Goal: Task Accomplishment & Management: Manage account settings

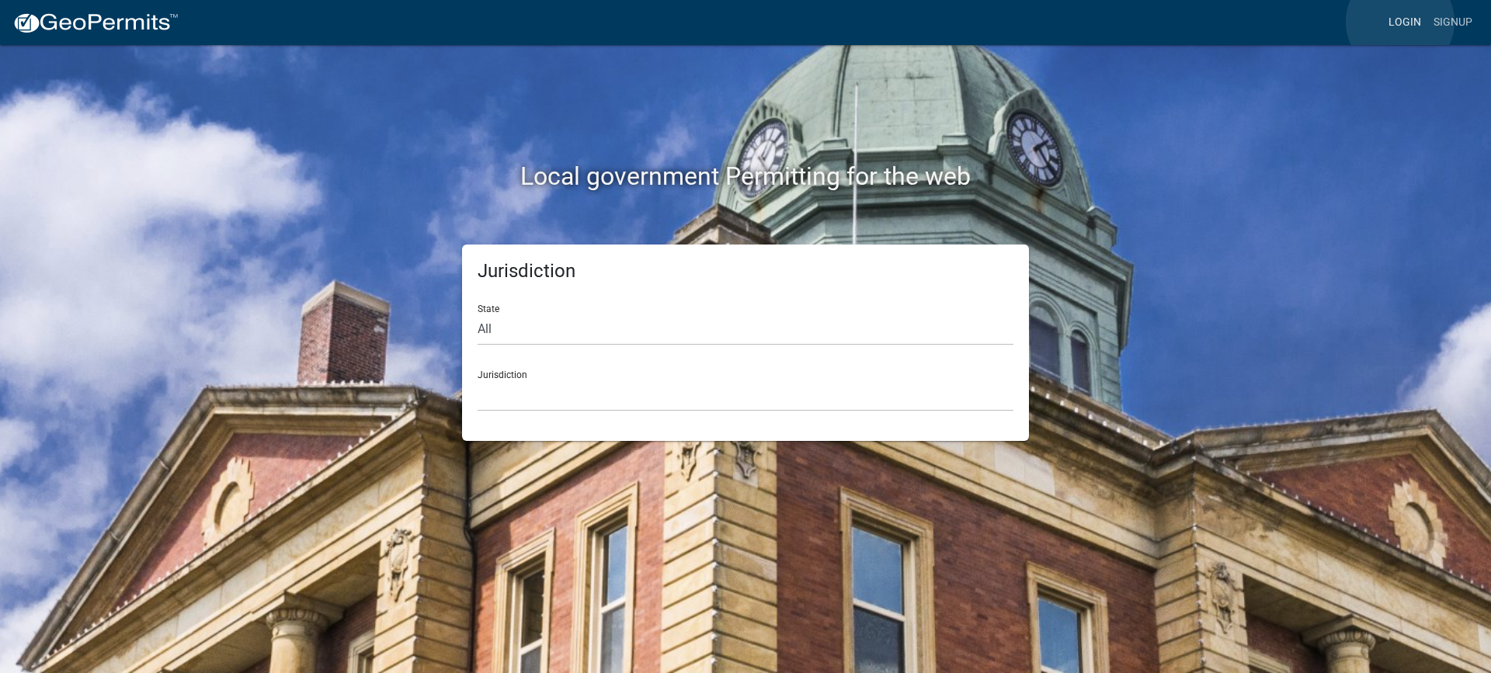
click at [1400, 22] on link "Login" at bounding box center [1404, 23] width 45 height 30
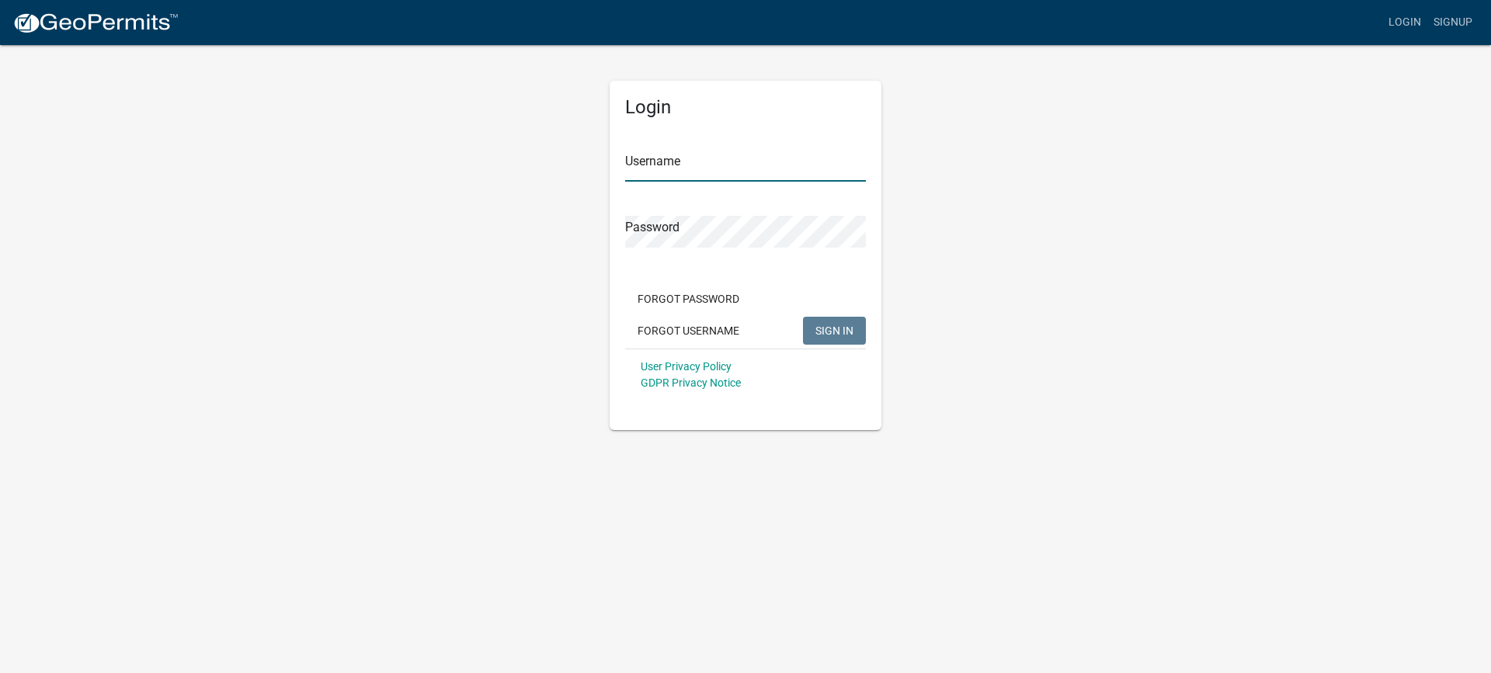
type input "mhaller"
click at [822, 328] on span "SIGN IN" at bounding box center [834, 330] width 38 height 12
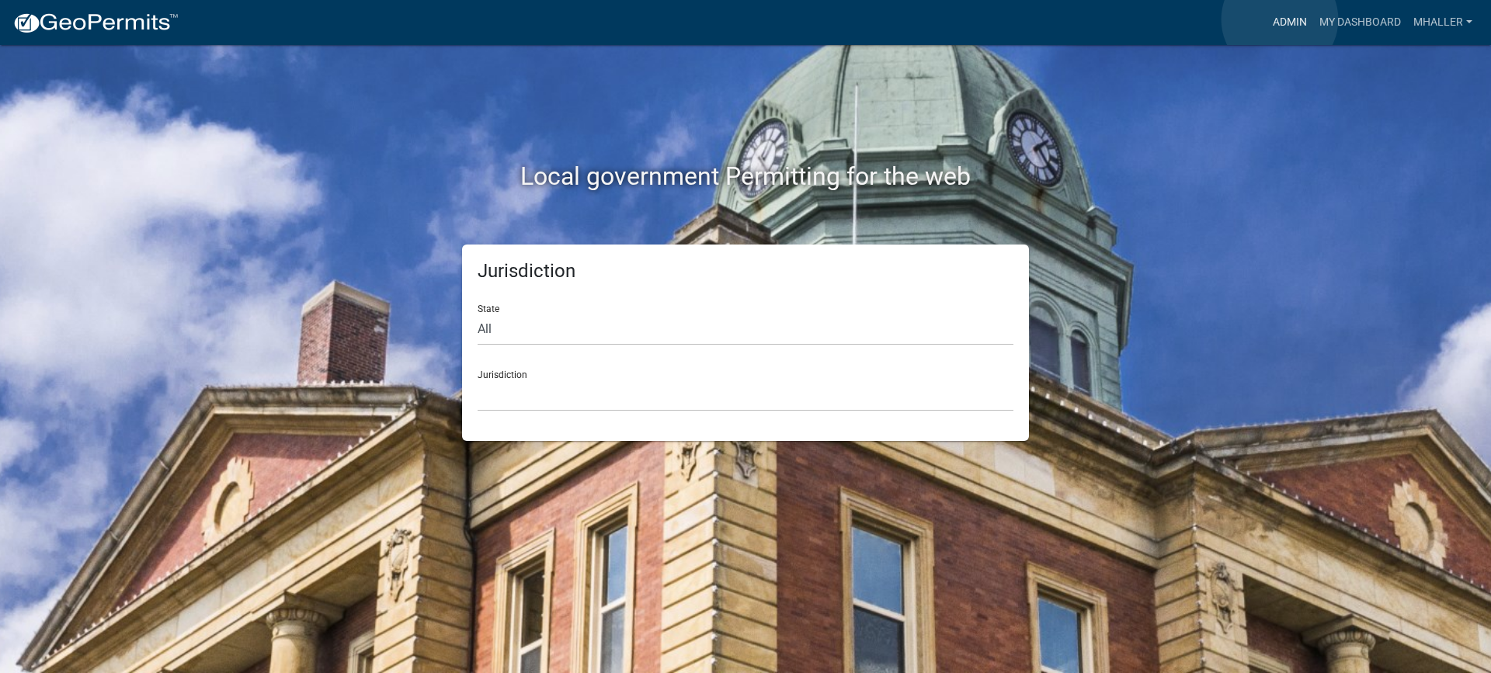
click at [1280, 19] on link "Admin" at bounding box center [1289, 23] width 47 height 30
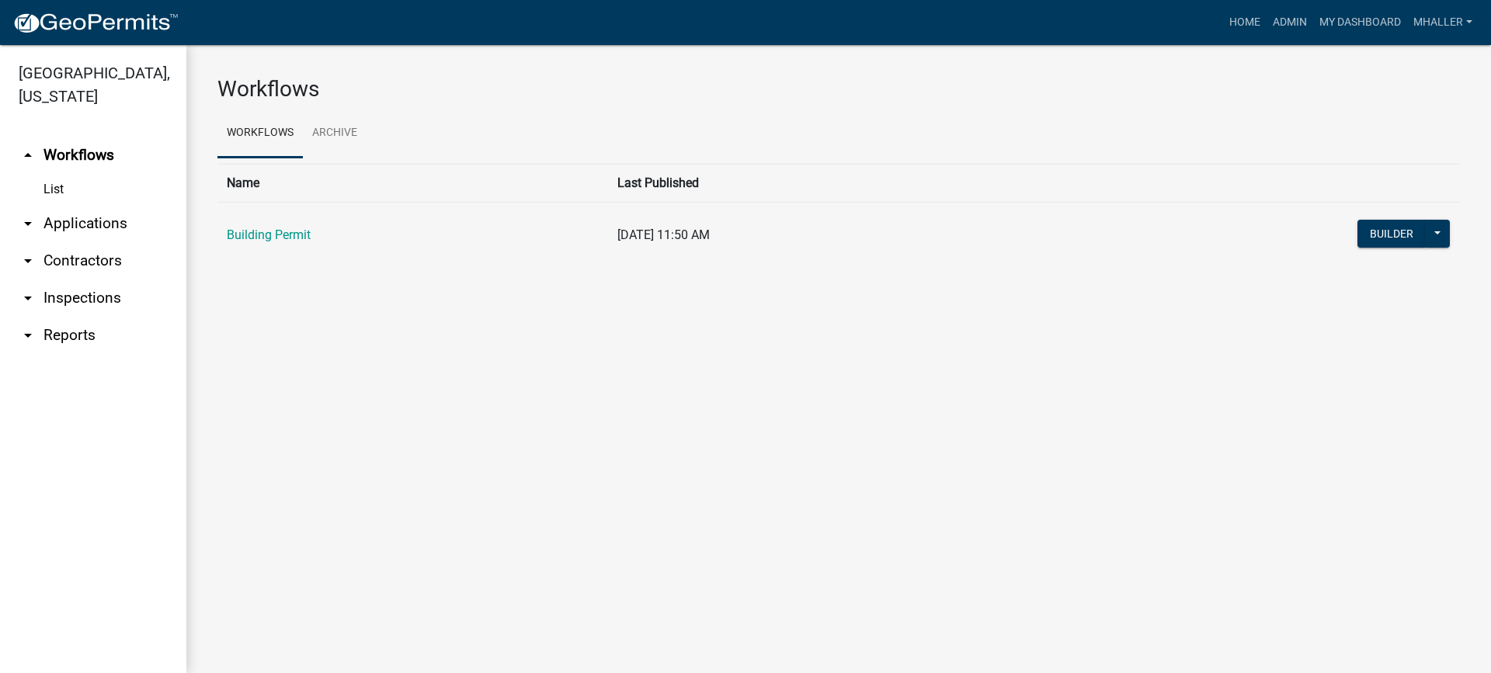
click at [80, 205] on link "arrow_drop_down Applications" at bounding box center [93, 223] width 186 height 37
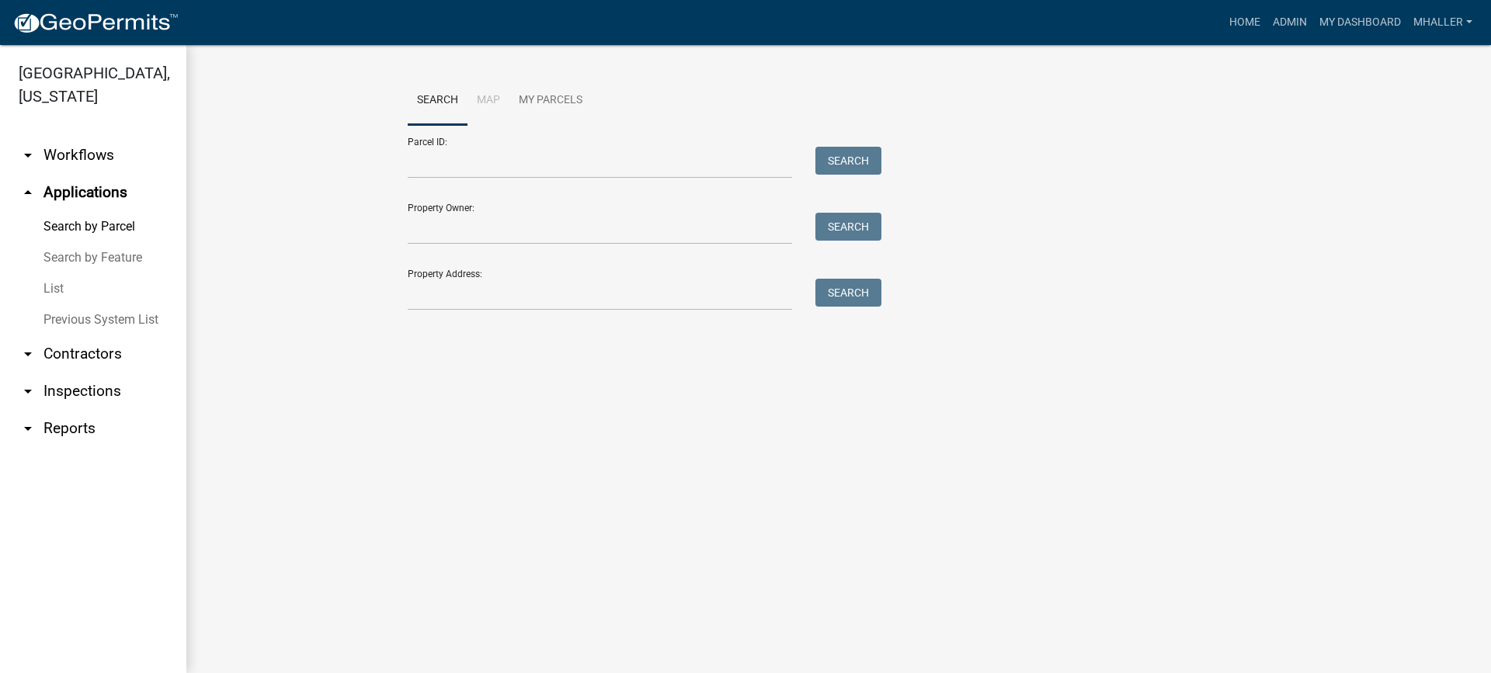
click at [51, 273] on link "List" at bounding box center [93, 288] width 186 height 31
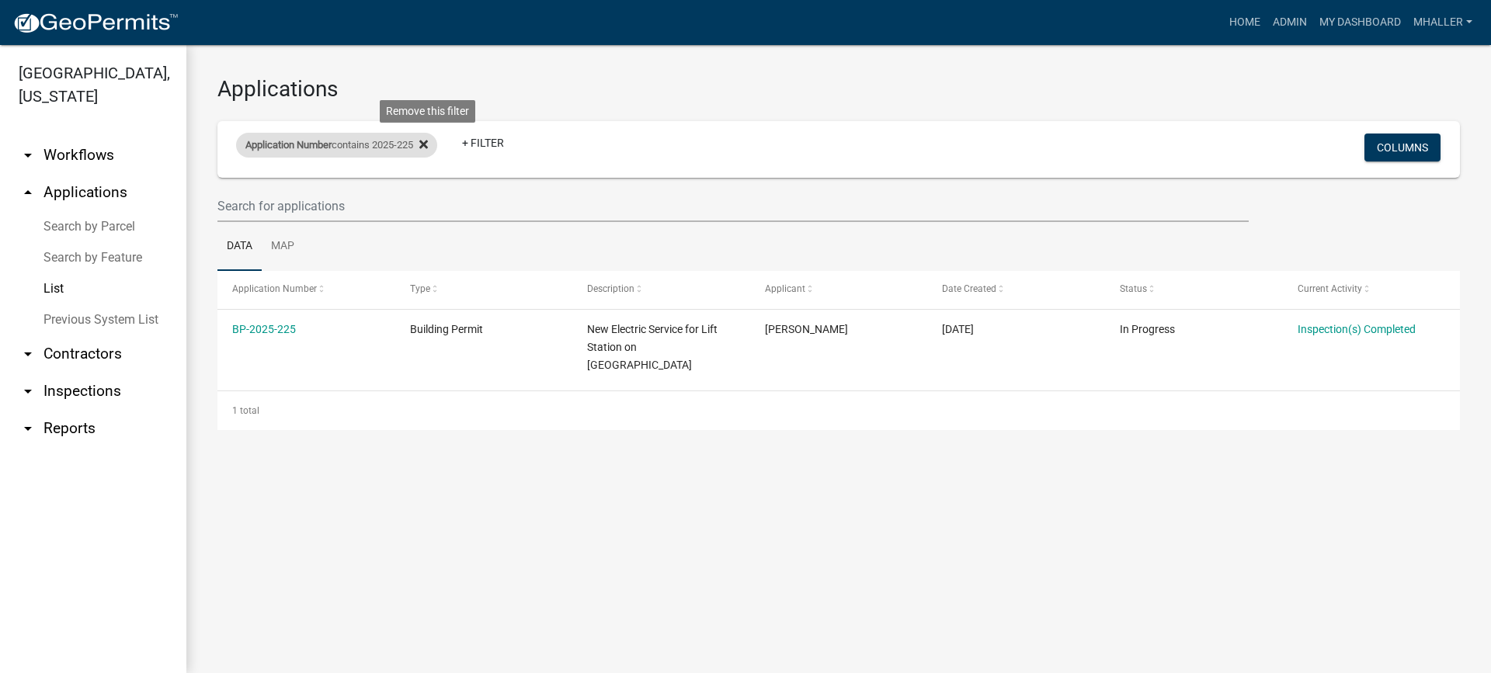
click at [428, 144] on icon at bounding box center [423, 144] width 9 height 9
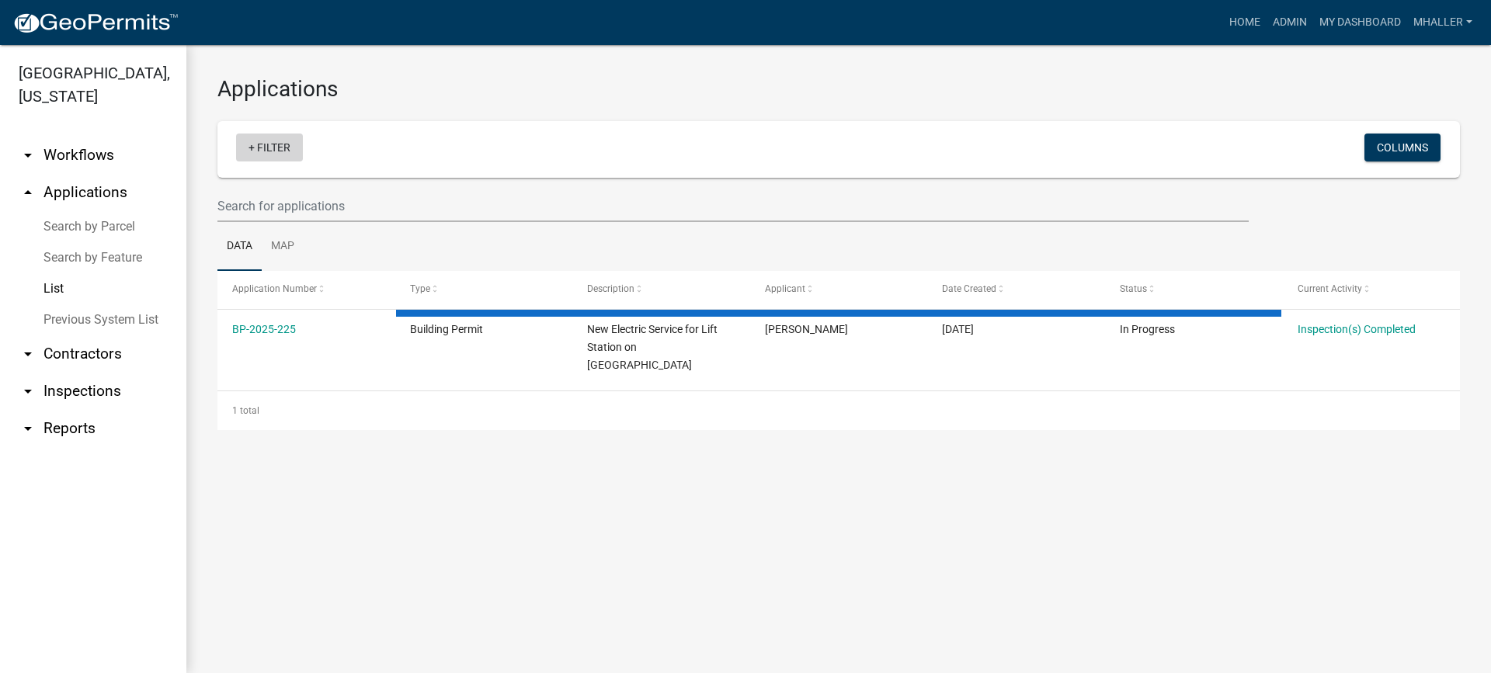
click at [277, 148] on link "+ Filter" at bounding box center [269, 148] width 67 height 28
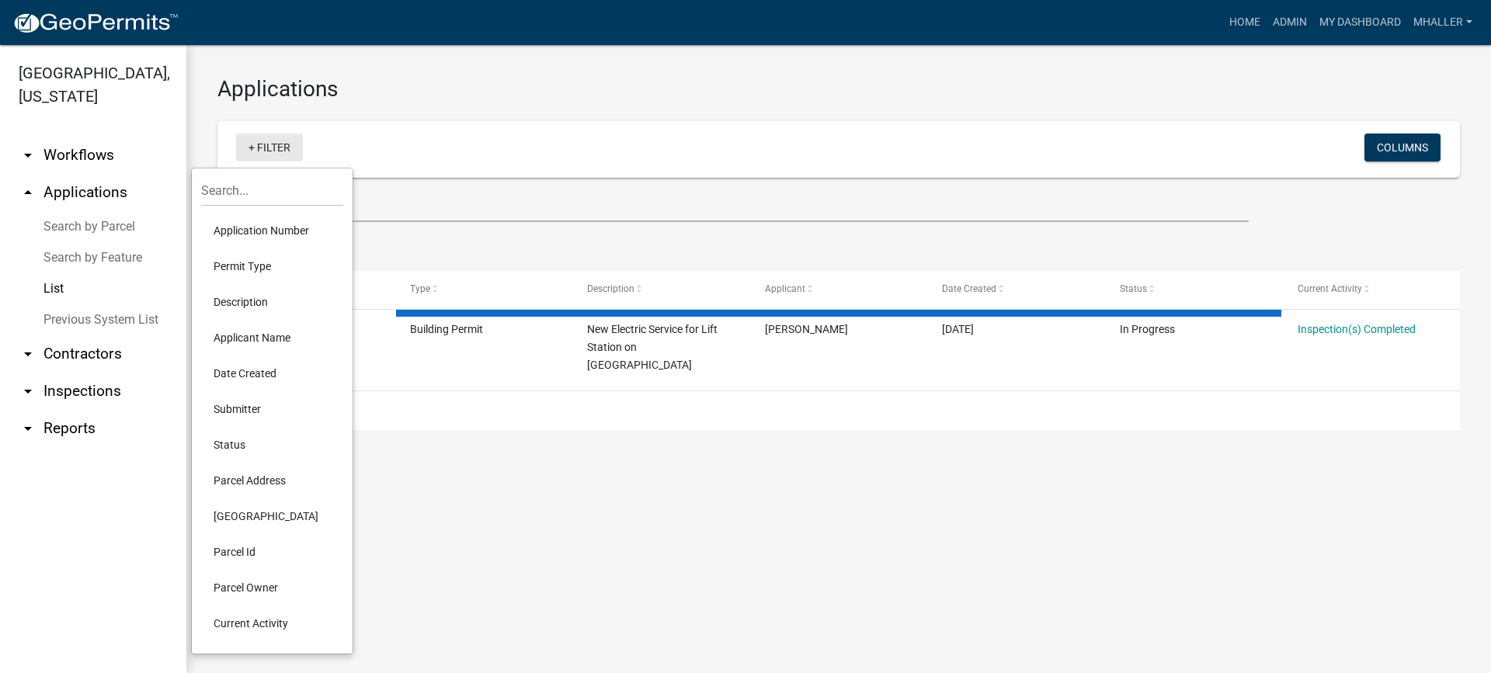
select select "1: 25"
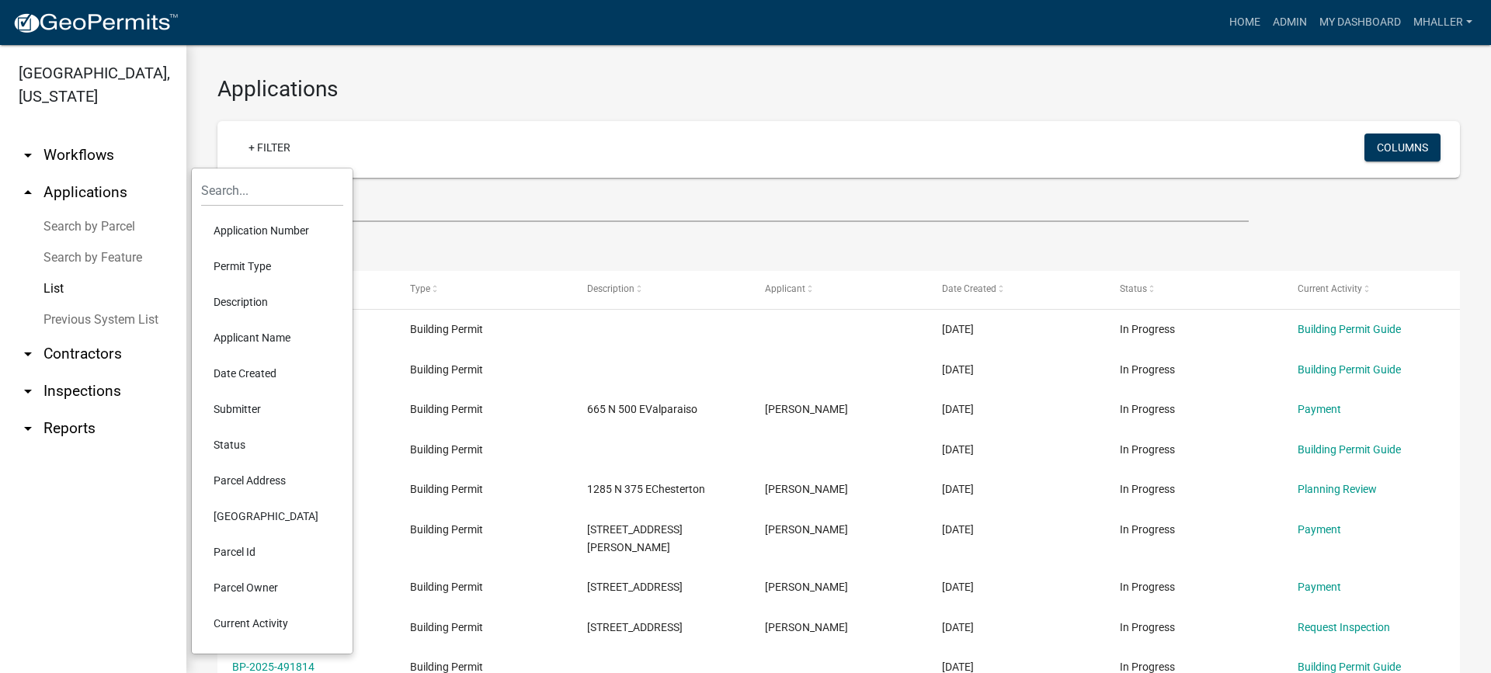
click at [274, 481] on li "Parcel Address" at bounding box center [272, 481] width 142 height 36
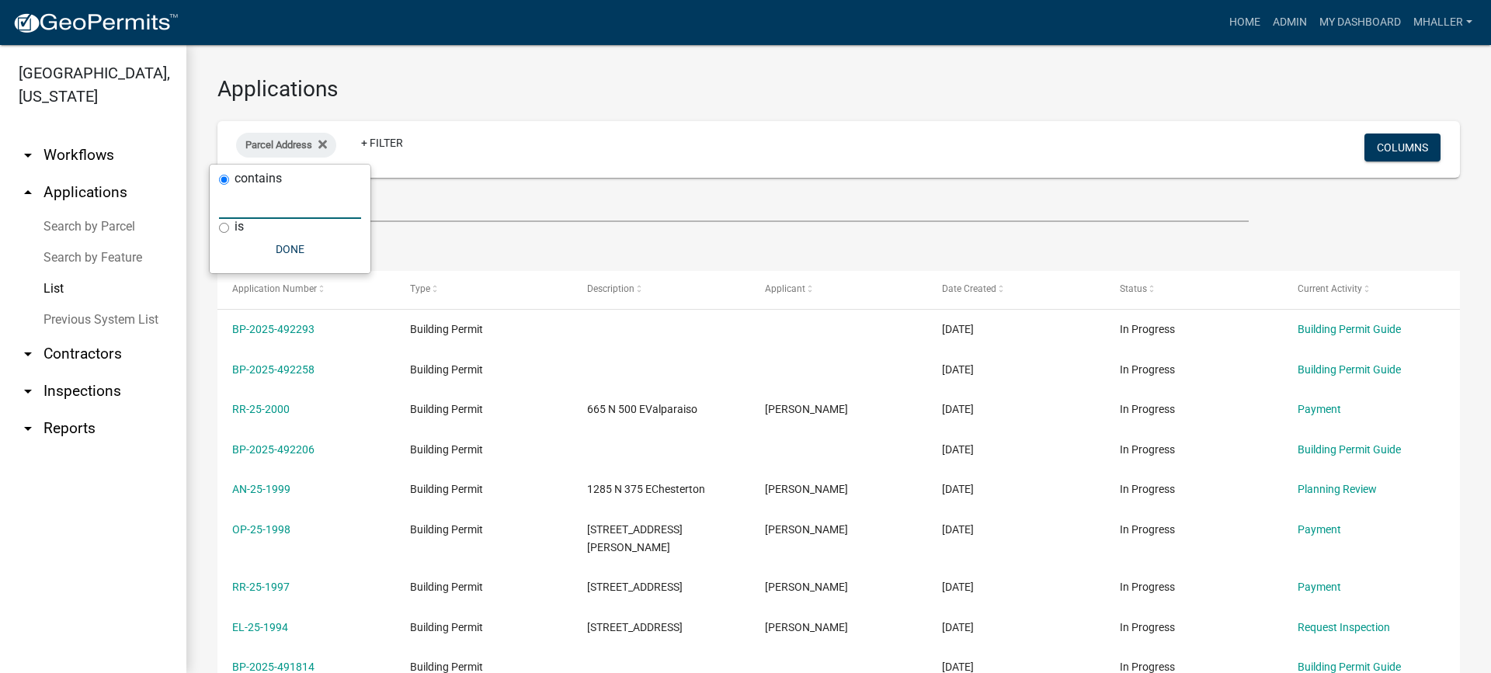
click at [314, 198] on input "text" at bounding box center [290, 203] width 142 height 32
type input "380"
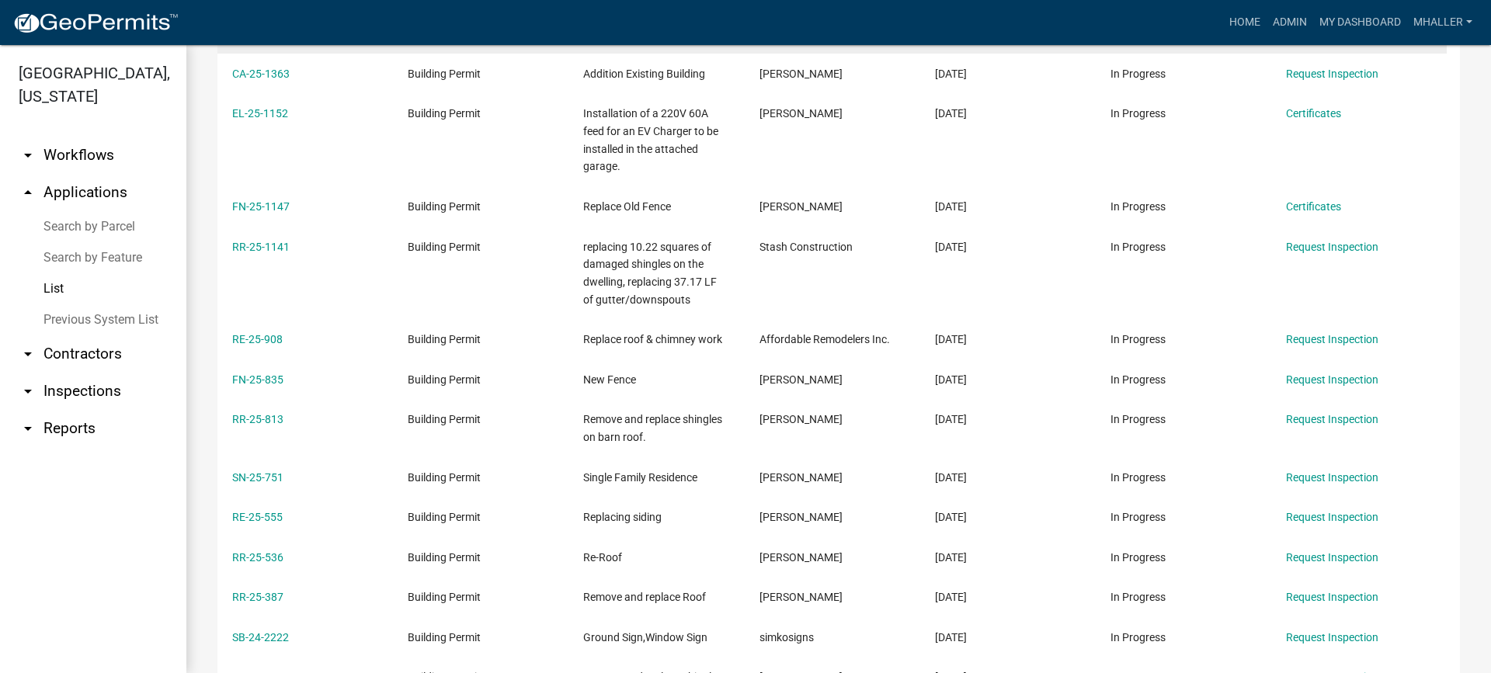
scroll to position [466, 0]
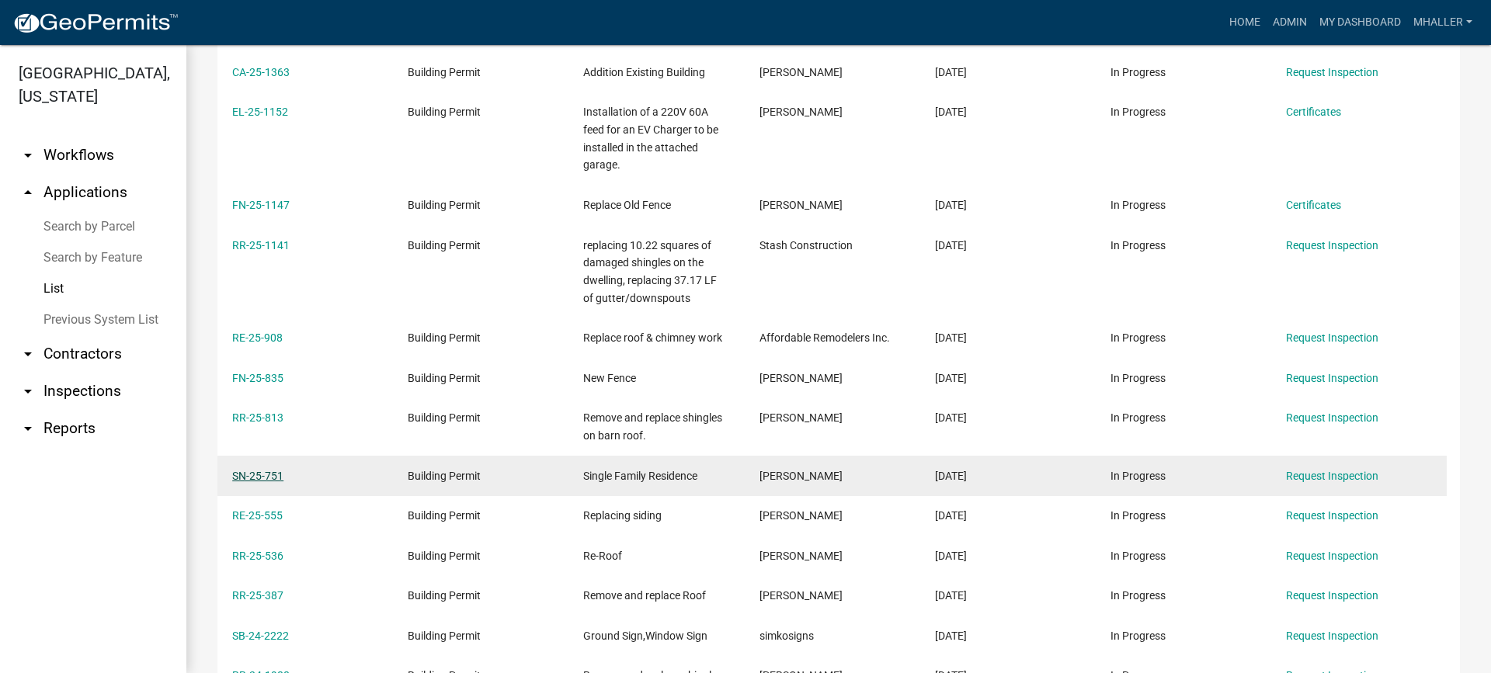
click at [269, 475] on link "SN-25-751" at bounding box center [257, 476] width 51 height 12
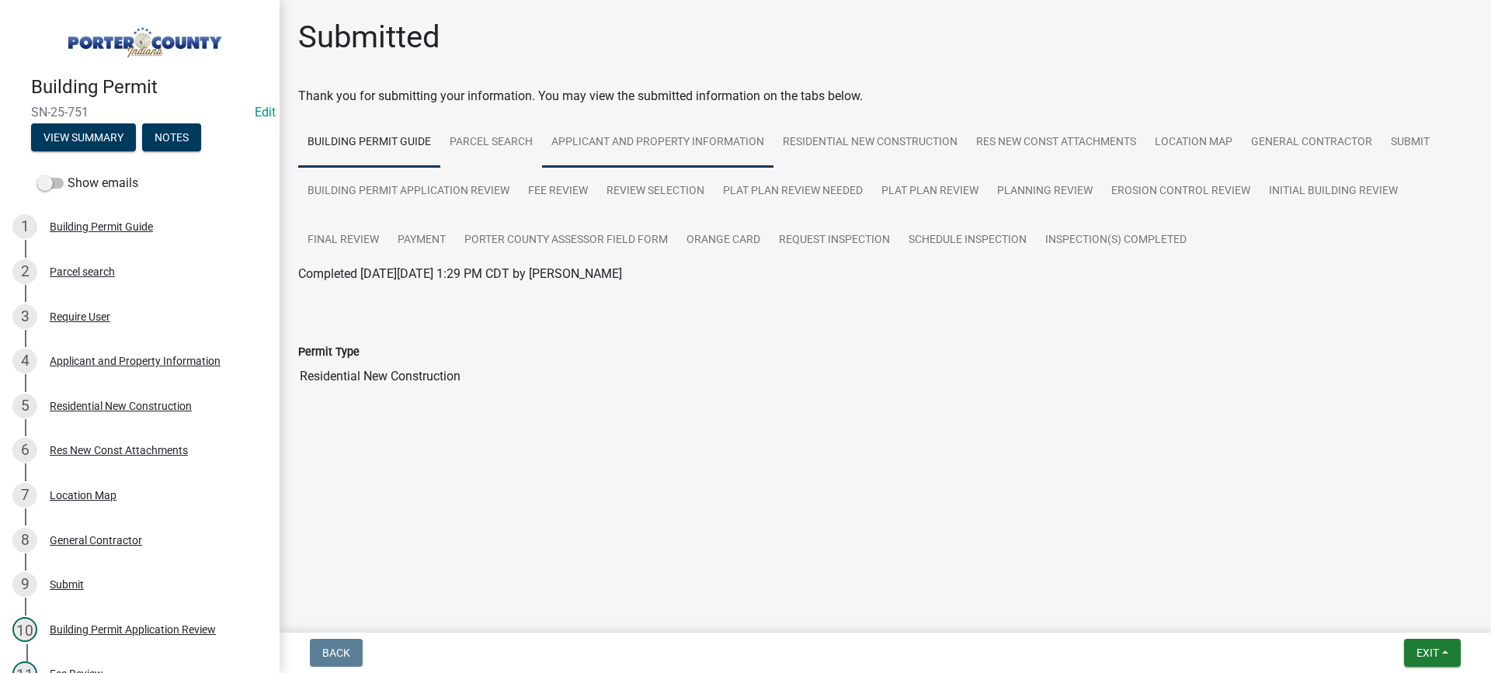
click at [697, 141] on link "Applicant and Property Information" at bounding box center [657, 143] width 231 height 50
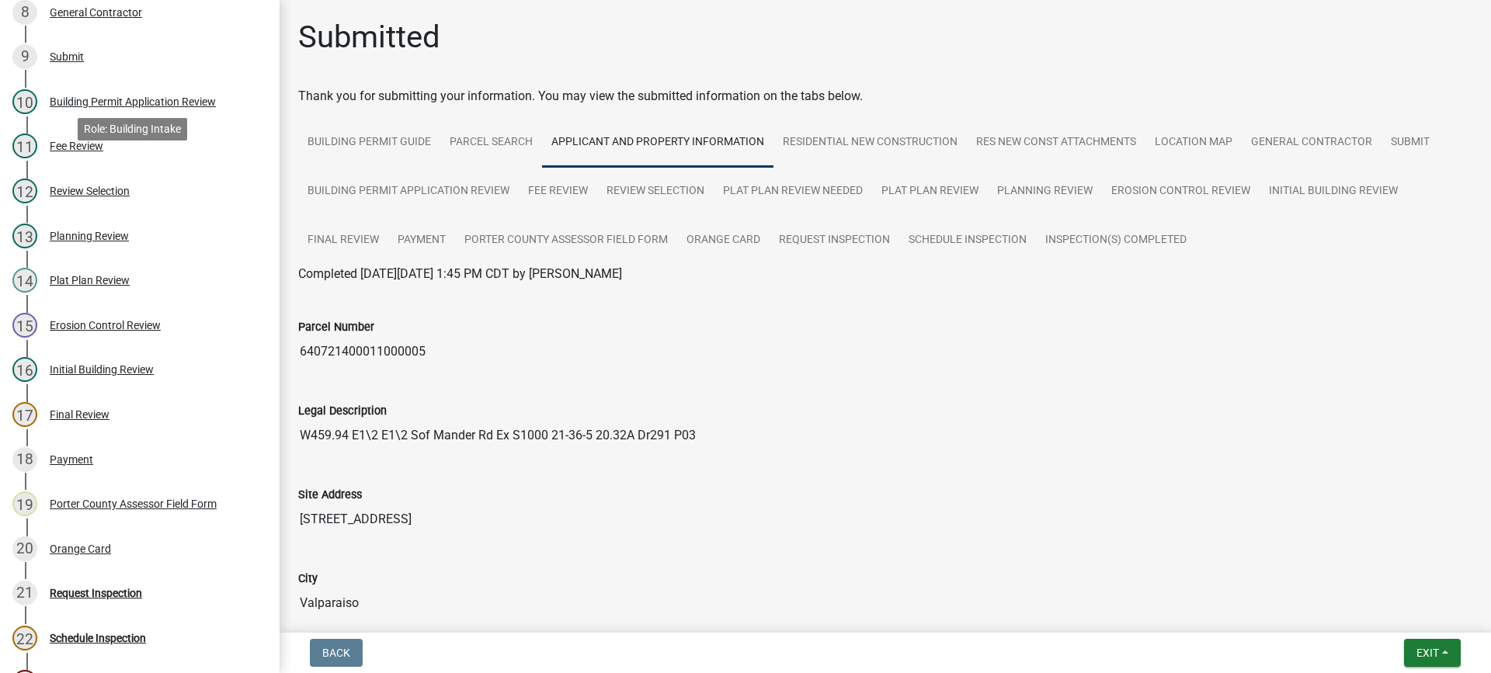
scroll to position [544, 0]
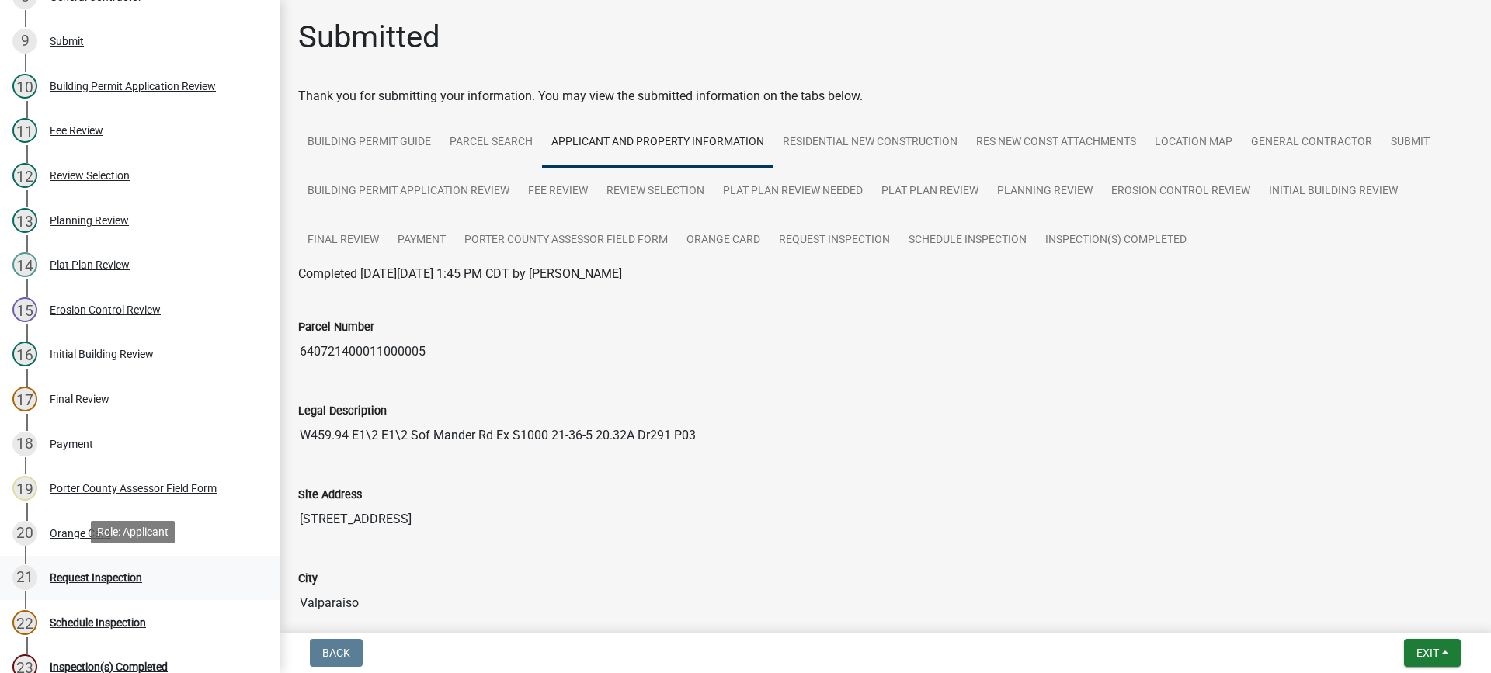
click at [113, 575] on div "Request Inspection" at bounding box center [96, 577] width 92 height 11
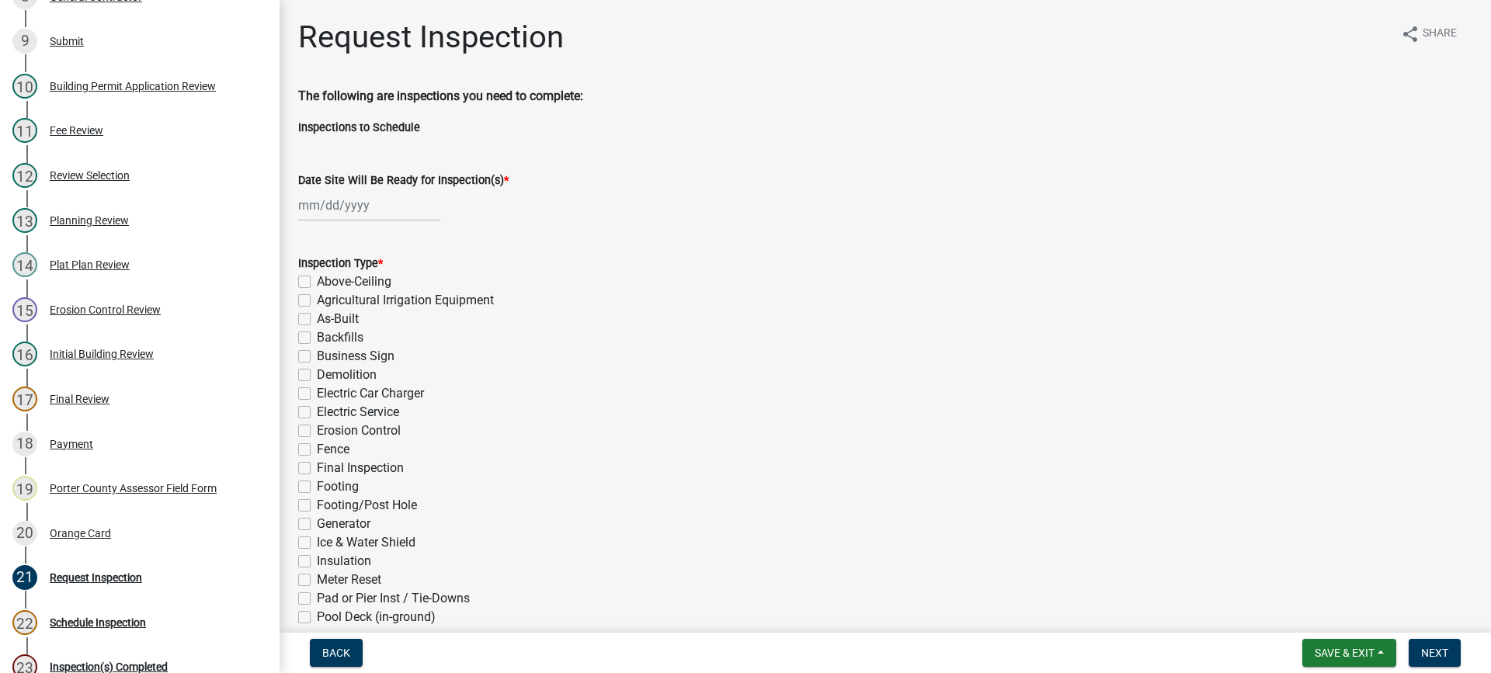
select select "10"
select select "2025"
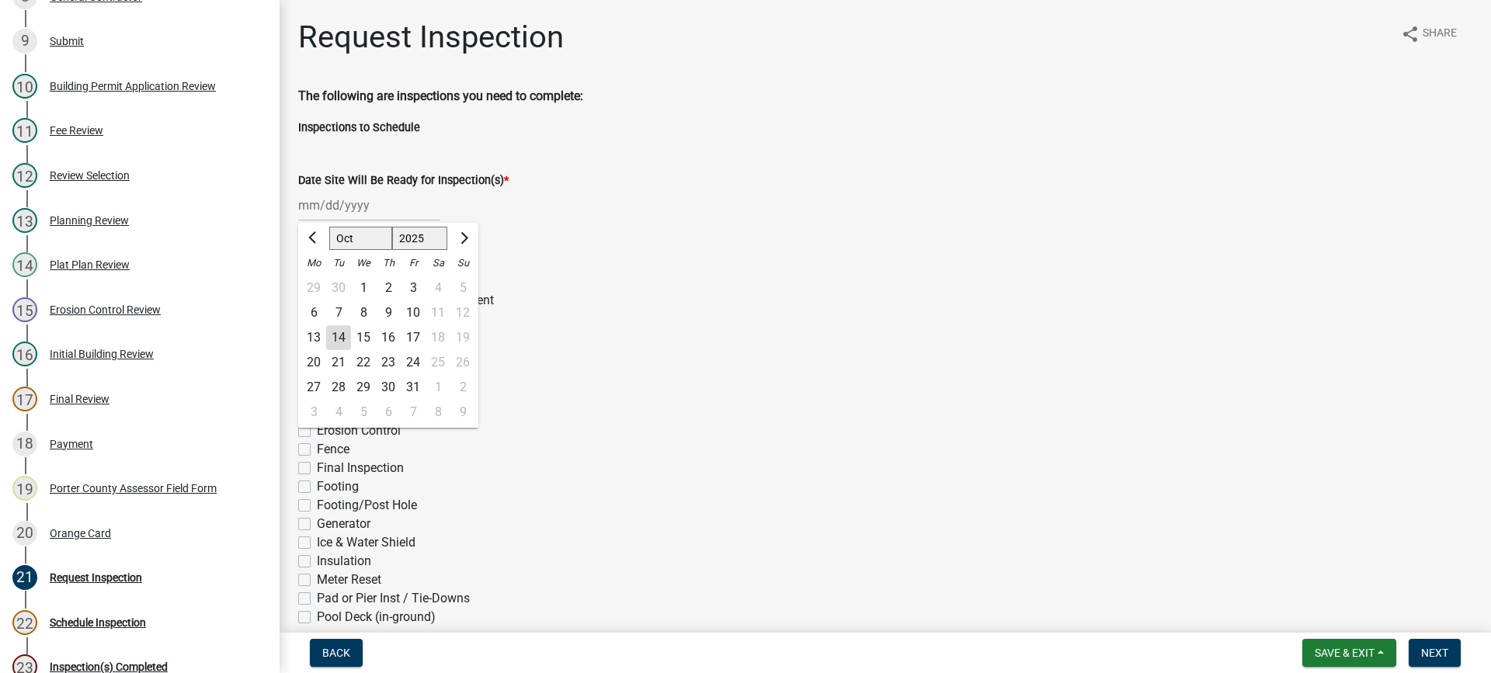
drag, startPoint x: 359, startPoint y: 207, endPoint x: 363, endPoint y: 214, distance: 8.0
click at [359, 207] on div "[PERSON_NAME] Feb Mar Apr [PERSON_NAME][DATE] Oct Nov [DATE] 1526 1527 1528 152…" at bounding box center [369, 205] width 142 height 32
click at [333, 335] on div "14" at bounding box center [338, 337] width 25 height 25
type input "[DATE]"
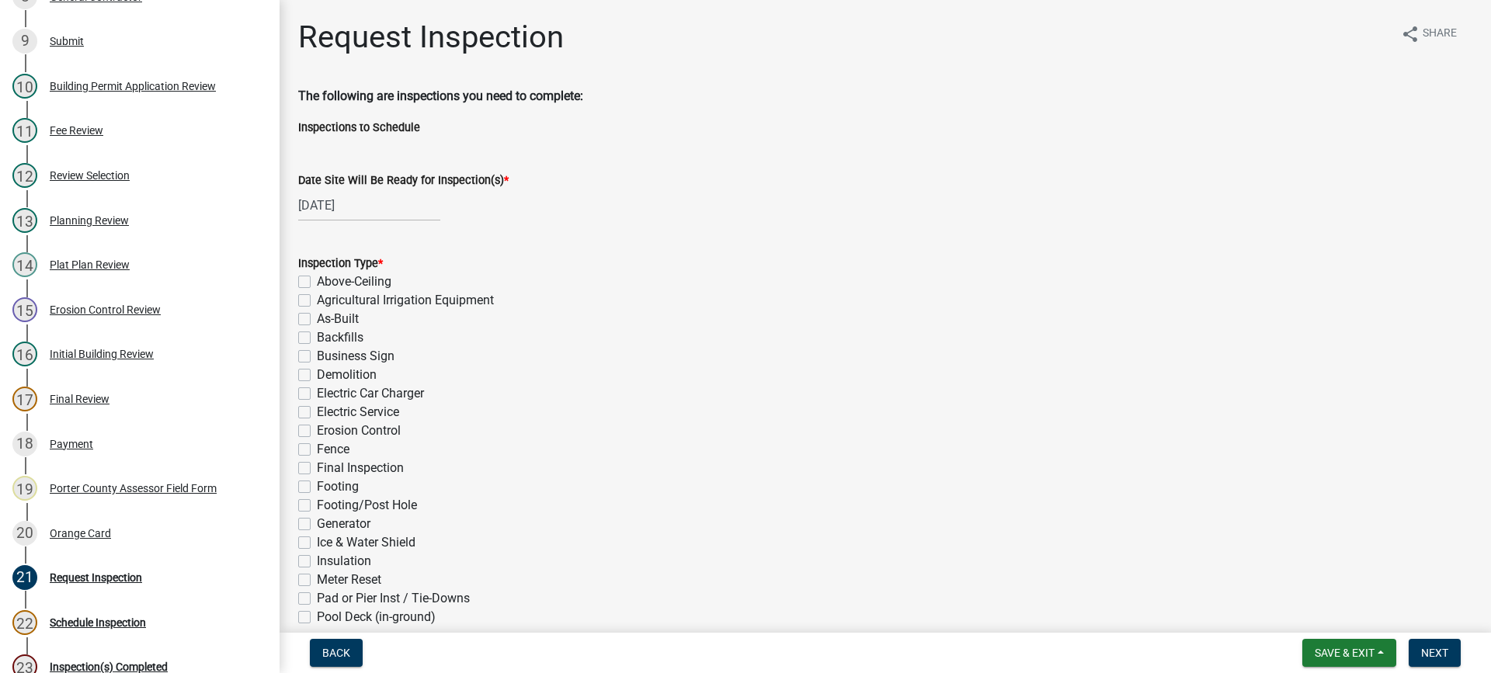
click at [317, 414] on label "Electric Service" at bounding box center [358, 412] width 82 height 19
click at [317, 413] on input "Electric Service" at bounding box center [322, 408] width 10 height 10
checkbox input "true"
checkbox input "false"
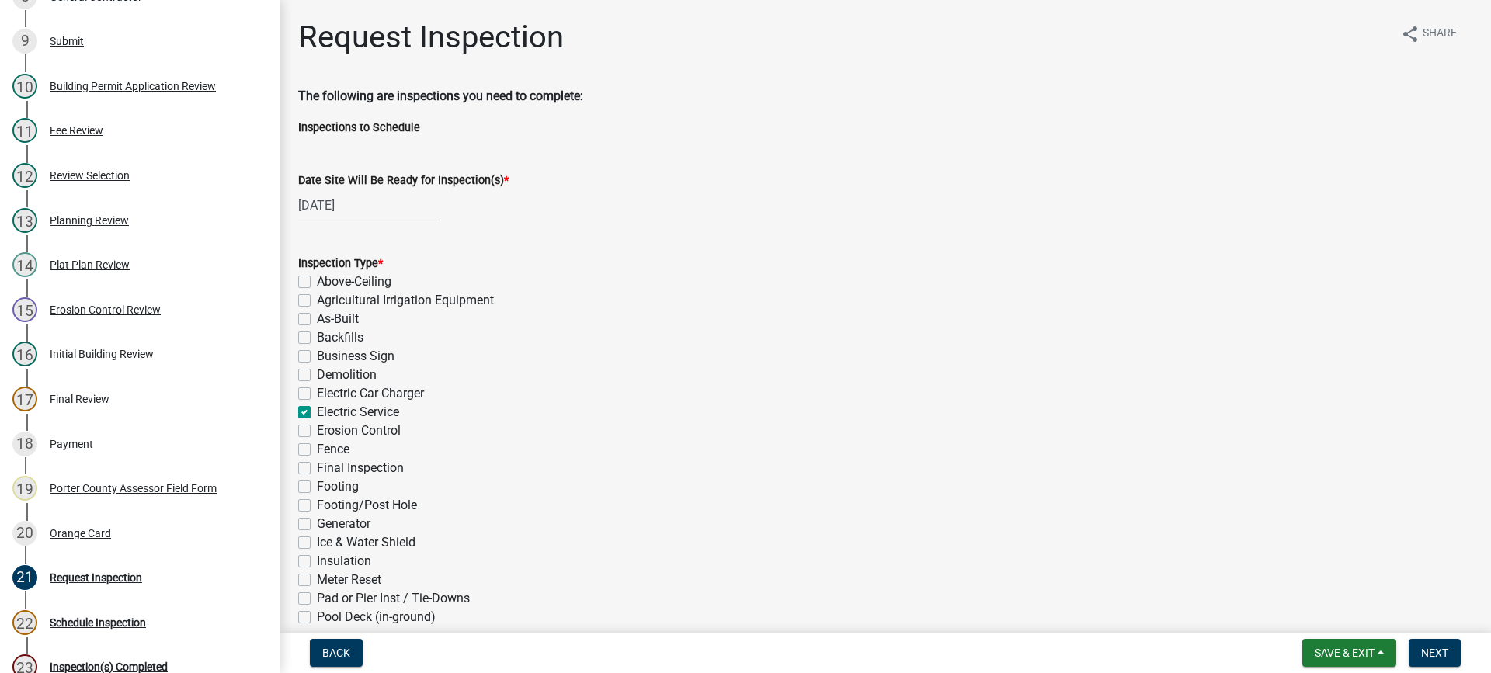
checkbox input "false"
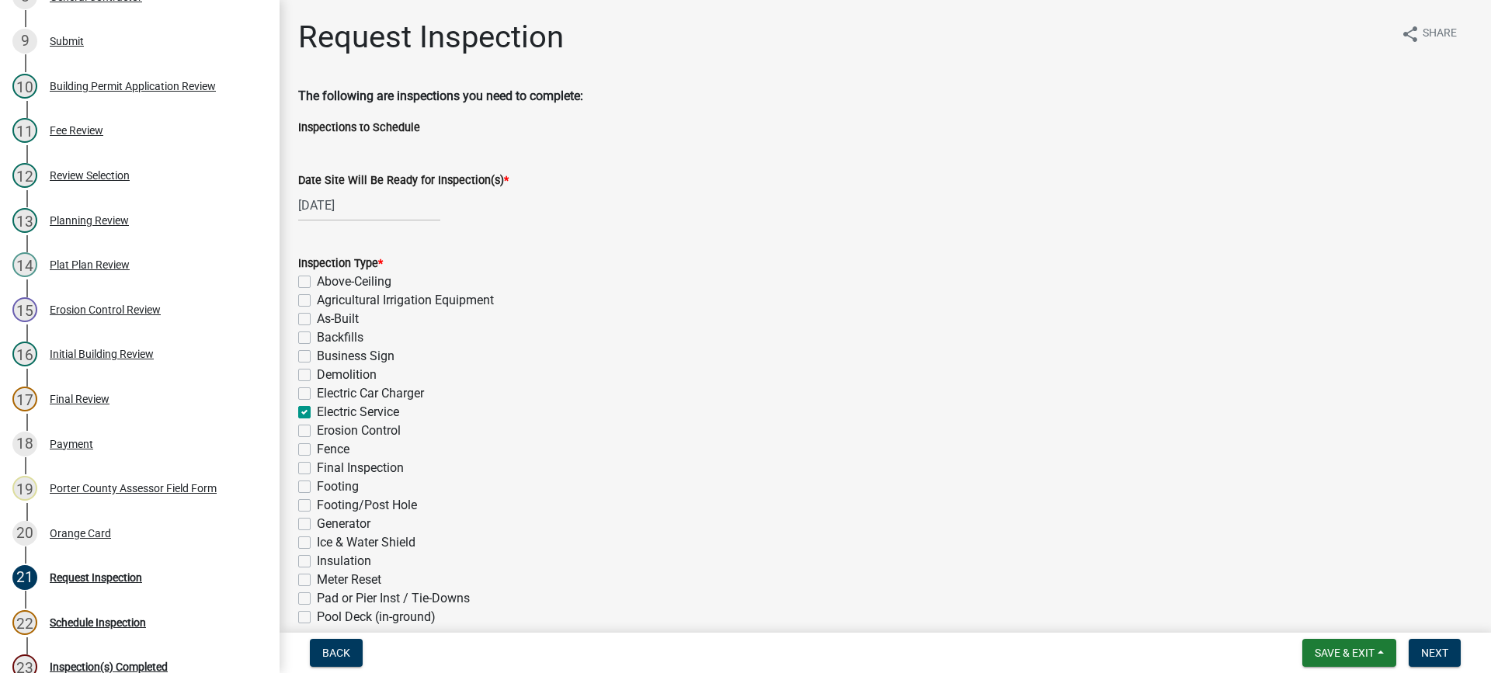
checkbox input "true"
checkbox input "false"
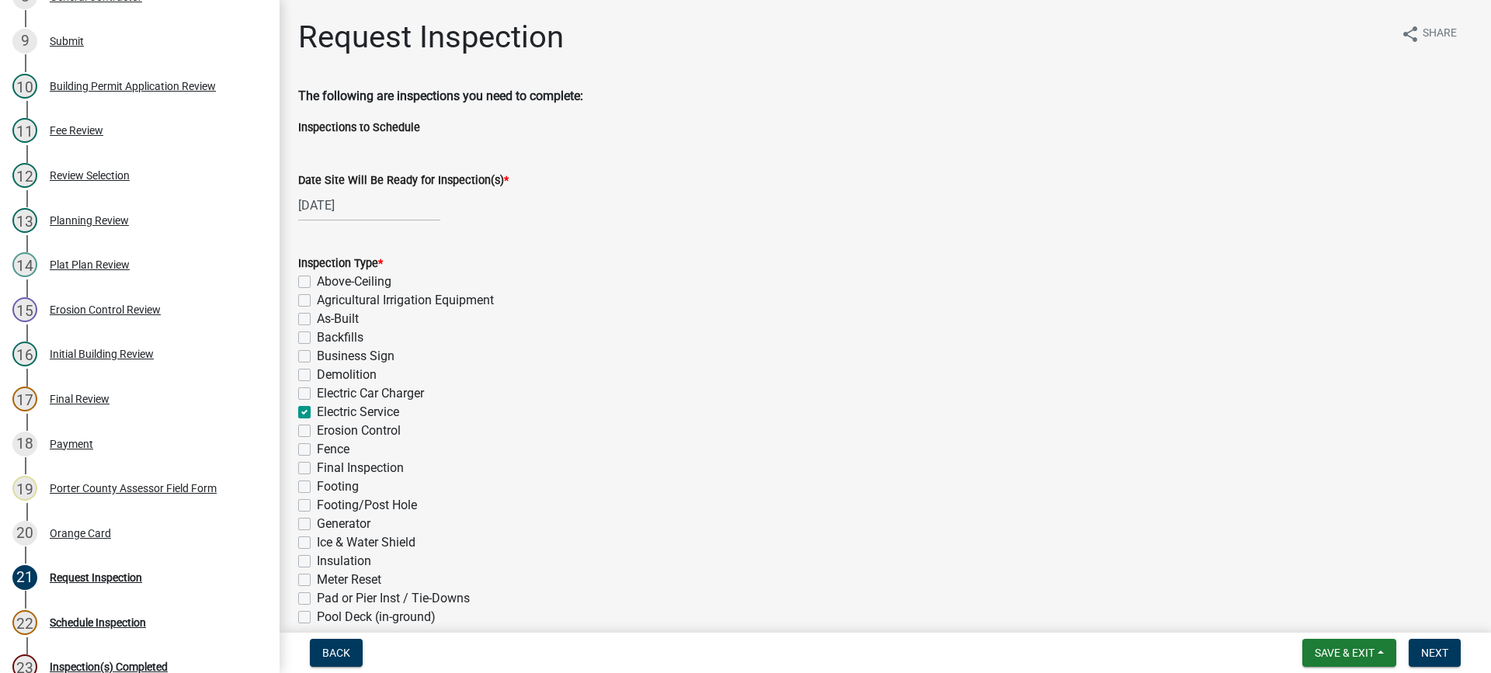
checkbox input "false"
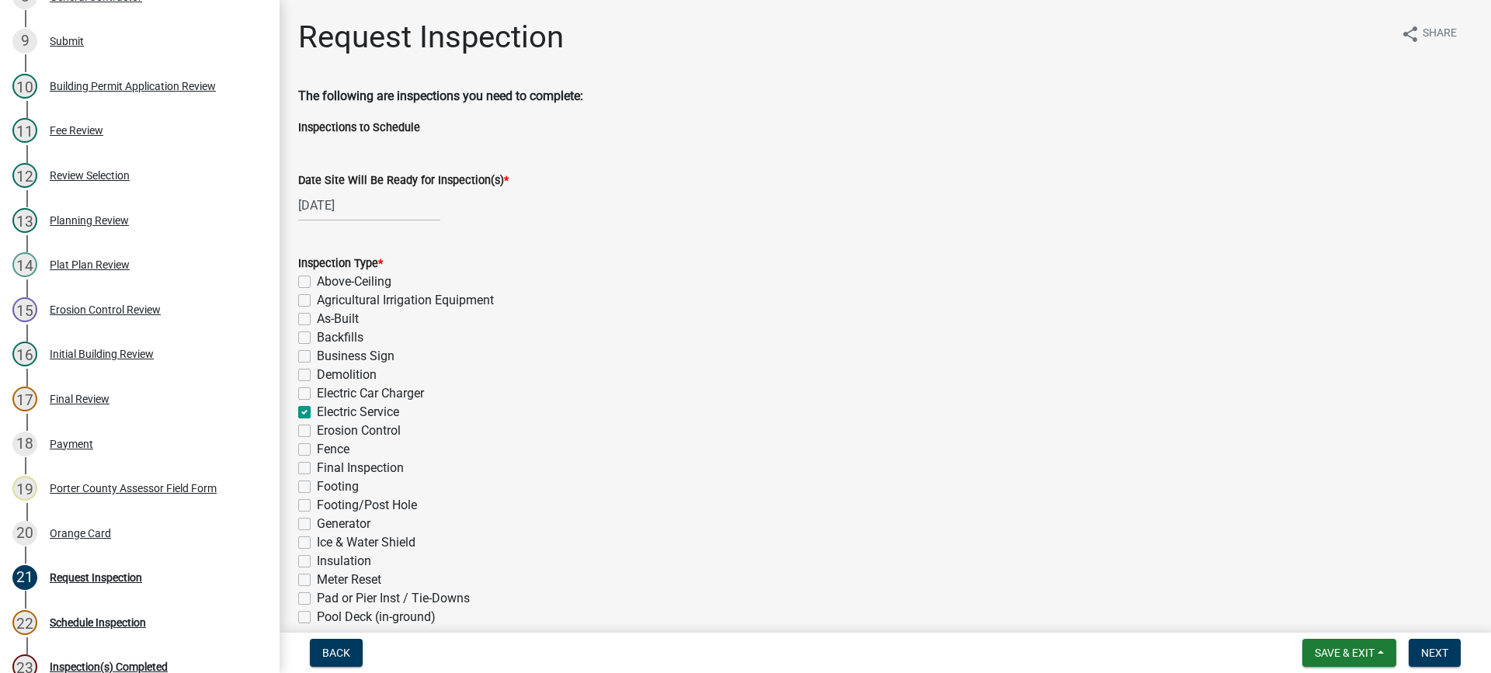
checkbox input "false"
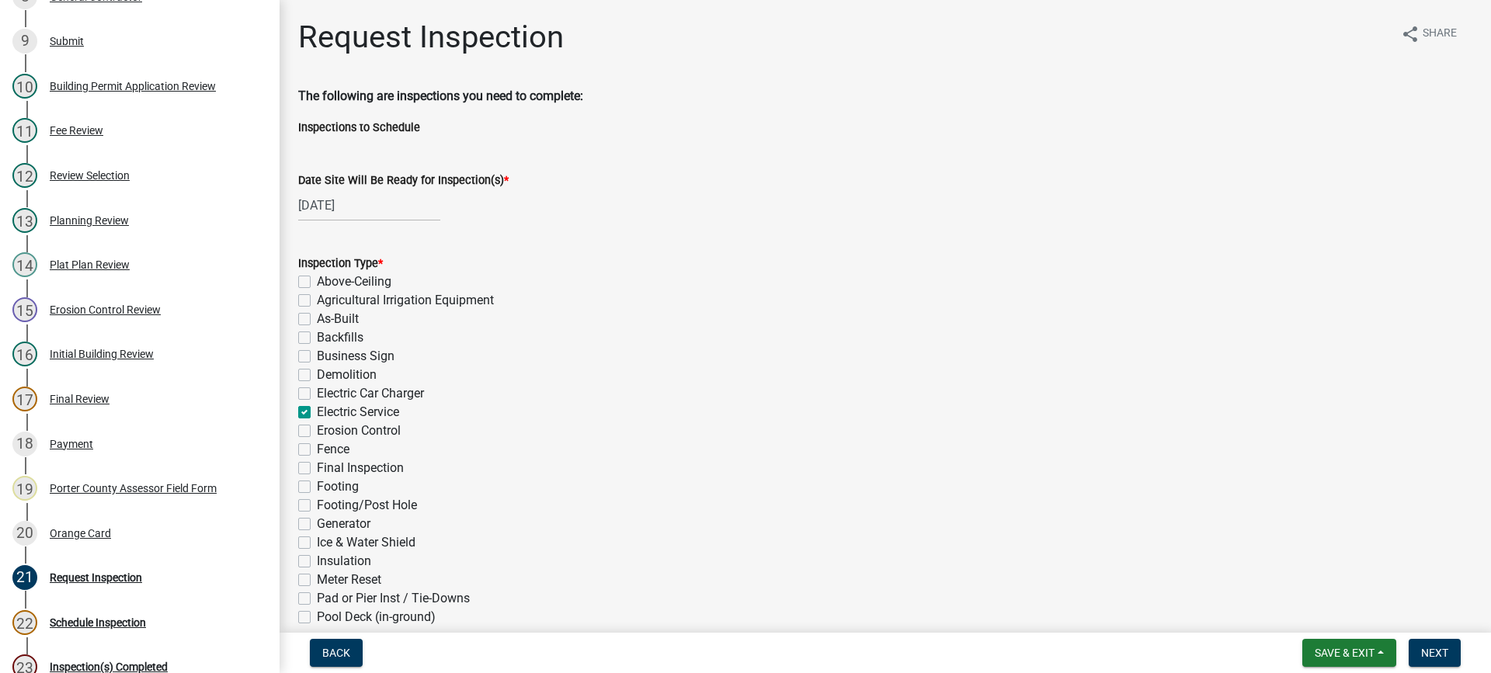
checkbox input "false"
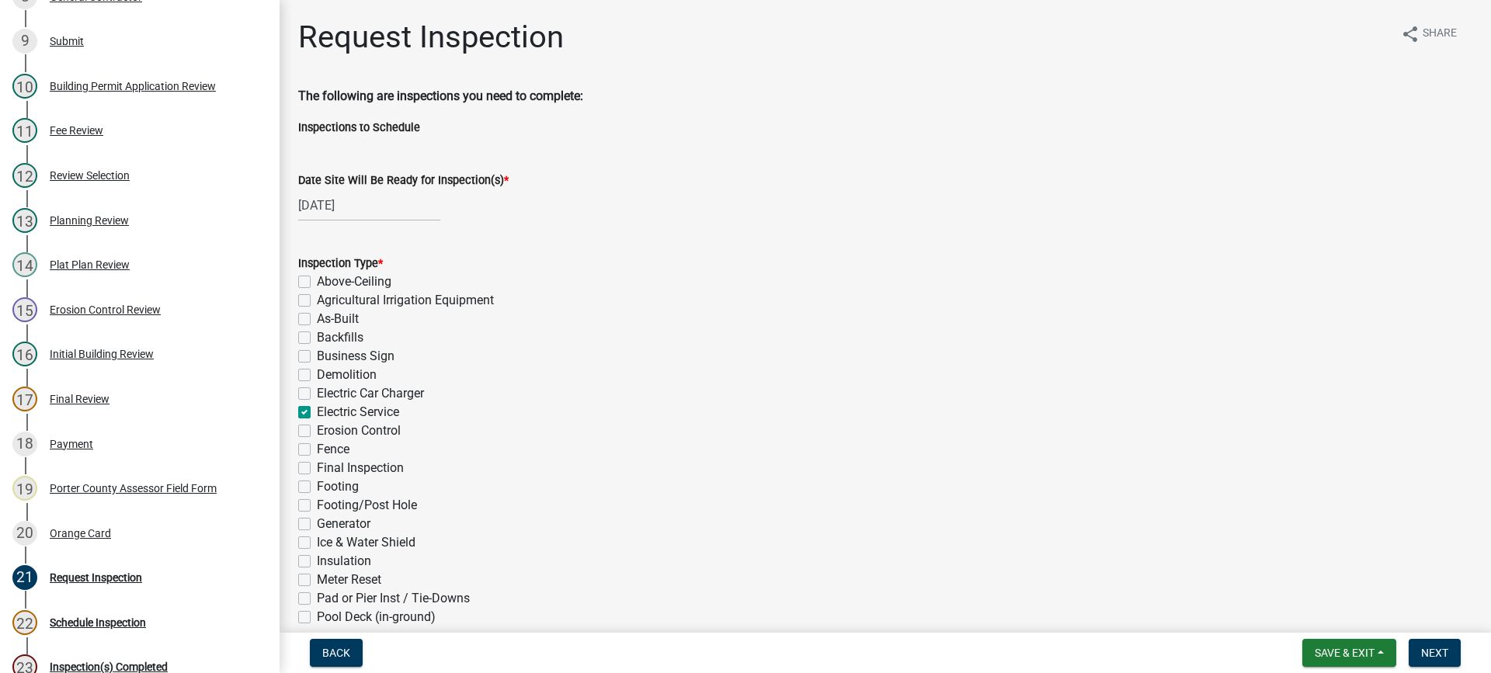
checkbox input "false"
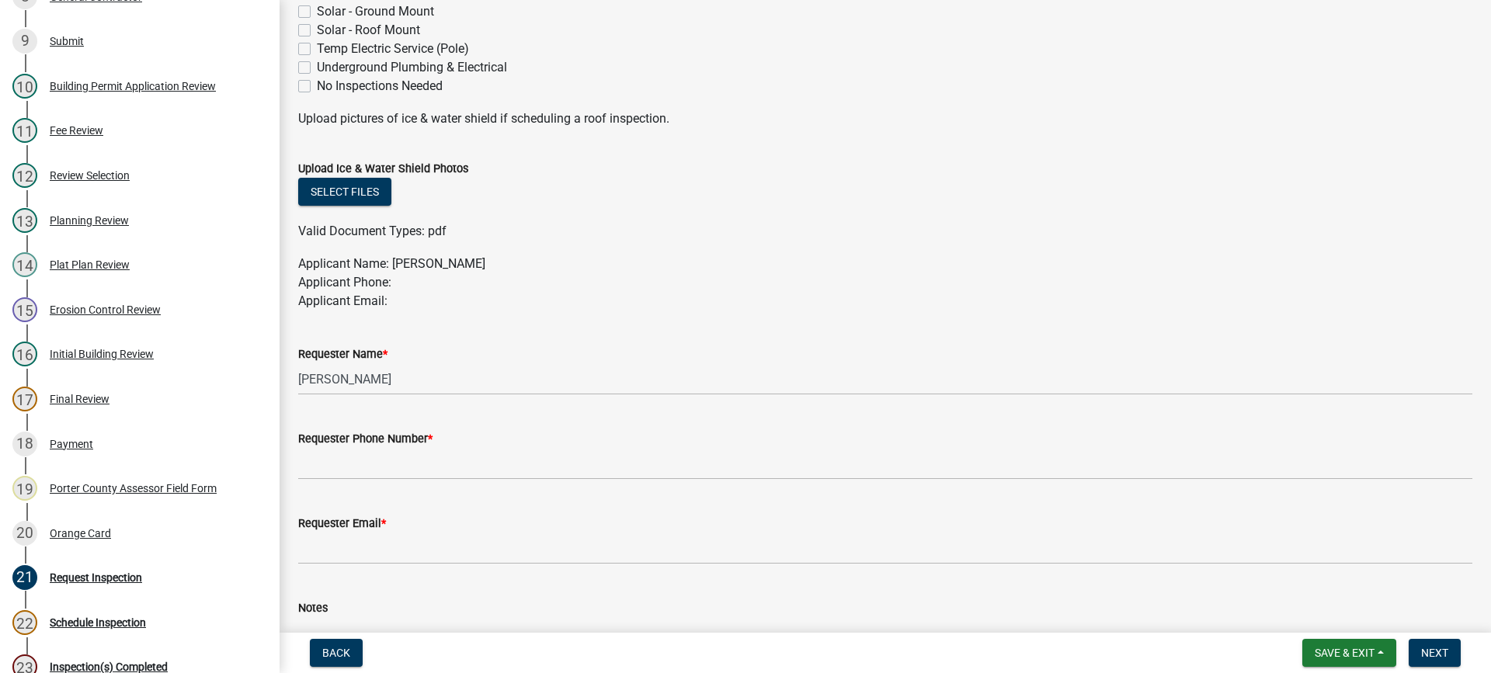
scroll to position [835, 0]
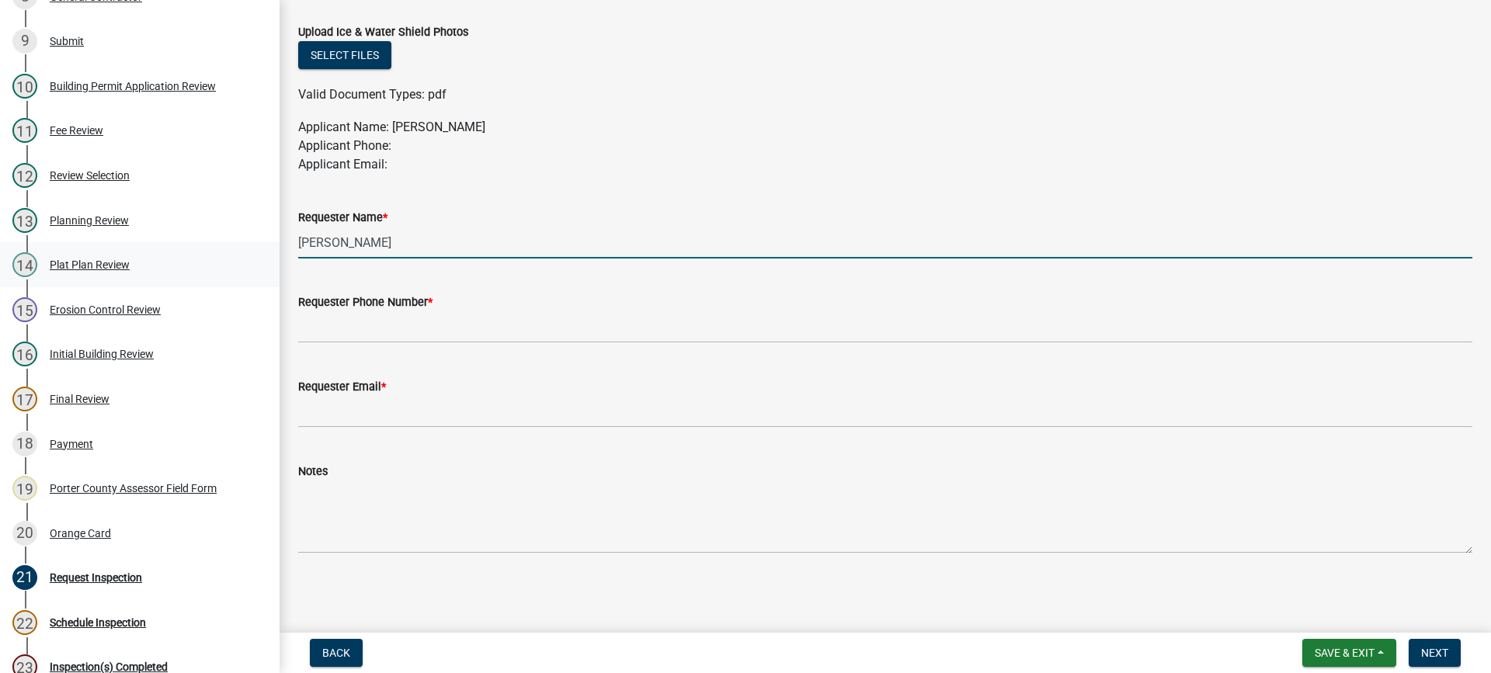
drag, startPoint x: 399, startPoint y: 247, endPoint x: 182, endPoint y: 249, distance: 216.6
click at [182, 249] on div "Building Permit SN-25-751 Edit View Summary Notes Show emails 1 Building Permit…" at bounding box center [745, 336] width 1491 height 673
type input "[PERSON_NAME]"
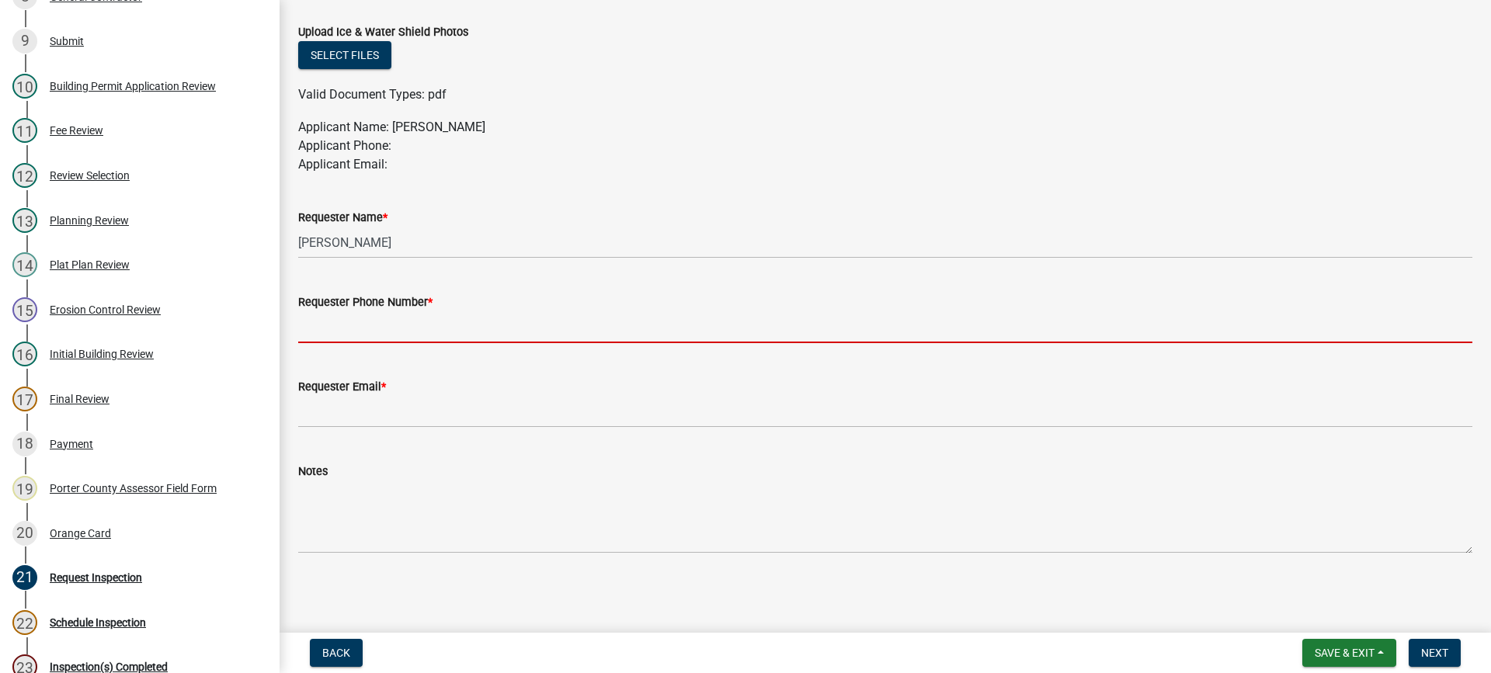
click at [370, 321] on input "Requester Phone Number *" at bounding box center [885, 327] width 1174 height 32
type input "[PHONE_NUMBER]"
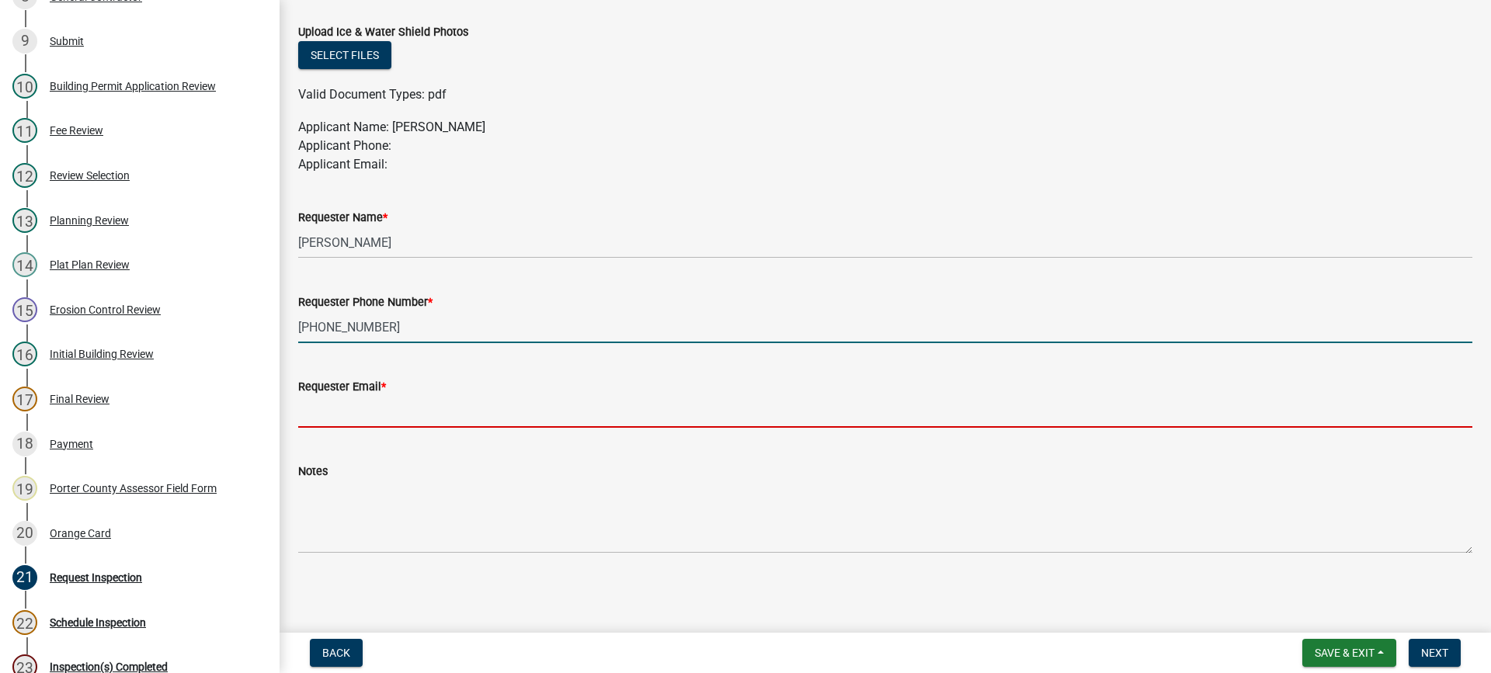
click at [420, 409] on input "Requester Email *" at bounding box center [885, 412] width 1174 height 32
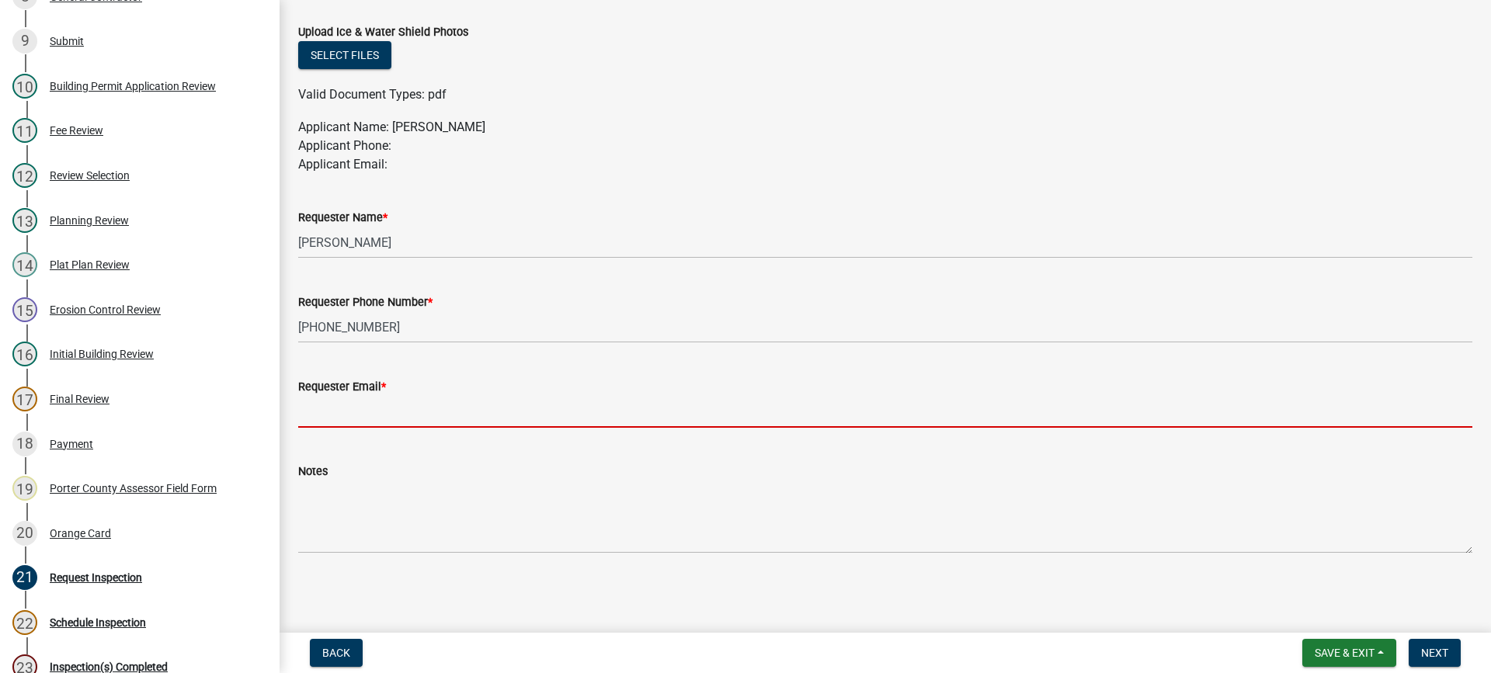
type input "[EMAIL_ADDRESS][DOMAIN_NAME]"
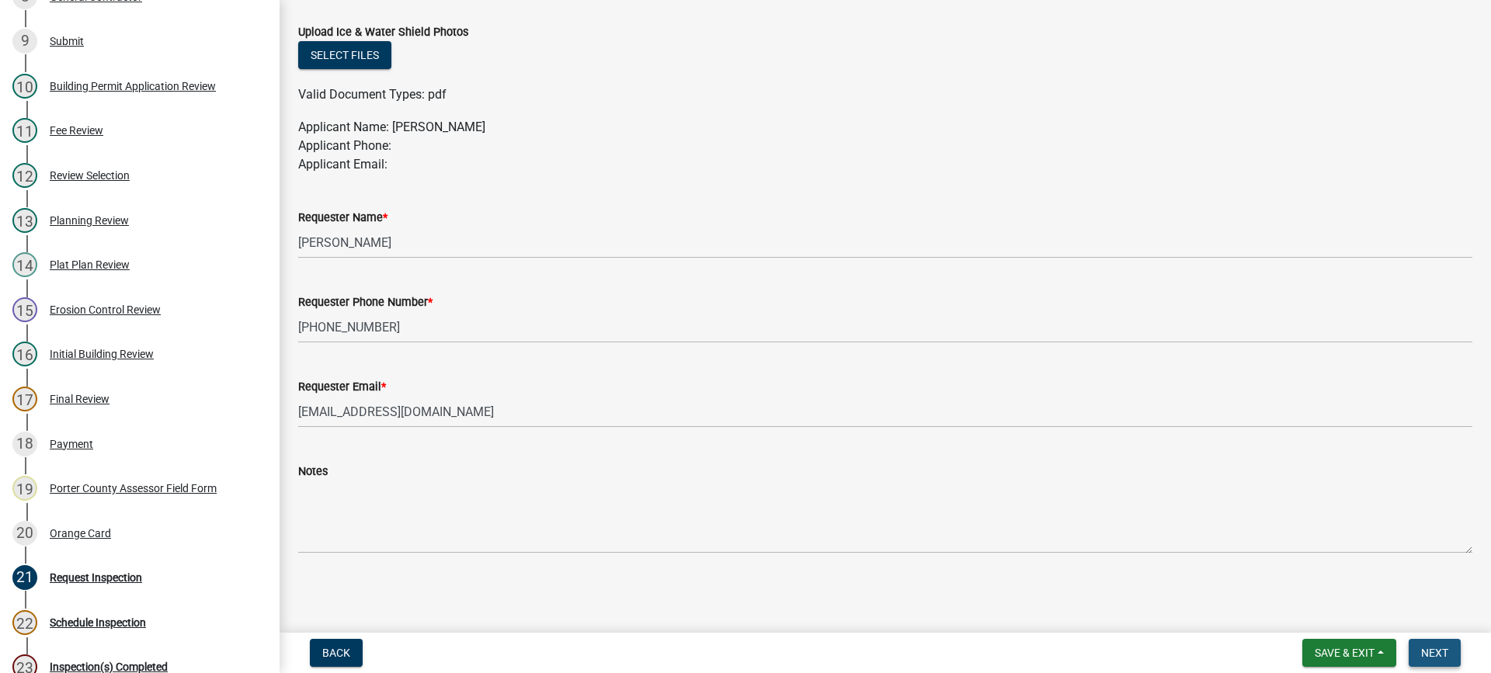
click at [1430, 649] on span "Next" at bounding box center [1434, 653] width 27 height 12
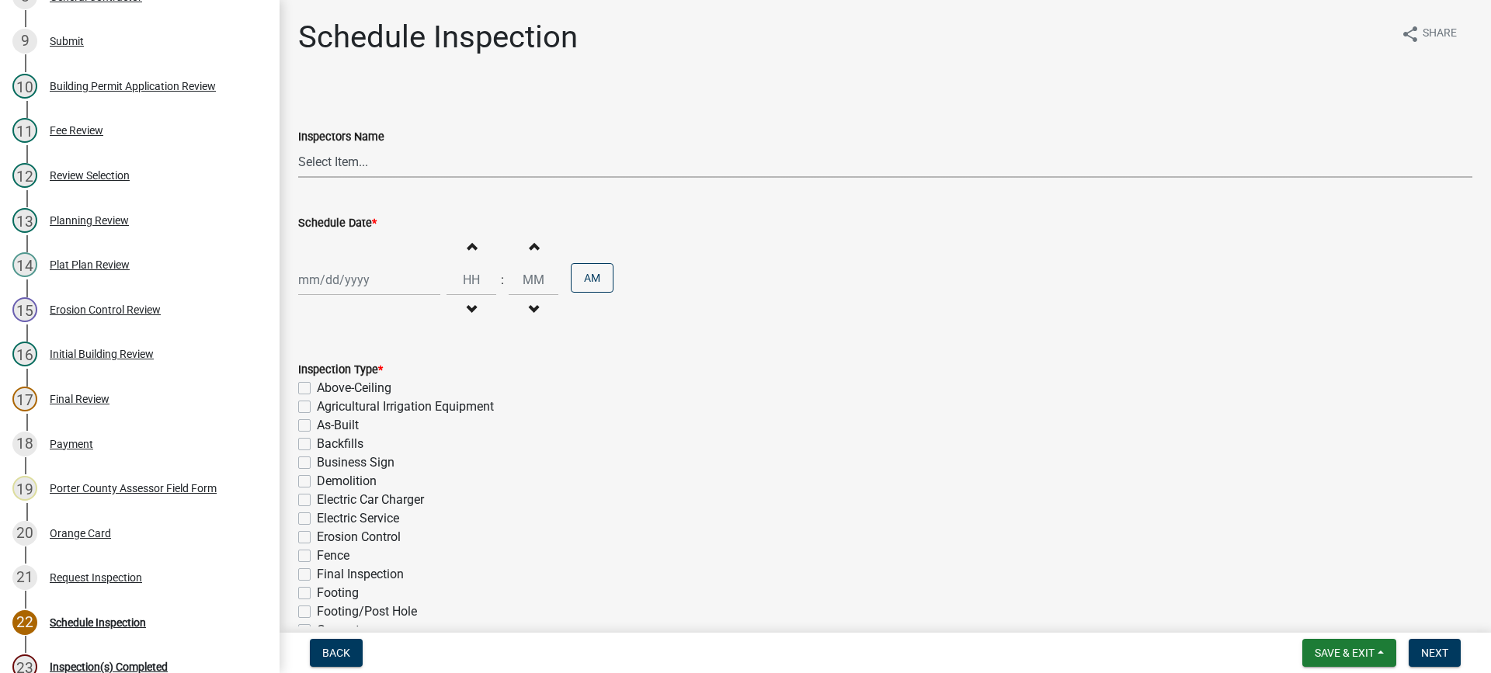
click at [343, 162] on select "Select Item... mhaller ([PERSON_NAME])" at bounding box center [885, 162] width 1174 height 32
select select "ca350da2-795e-4cf8-941d-46ff53e354ae"
click at [298, 146] on select "Select Item... mhaller ([PERSON_NAME])" at bounding box center [885, 162] width 1174 height 32
click at [353, 282] on div at bounding box center [369, 280] width 142 height 32
select select "10"
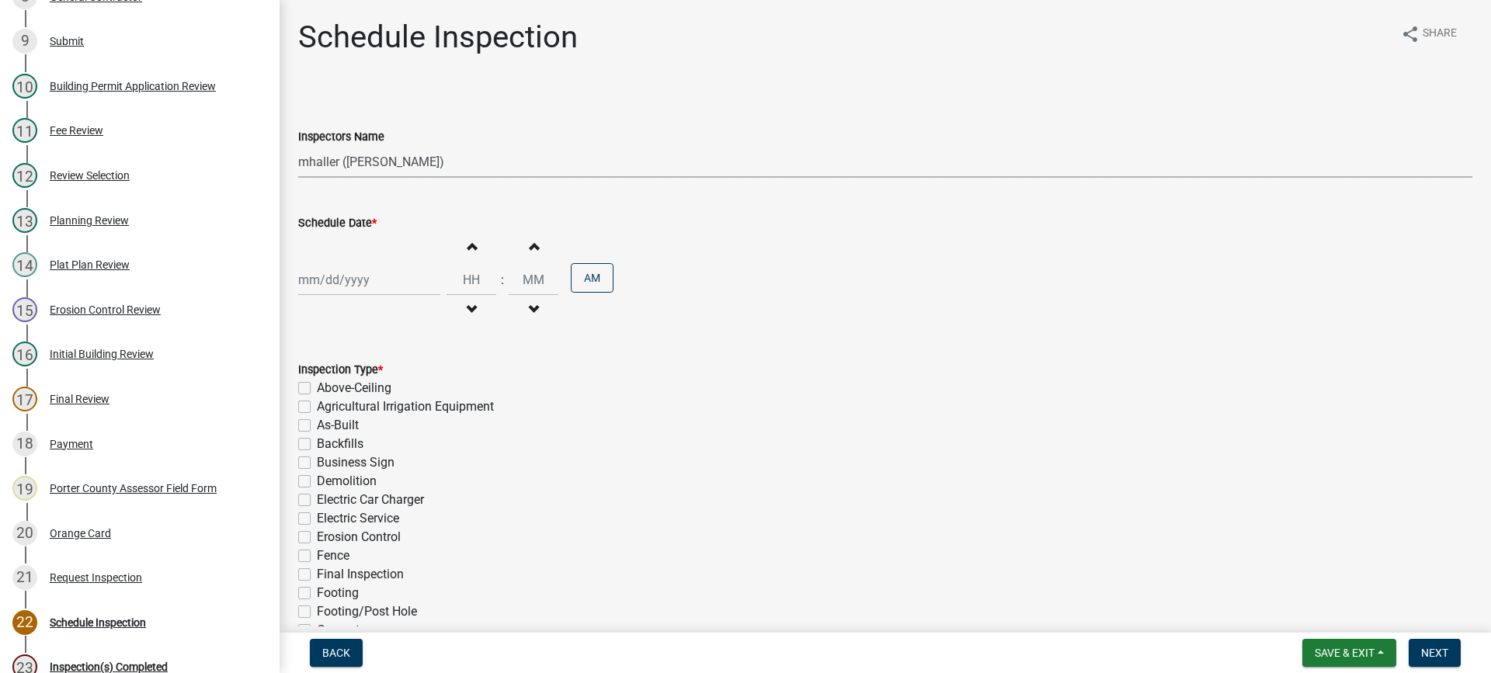
select select "2025"
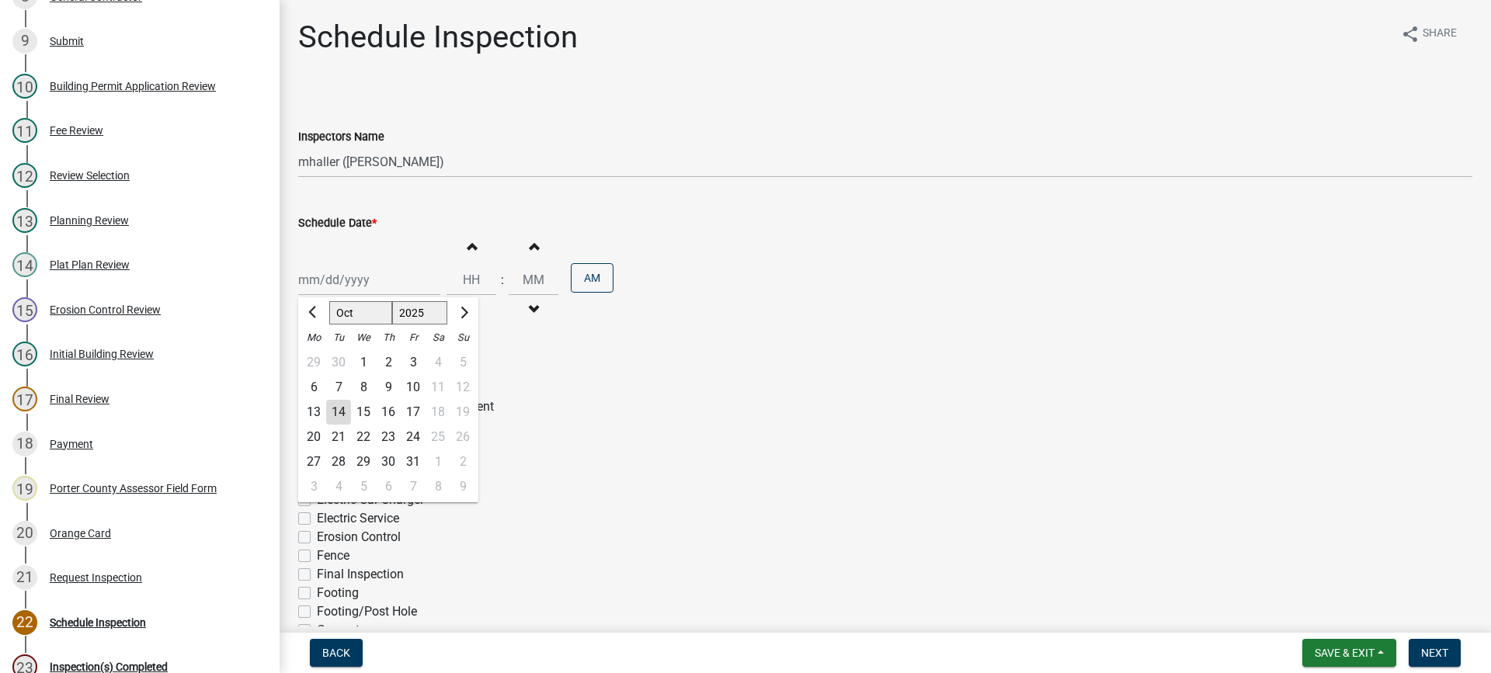
click at [338, 414] on div "14" at bounding box center [338, 412] width 25 height 25
type input "[DATE]"
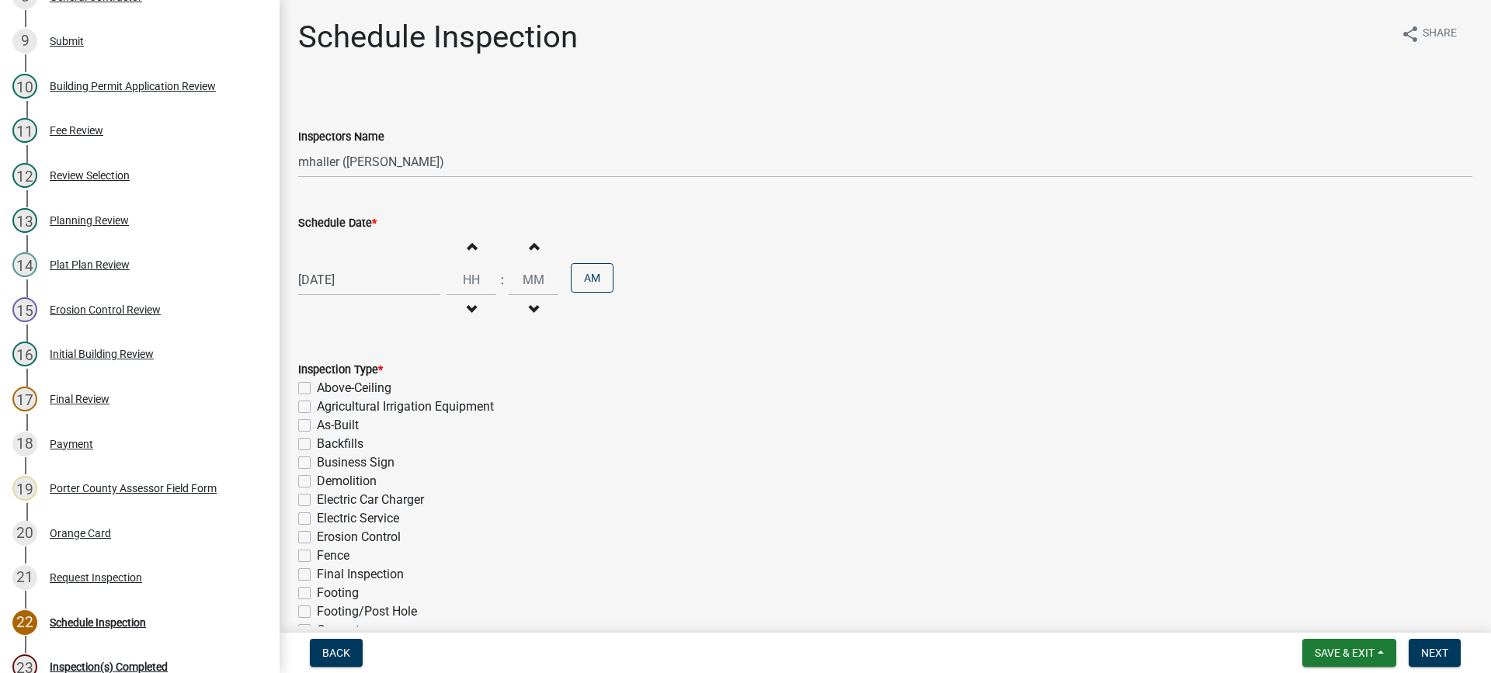
click at [351, 280] on div "[DATE]" at bounding box center [369, 280] width 142 height 32
select select "10"
select select "2025"
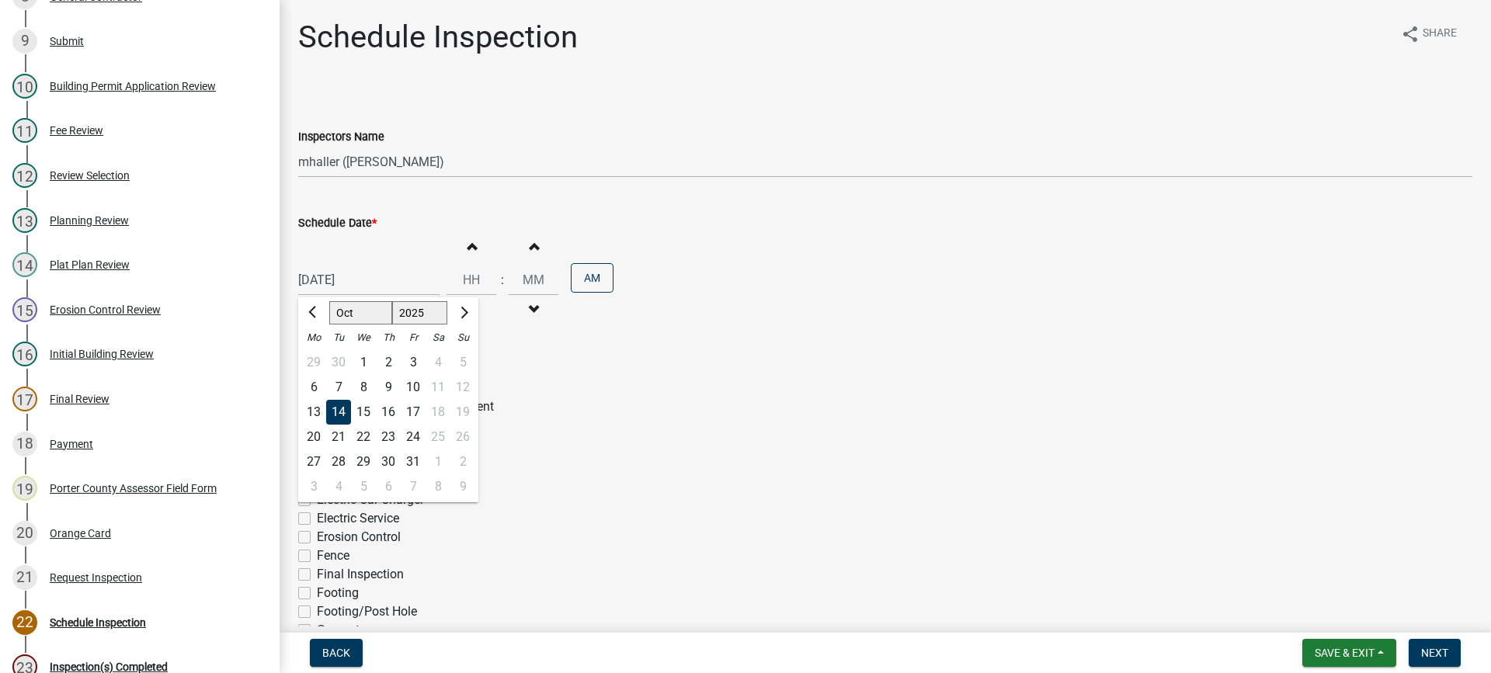
click at [369, 412] on div "15" at bounding box center [363, 412] width 25 height 25
type input "[DATE]"
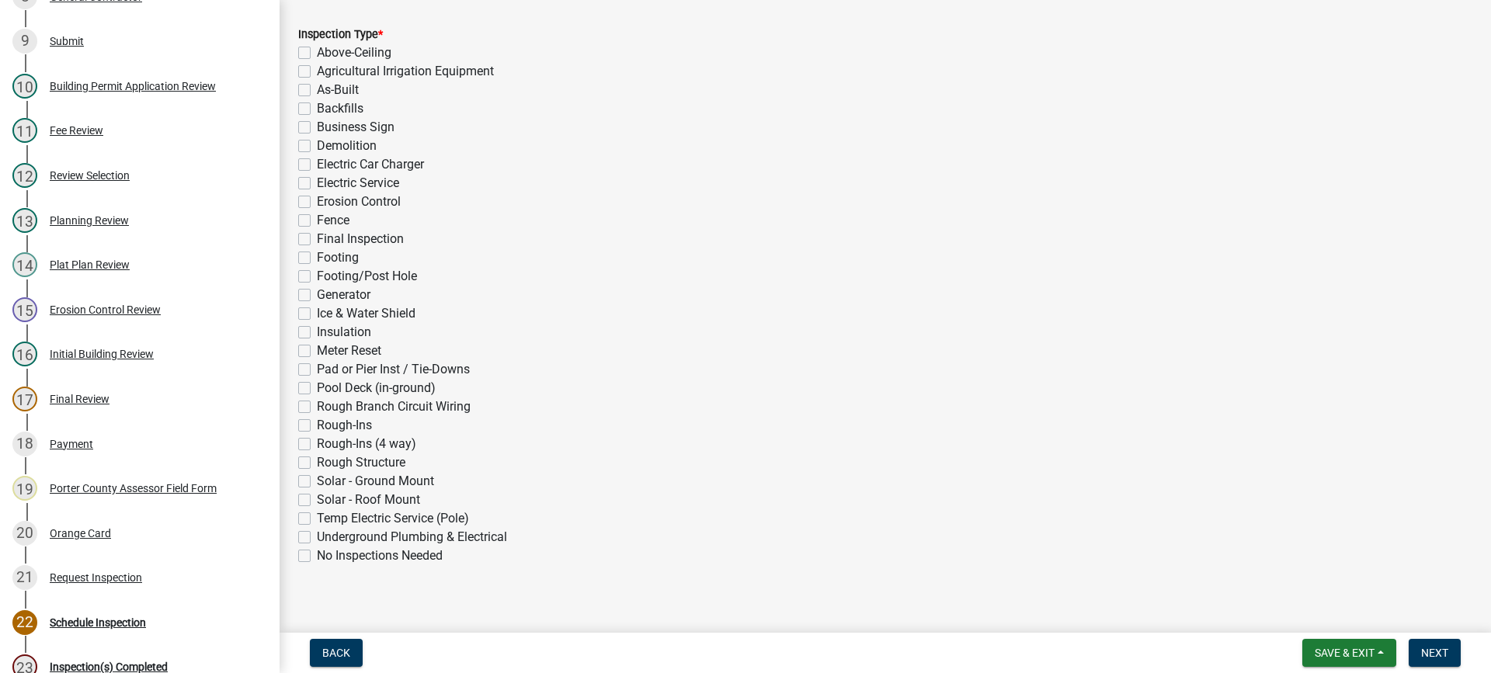
scroll to position [349, 0]
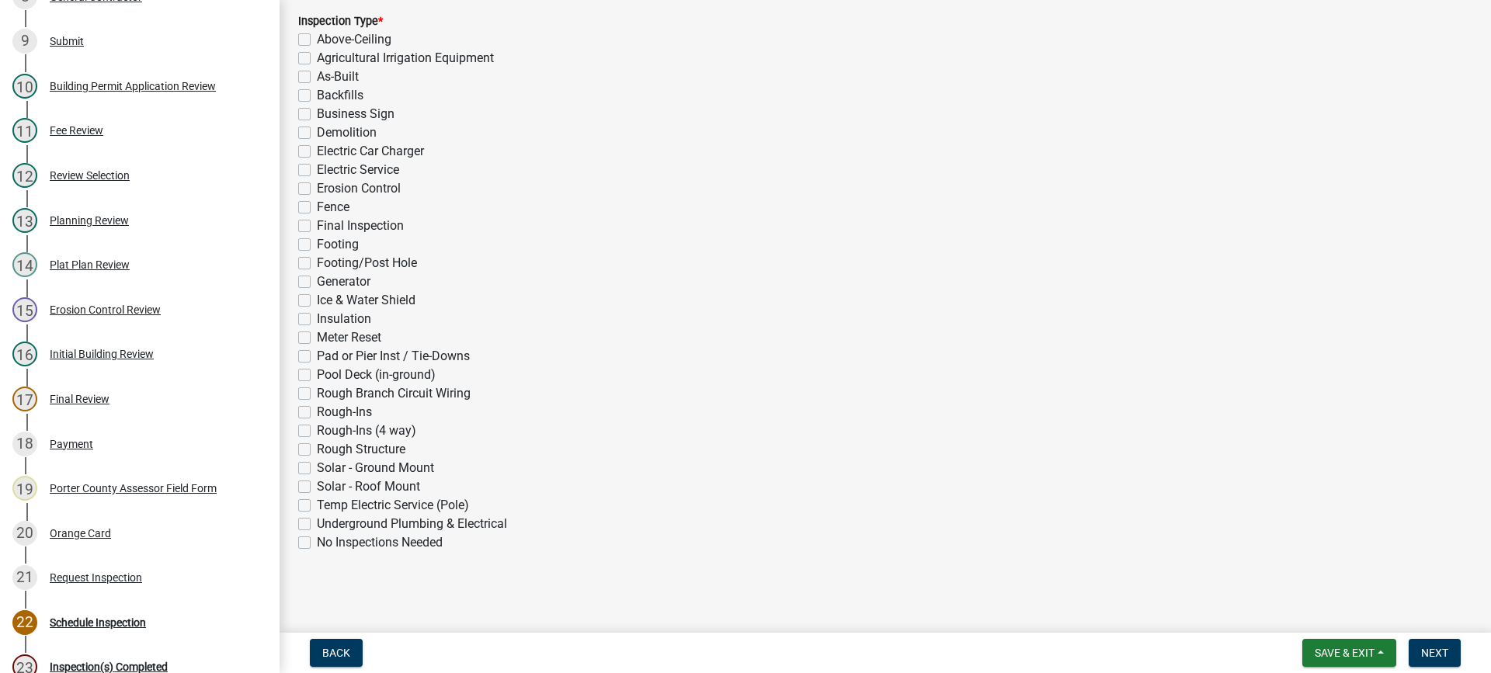
click at [317, 172] on label "Electric Service" at bounding box center [358, 170] width 82 height 19
click at [317, 171] on input "Electric Service" at bounding box center [322, 166] width 10 height 10
checkbox input "true"
checkbox input "false"
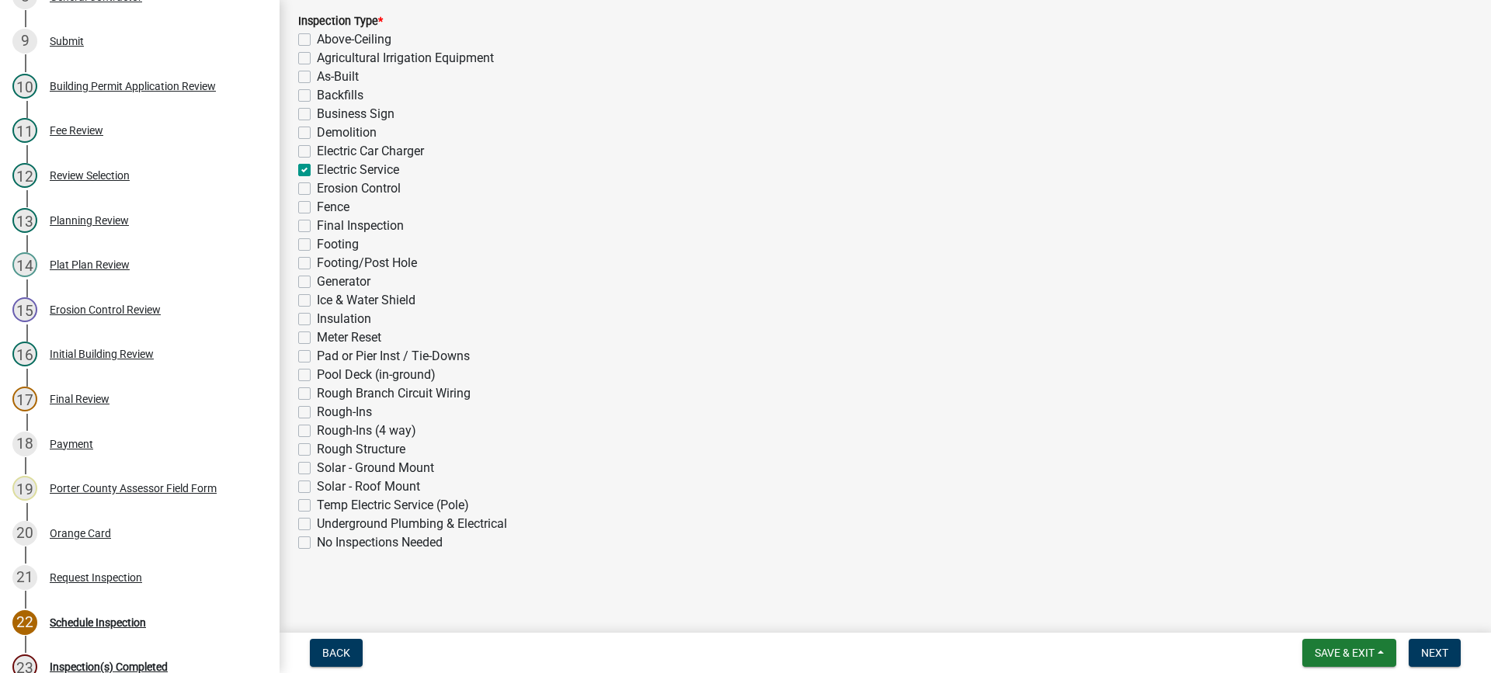
checkbox input "false"
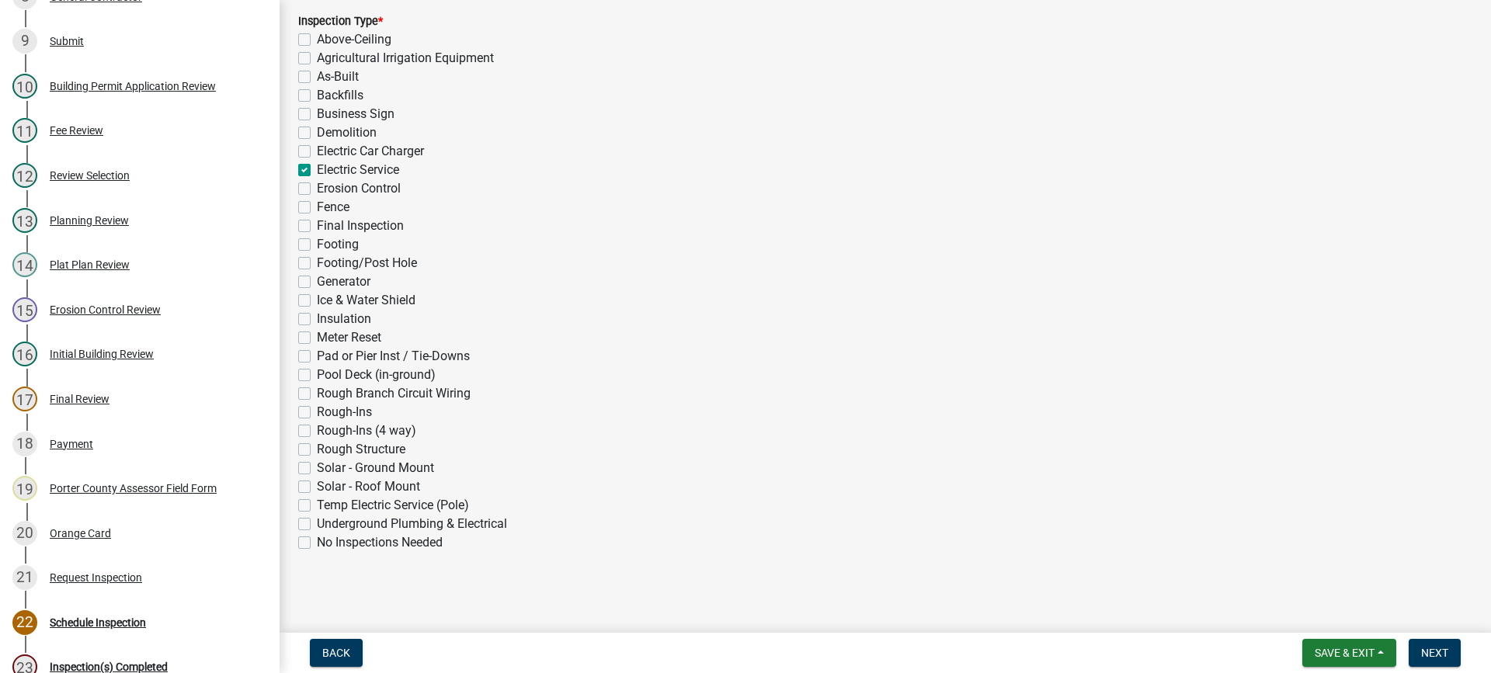
checkbox input "true"
checkbox input "false"
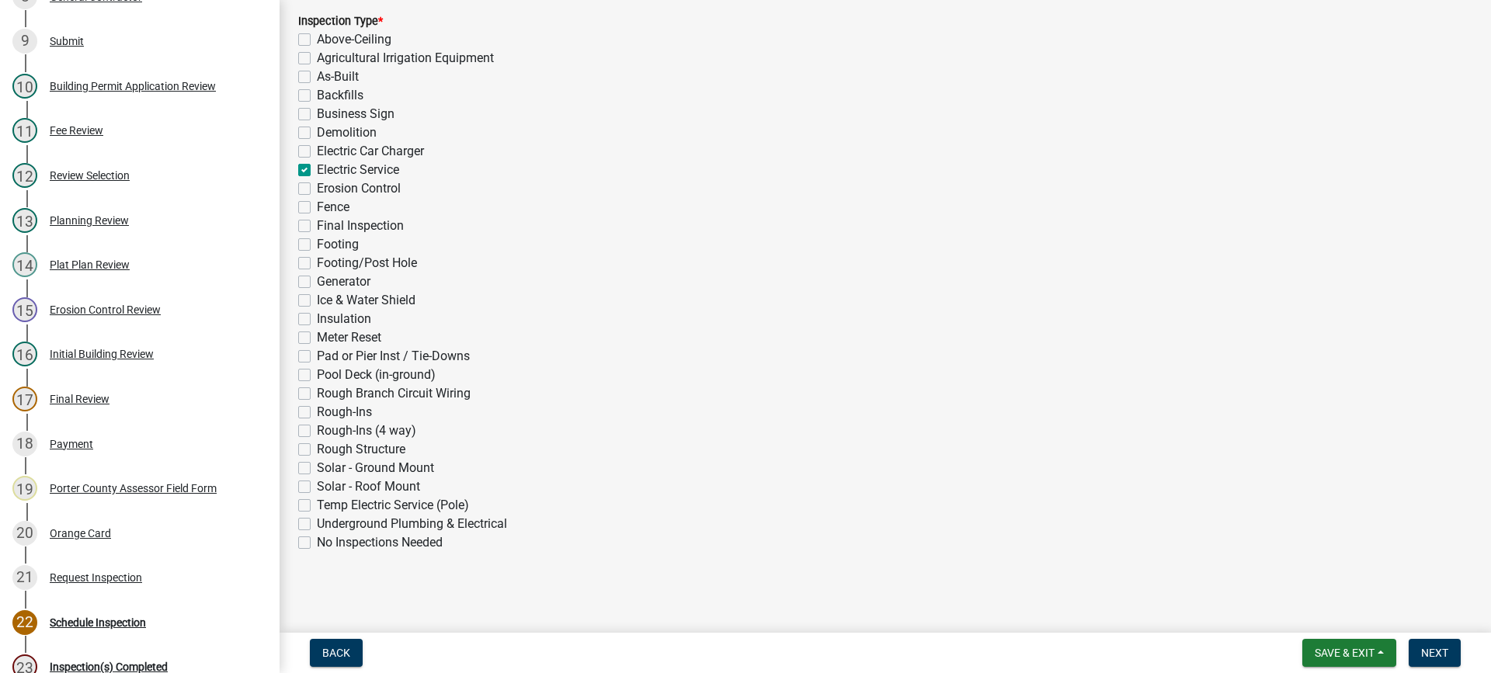
checkbox input "false"
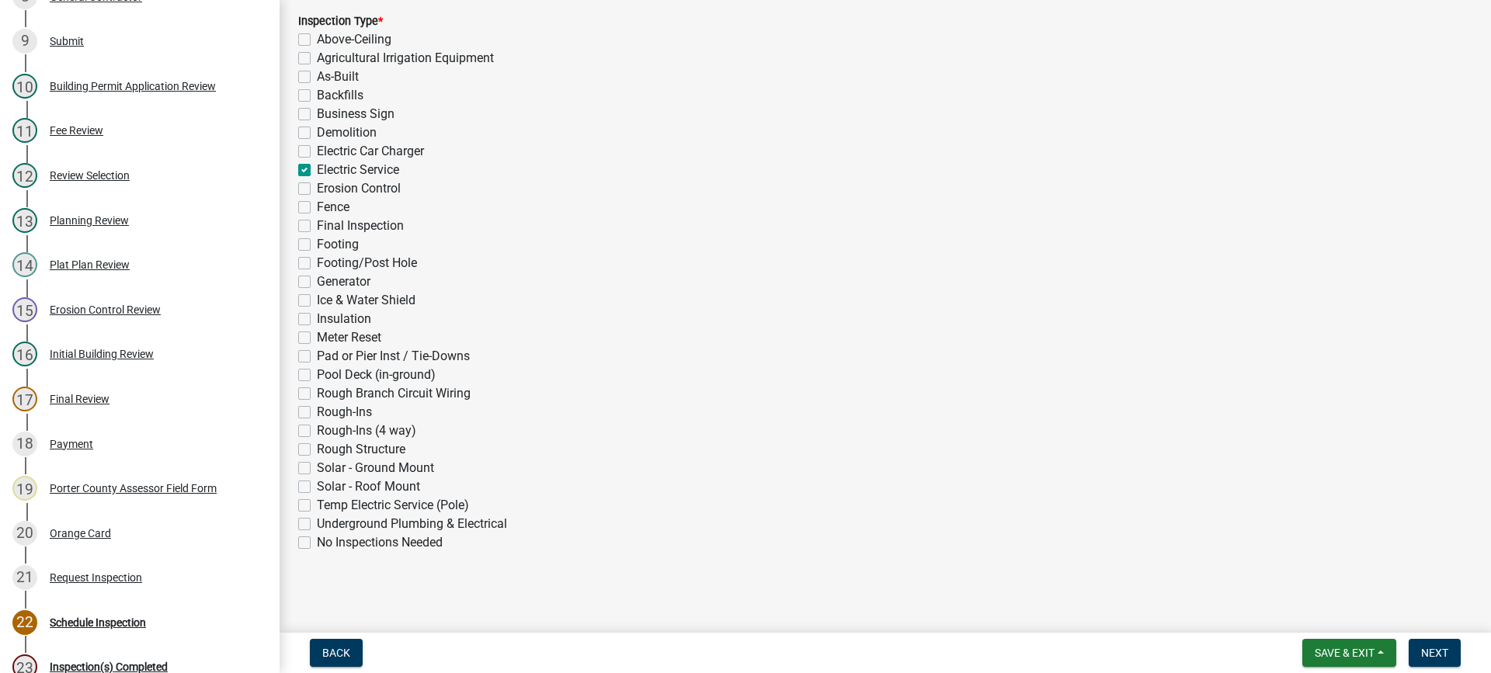
checkbox input "false"
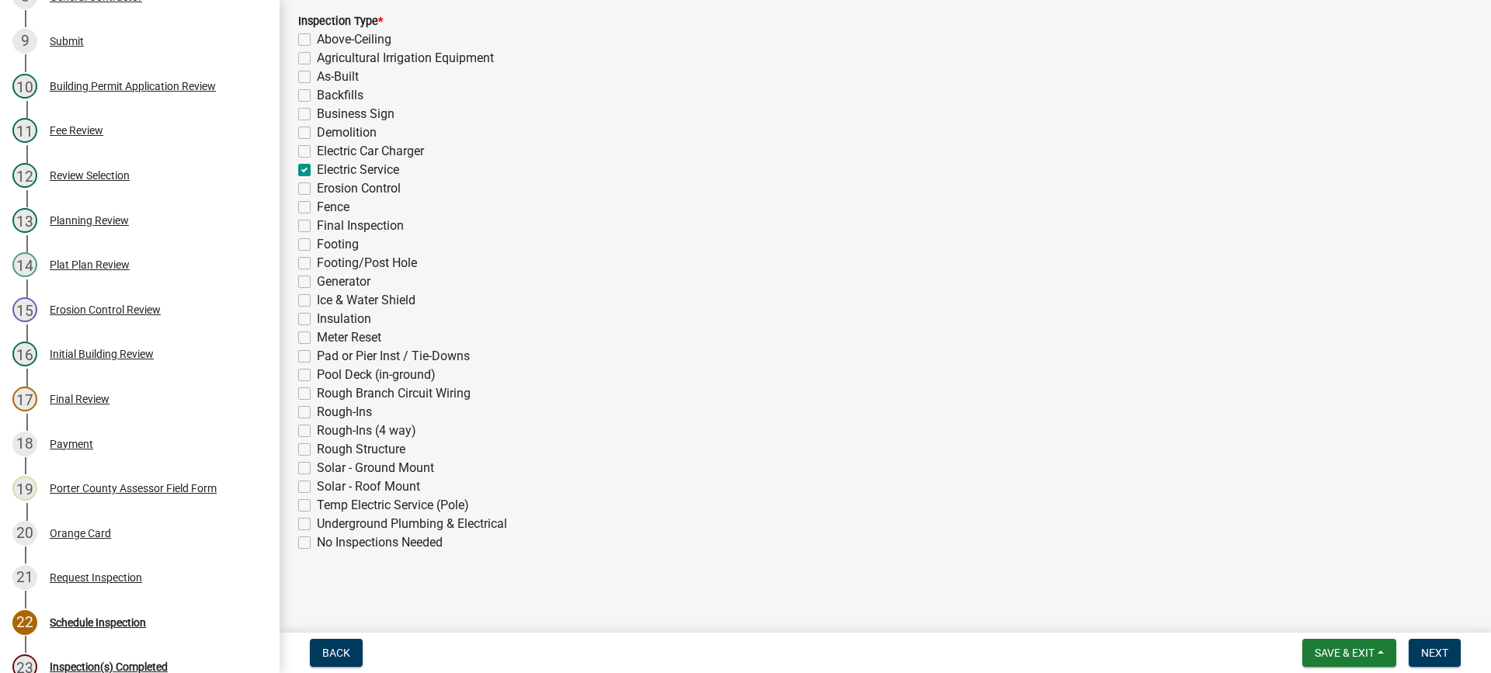
checkbox input "false"
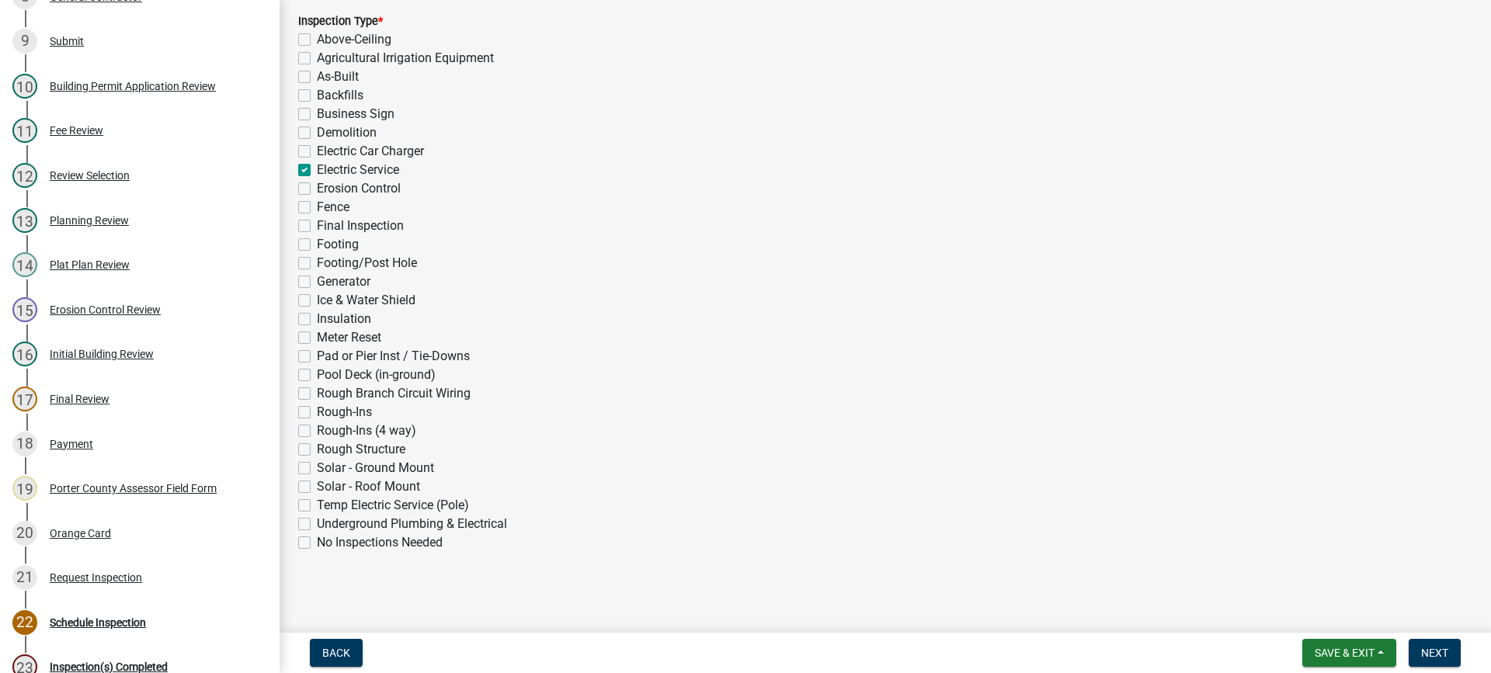
checkbox input "false"
click at [1438, 651] on span "Next" at bounding box center [1434, 653] width 27 height 12
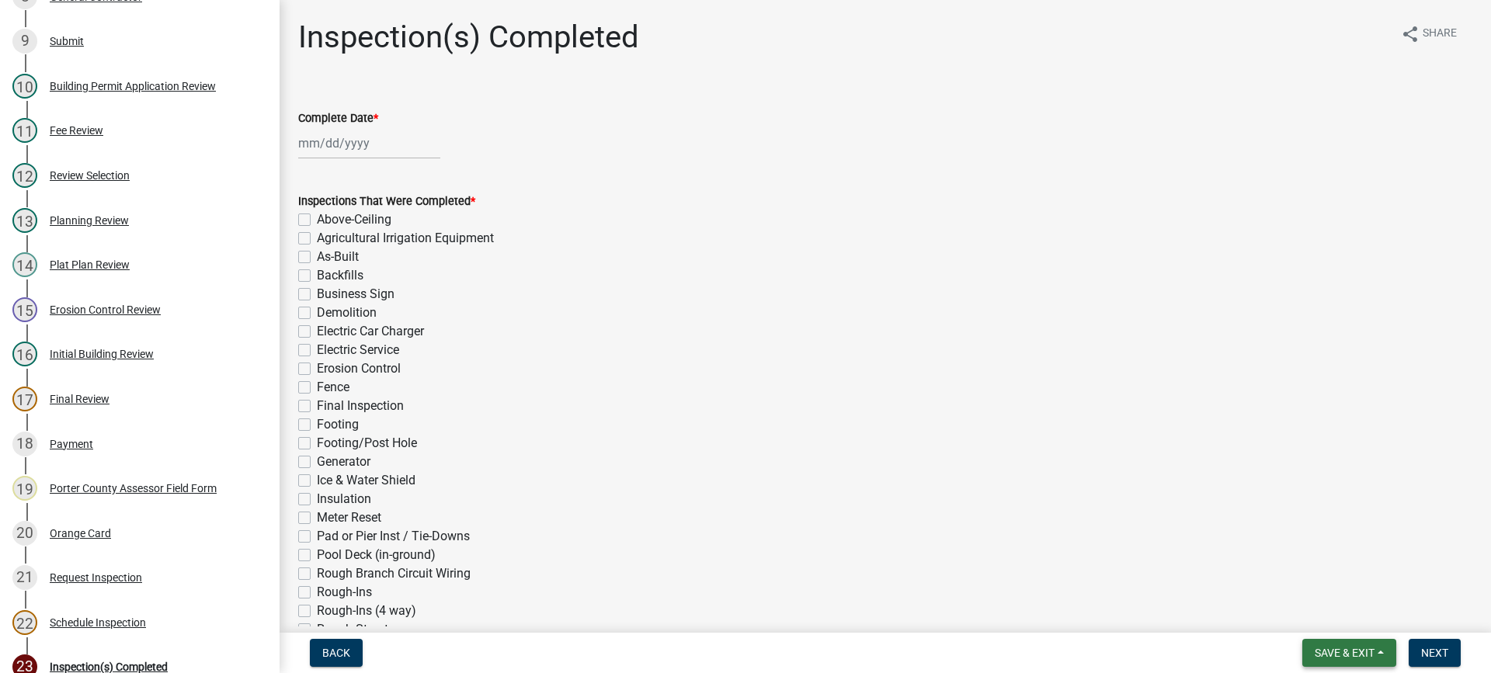
click at [1324, 651] on span "Save & Exit" at bounding box center [1344, 653] width 60 height 12
click at [1317, 617] on button "Save & Exit" at bounding box center [1334, 612] width 124 height 37
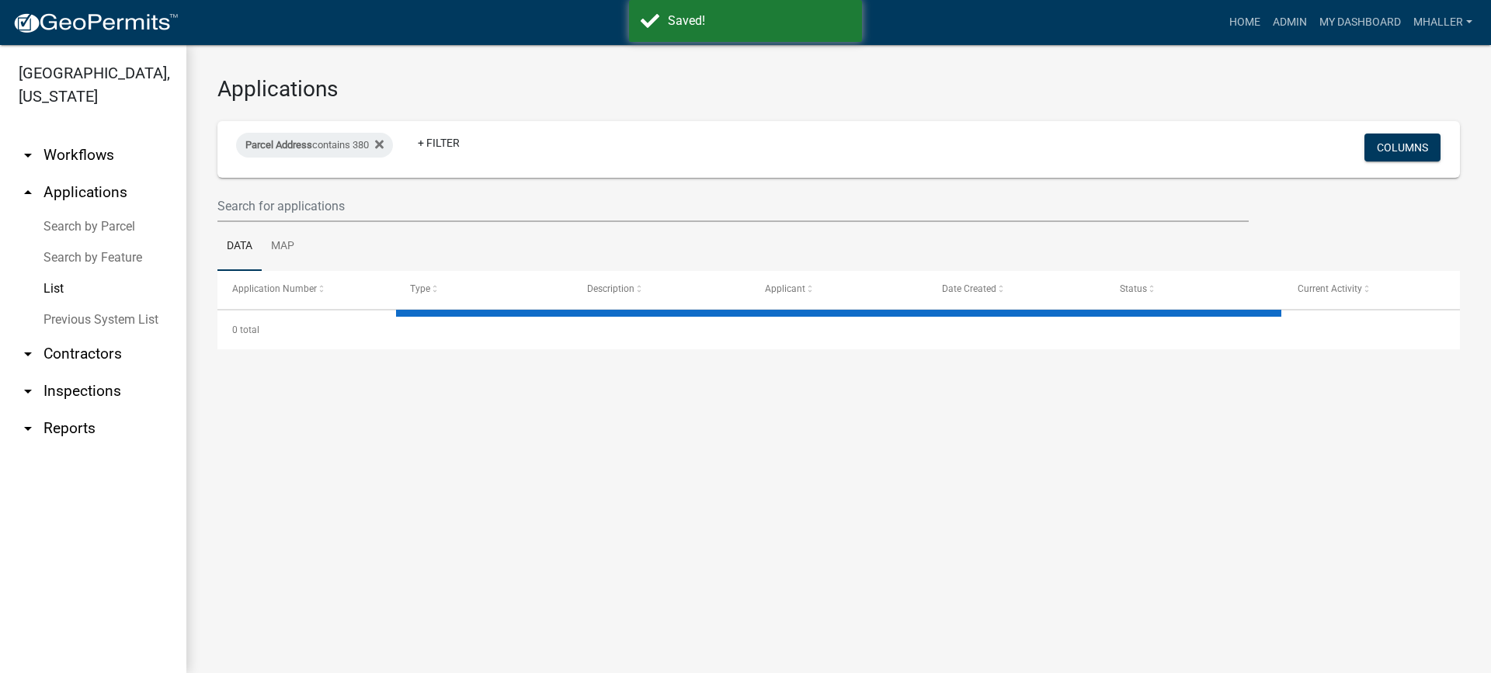
select select "1: 25"
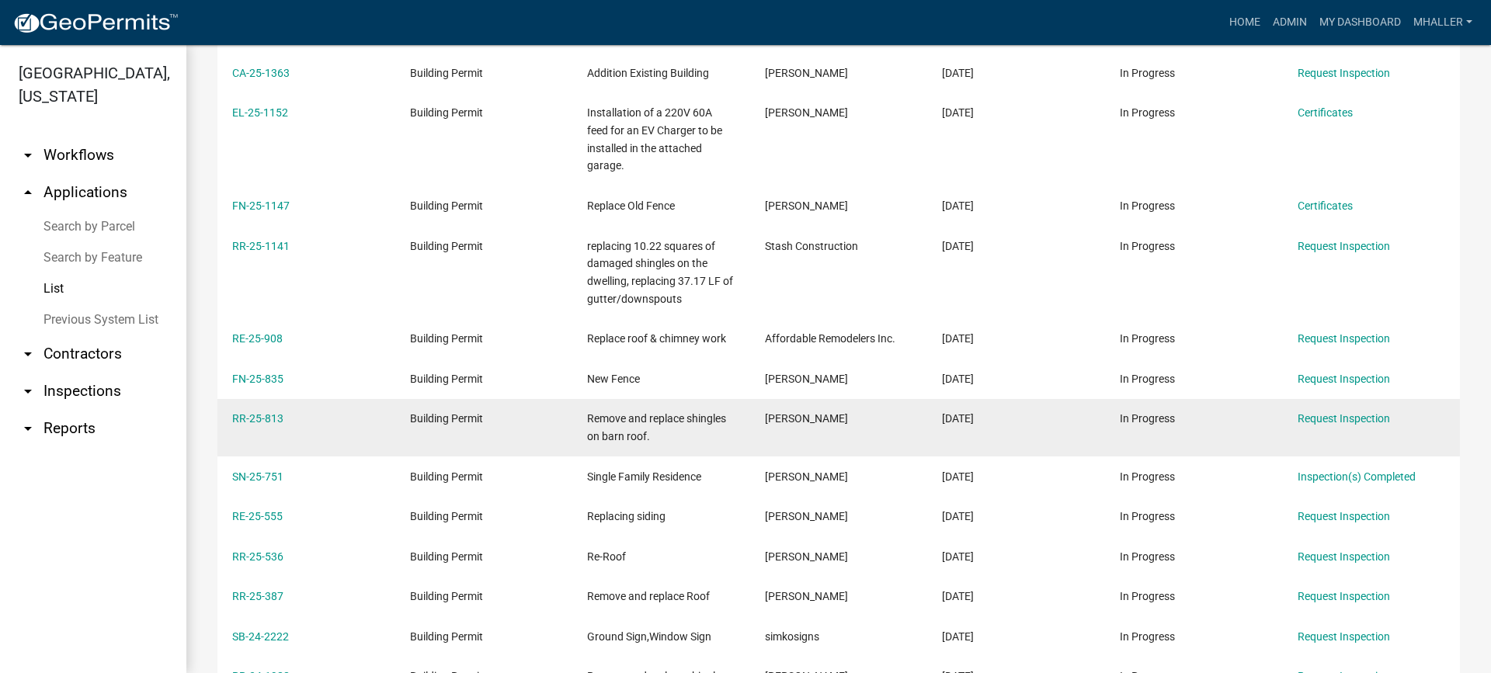
scroll to position [466, 0]
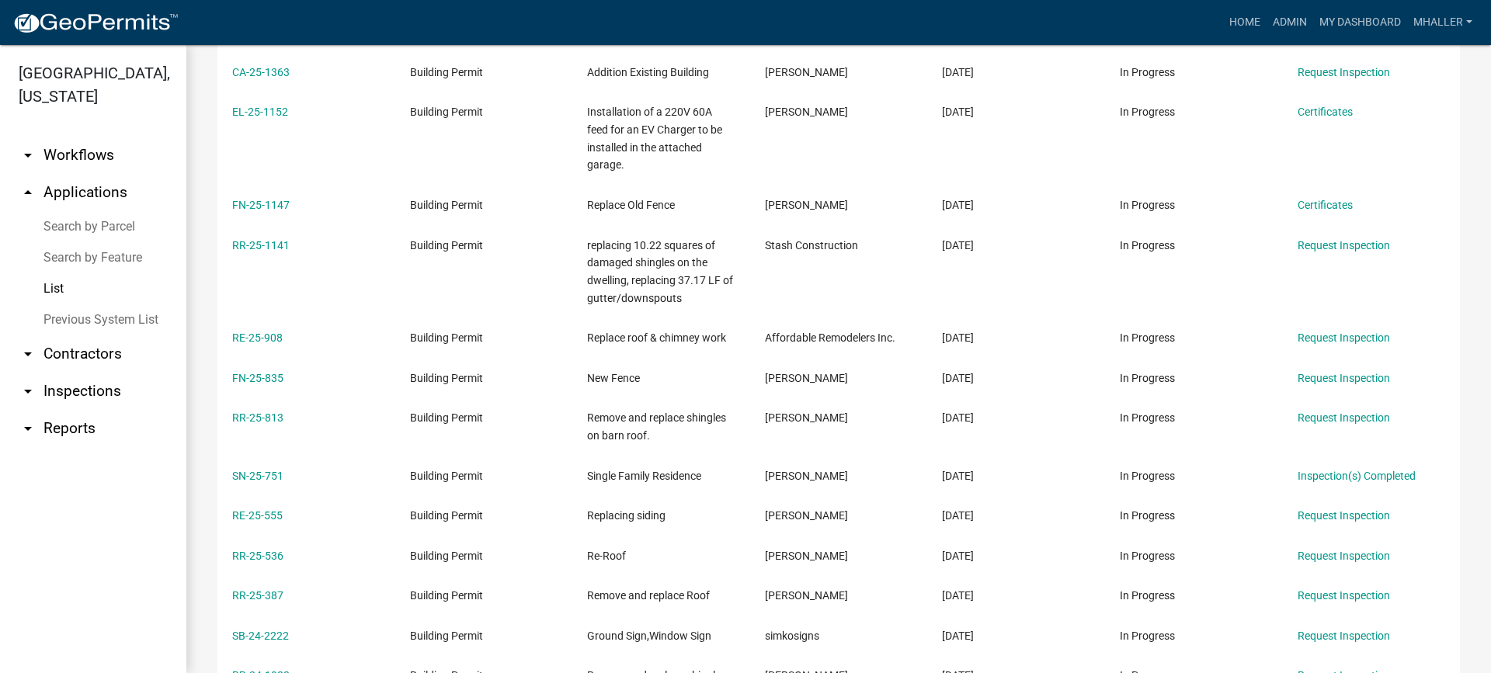
click at [71, 174] on link "arrow_drop_up Applications" at bounding box center [93, 192] width 186 height 37
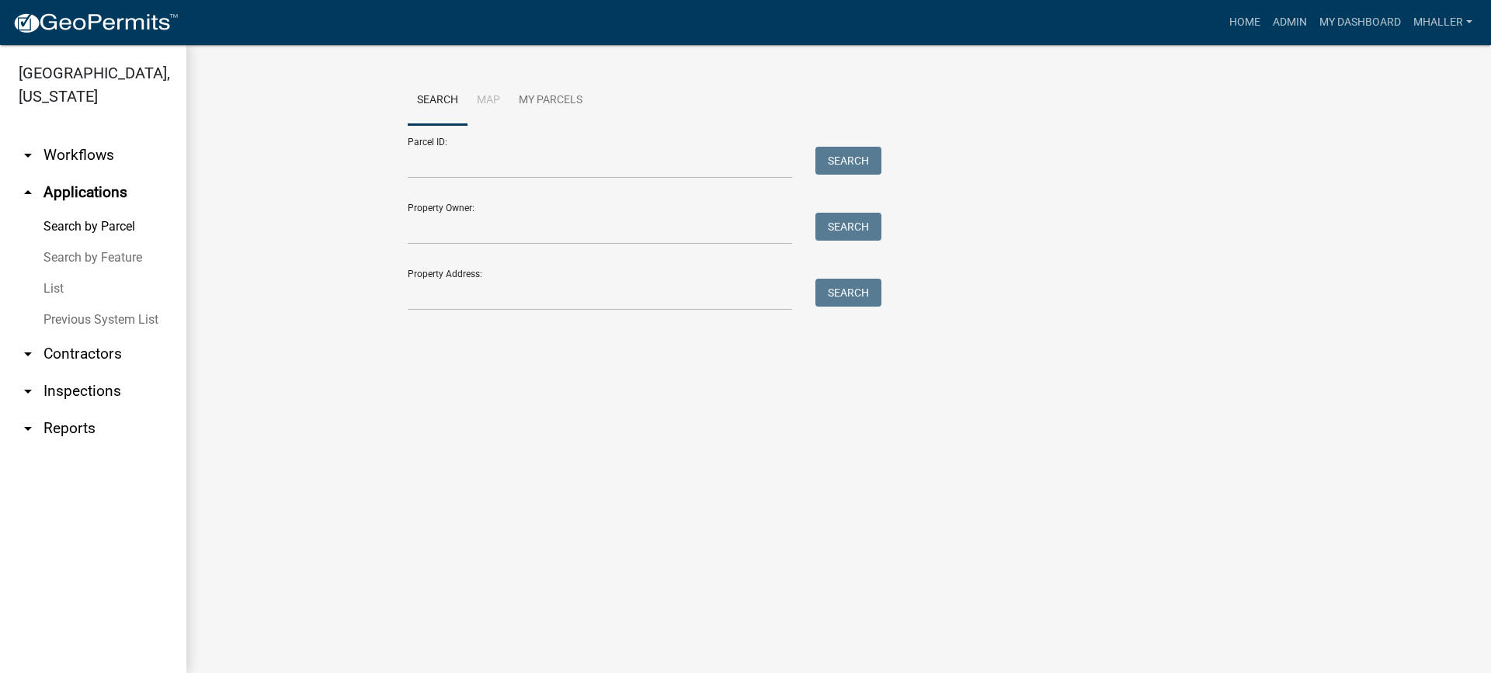
click at [54, 273] on link "List" at bounding box center [93, 288] width 186 height 31
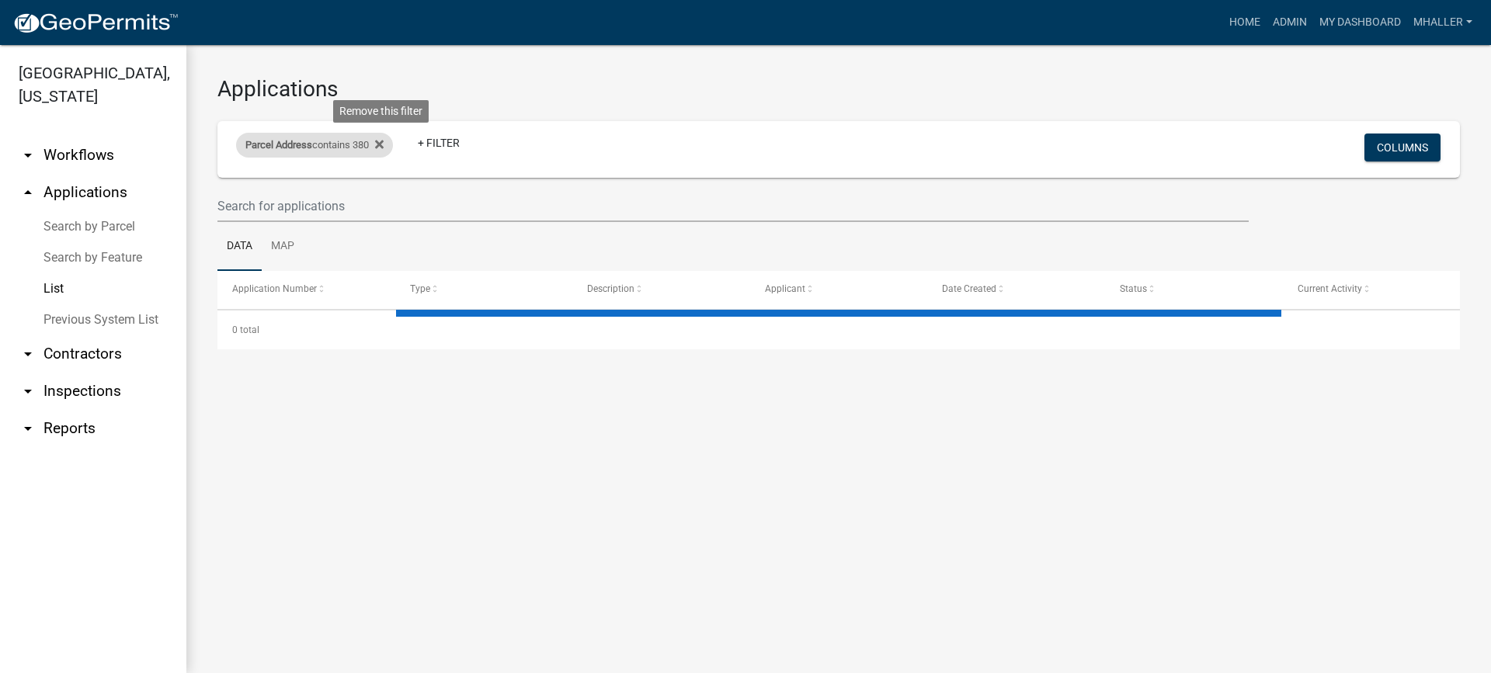
select select "1: 25"
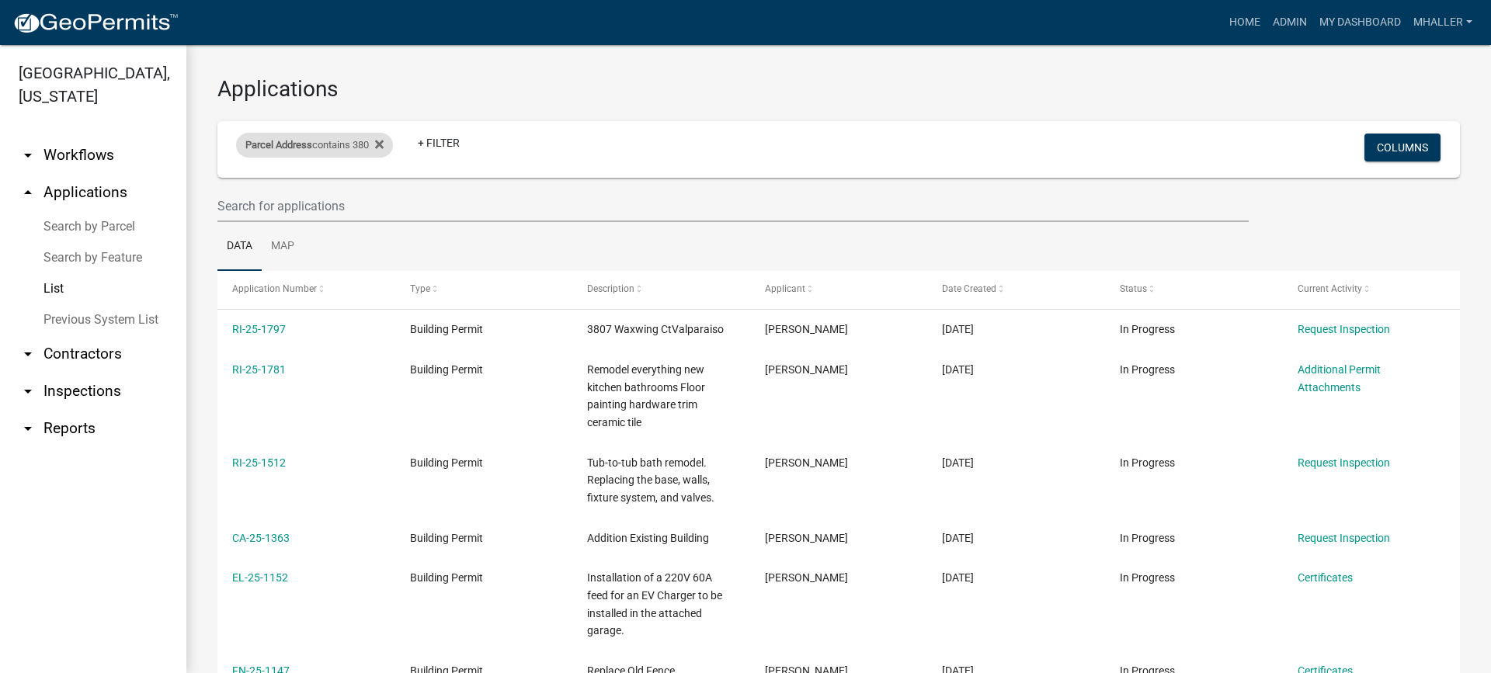
click at [362, 146] on div "Parcel Address contains 380" at bounding box center [314, 145] width 157 height 25
click at [320, 213] on input "380" at bounding box center [320, 203] width 142 height 32
type input "3"
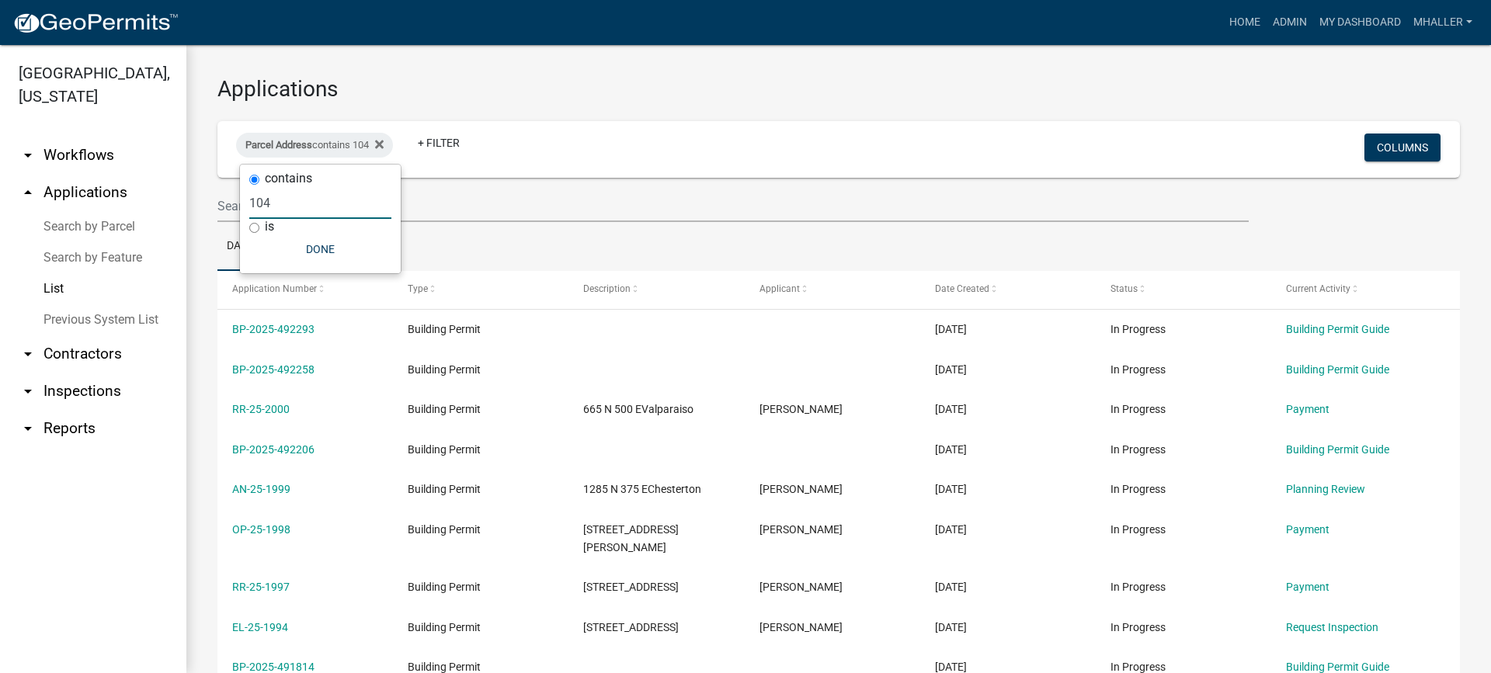
type input "104"
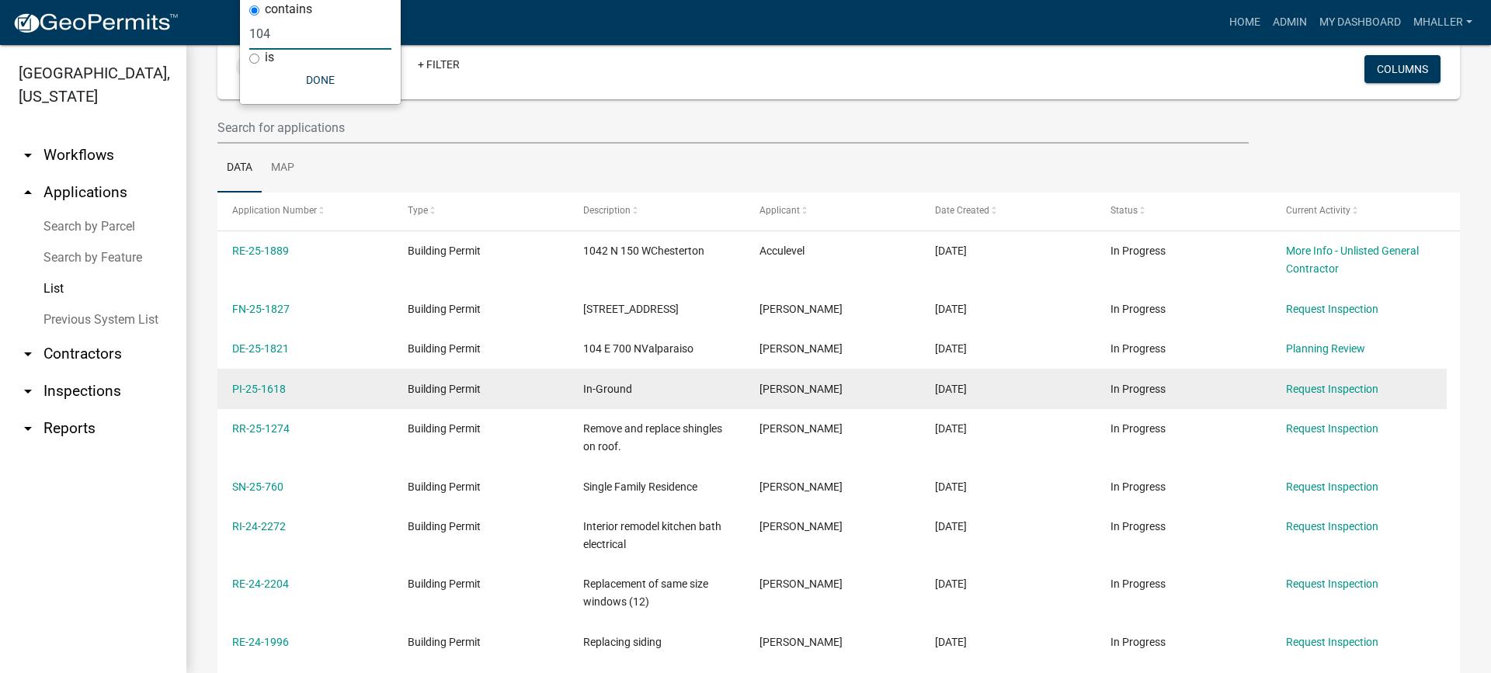
scroll to position [311, 0]
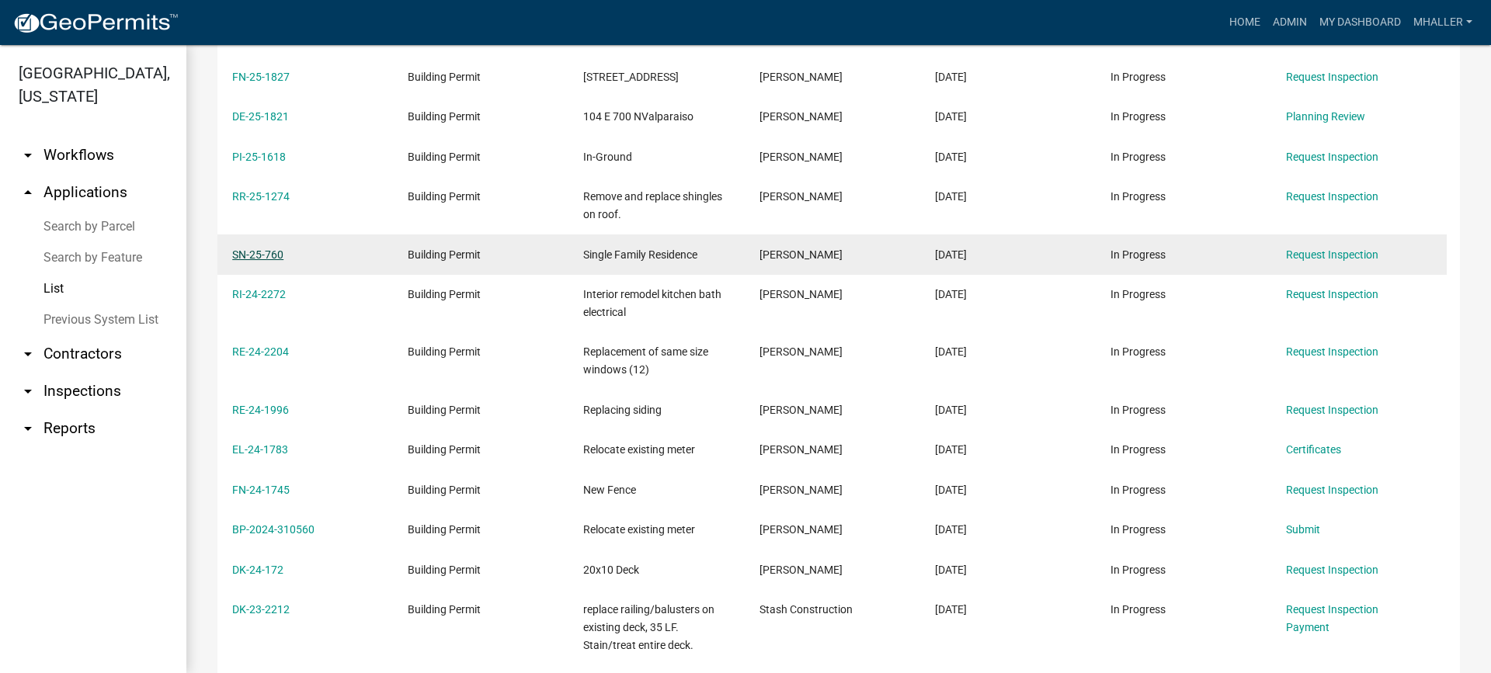
click at [262, 254] on link "SN-25-760" at bounding box center [257, 254] width 51 height 12
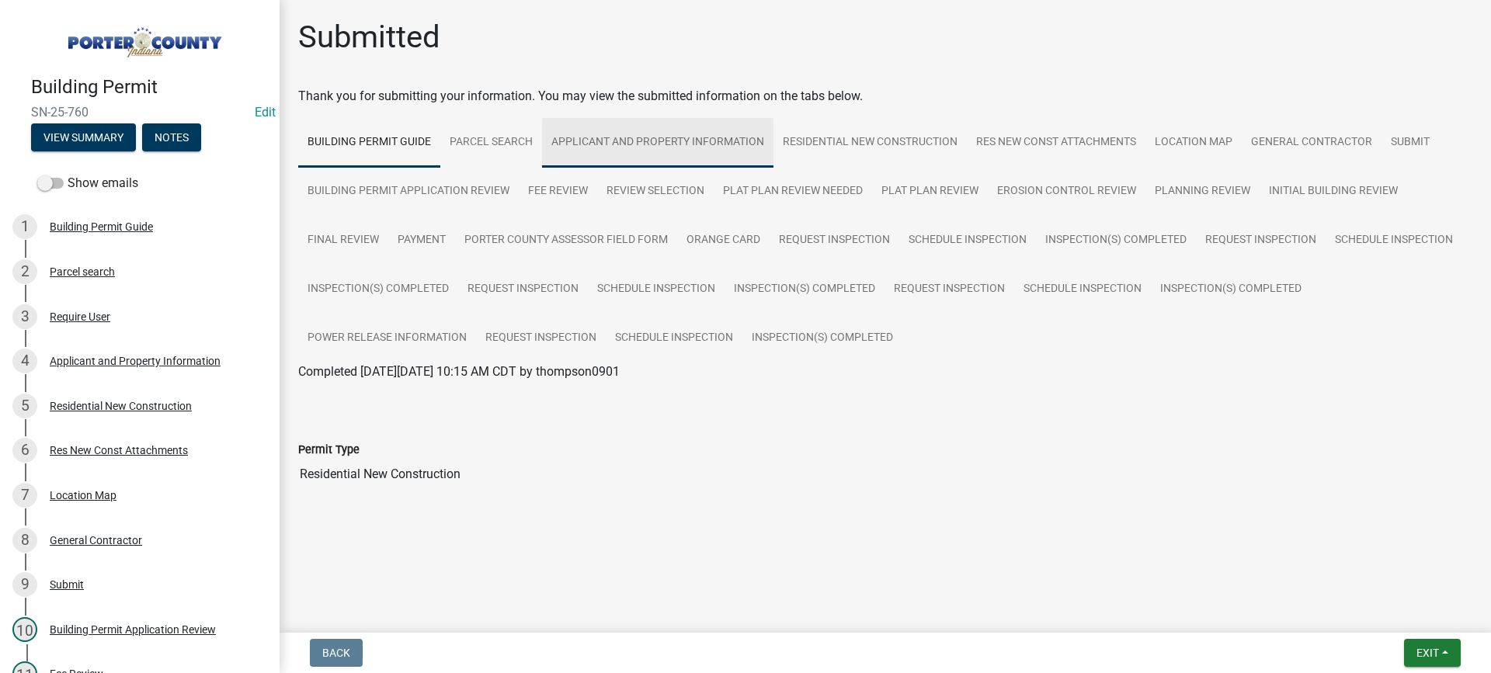
click at [660, 141] on link "Applicant and Property Information" at bounding box center [657, 143] width 231 height 50
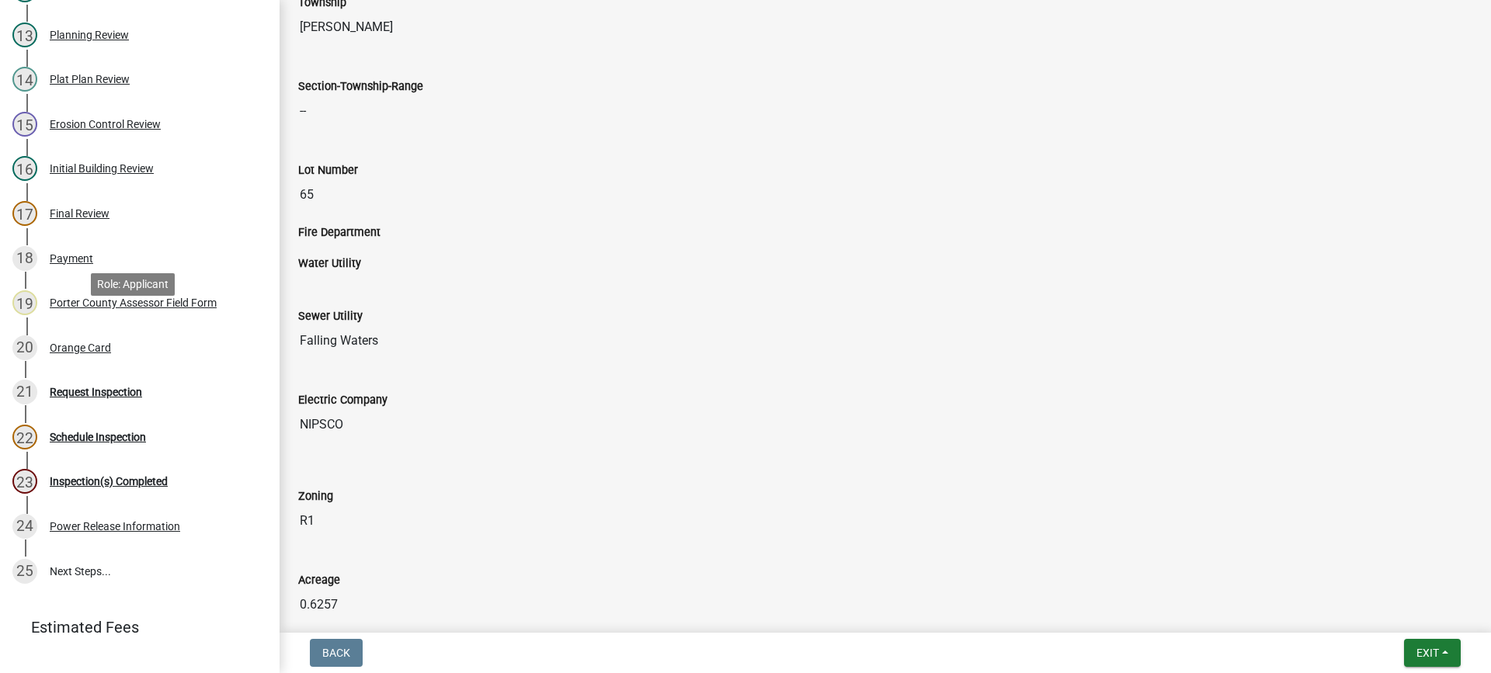
scroll to position [791, 0]
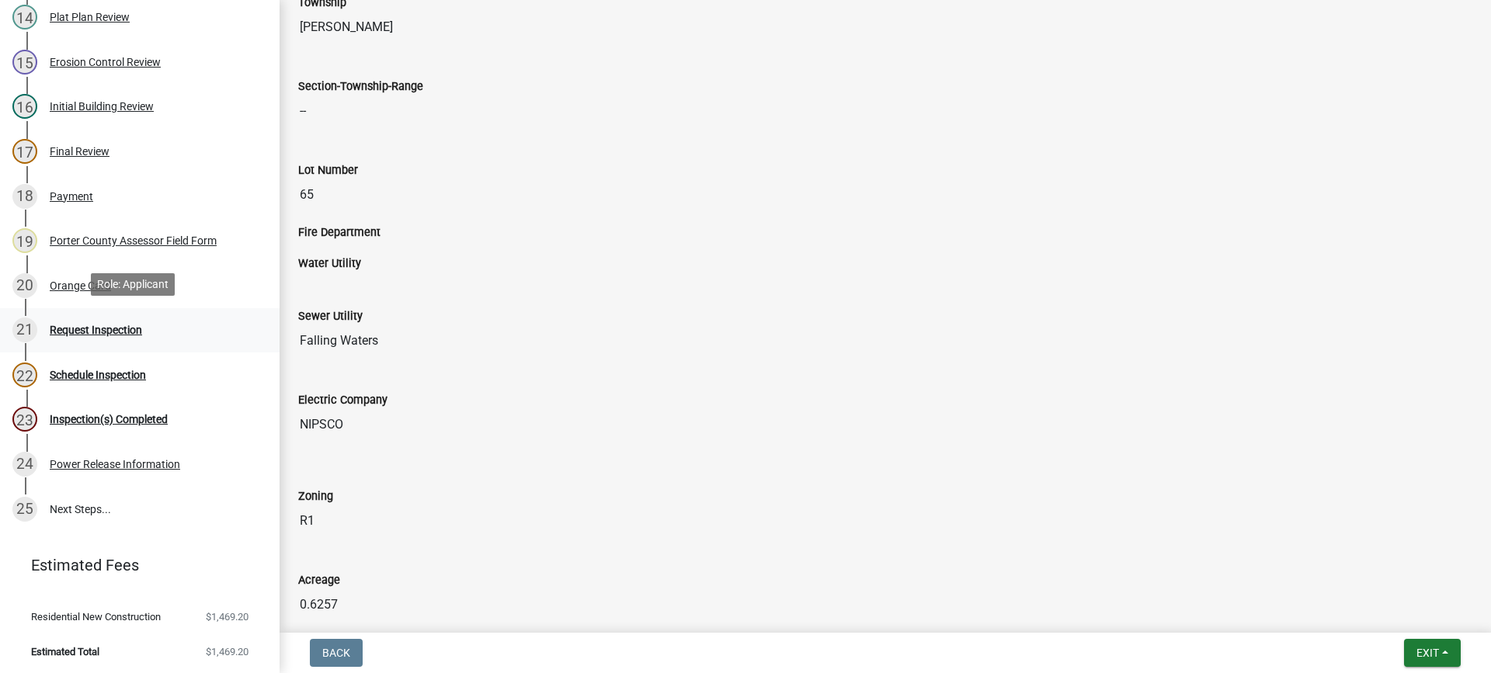
click at [86, 328] on div "Request Inspection" at bounding box center [96, 330] width 92 height 11
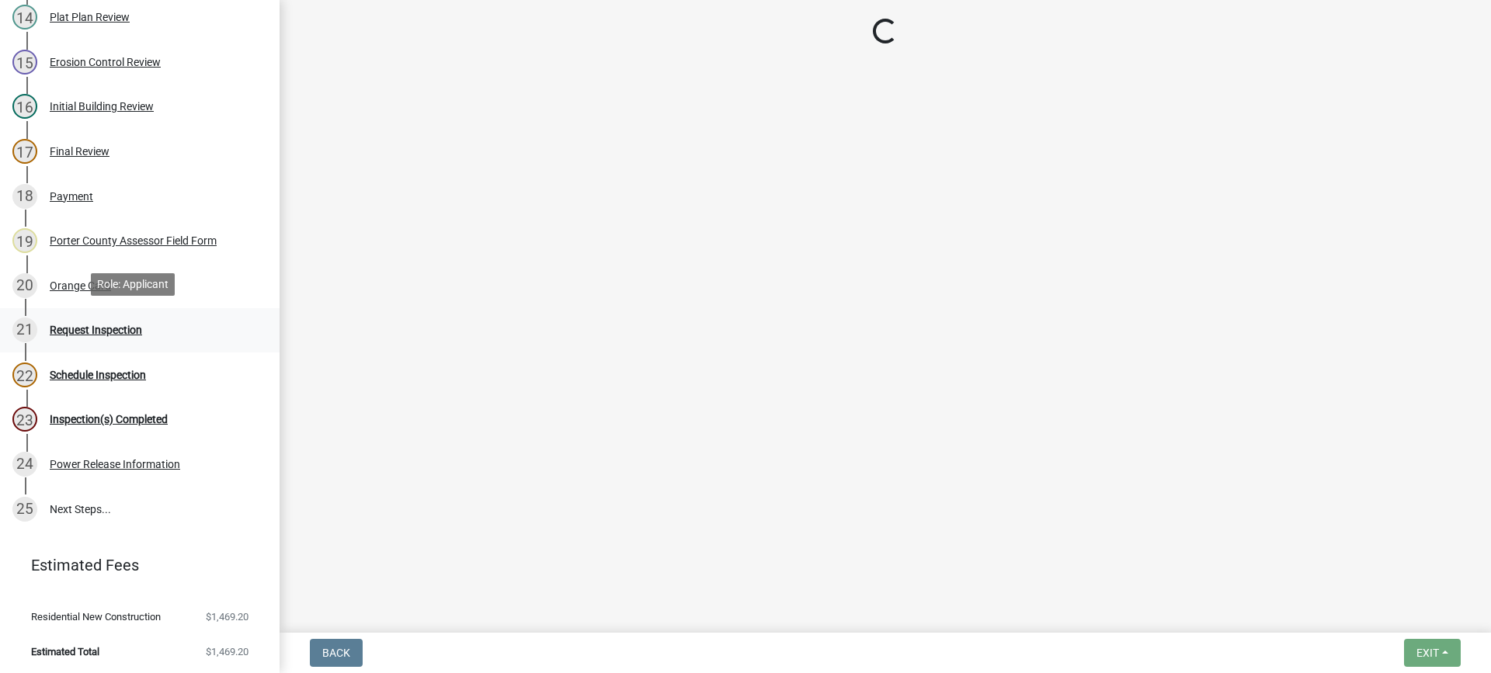
scroll to position [0, 0]
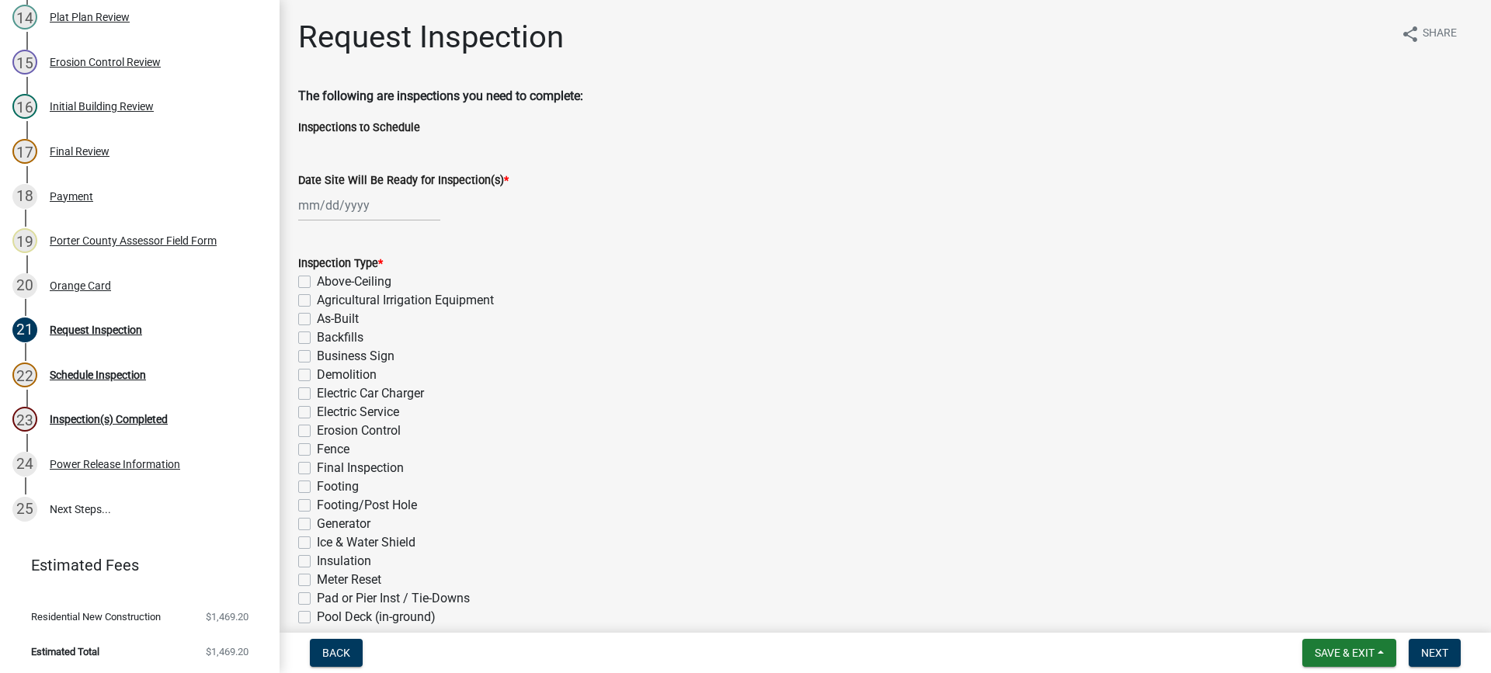
click at [355, 202] on div at bounding box center [369, 205] width 142 height 32
select select "10"
select select "2025"
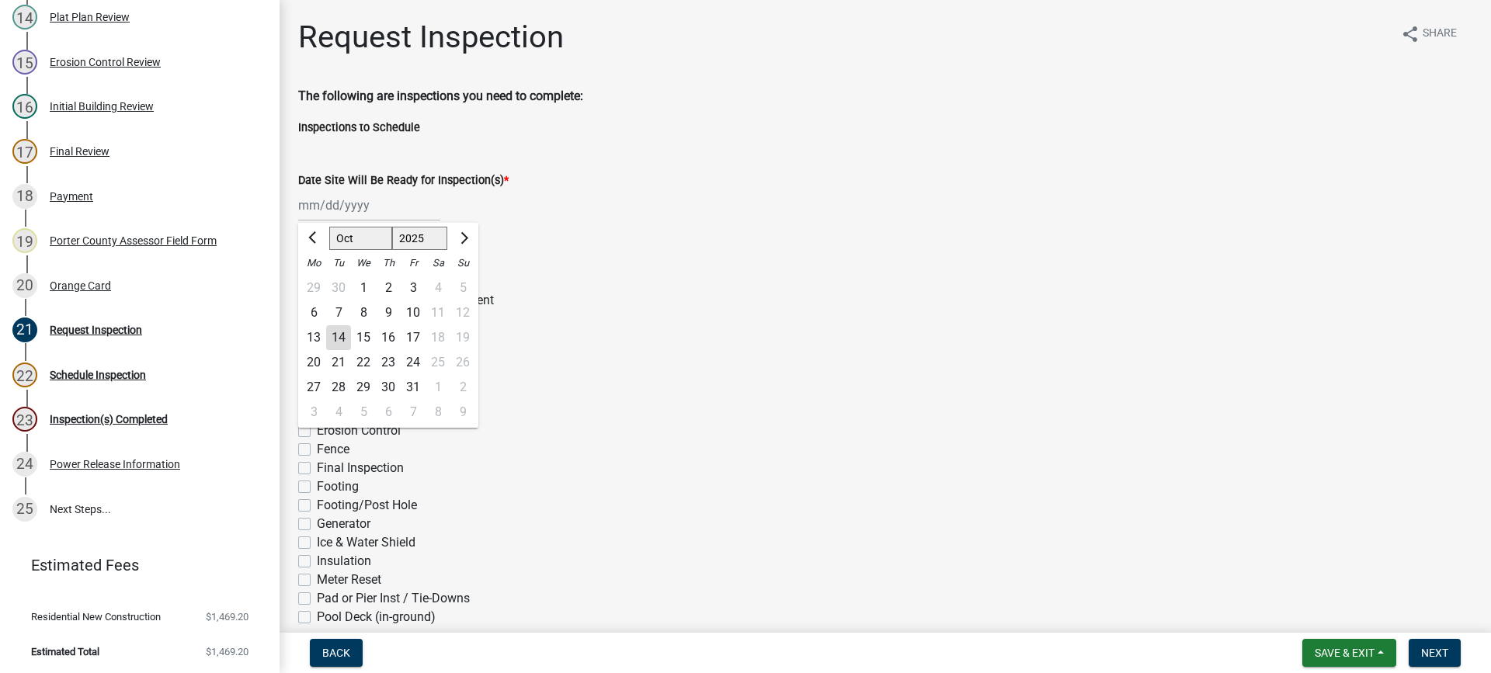
click at [339, 338] on div "14" at bounding box center [338, 337] width 25 height 25
type input "[DATE]"
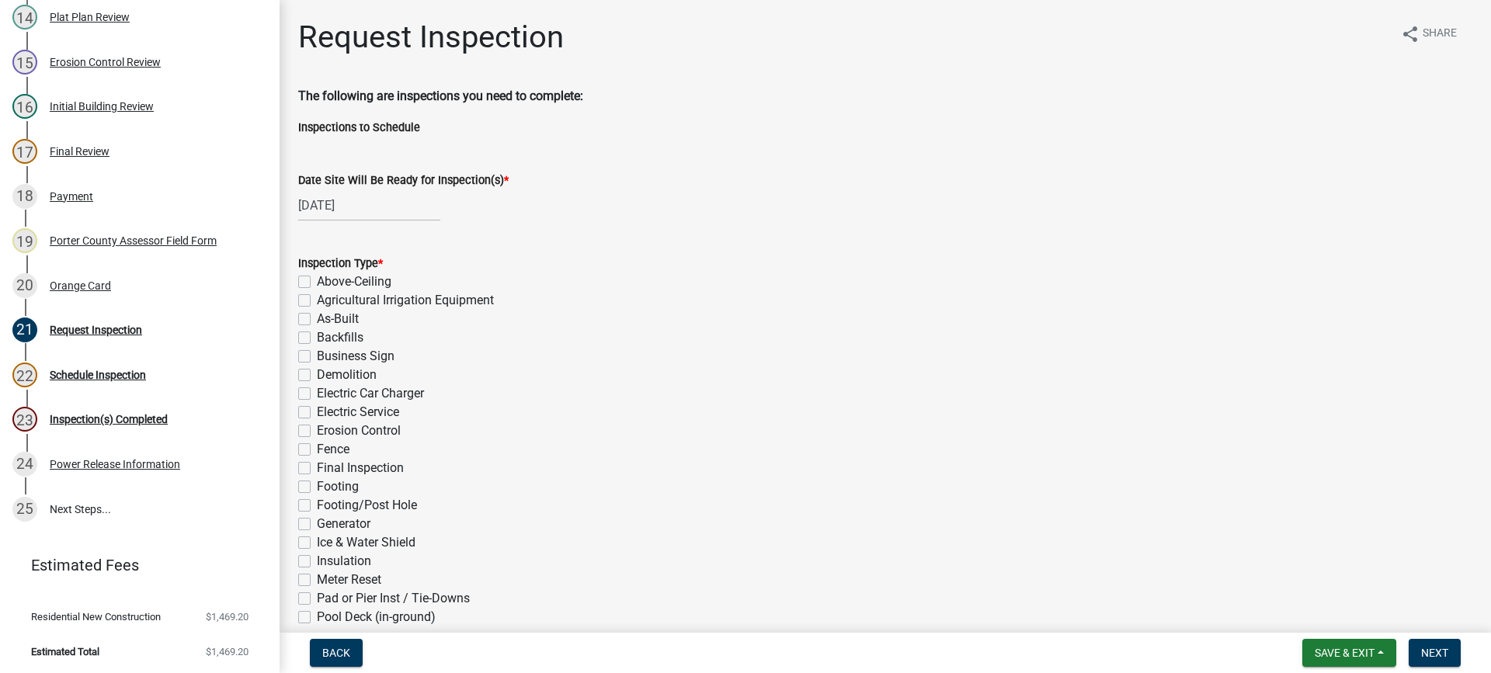
click at [317, 319] on label "As-Built" at bounding box center [338, 319] width 42 height 19
click at [317, 319] on input "As-Built" at bounding box center [322, 315] width 10 height 10
checkbox input "true"
checkbox input "false"
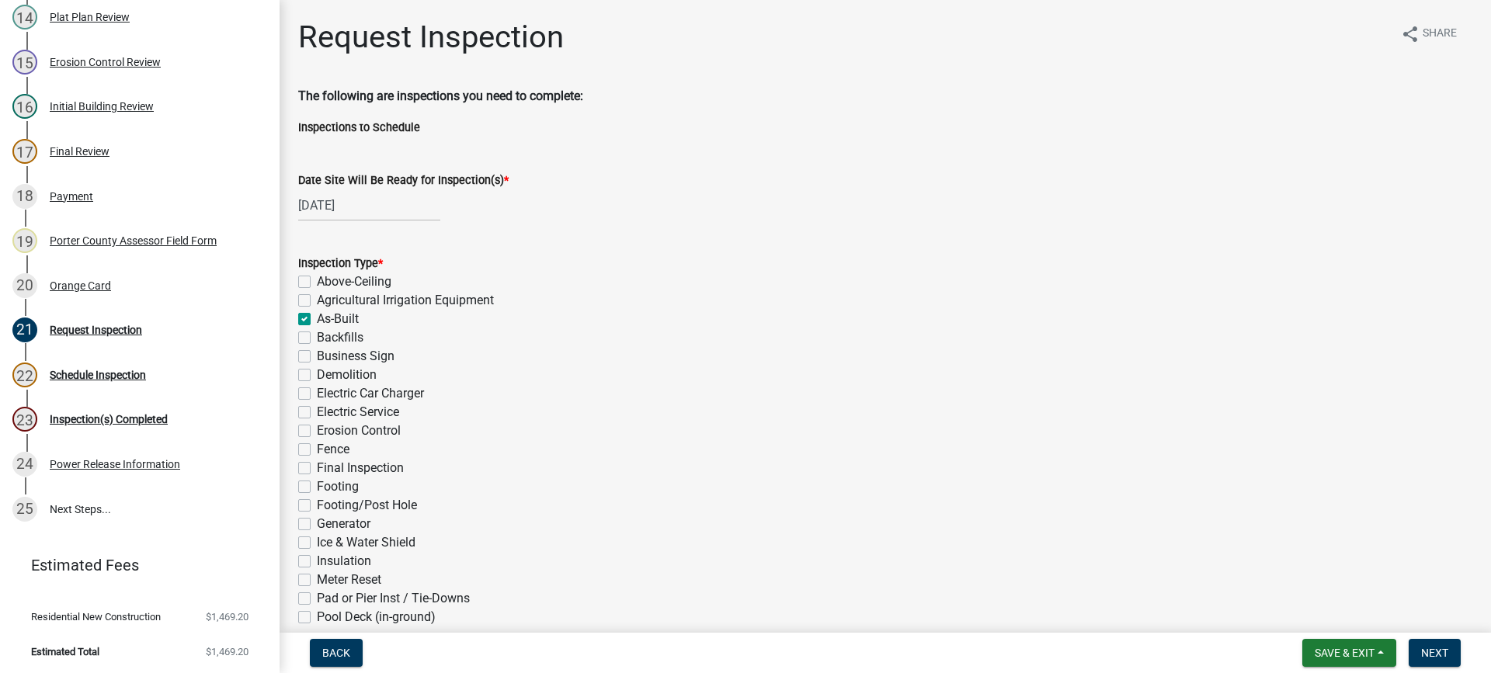
checkbox input "true"
checkbox input "false"
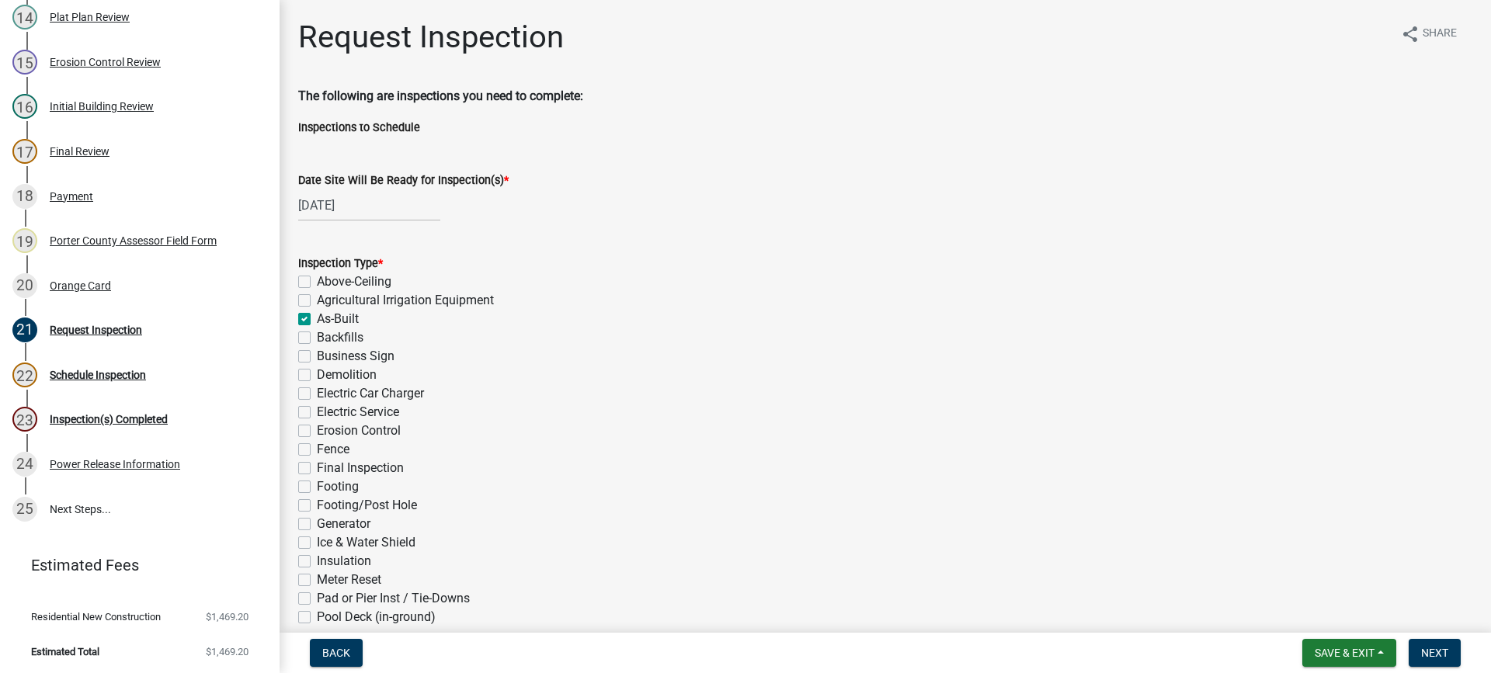
checkbox input "false"
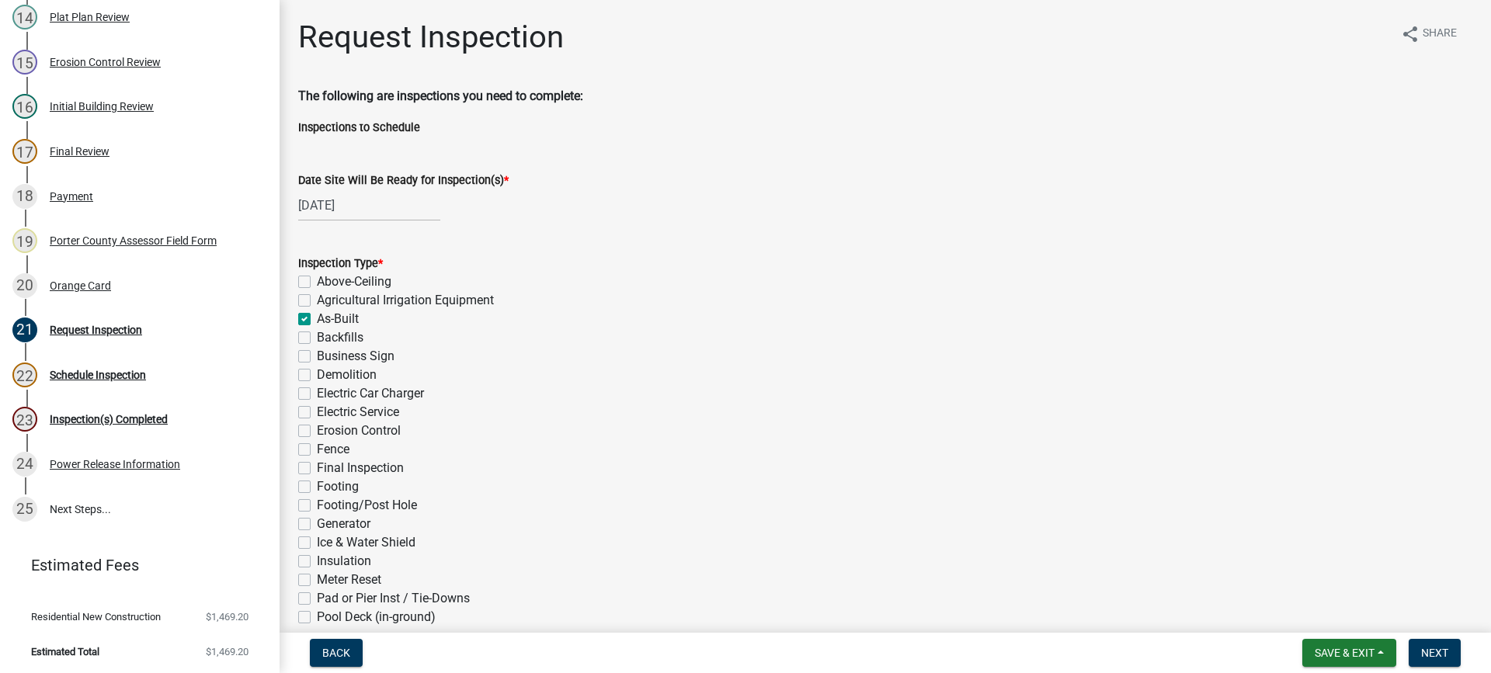
checkbox input "false"
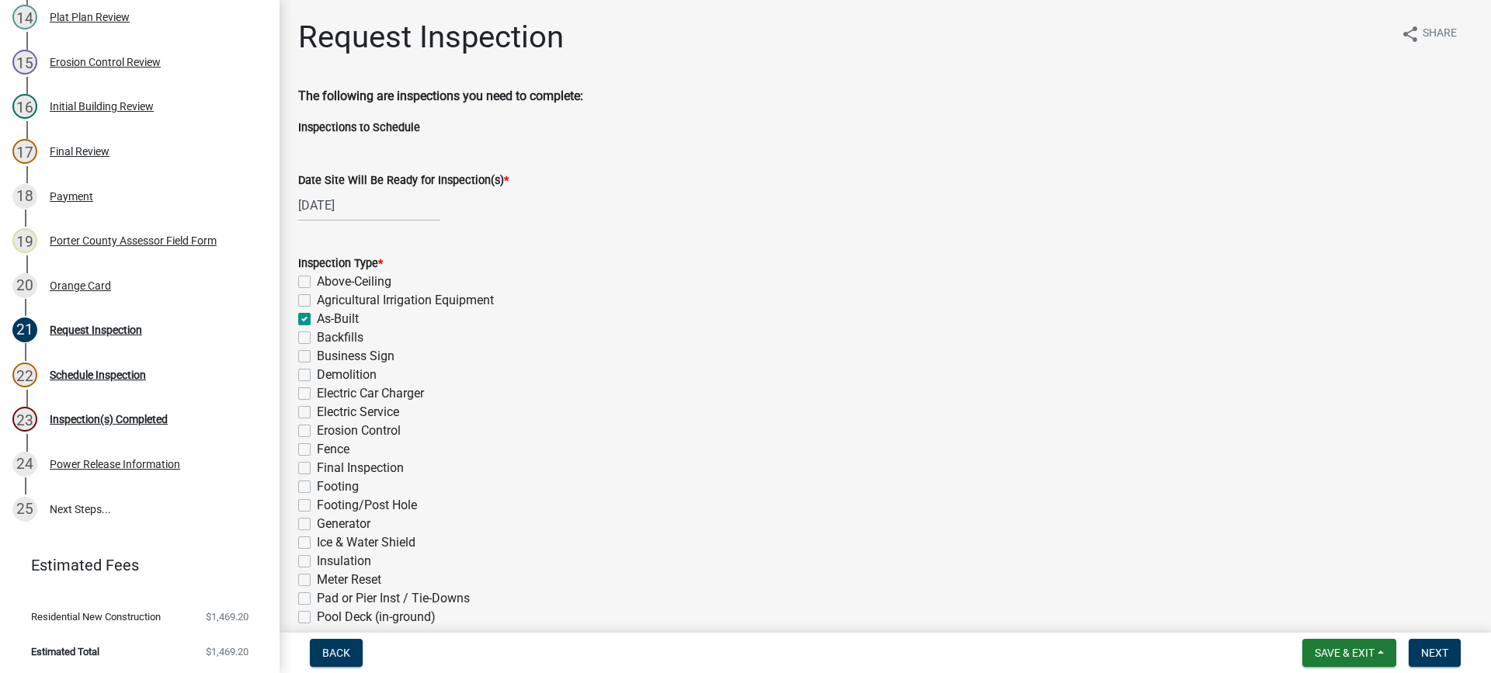
checkbox input "false"
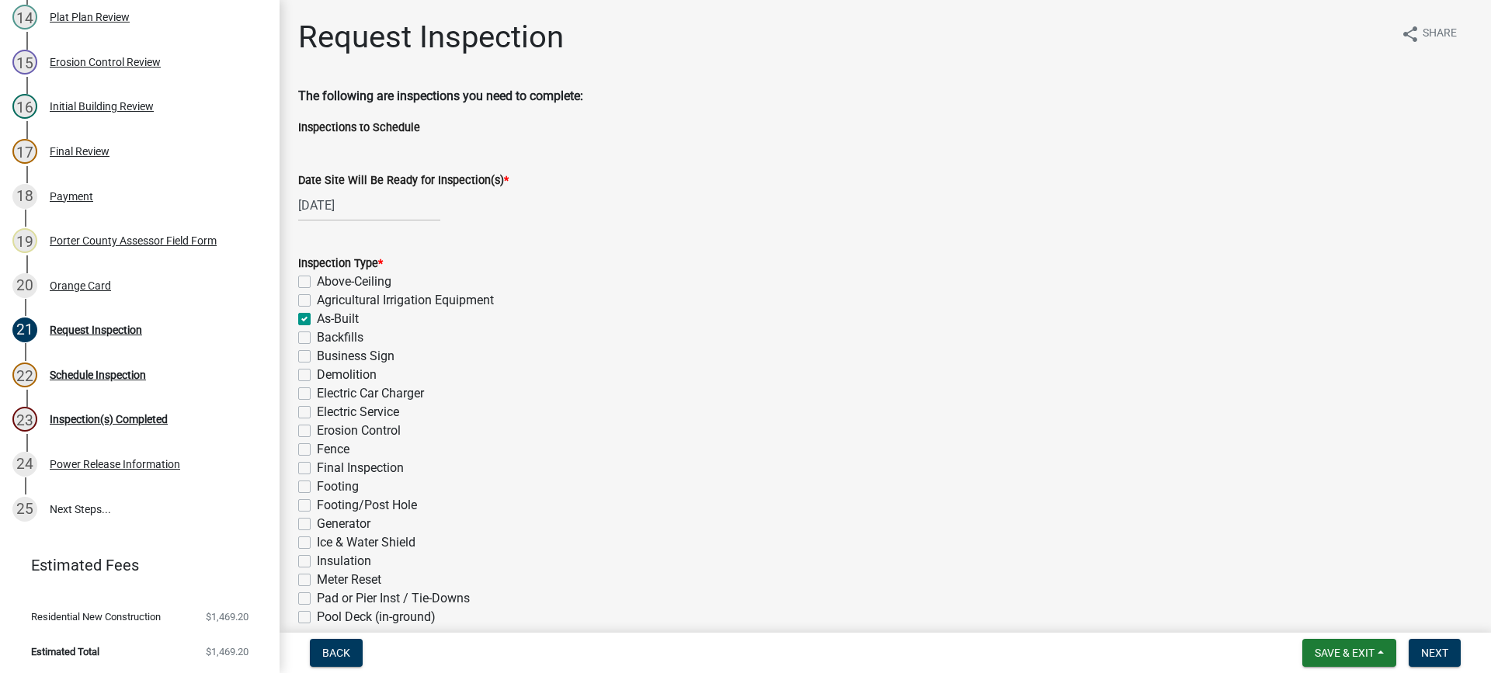
checkbox input "false"
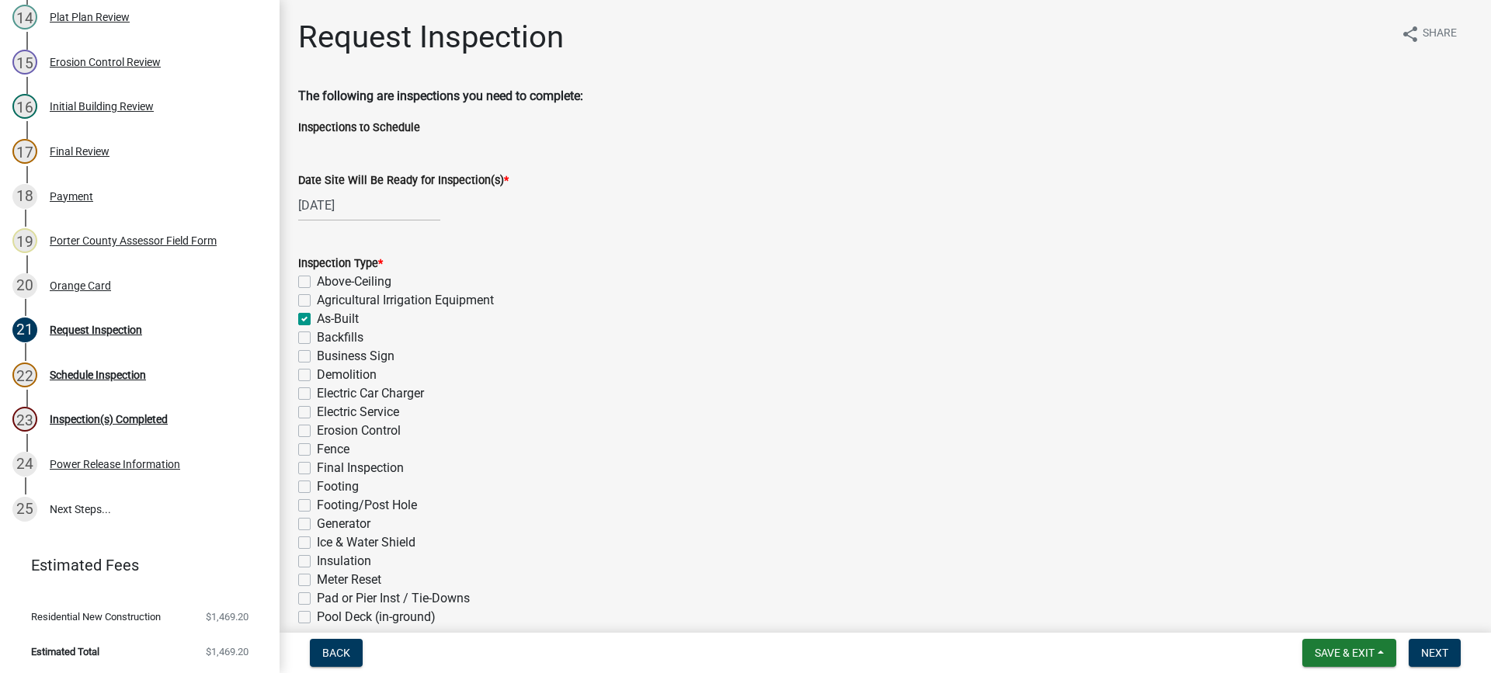
checkbox input "false"
click at [317, 469] on label "Final Inspection" at bounding box center [360, 468] width 87 height 19
click at [317, 469] on input "Final Inspection" at bounding box center [322, 464] width 10 height 10
checkbox input "true"
checkbox input "false"
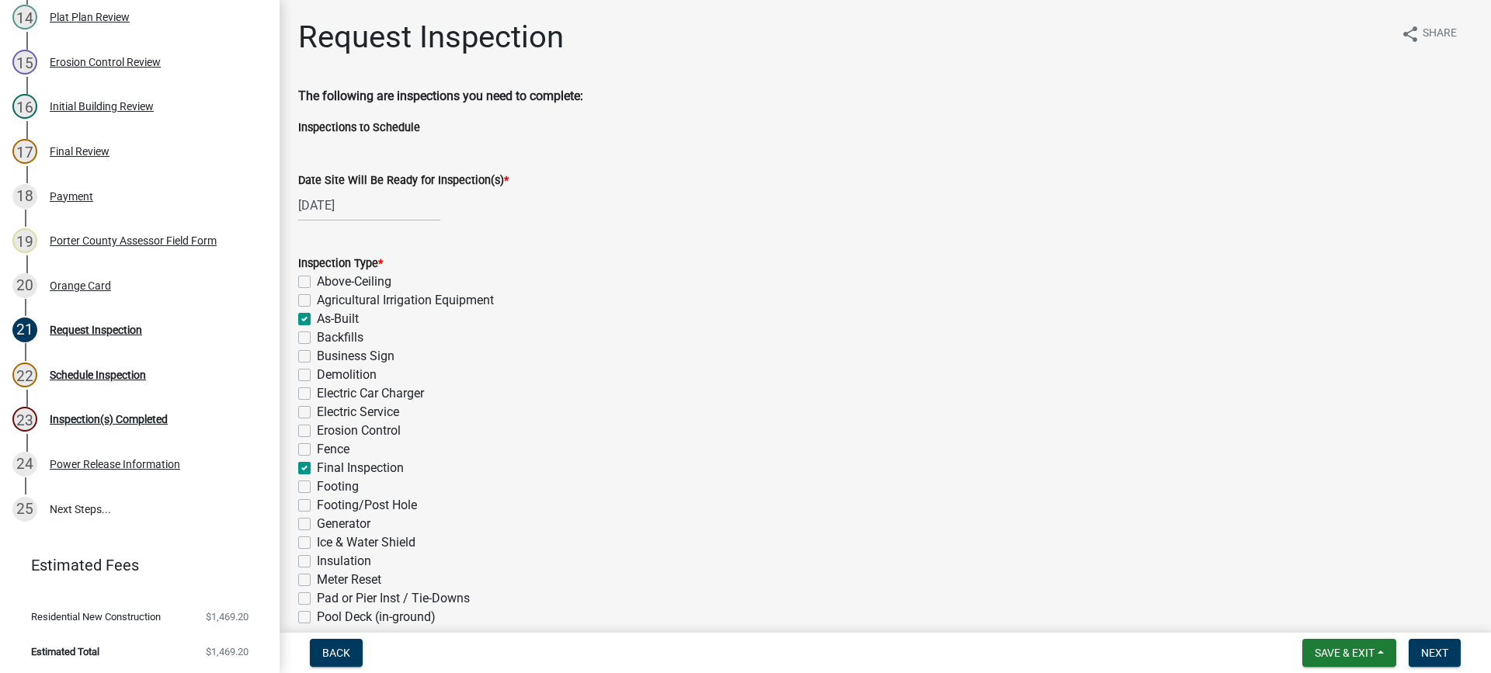
checkbox input "false"
checkbox input "true"
checkbox input "false"
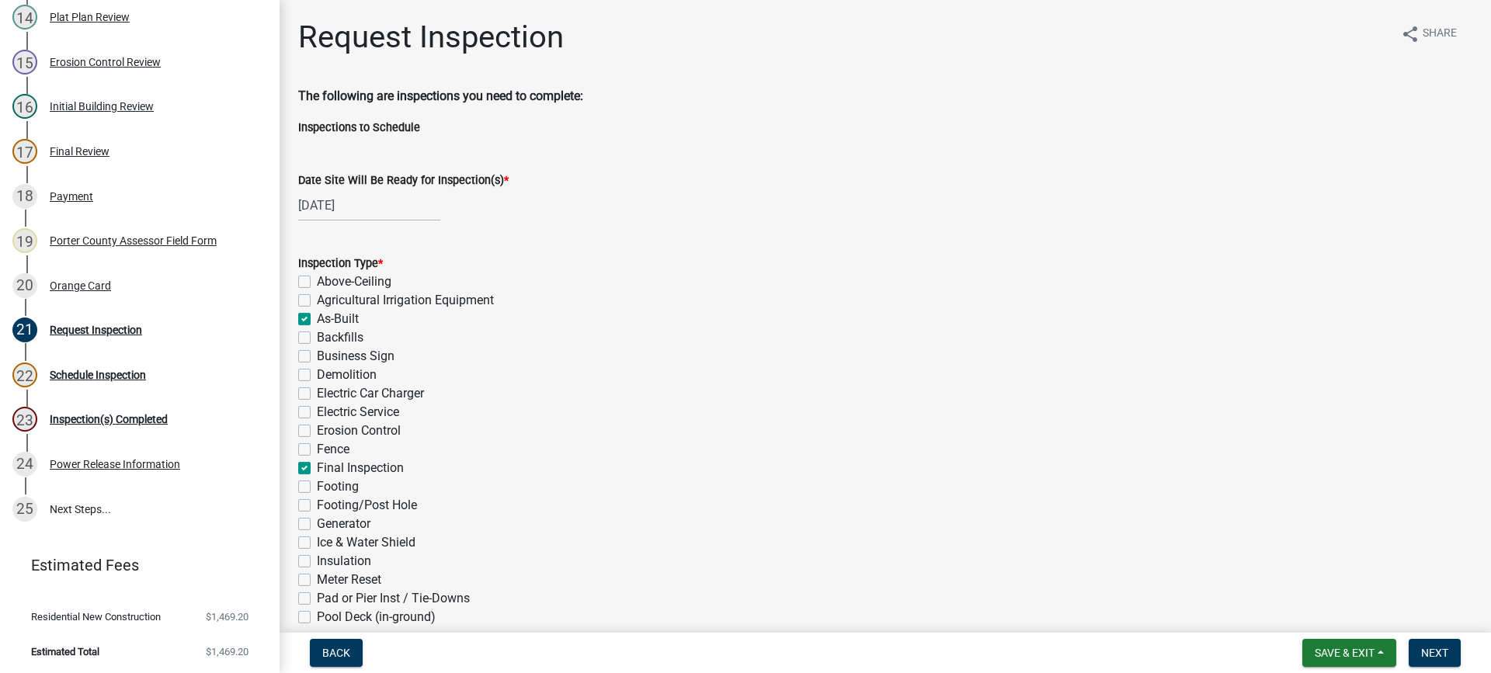
checkbox input "false"
checkbox input "true"
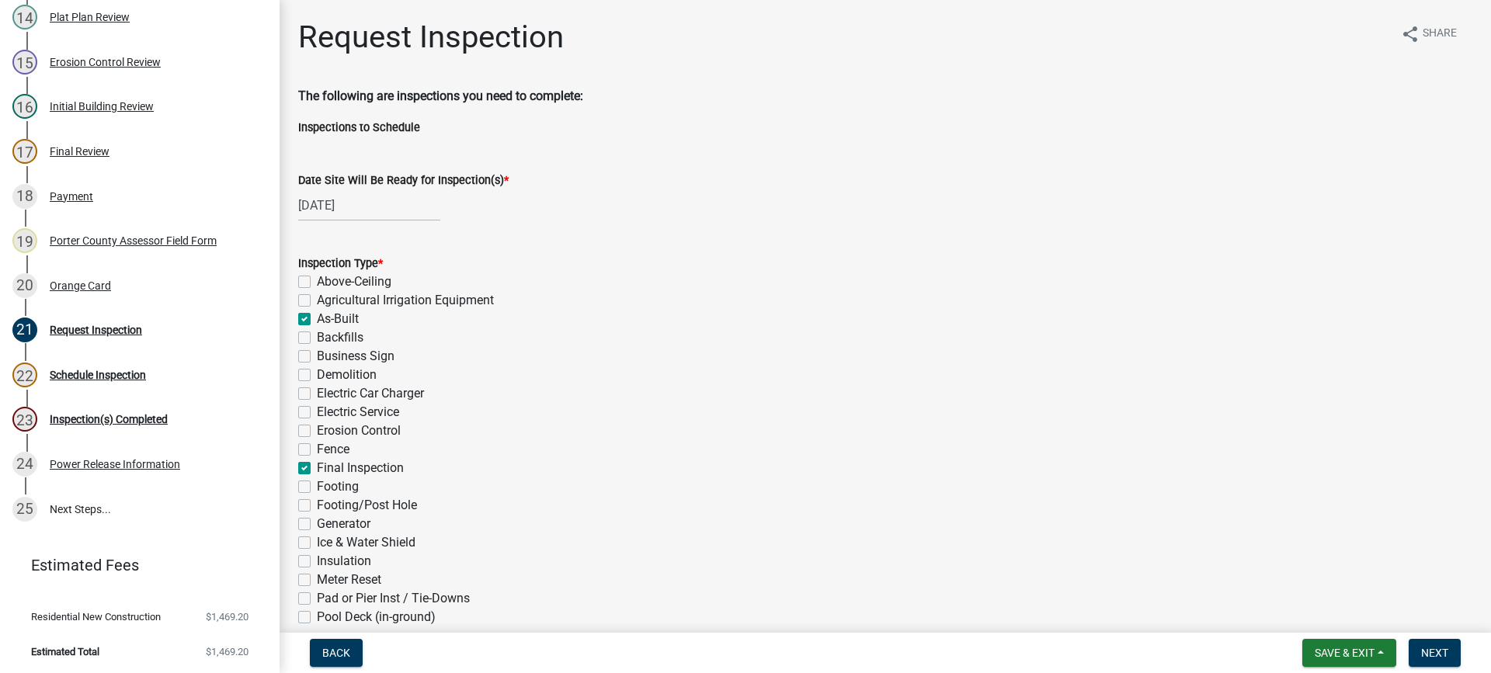
checkbox input "false"
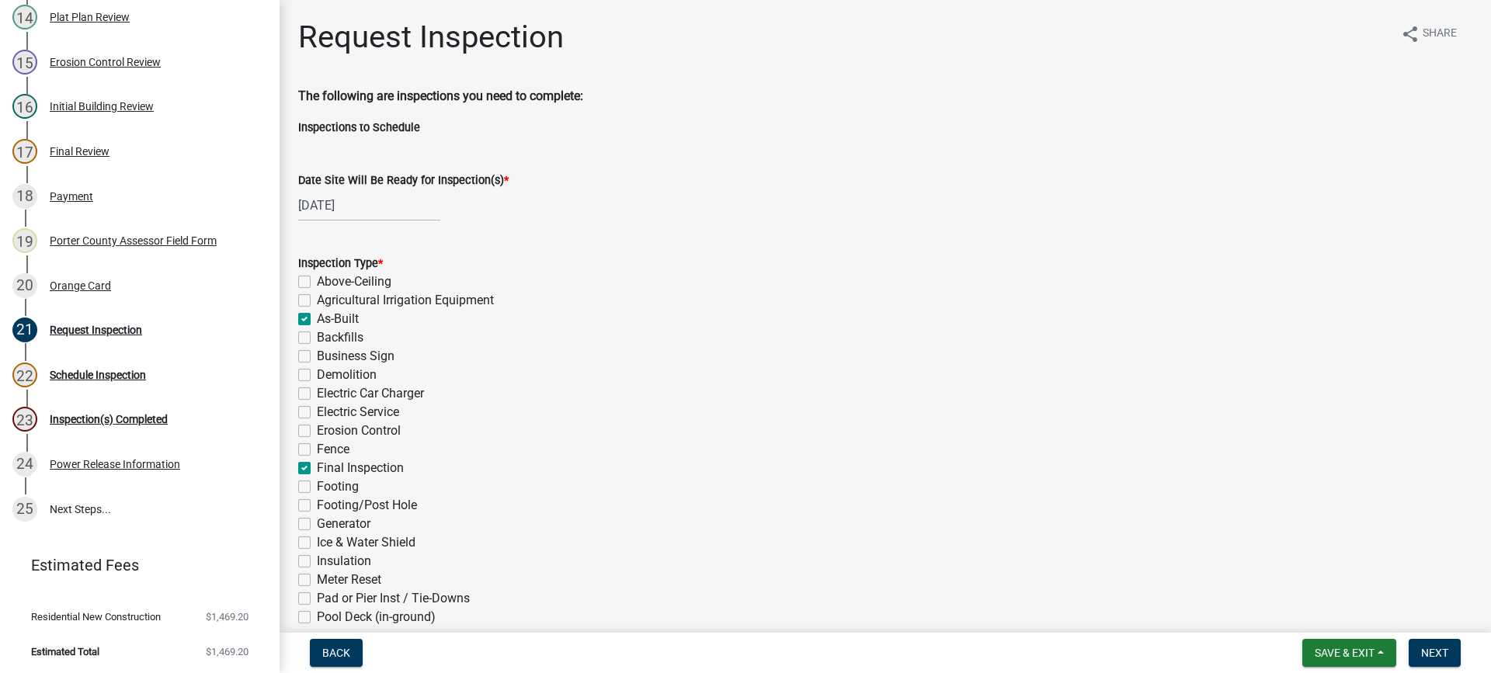
checkbox input "false"
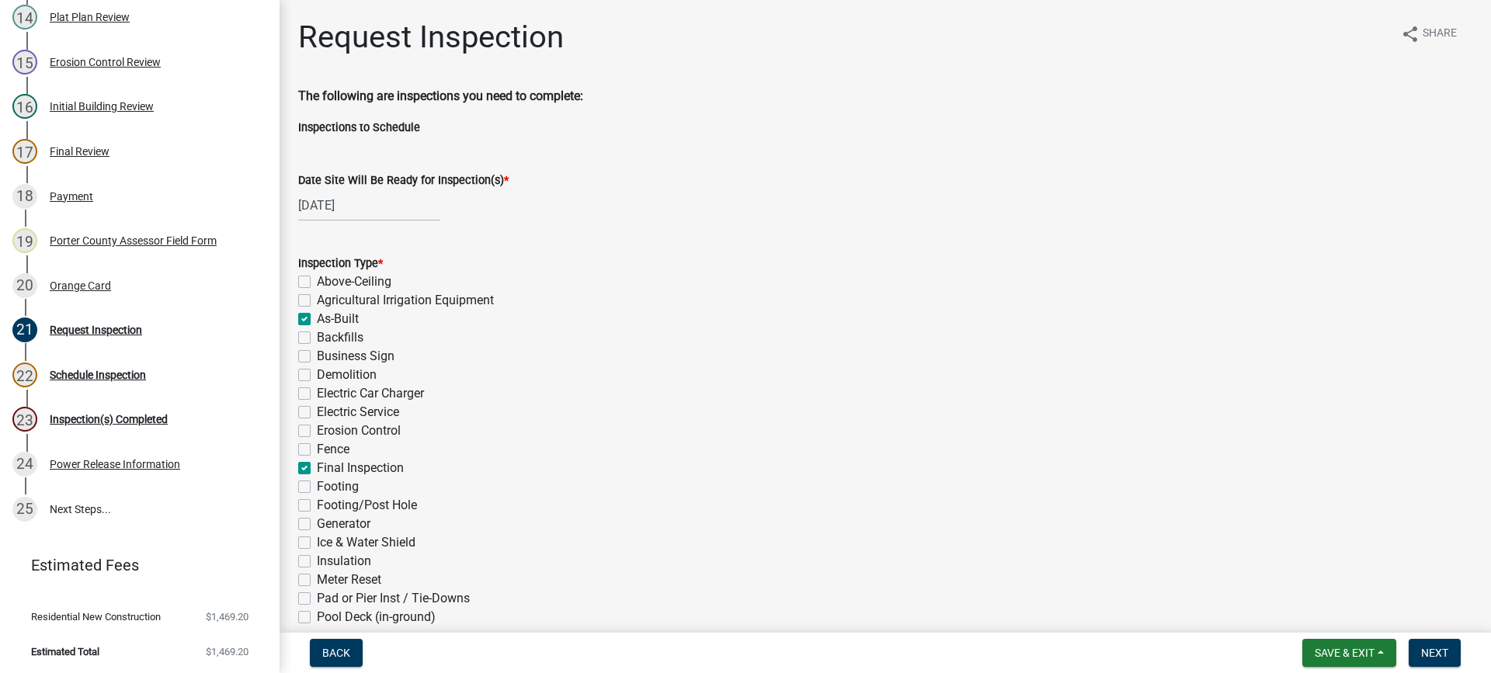
checkbox input "false"
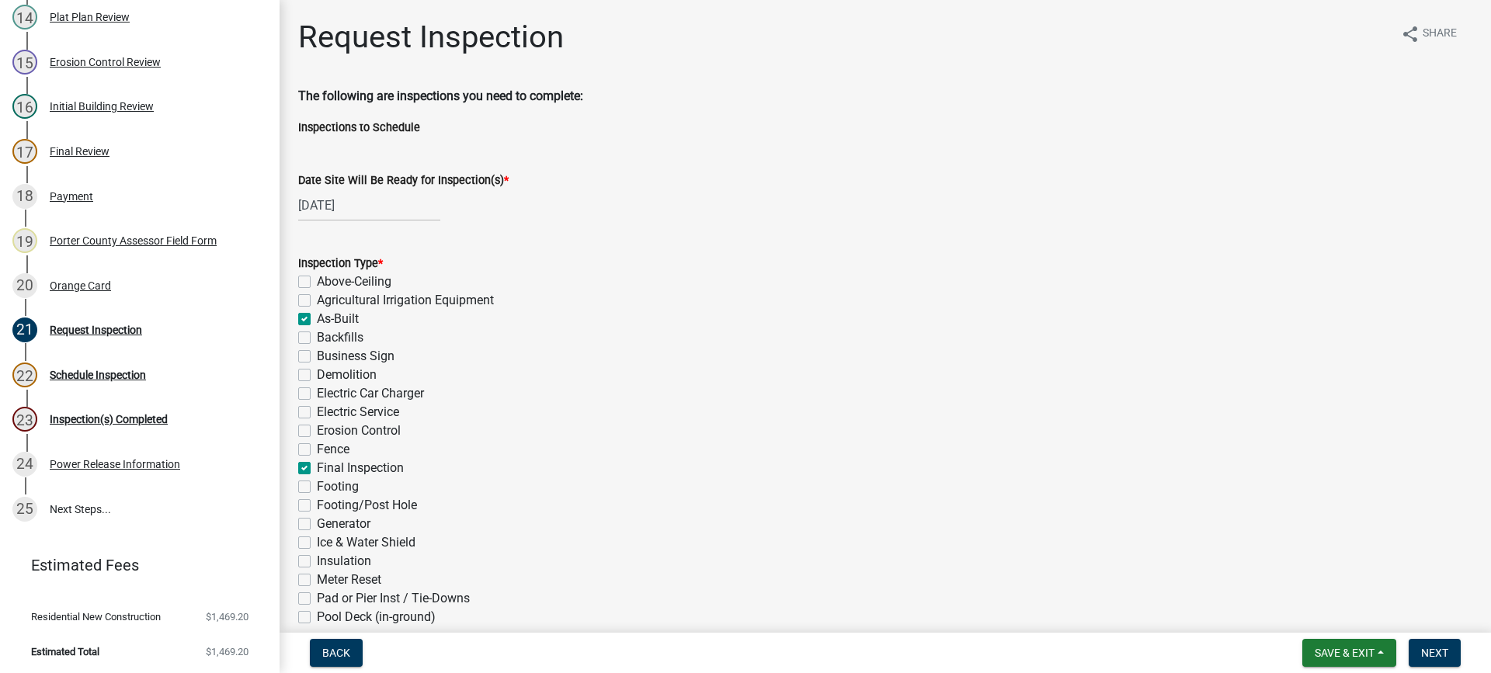
checkbox input "false"
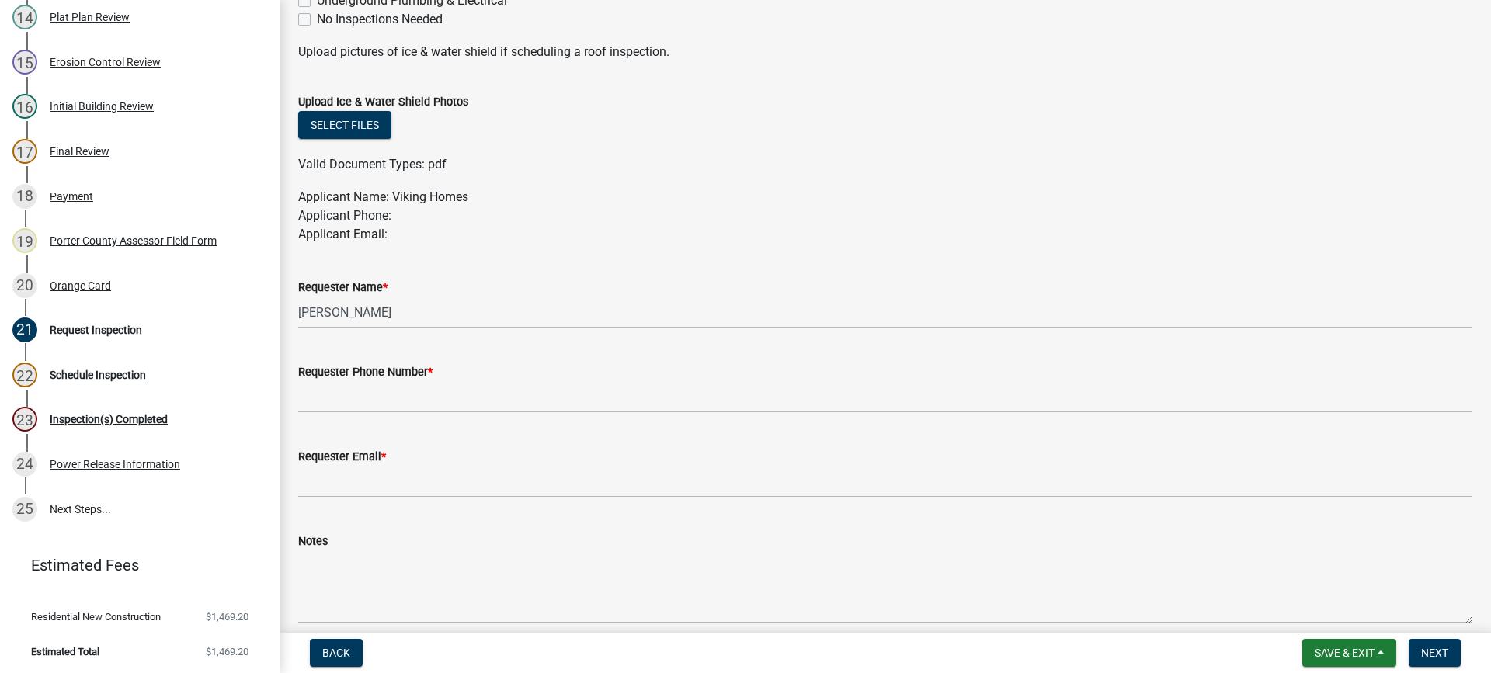
scroll to position [776, 0]
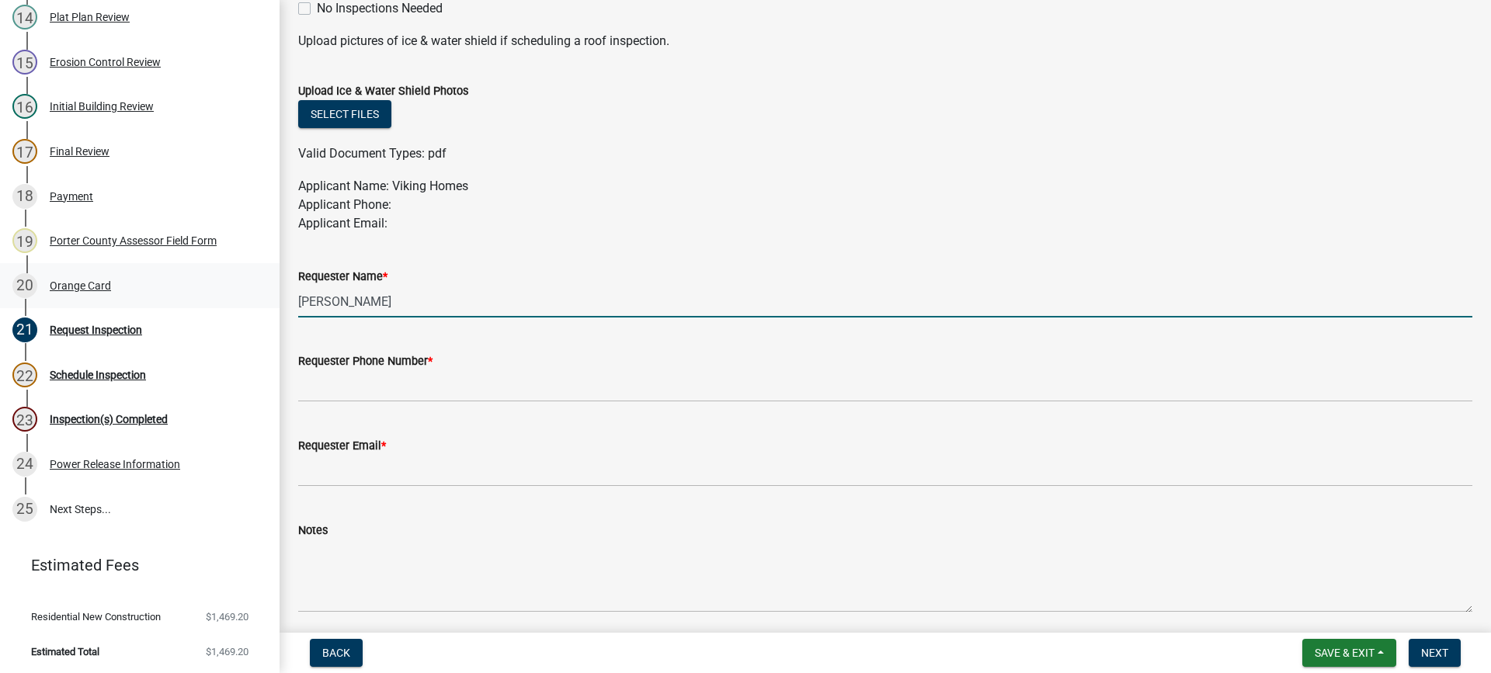
drag, startPoint x: 391, startPoint y: 302, endPoint x: 188, endPoint y: 304, distance: 202.7
click at [188, 304] on div "Building Permit SN-25-760 Edit View Summary Notes Show emails 1 Building Permit…" at bounding box center [745, 336] width 1491 height 673
type input "viking"
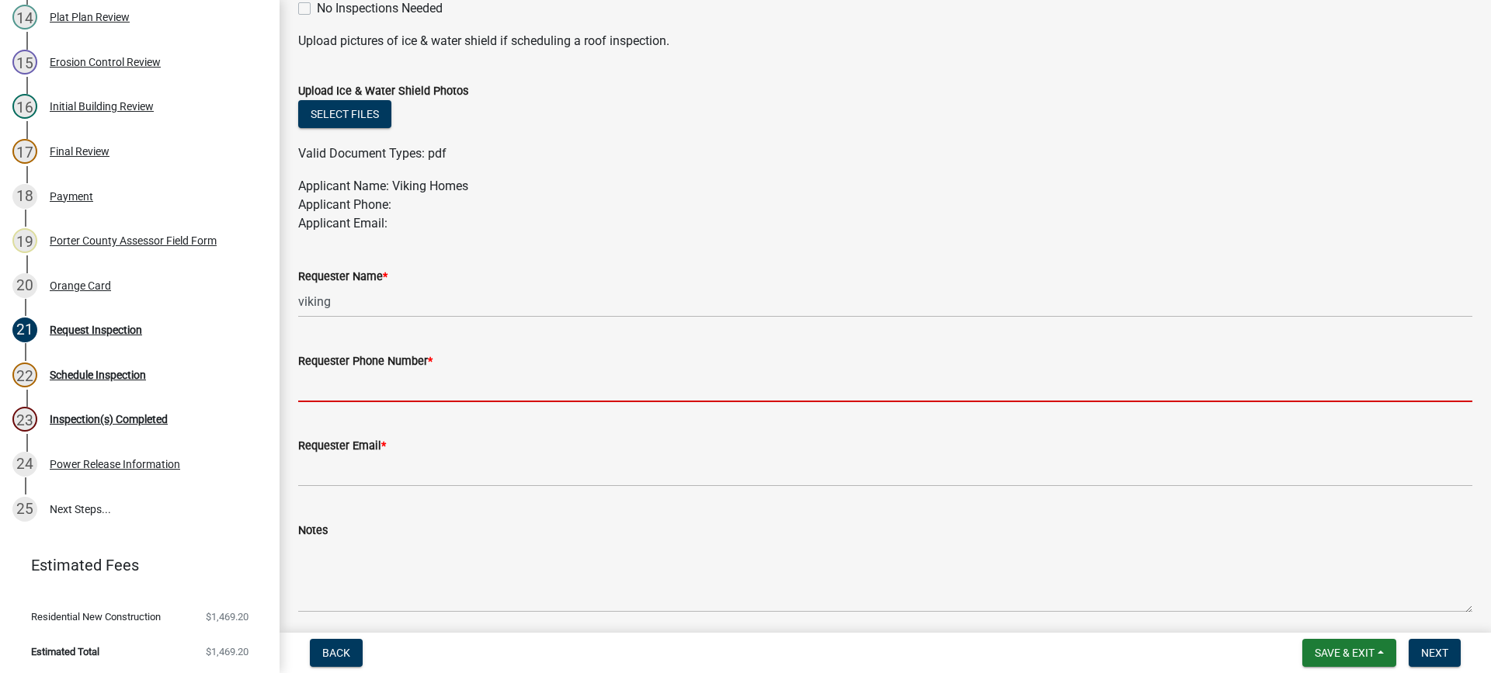
click at [325, 390] on input "Requester Phone Number *" at bounding box center [885, 386] width 1174 height 32
type input "[PHONE_NUMBER]"
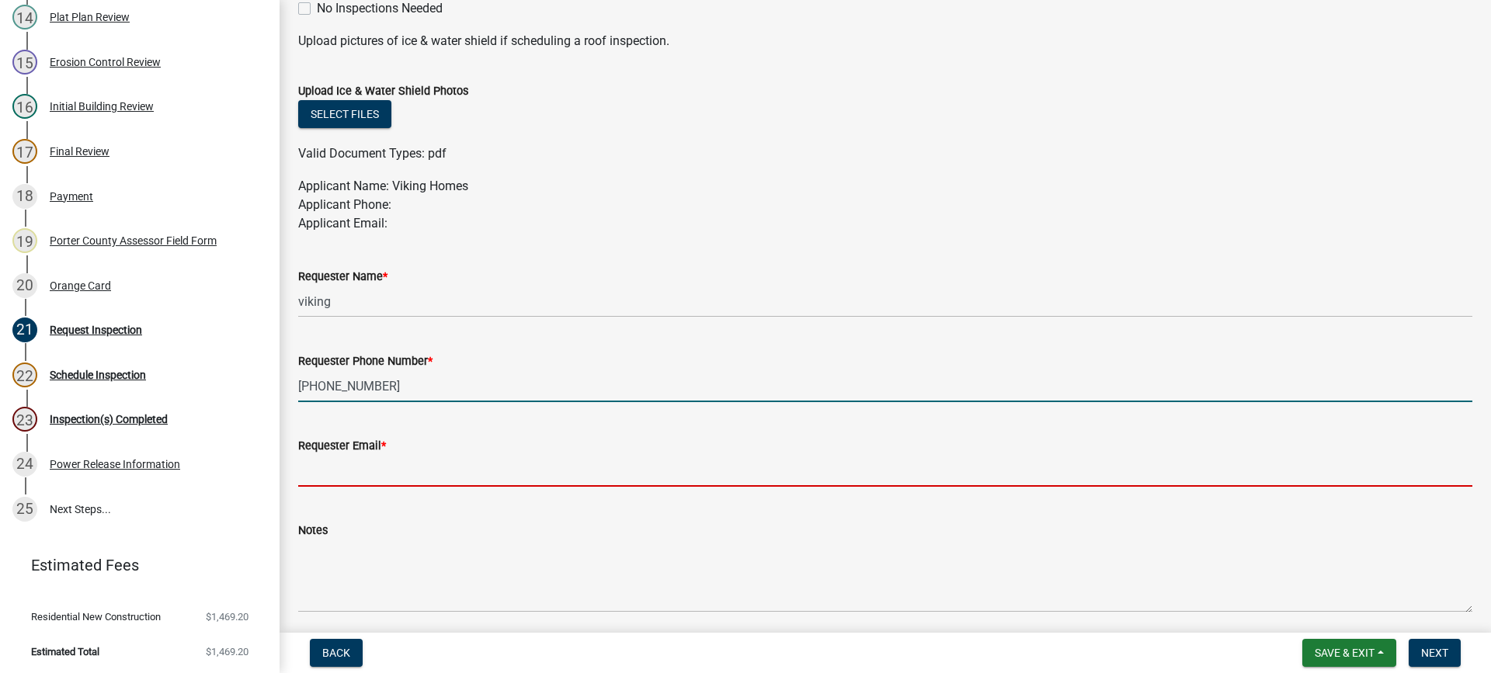
click at [363, 468] on input "Requester Email *" at bounding box center [885, 471] width 1174 height 32
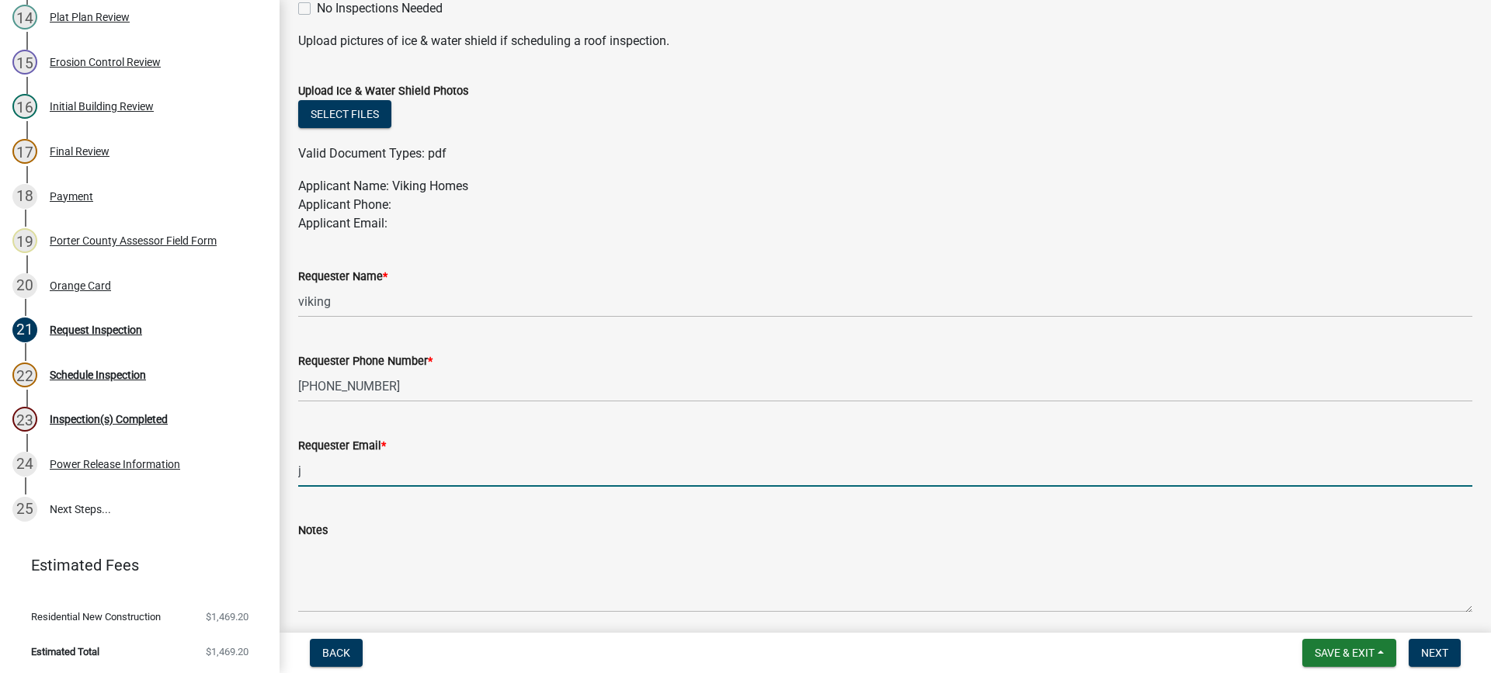
type input "[EMAIL_ADDRESS][DOMAIN_NAME]"
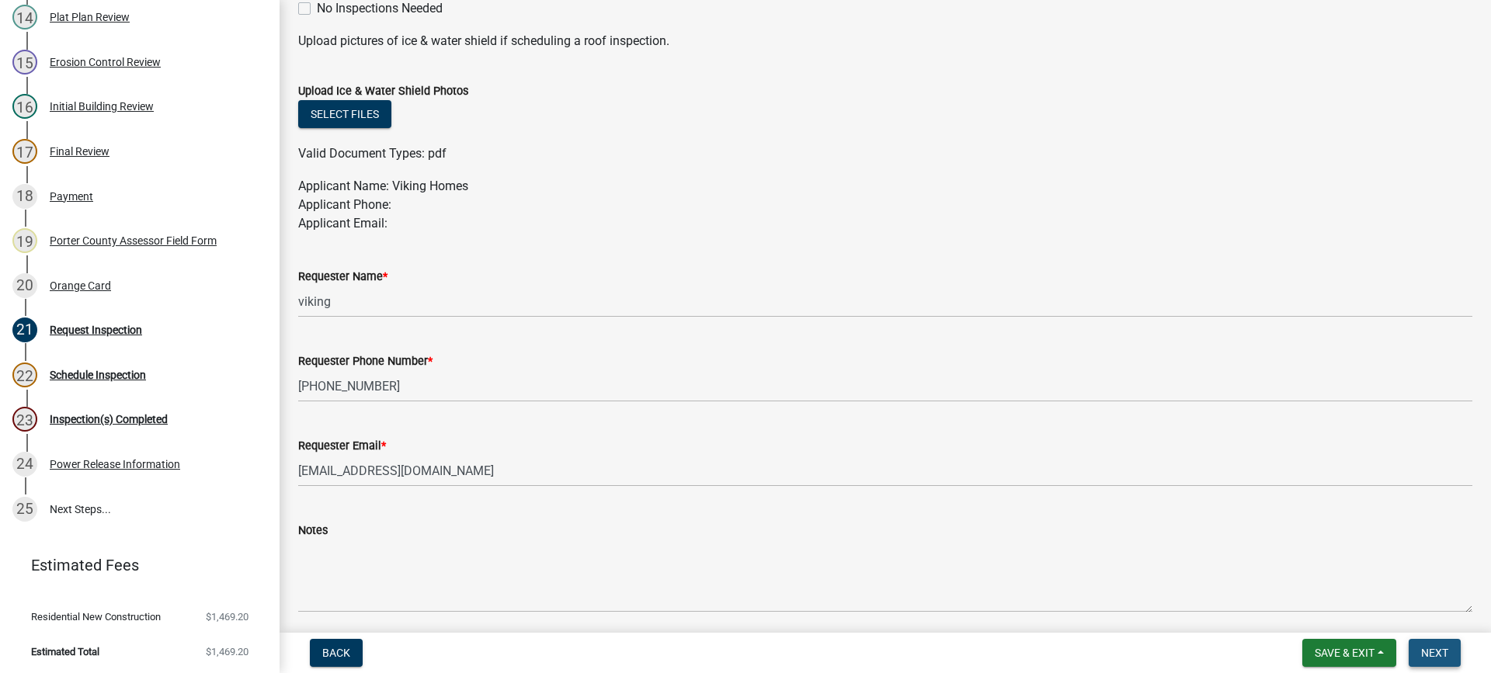
click at [1434, 655] on span "Next" at bounding box center [1434, 653] width 27 height 12
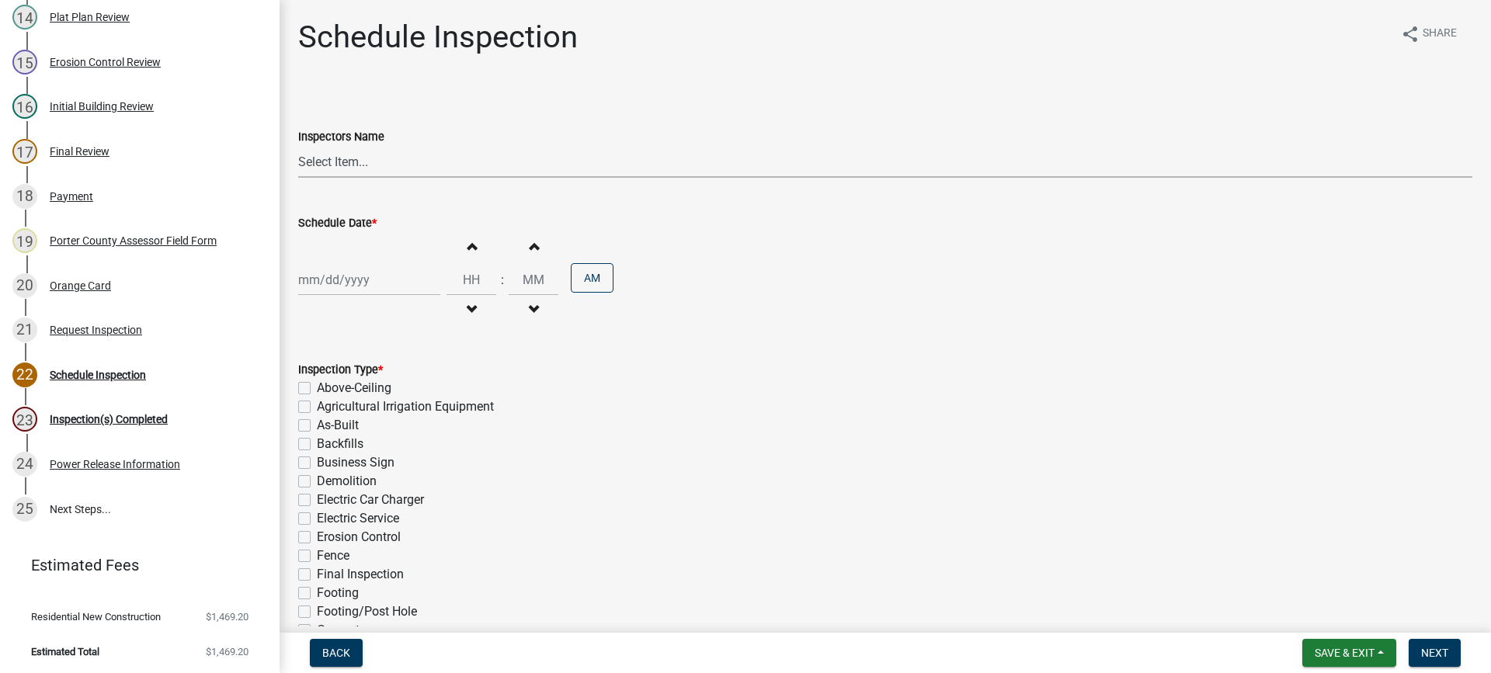
click at [325, 158] on select "Select Item... mhaller ([PERSON_NAME])" at bounding box center [885, 162] width 1174 height 32
select select "ca350da2-795e-4cf8-941d-46ff53e354ae"
click at [298, 146] on select "Select Item... mhaller ([PERSON_NAME])" at bounding box center [885, 162] width 1174 height 32
select select "10"
select select "2025"
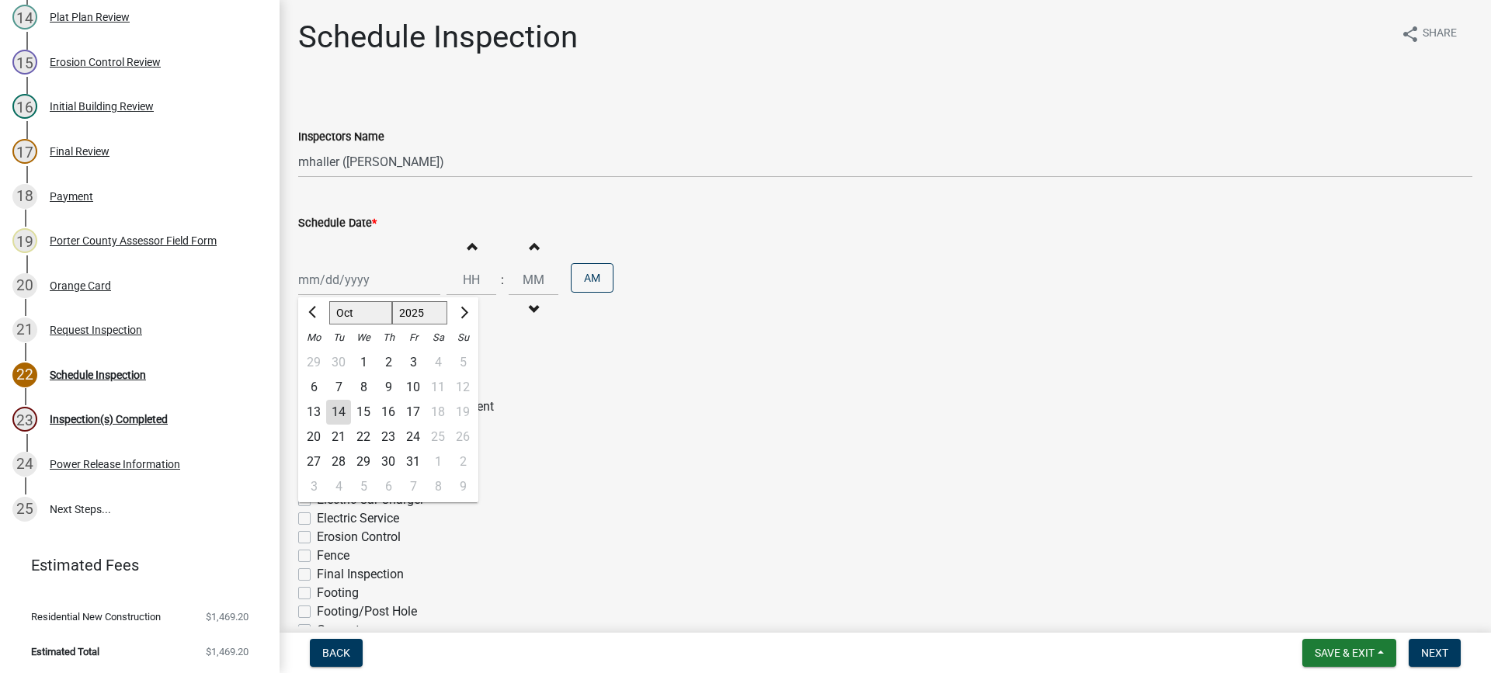
click at [339, 282] on div "[PERSON_NAME] Feb Mar Apr [PERSON_NAME][DATE] Oct Nov [DATE] 1526 1527 1528 152…" at bounding box center [369, 280] width 142 height 32
click at [340, 436] on div "21" at bounding box center [338, 437] width 25 height 25
type input "[DATE]"
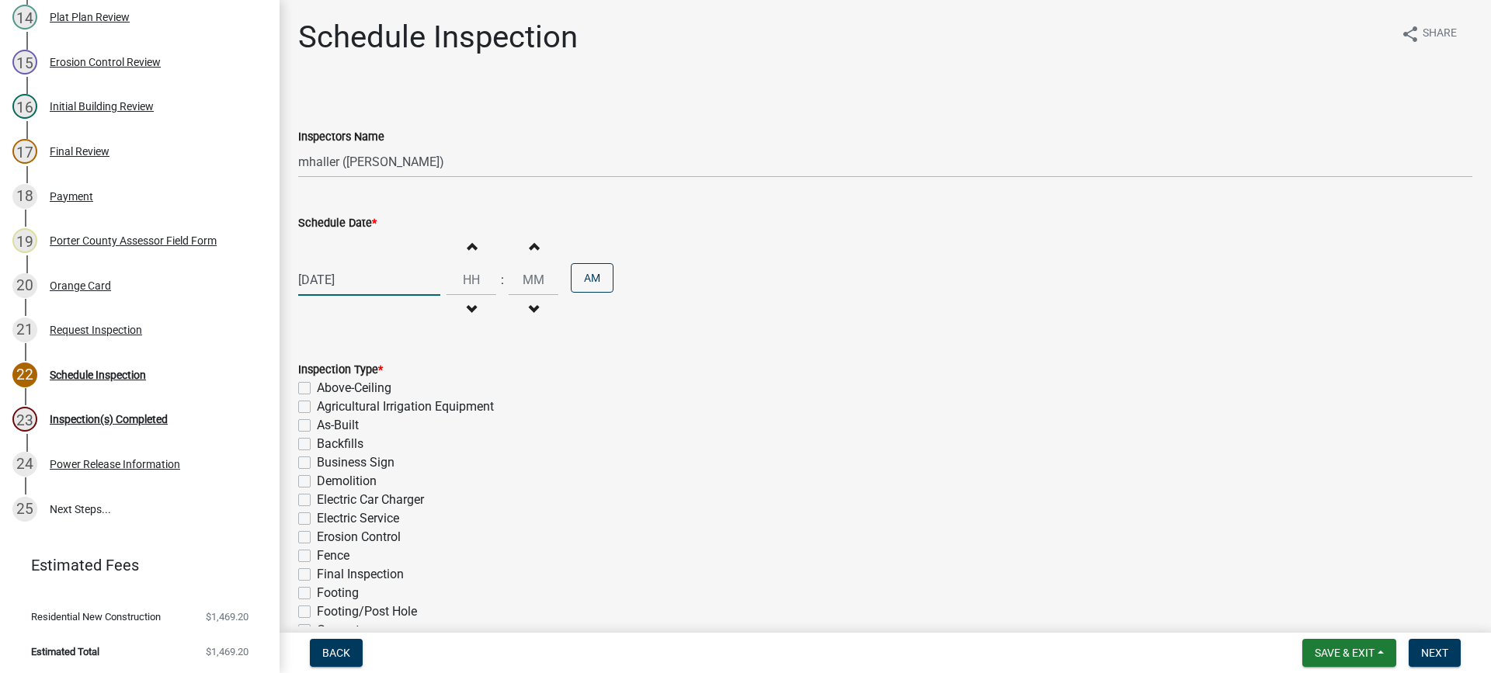
click at [315, 280] on div "[DATE]" at bounding box center [369, 280] width 142 height 32
select select "10"
select select "2025"
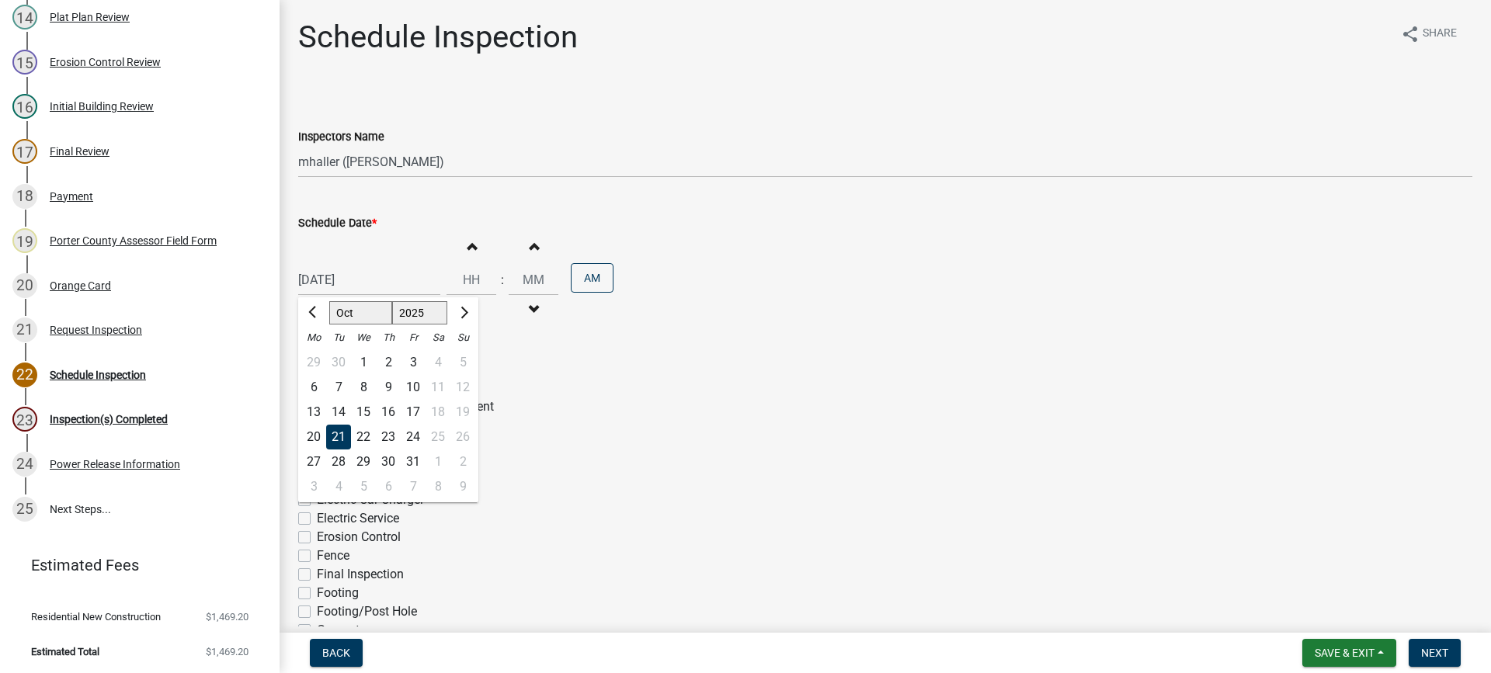
click at [334, 432] on div "21" at bounding box center [338, 437] width 25 height 25
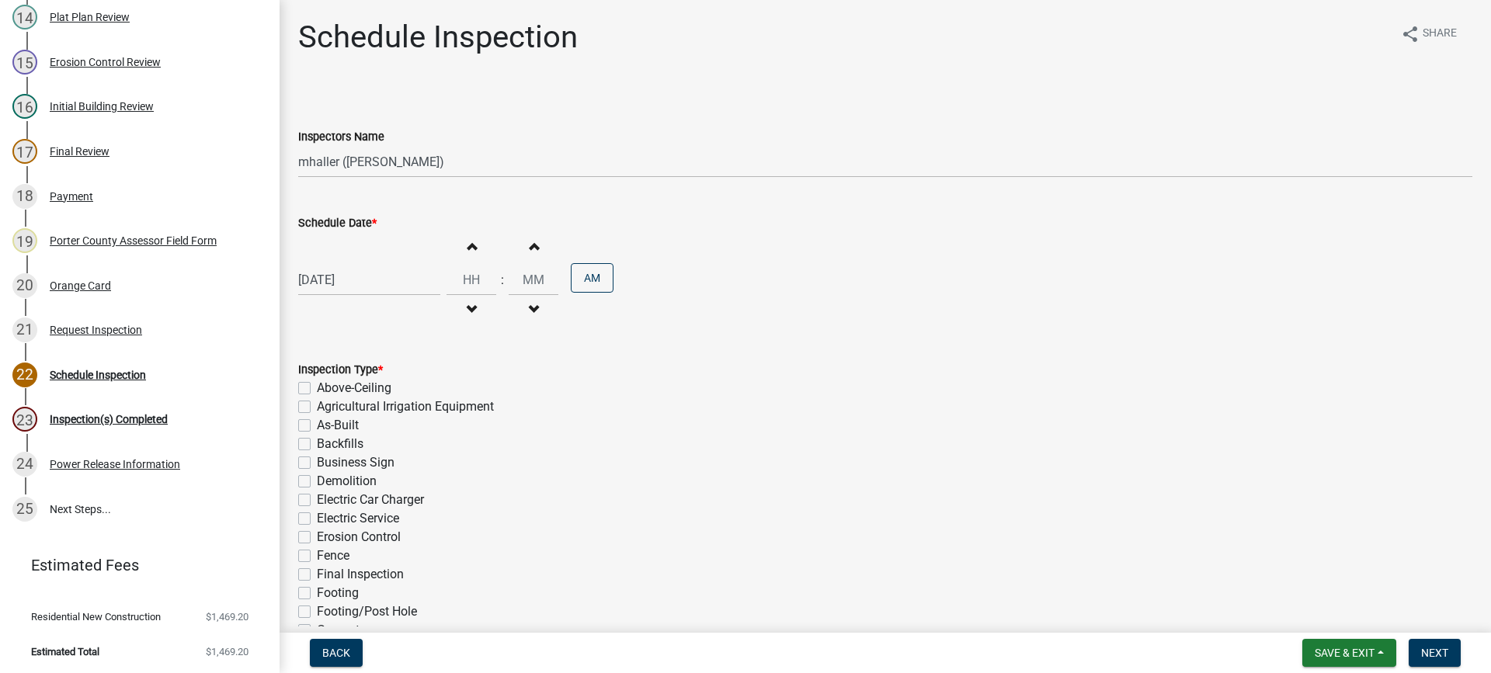
click at [317, 426] on label "As-Built" at bounding box center [338, 425] width 42 height 19
click at [317, 426] on input "As-Built" at bounding box center [322, 421] width 10 height 10
checkbox input "true"
checkbox input "false"
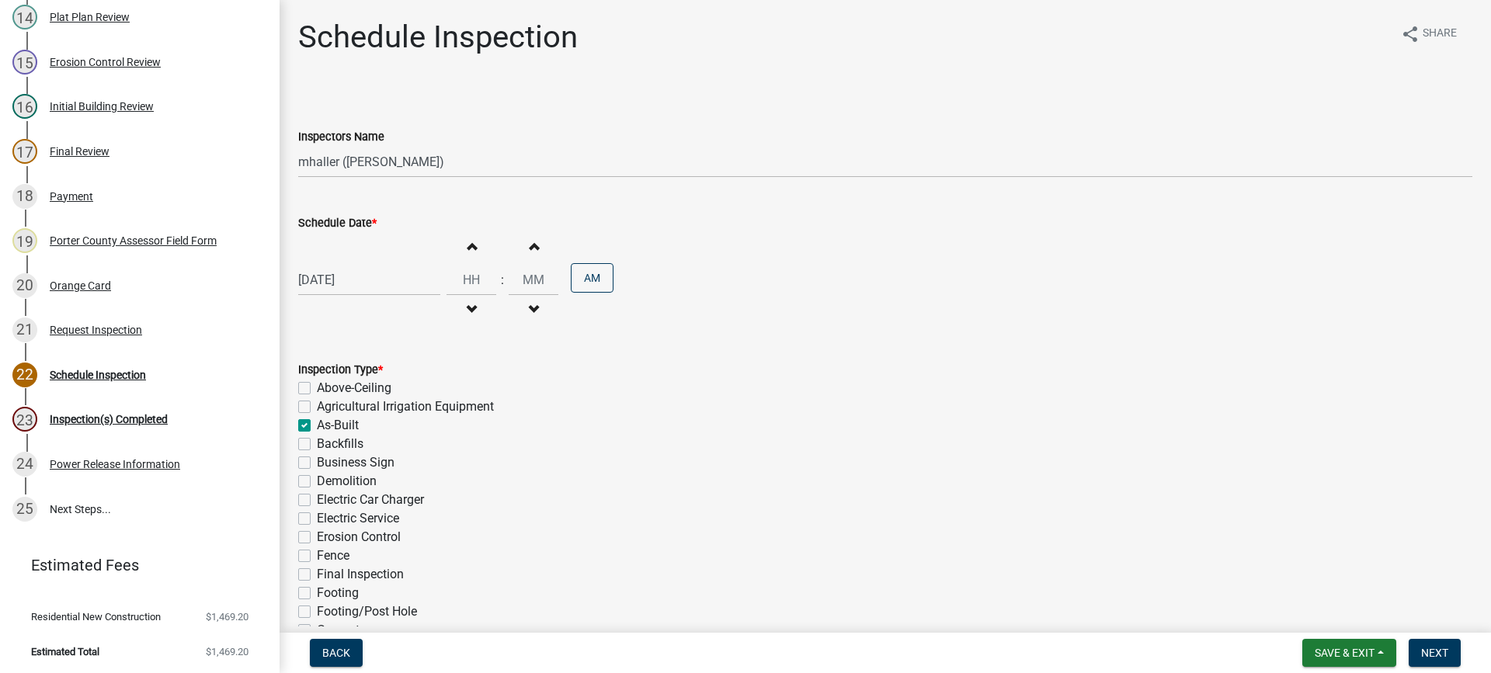
checkbox input "true"
checkbox input "false"
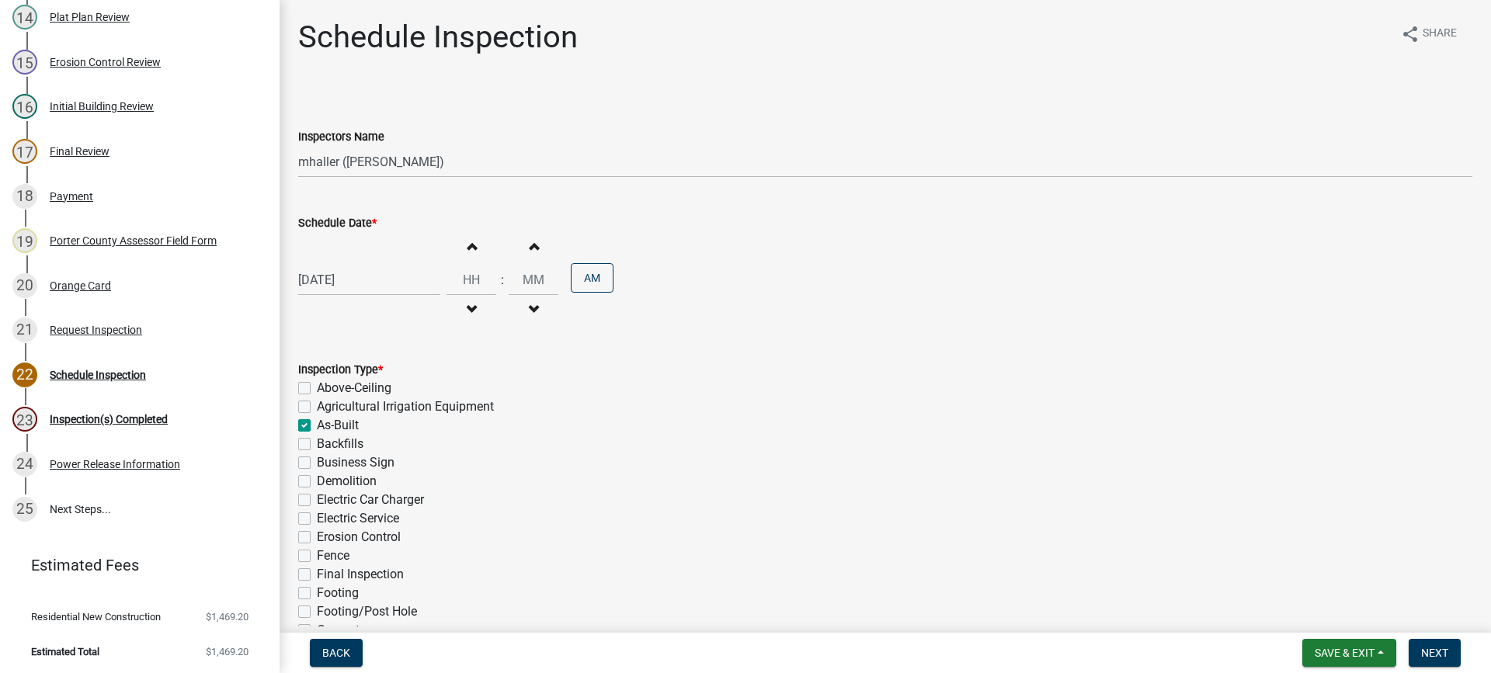
checkbox input "false"
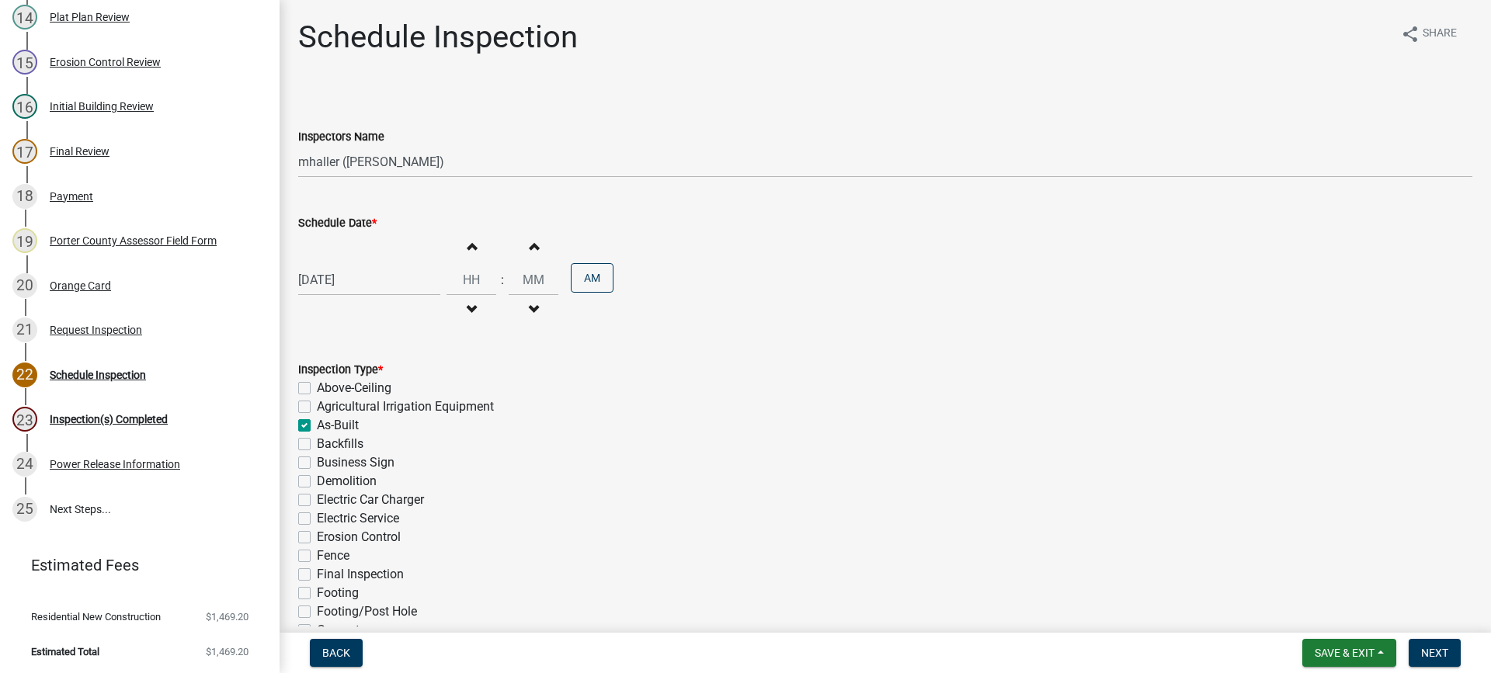
checkbox input "false"
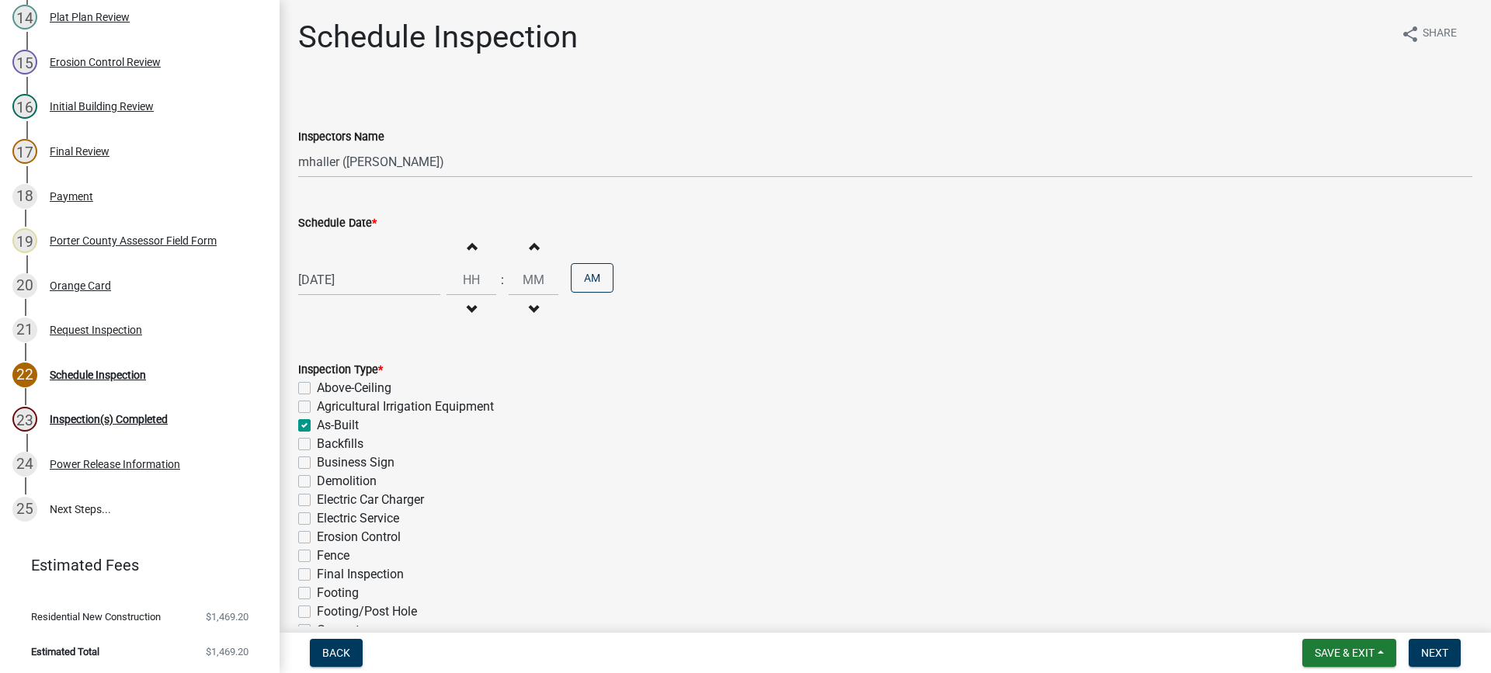
checkbox input "false"
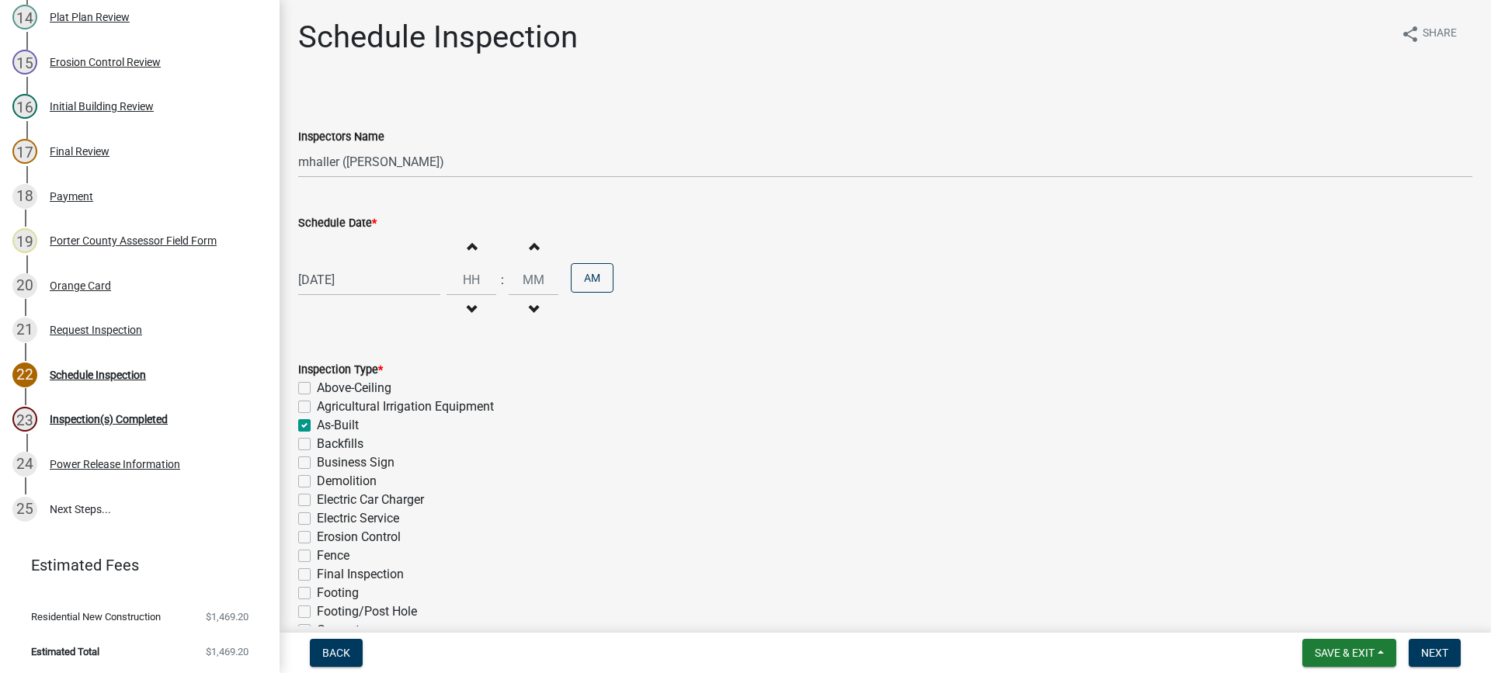
checkbox input "false"
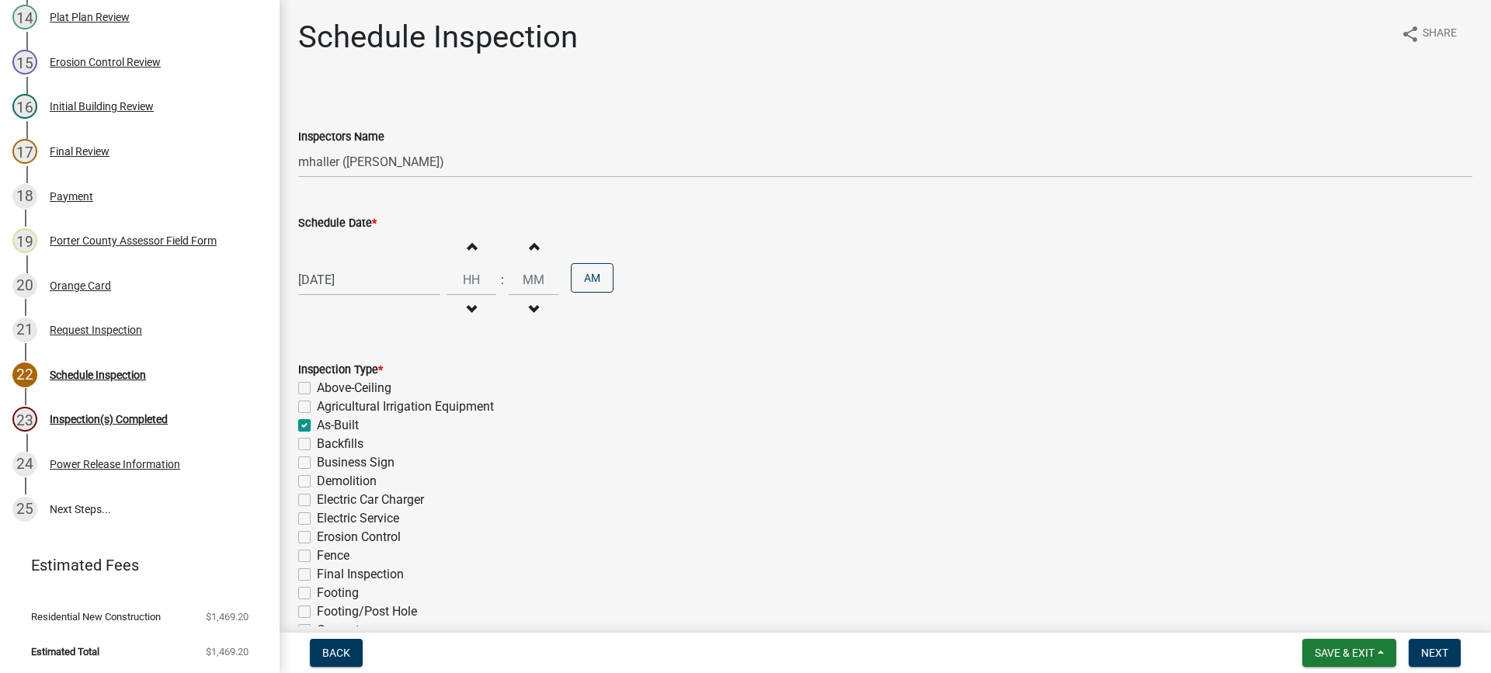
checkbox input "false"
click at [317, 572] on label "Final Inspection" at bounding box center [360, 574] width 87 height 19
click at [317, 572] on input "Final Inspection" at bounding box center [322, 570] width 10 height 10
checkbox input "true"
checkbox input "false"
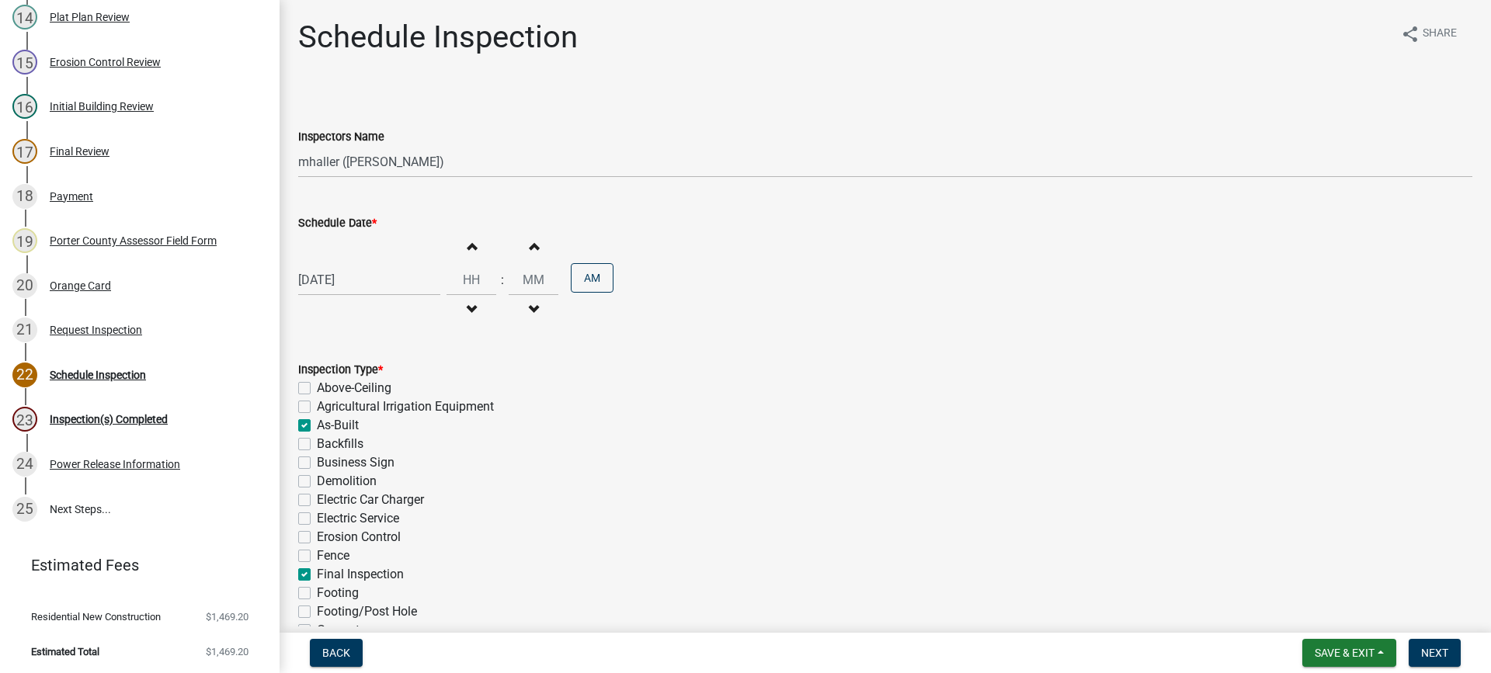
checkbox input "false"
checkbox input "true"
checkbox input "false"
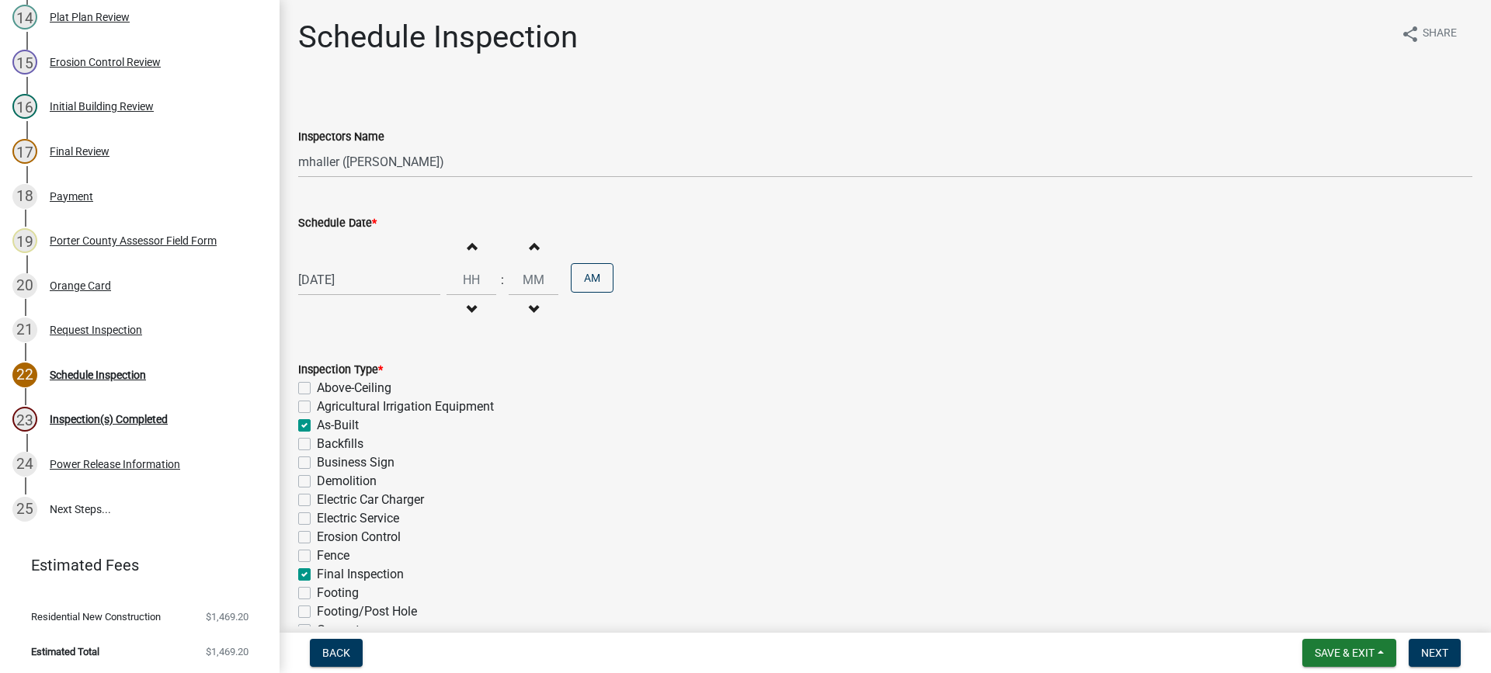
checkbox input "false"
checkbox input "true"
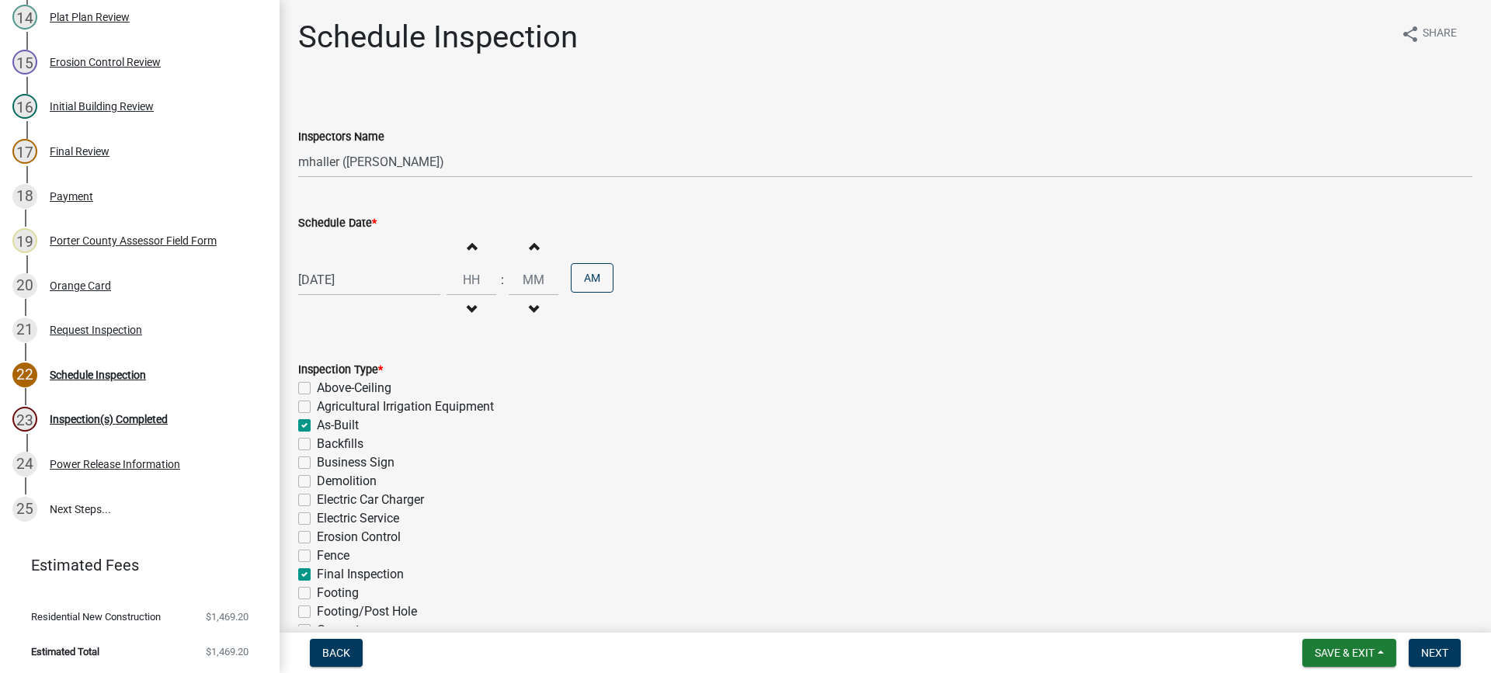
checkbox input "false"
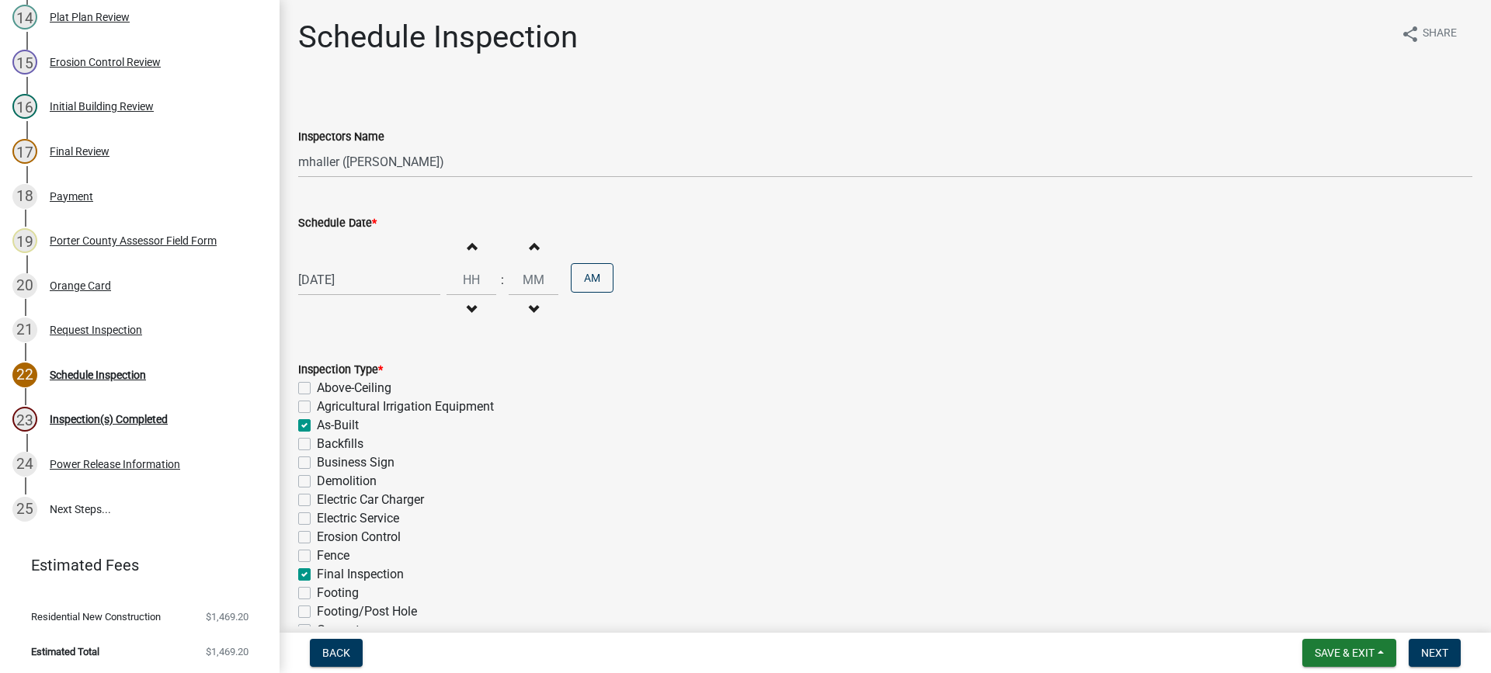
checkbox input "false"
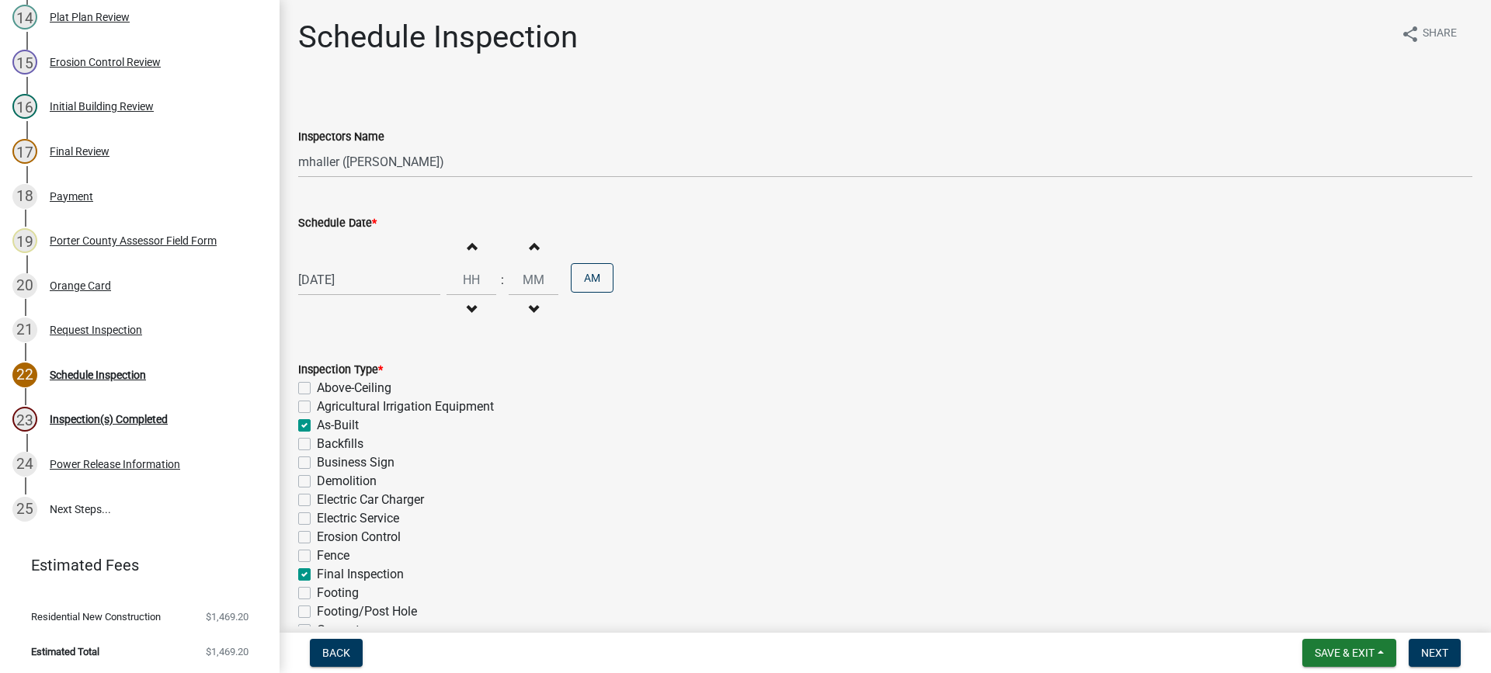
checkbox input "false"
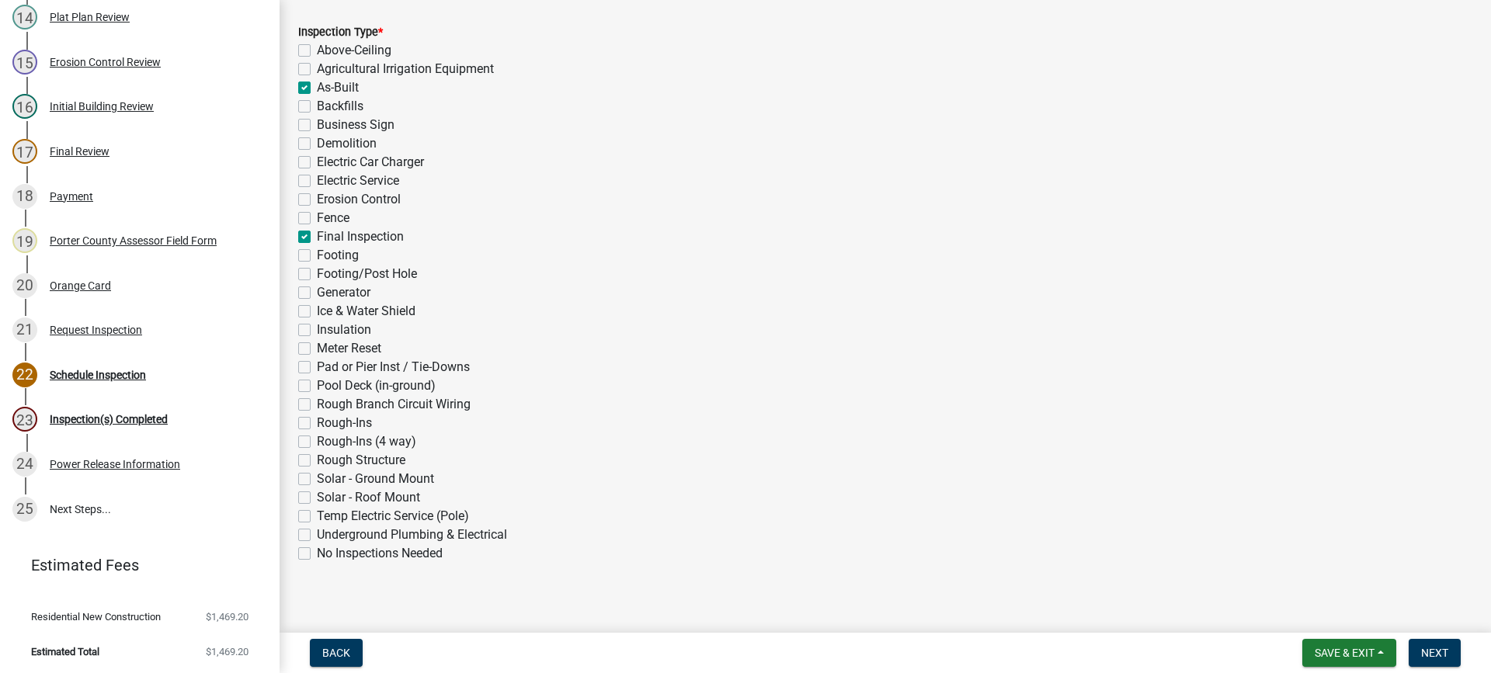
scroll to position [349, 0]
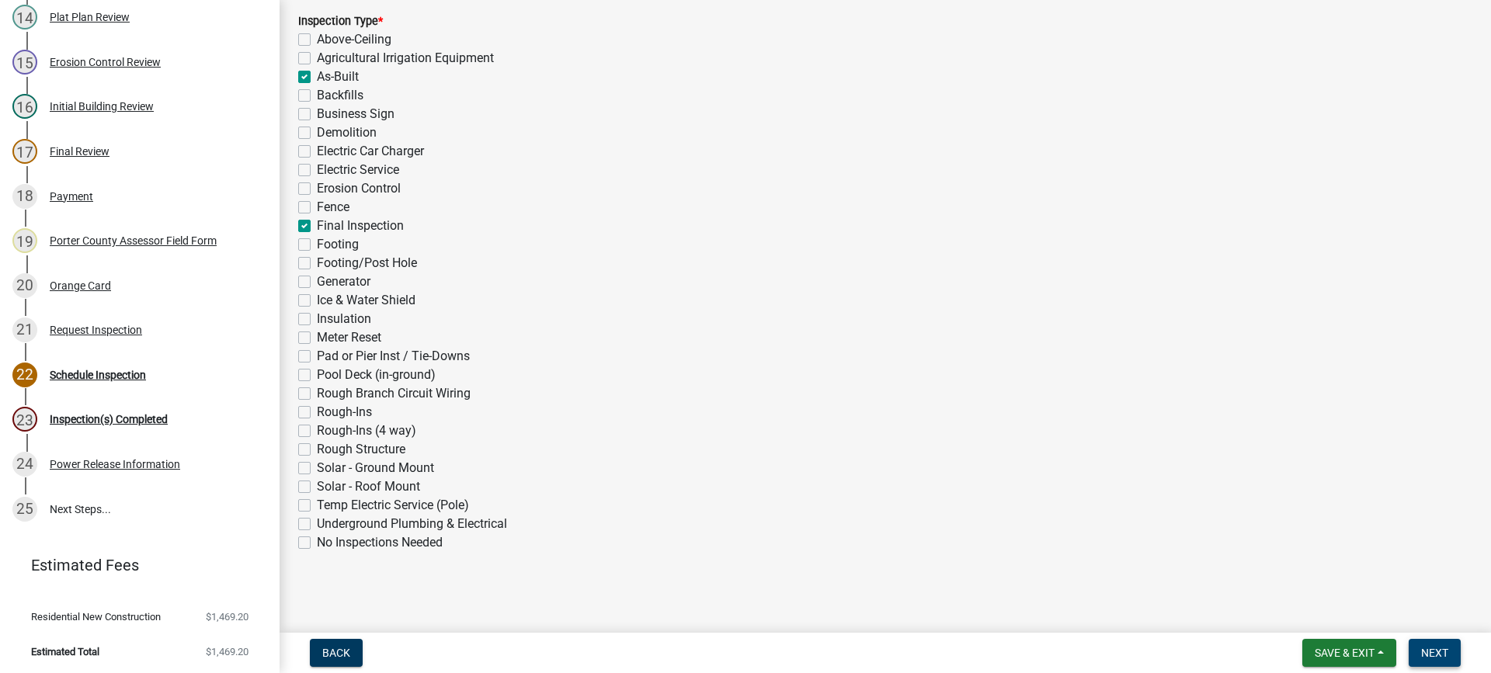
click at [1445, 655] on span "Next" at bounding box center [1434, 653] width 27 height 12
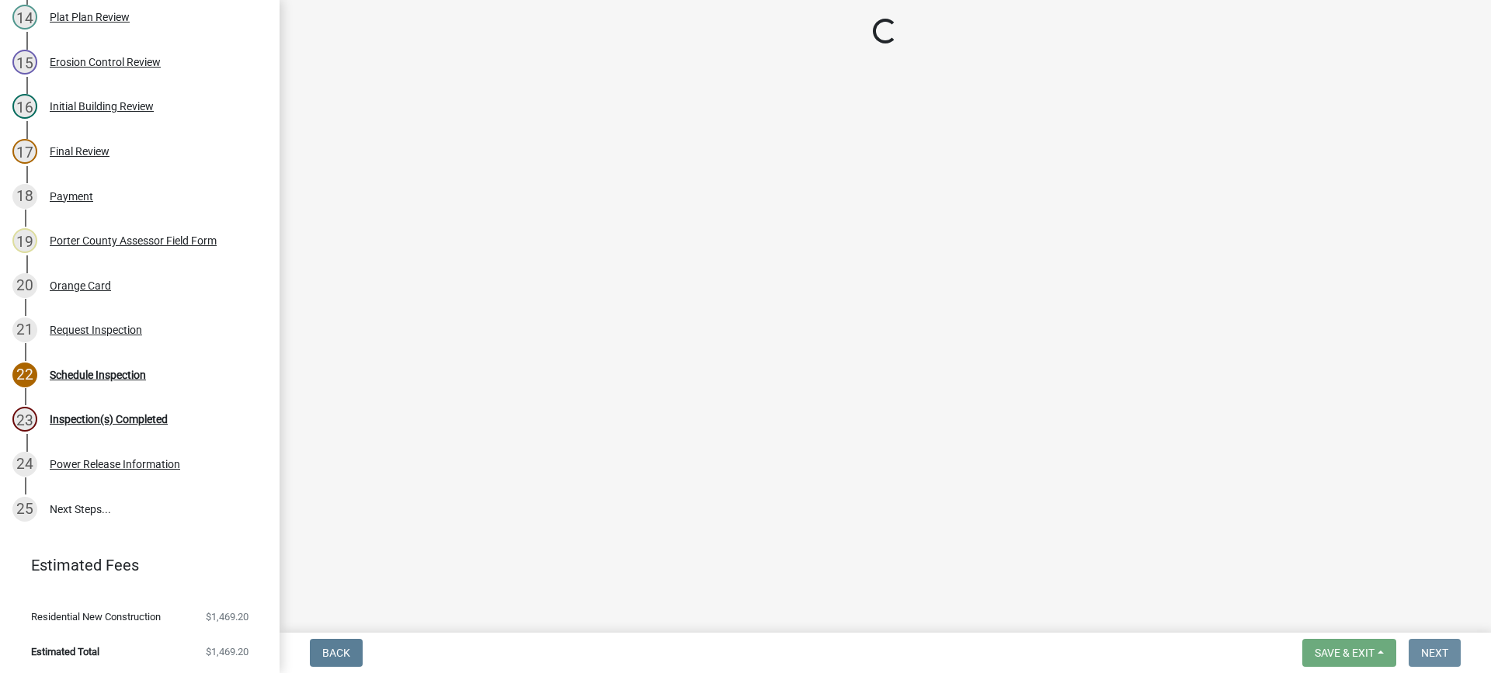
scroll to position [0, 0]
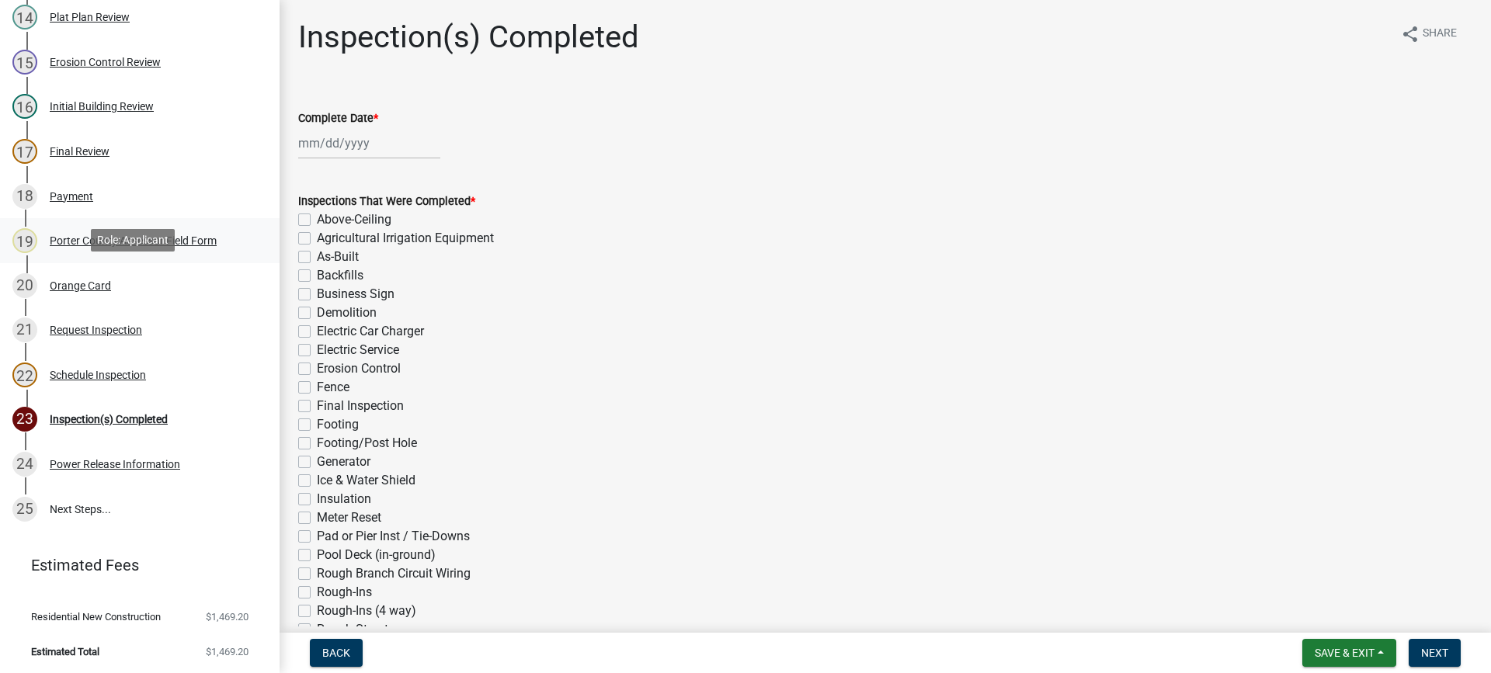
drag, startPoint x: 238, startPoint y: 299, endPoint x: 221, endPoint y: 259, distance: 44.1
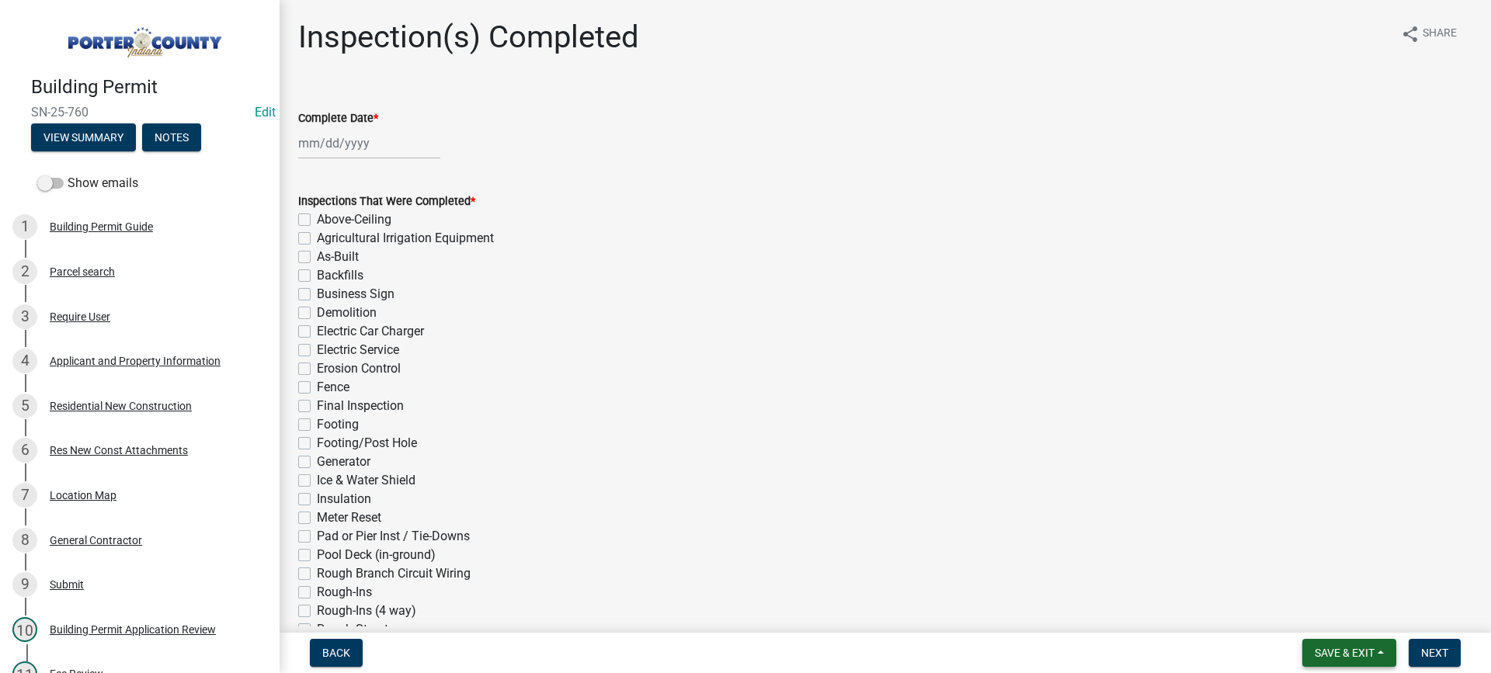
click at [1334, 651] on span "Save & Exit" at bounding box center [1344, 653] width 60 height 12
click at [1322, 603] on button "Save & Exit" at bounding box center [1334, 612] width 124 height 37
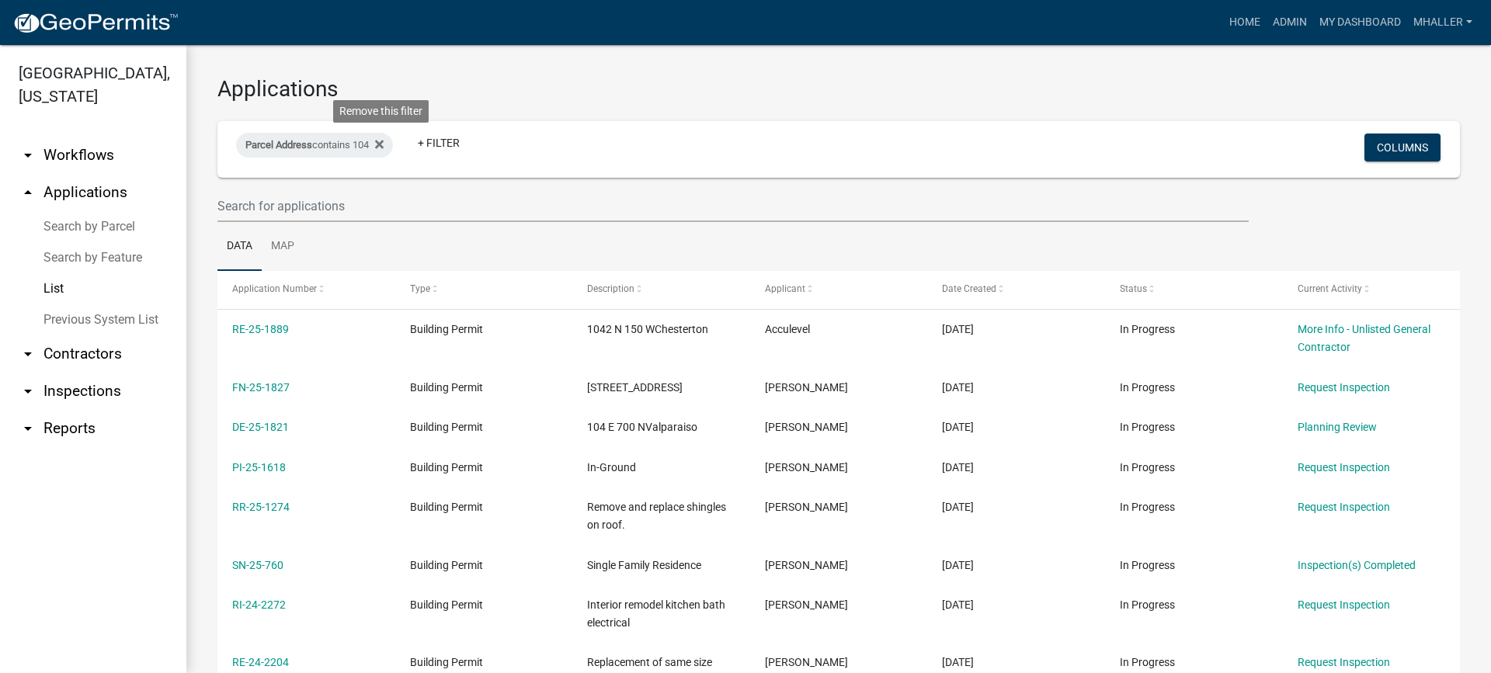
drag, startPoint x: 380, startPoint y: 142, endPoint x: 356, endPoint y: 144, distance: 23.4
click at [380, 143] on icon at bounding box center [379, 144] width 9 height 12
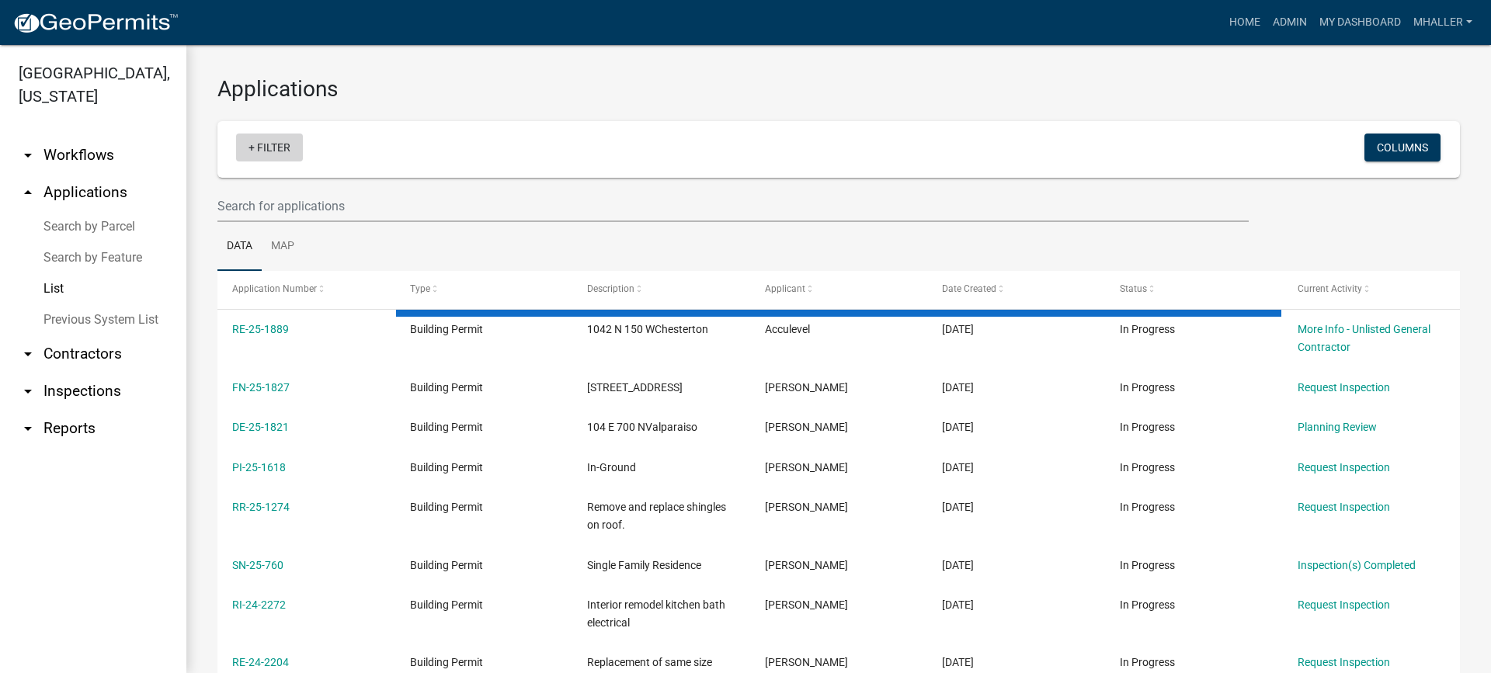
click at [271, 150] on link "+ Filter" at bounding box center [269, 148] width 67 height 28
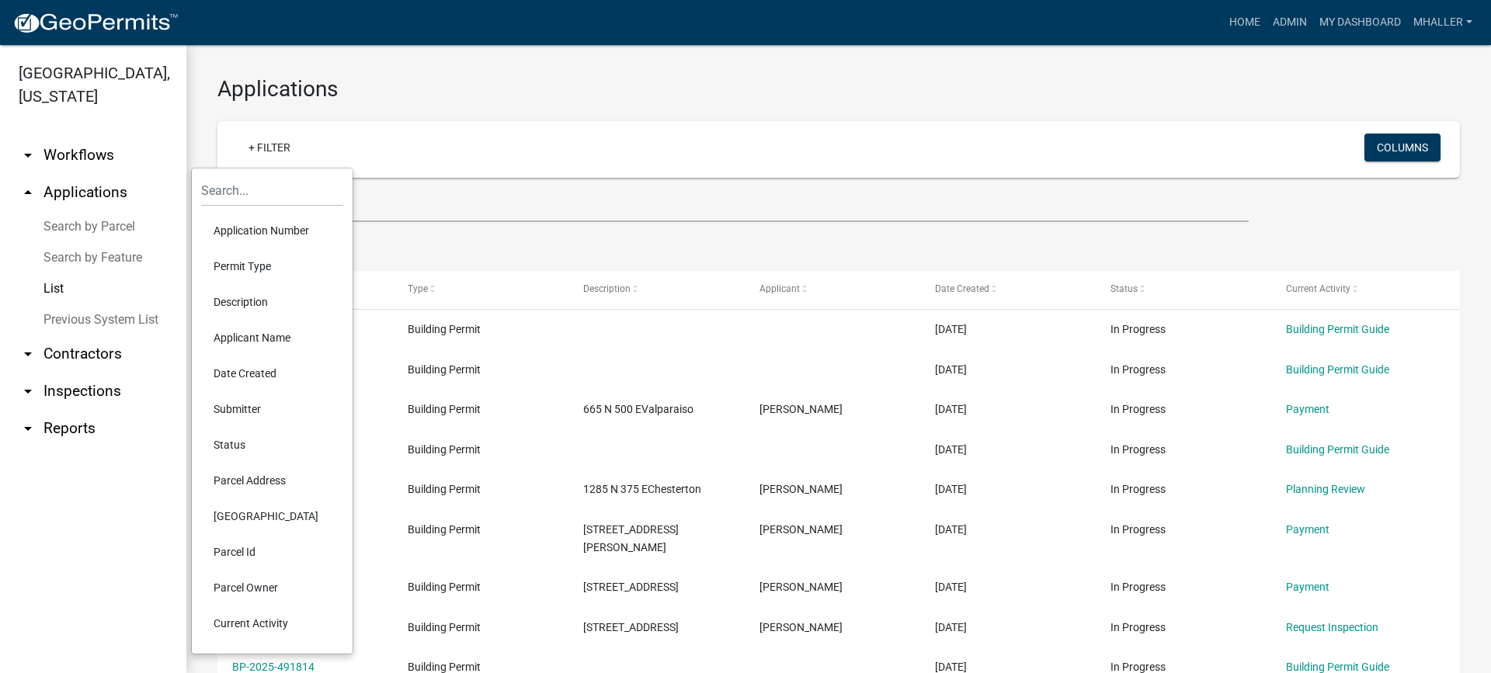
click at [238, 230] on li "Application Number" at bounding box center [272, 231] width 142 height 36
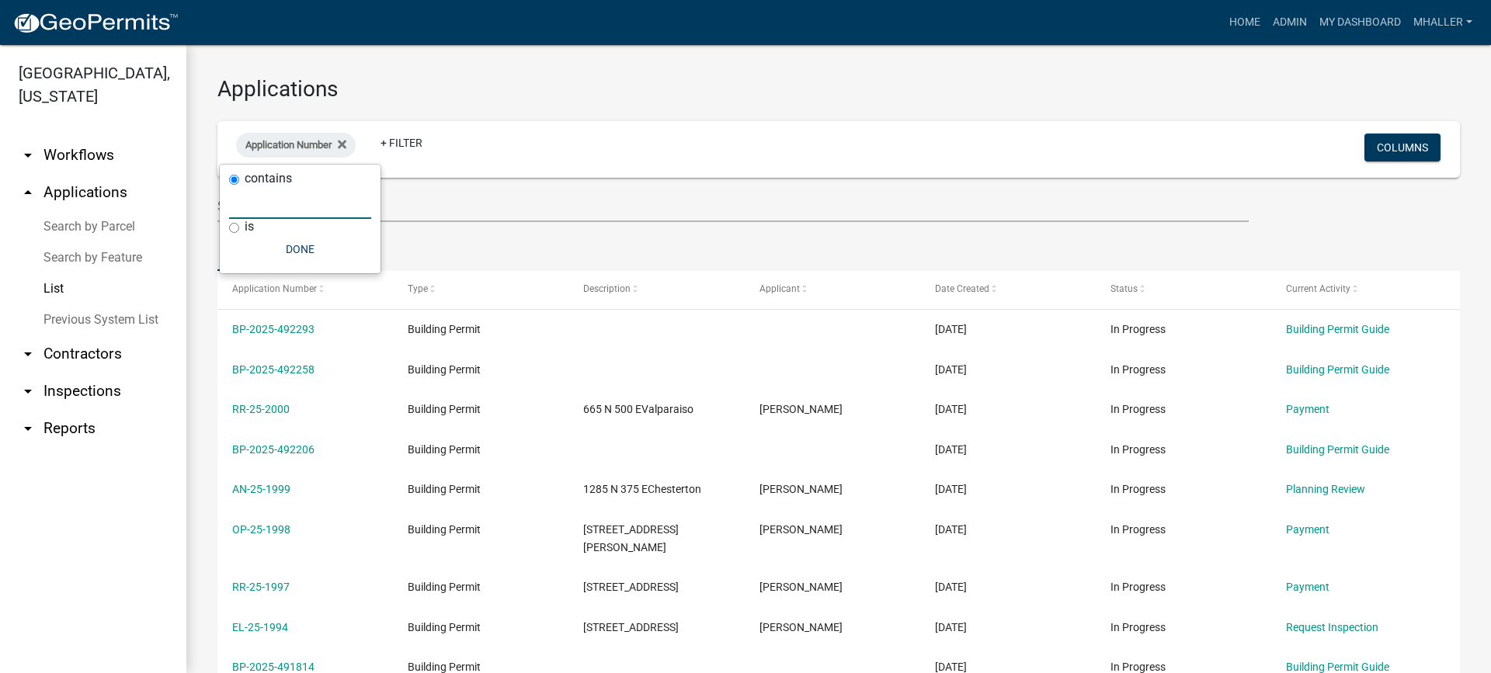
click at [255, 199] on input "text" at bounding box center [300, 203] width 142 height 32
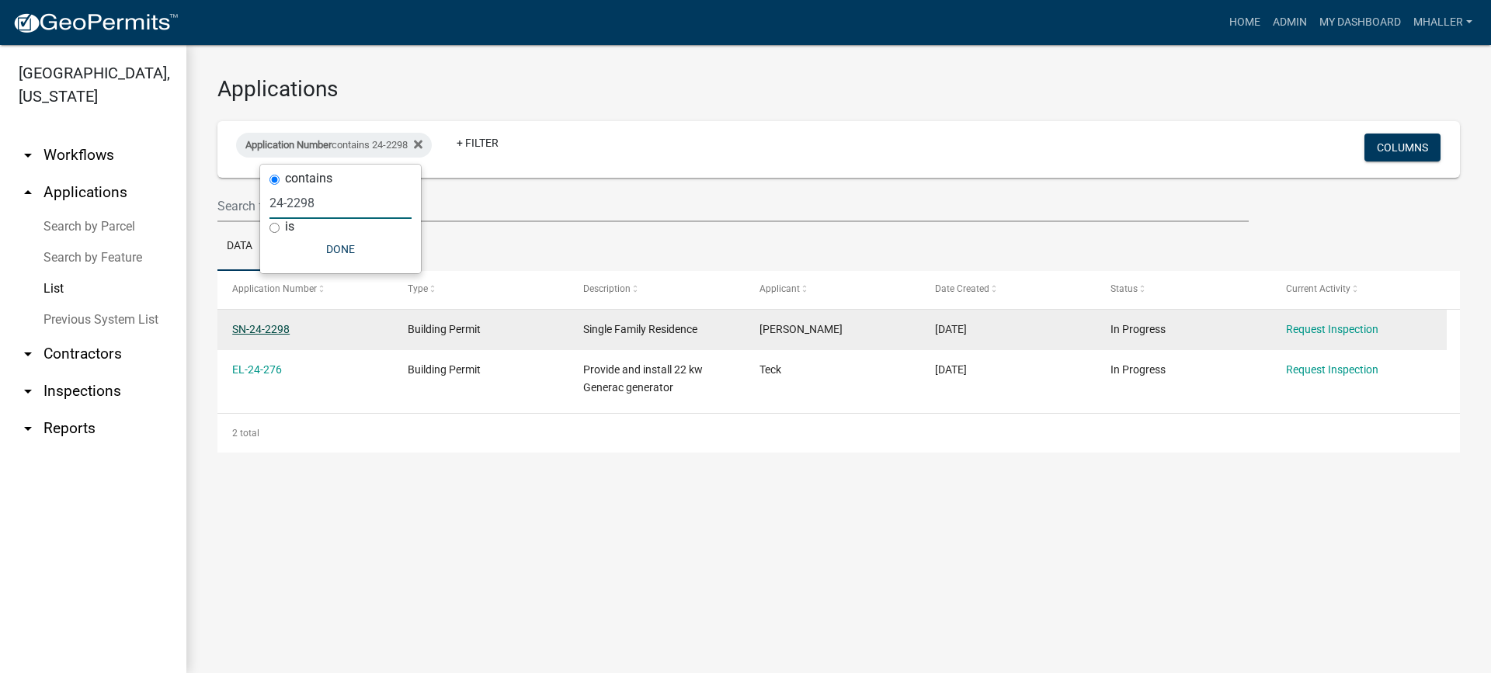
click at [274, 332] on link "SN-24-2298" at bounding box center [260, 329] width 57 height 12
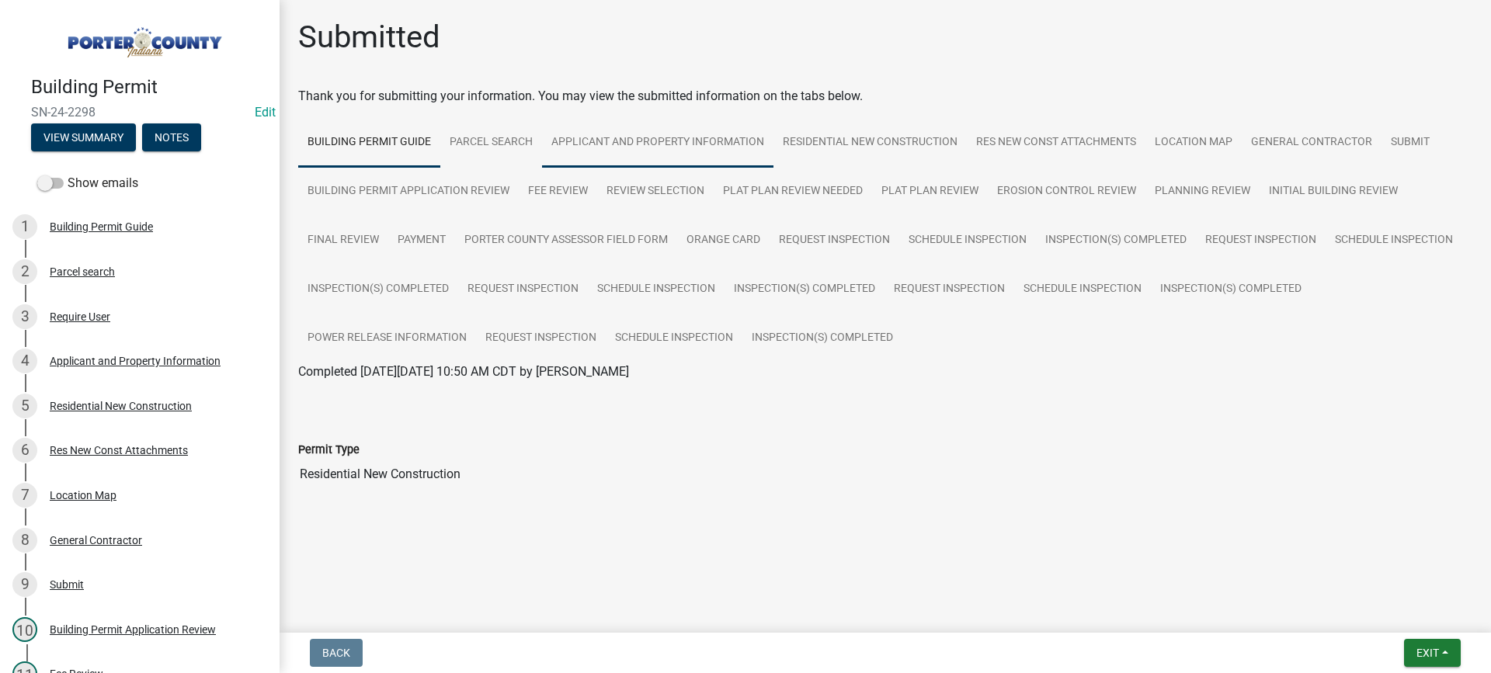
click at [633, 144] on link "Applicant and Property Information" at bounding box center [657, 143] width 231 height 50
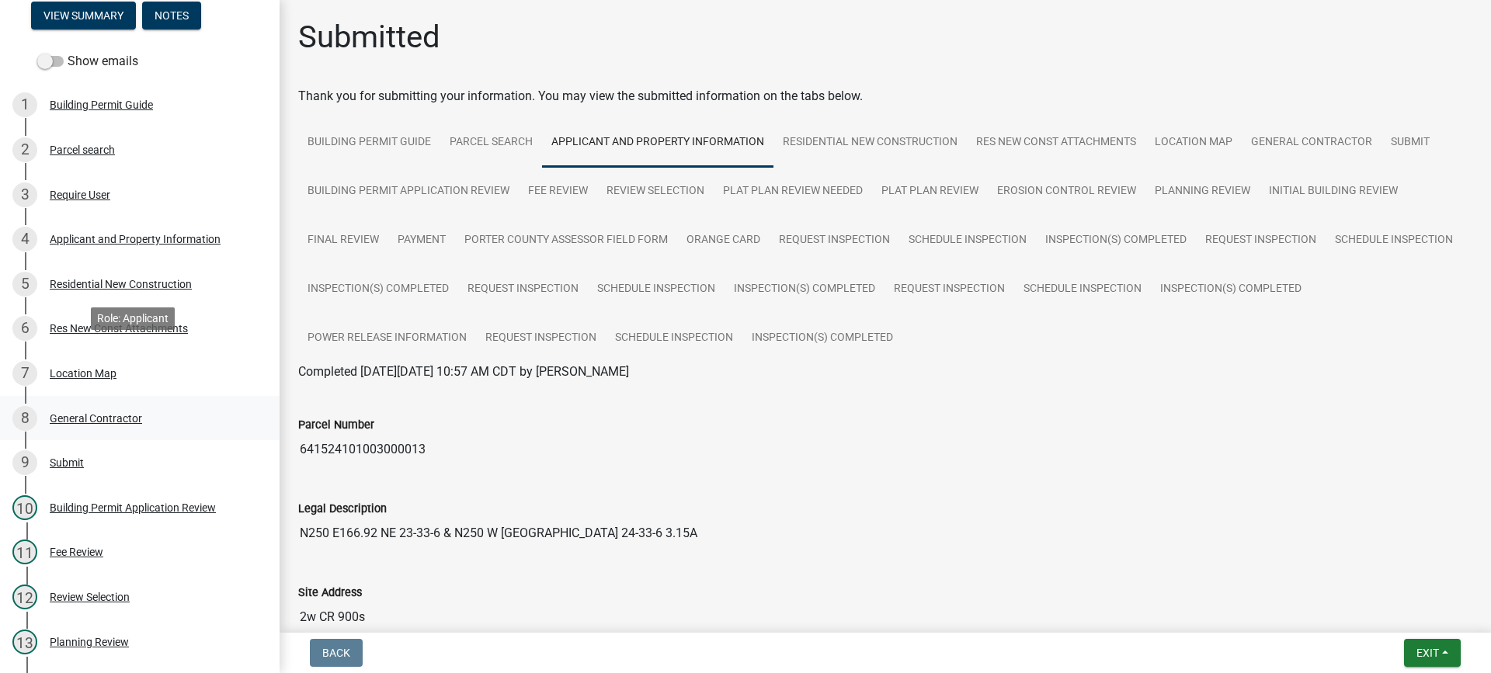
scroll to position [233, 0]
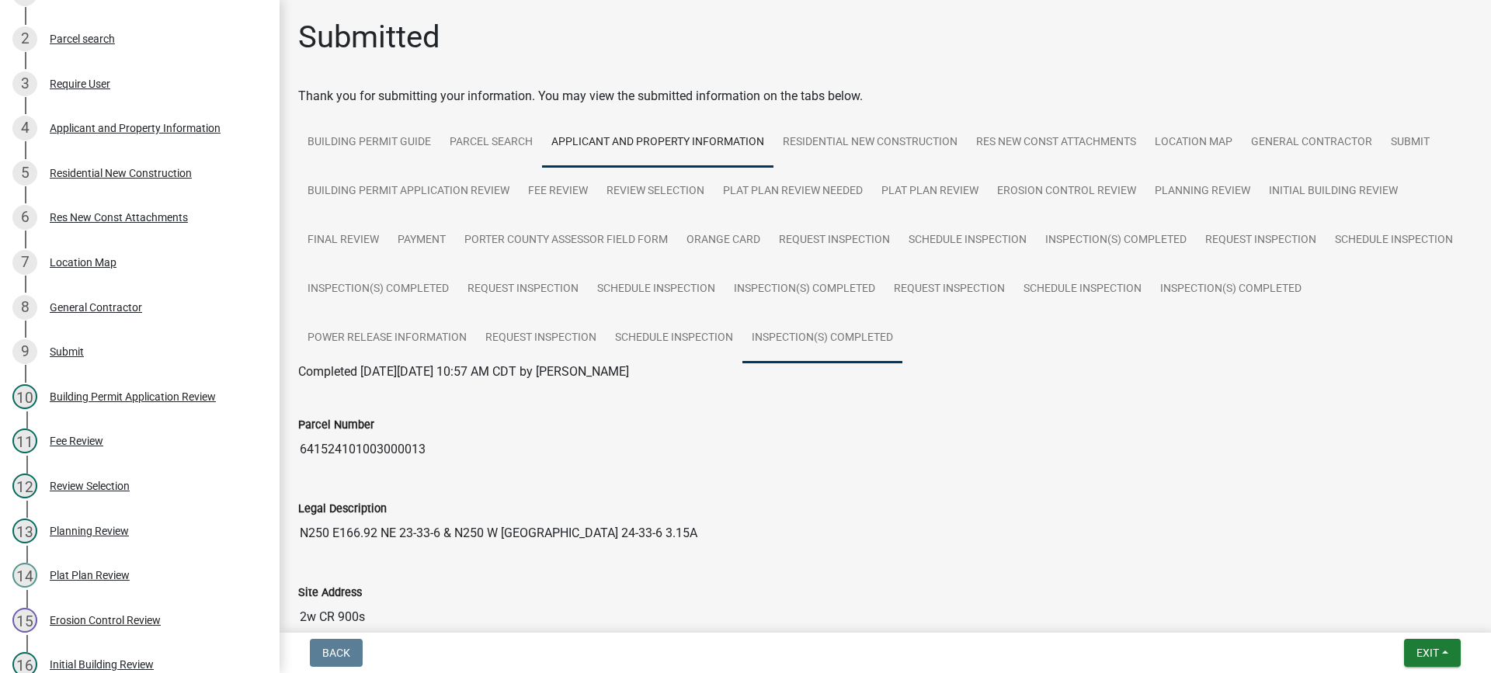
click at [806, 337] on link "Inspection(s) Completed" at bounding box center [822, 339] width 160 height 50
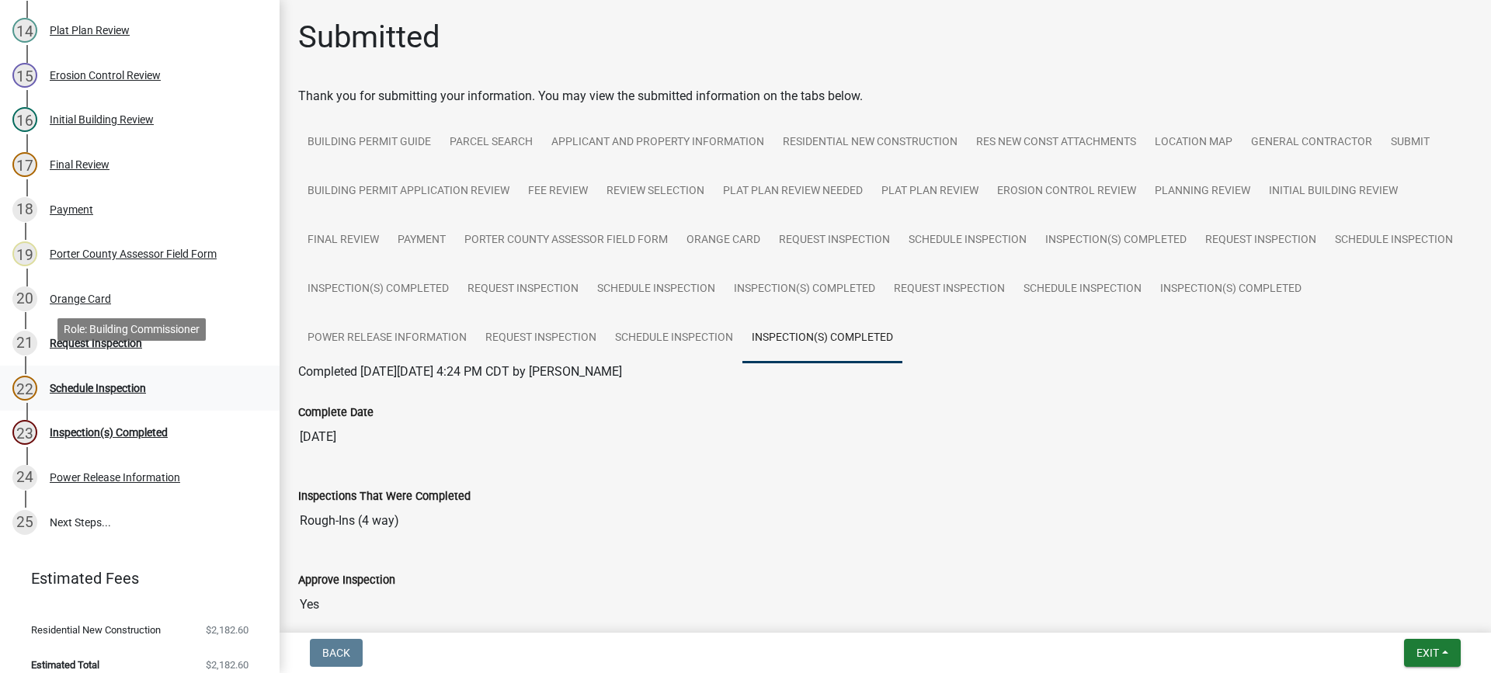
scroll to position [791, 0]
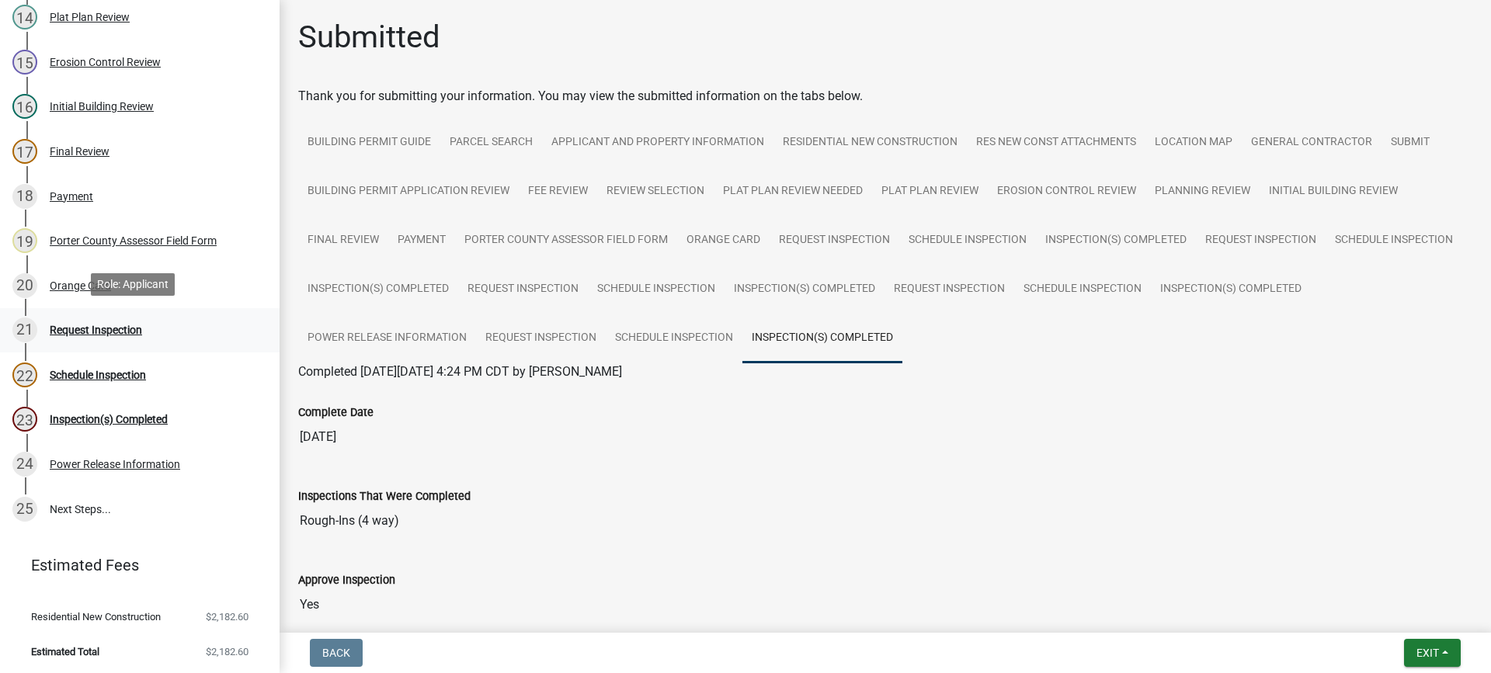
click at [90, 325] on div "Request Inspection" at bounding box center [96, 330] width 92 height 11
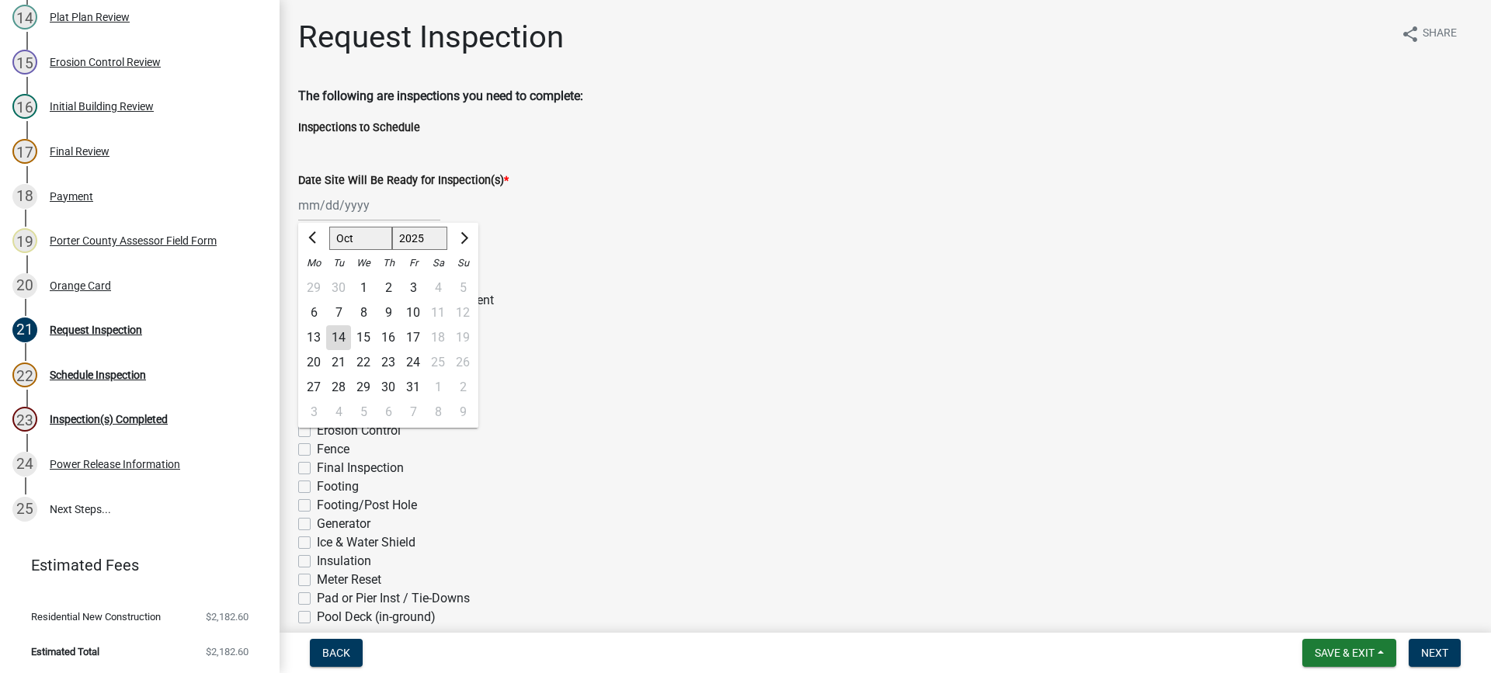
drag, startPoint x: 335, startPoint y: 202, endPoint x: 341, endPoint y: 237, distance: 35.4
click at [335, 203] on div "[PERSON_NAME] Feb Mar Apr [PERSON_NAME][DATE] Oct Nov [DATE] 1526 1527 1528 152…" at bounding box center [369, 205] width 142 height 32
click at [337, 338] on div "14" at bounding box center [338, 337] width 25 height 25
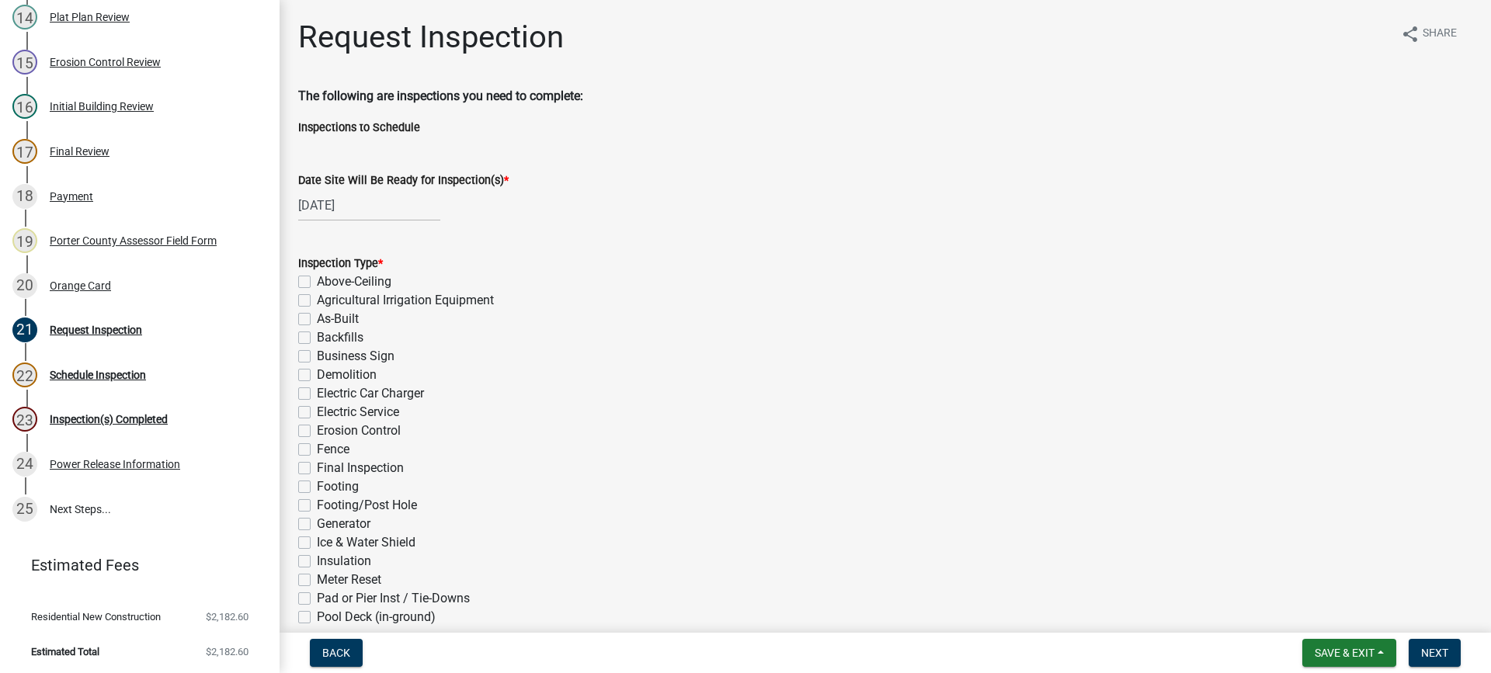
click at [317, 317] on label "As-Built" at bounding box center [338, 319] width 42 height 19
click at [317, 317] on input "As-Built" at bounding box center [322, 315] width 10 height 10
click at [317, 468] on label "Final Inspection" at bounding box center [360, 468] width 87 height 19
click at [317, 468] on input "Final Inspection" at bounding box center [322, 464] width 10 height 10
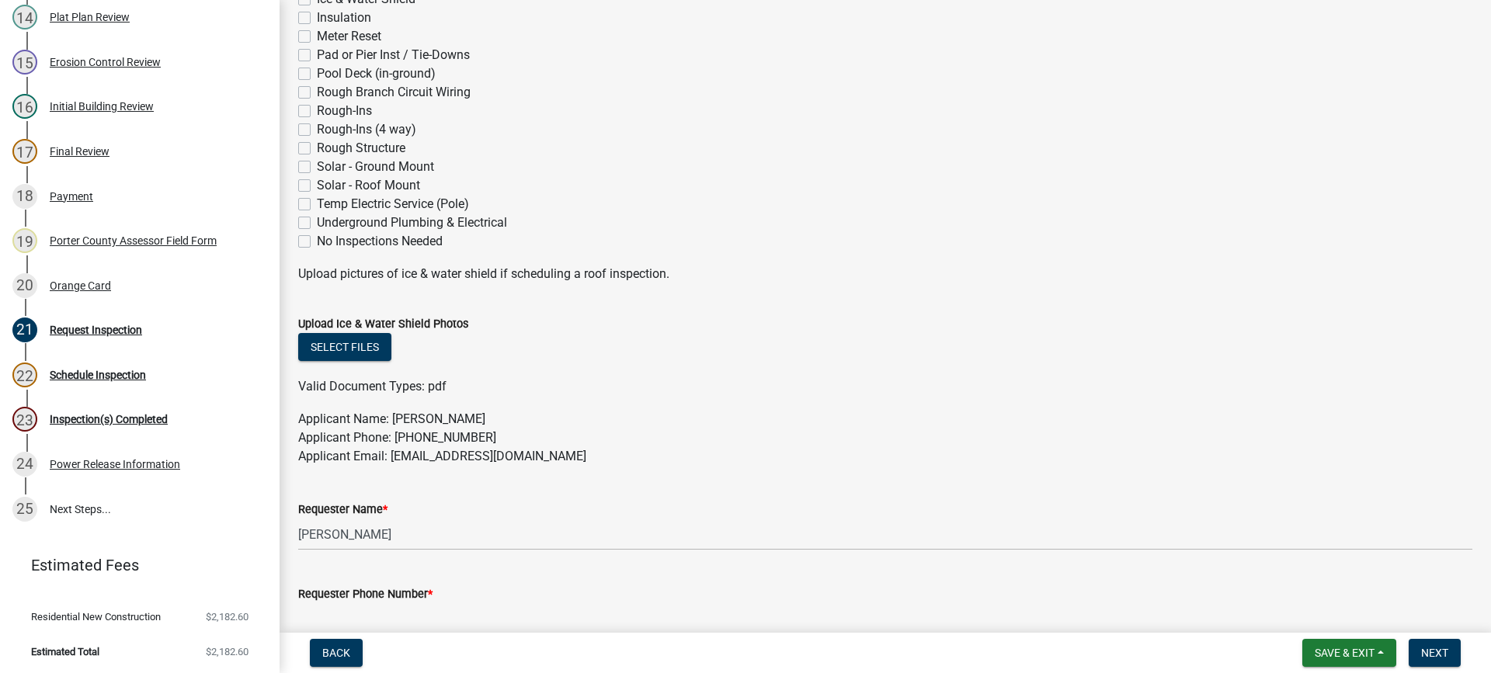
scroll to position [699, 0]
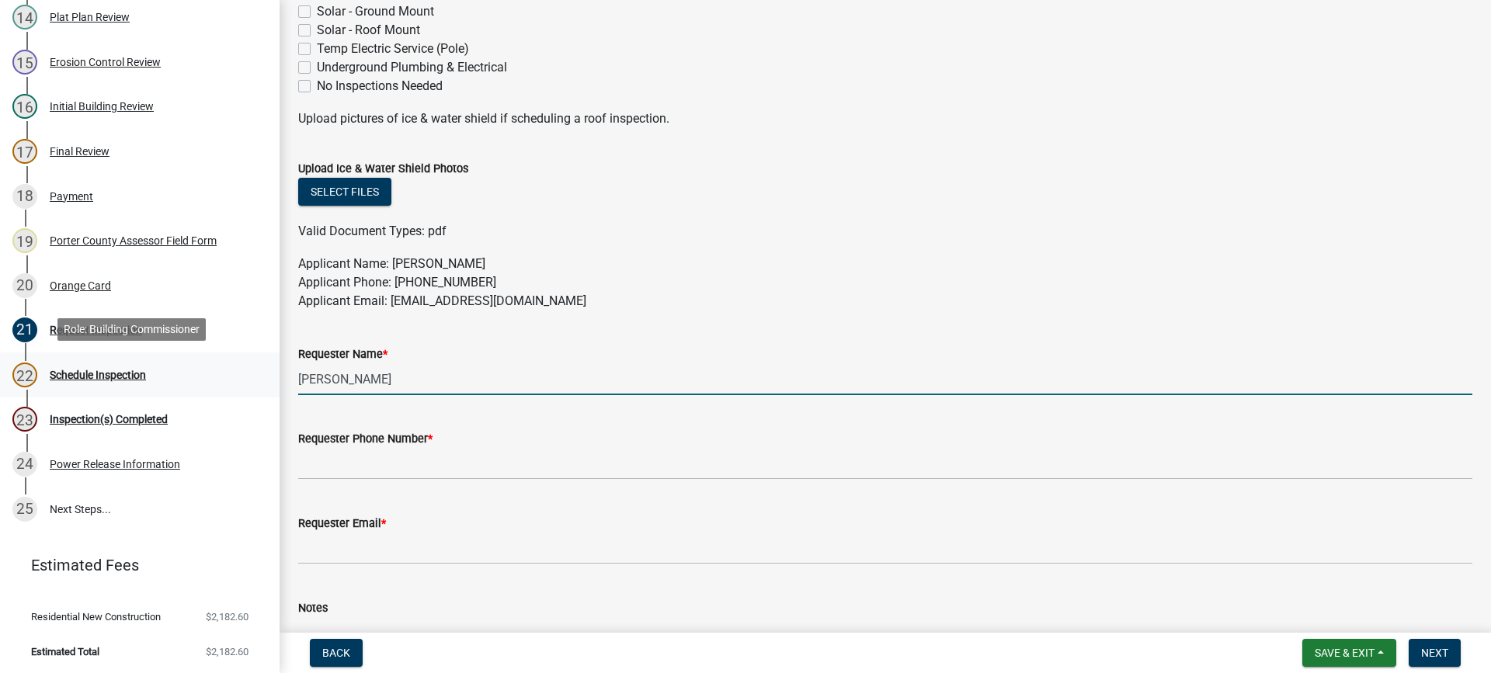
drag, startPoint x: 337, startPoint y: 380, endPoint x: 157, endPoint y: 389, distance: 180.3
click at [189, 377] on div "Building Permit SN-24-2298 Edit View Summary Notes Show emails 1 Building Permi…" at bounding box center [745, 336] width 1491 height 673
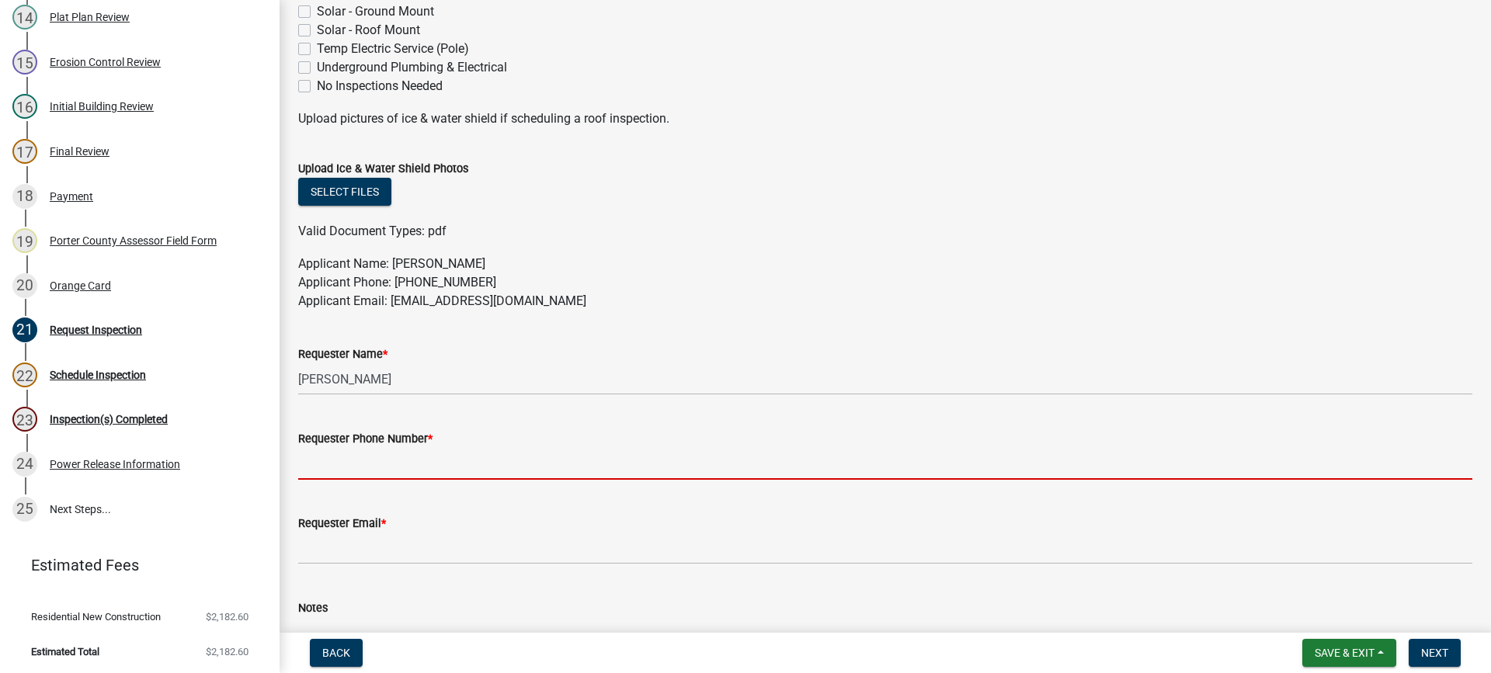
click at [312, 468] on input "Requester Phone Number *" at bounding box center [885, 464] width 1174 height 32
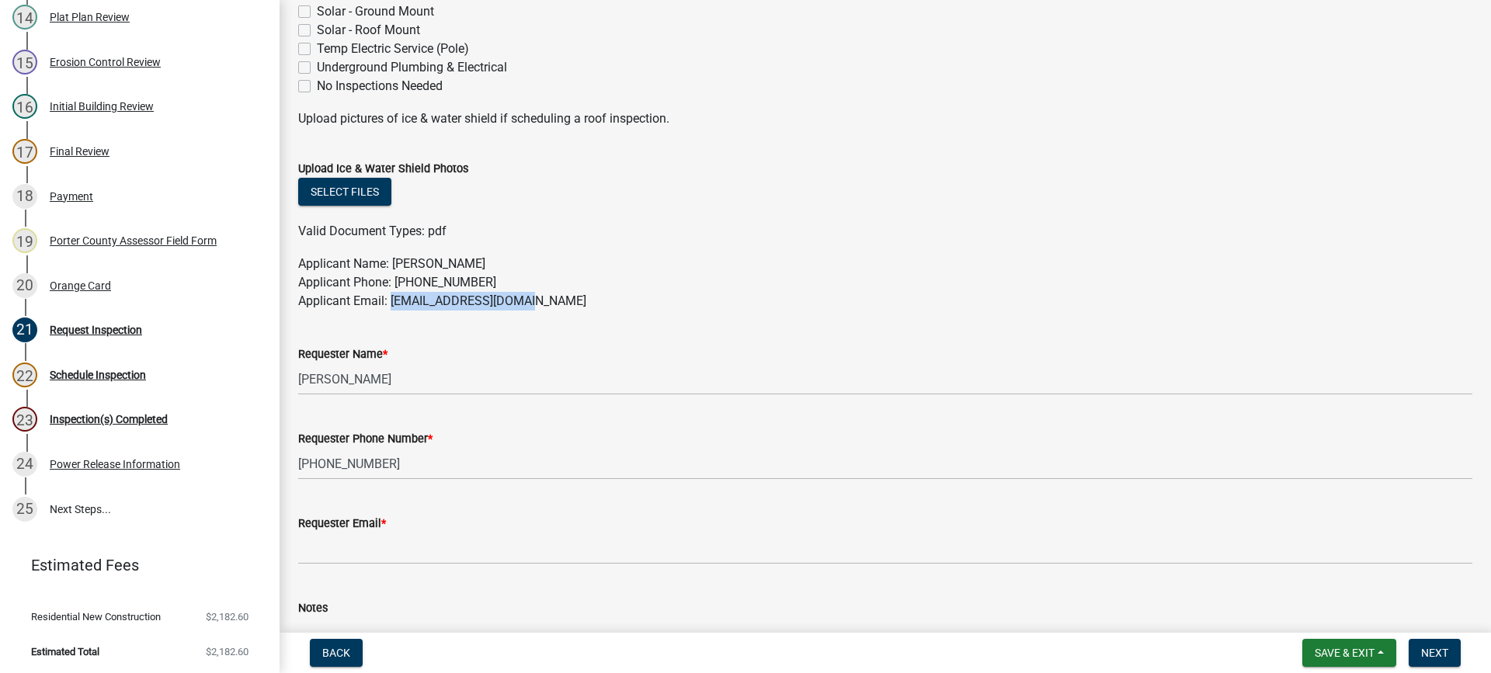
drag, startPoint x: 512, startPoint y: 302, endPoint x: 390, endPoint y: 299, distance: 121.9
click at [390, 299] on p "Applicant Name: [PERSON_NAME] Applicant Phone: [PHONE_NUMBER] Applicant Email: …" at bounding box center [885, 283] width 1174 height 56
copy p "[EMAIL_ADDRESS][DOMAIN_NAME]"
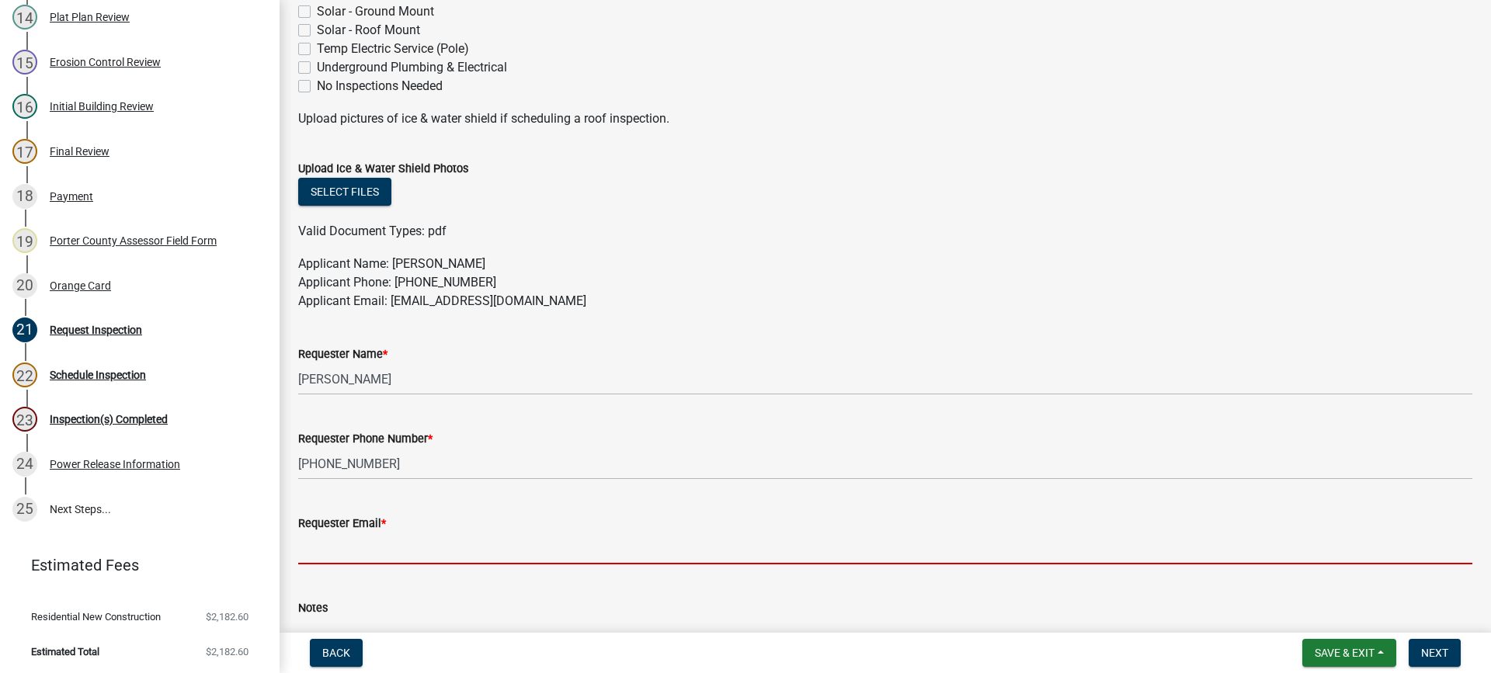
click at [421, 550] on input "Requester Email *" at bounding box center [885, 549] width 1174 height 32
paste input "[EMAIL_ADDRESS][DOMAIN_NAME]"
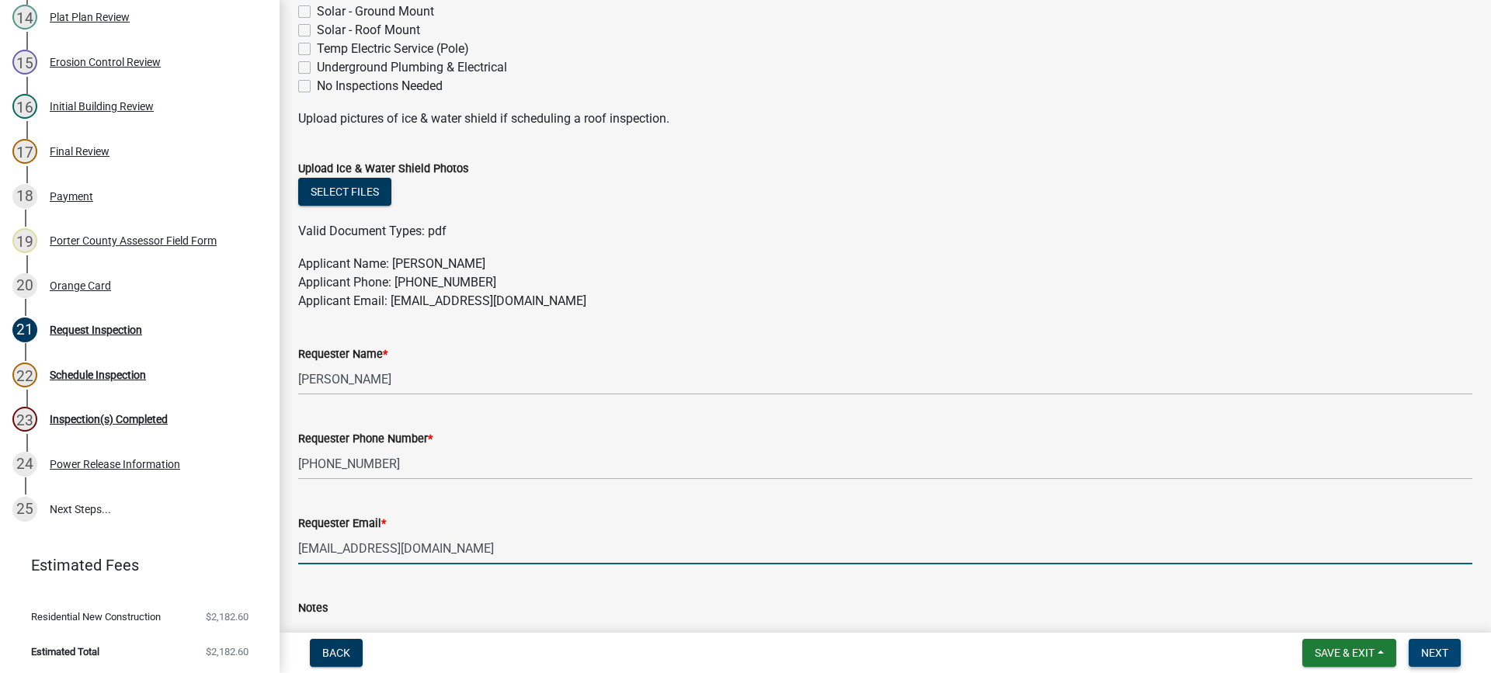
click at [1428, 654] on span "Next" at bounding box center [1434, 653] width 27 height 12
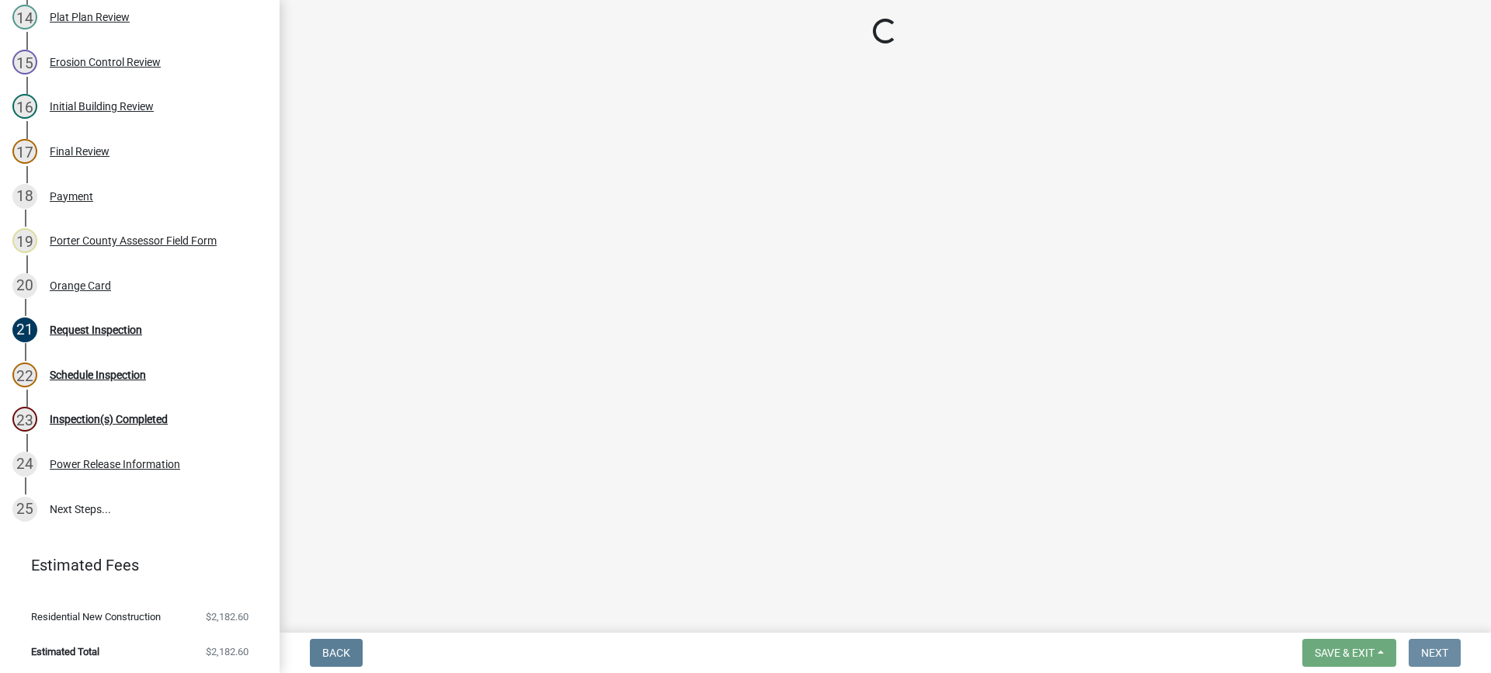
scroll to position [0, 0]
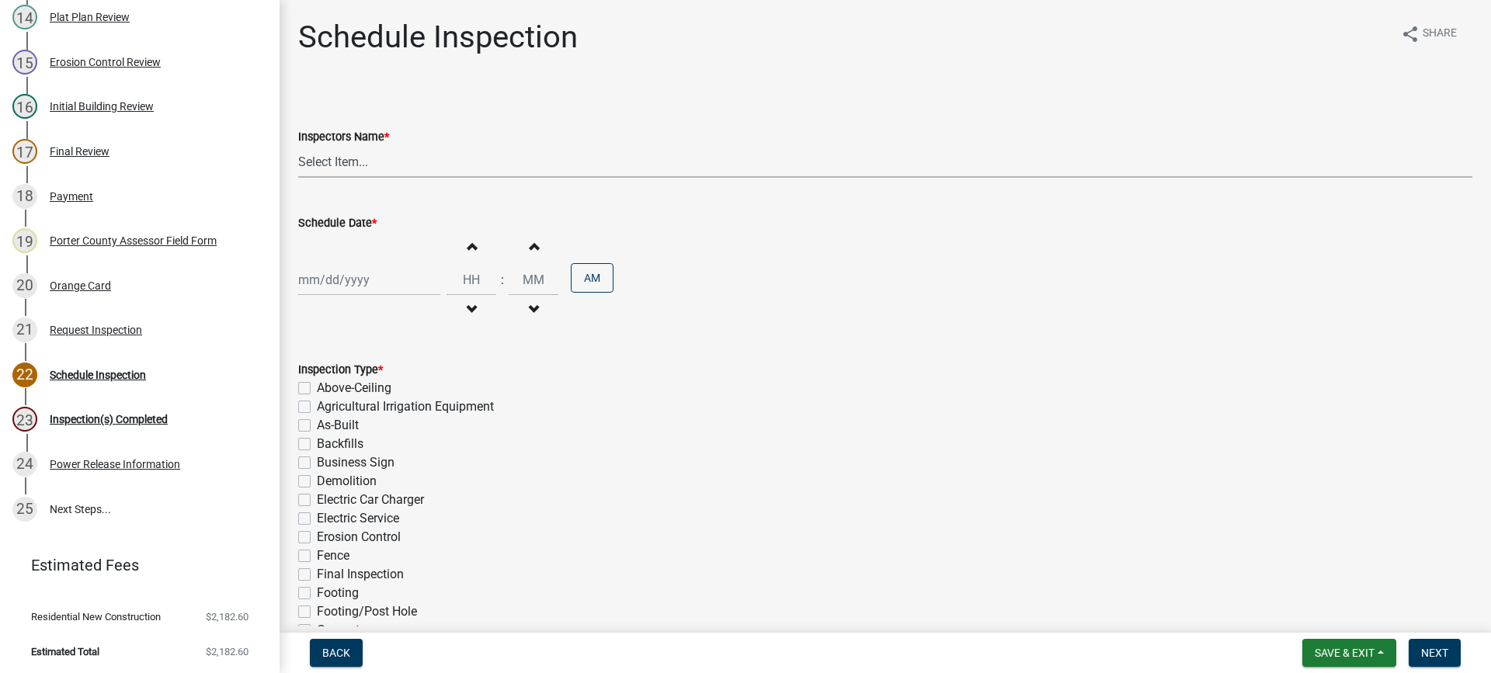
click at [338, 165] on select "Select Item... mhaller ([PERSON_NAME])" at bounding box center [885, 162] width 1174 height 32
click at [298, 146] on select "Select Item... mhaller ([PERSON_NAME])" at bounding box center [885, 162] width 1174 height 32
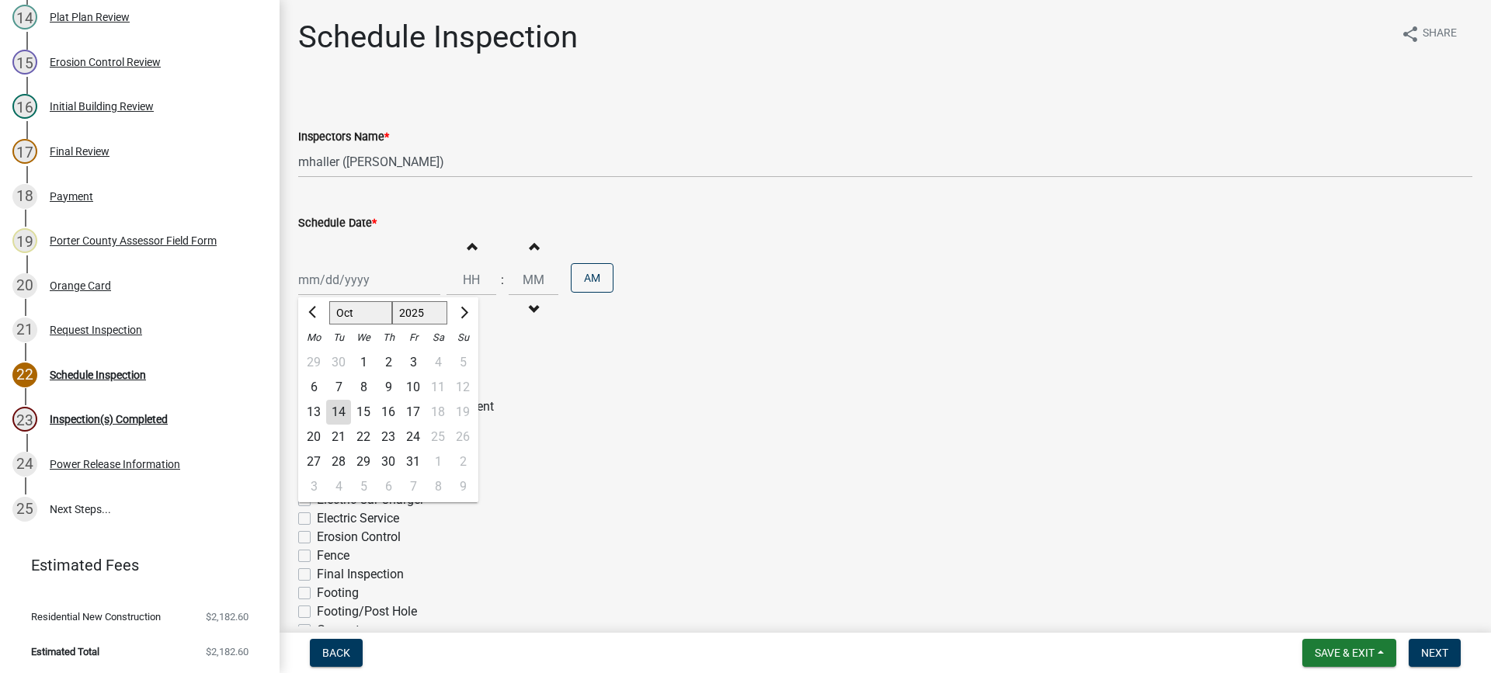
click at [349, 277] on div "[PERSON_NAME] Feb Mar Apr [PERSON_NAME][DATE] Oct Nov [DATE] 1526 1527 1528 152…" at bounding box center [369, 280] width 142 height 32
click at [362, 414] on div "15" at bounding box center [363, 412] width 25 height 25
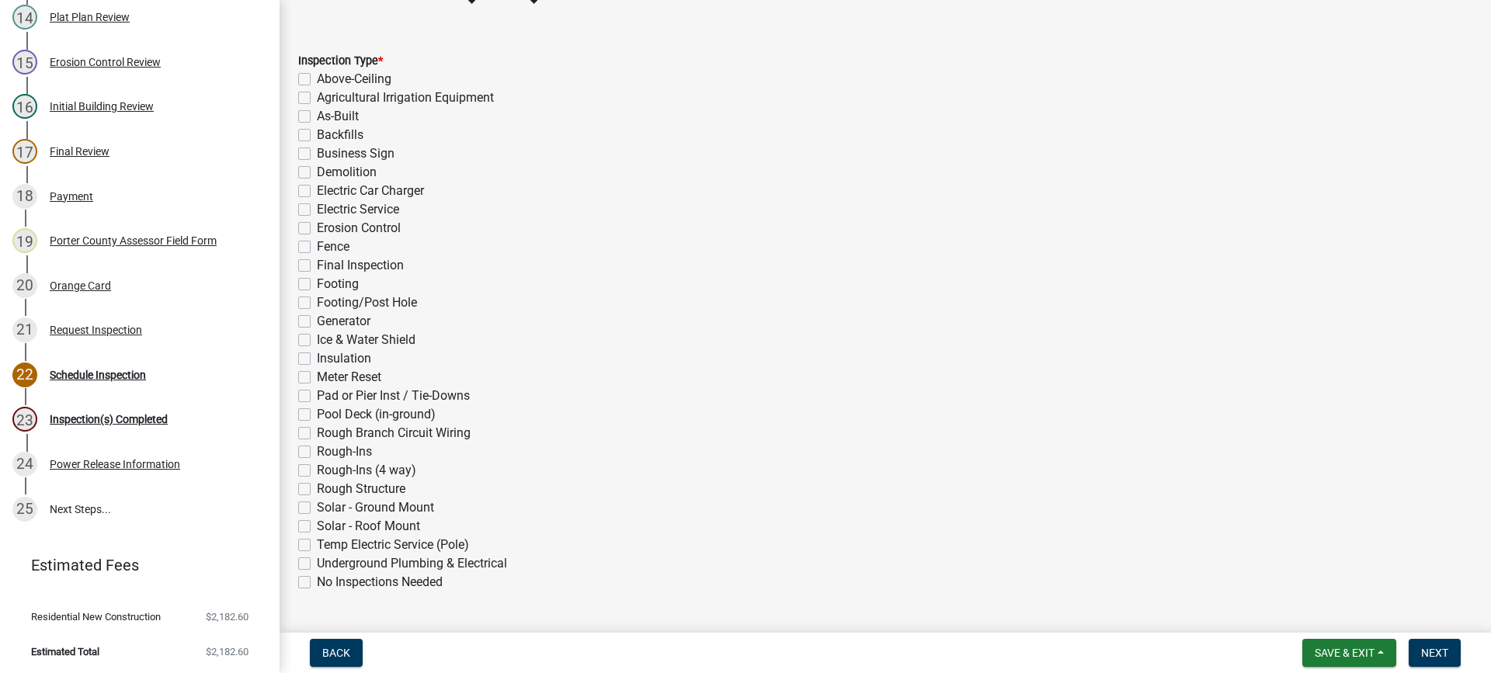
scroll to position [311, 0]
click at [317, 113] on label "As-Built" at bounding box center [338, 115] width 42 height 19
click at [317, 113] on input "As-Built" at bounding box center [322, 111] width 10 height 10
click at [317, 266] on label "Final Inspection" at bounding box center [360, 264] width 87 height 19
click at [317, 265] on input "Final Inspection" at bounding box center [322, 260] width 10 height 10
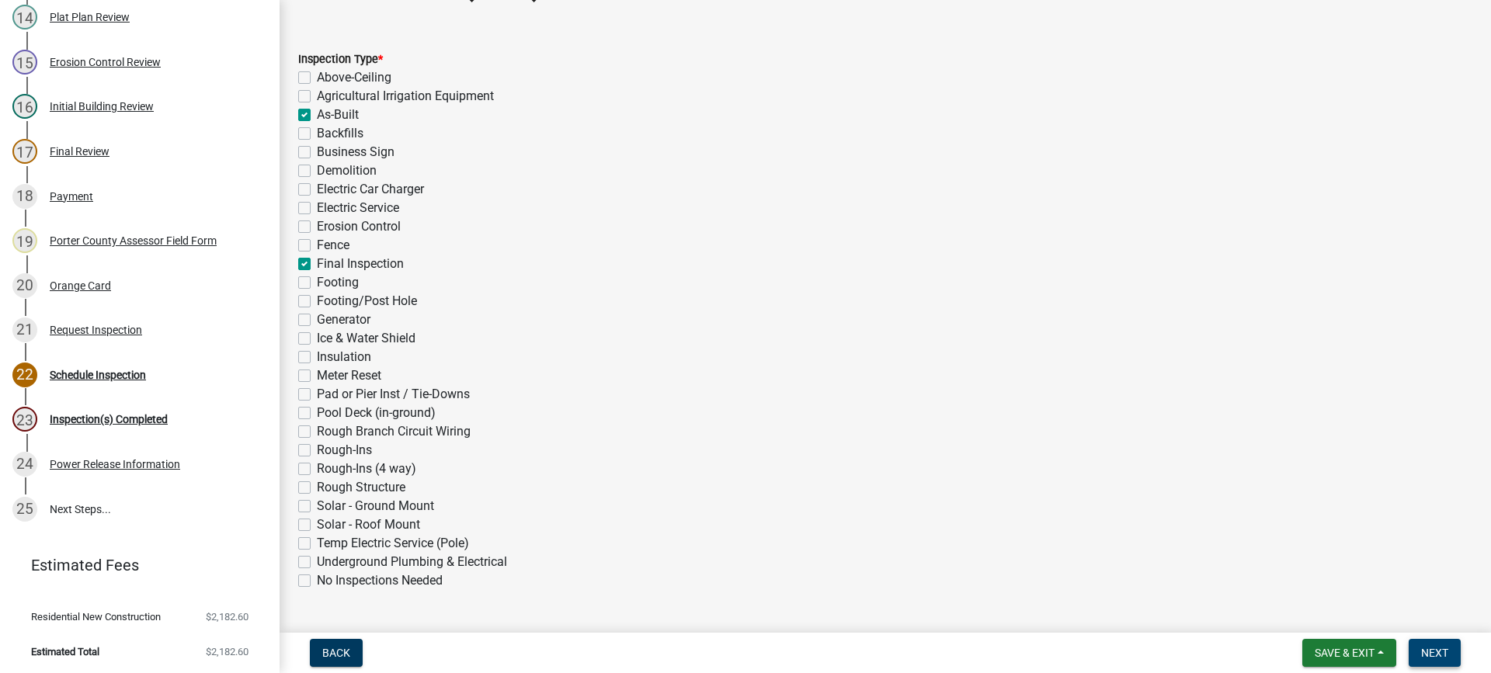
click at [1438, 649] on span "Next" at bounding box center [1434, 653] width 27 height 12
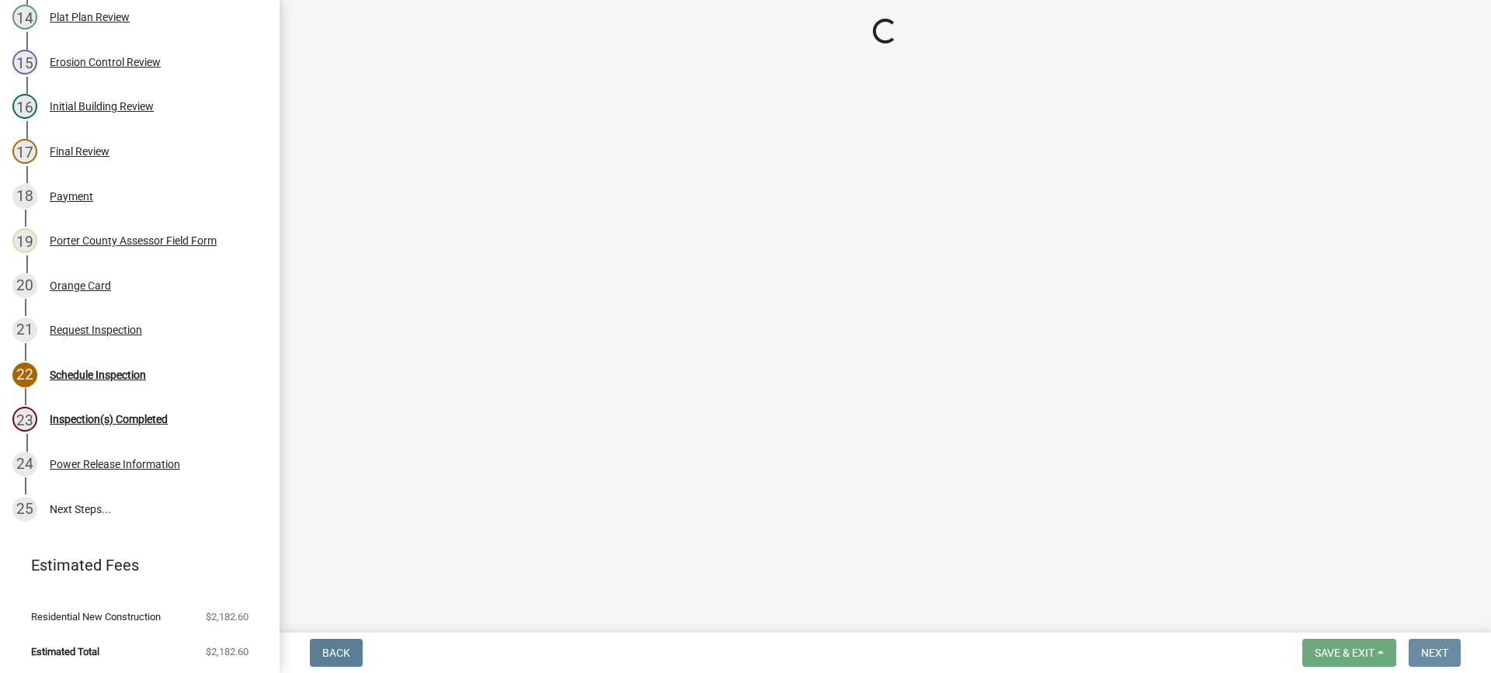
scroll to position [0, 0]
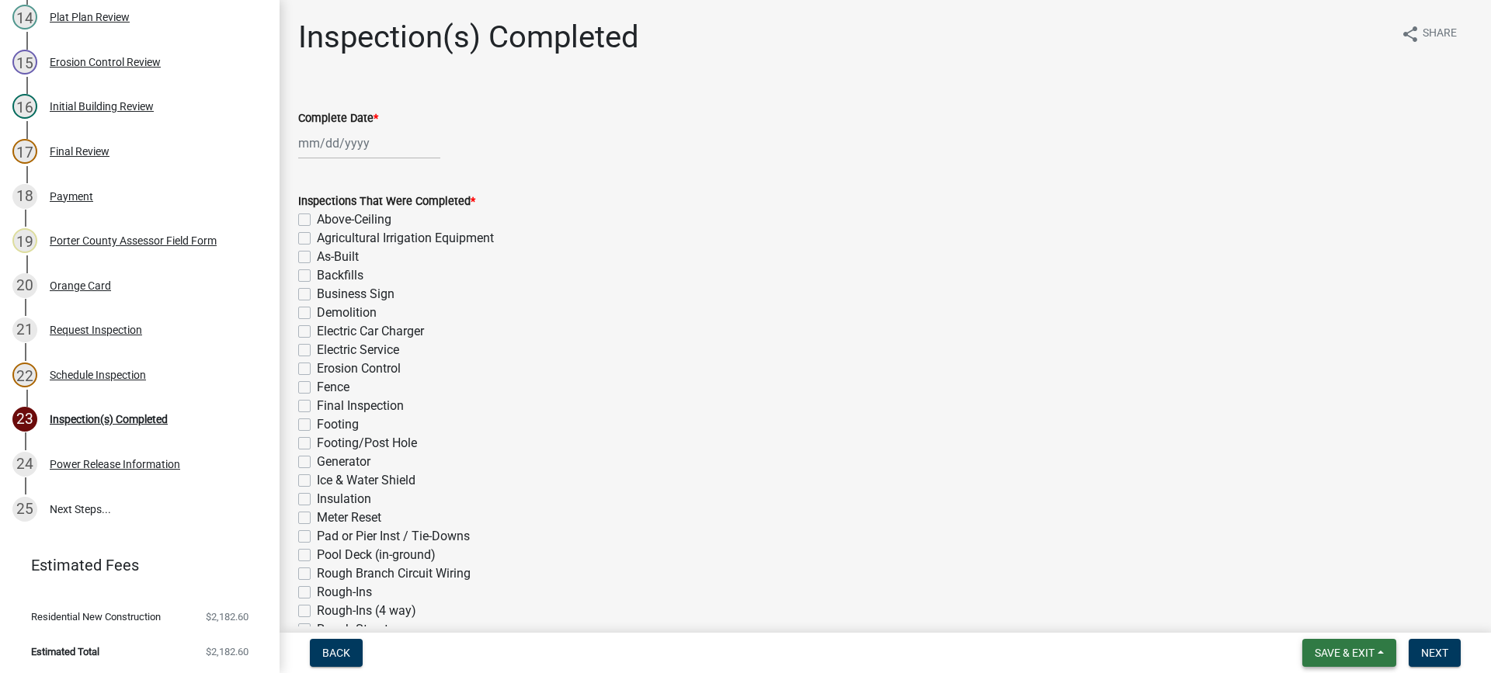
click at [1350, 650] on span "Save & Exit" at bounding box center [1344, 653] width 60 height 12
click at [1339, 614] on button "Save & Exit" at bounding box center [1334, 612] width 124 height 37
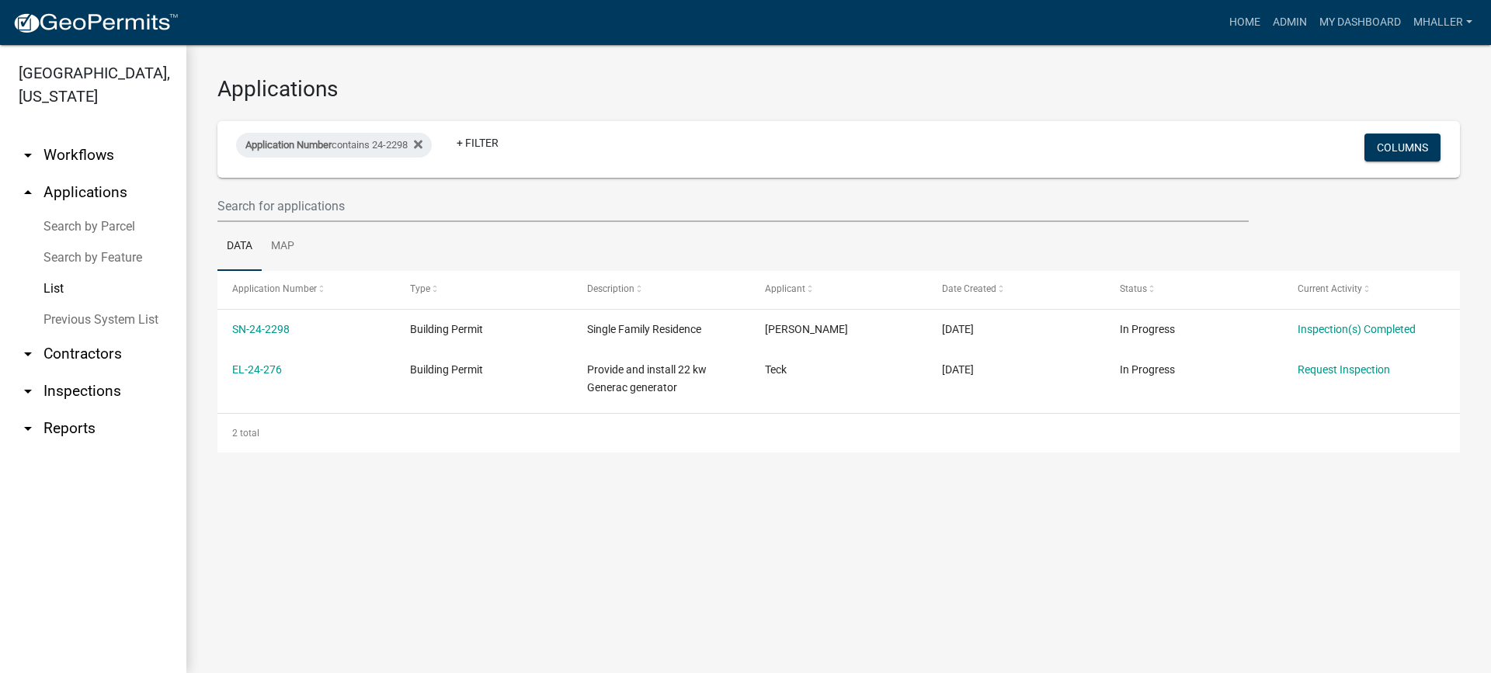
click at [82, 174] on link "arrow_drop_up Applications" at bounding box center [93, 192] width 186 height 37
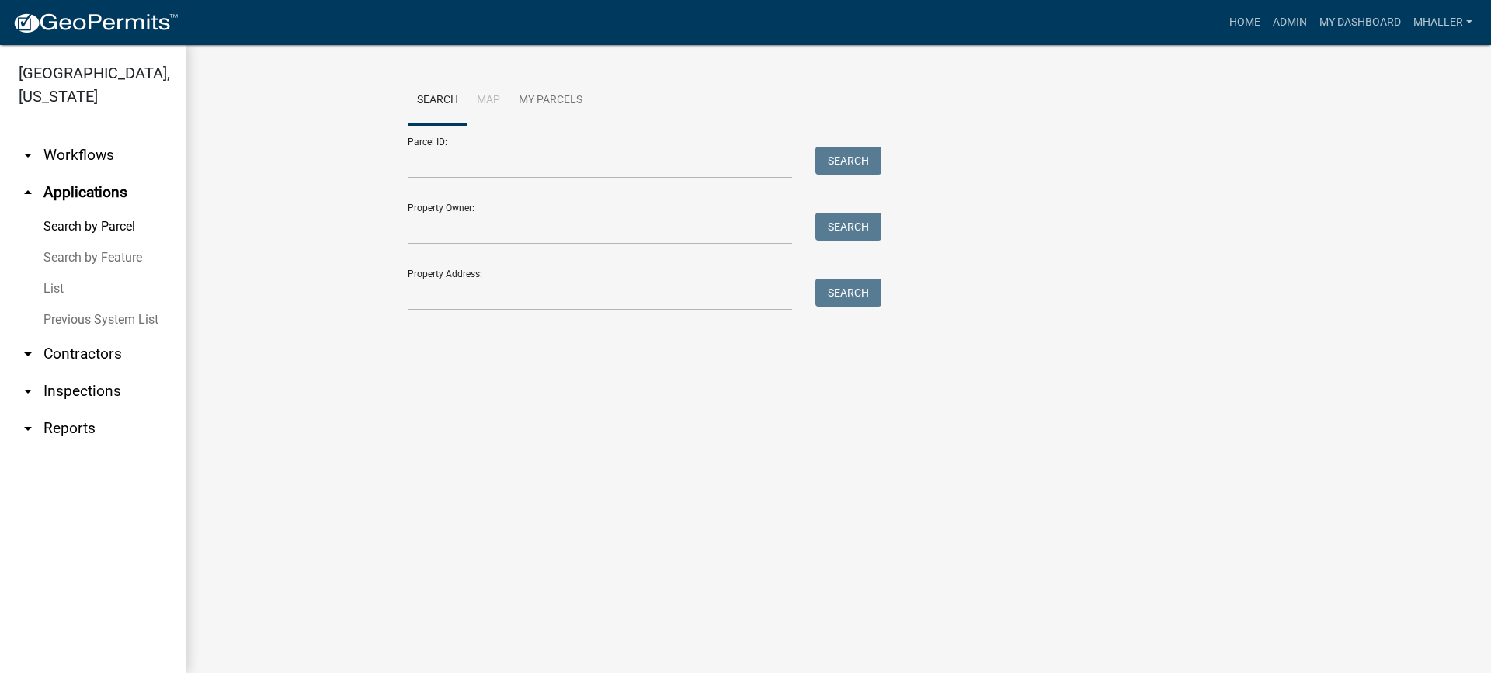
click at [52, 273] on link "List" at bounding box center [93, 288] width 186 height 31
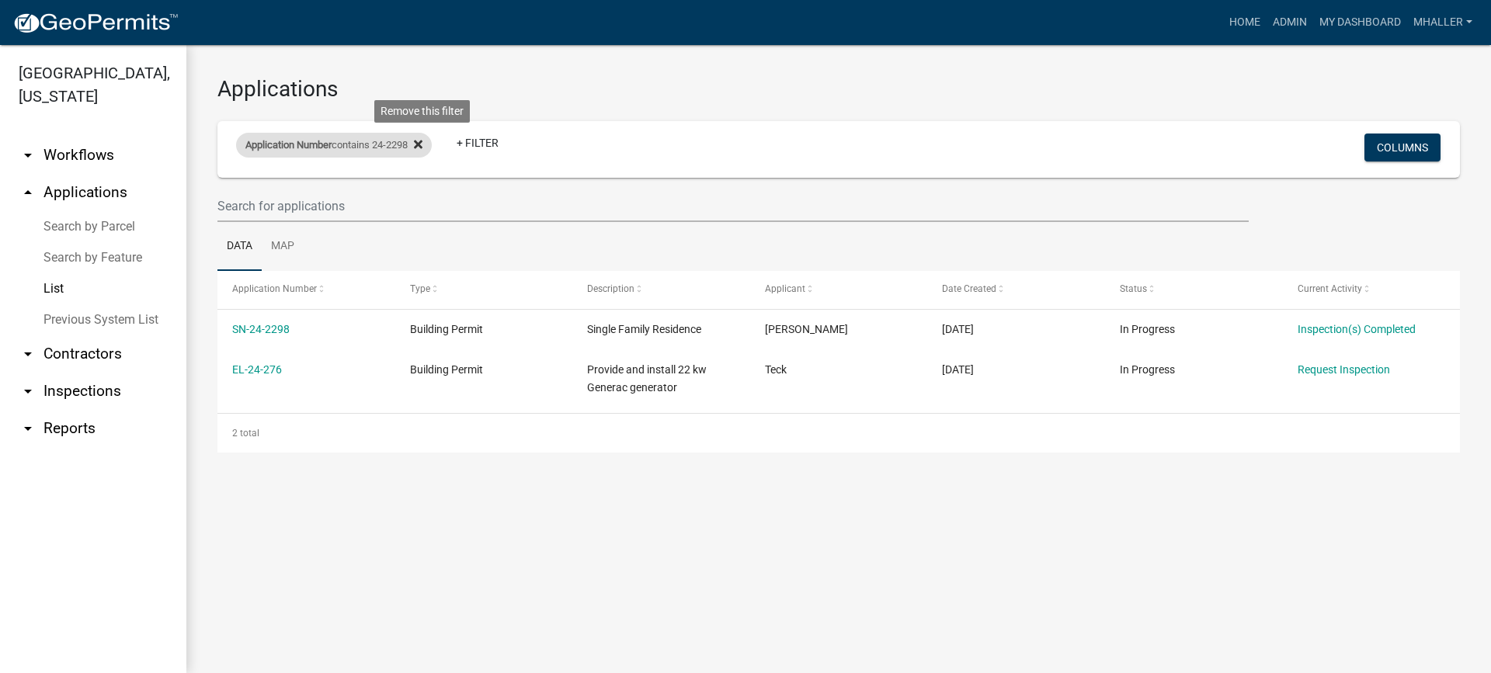
click at [422, 144] on icon at bounding box center [418, 144] width 9 height 9
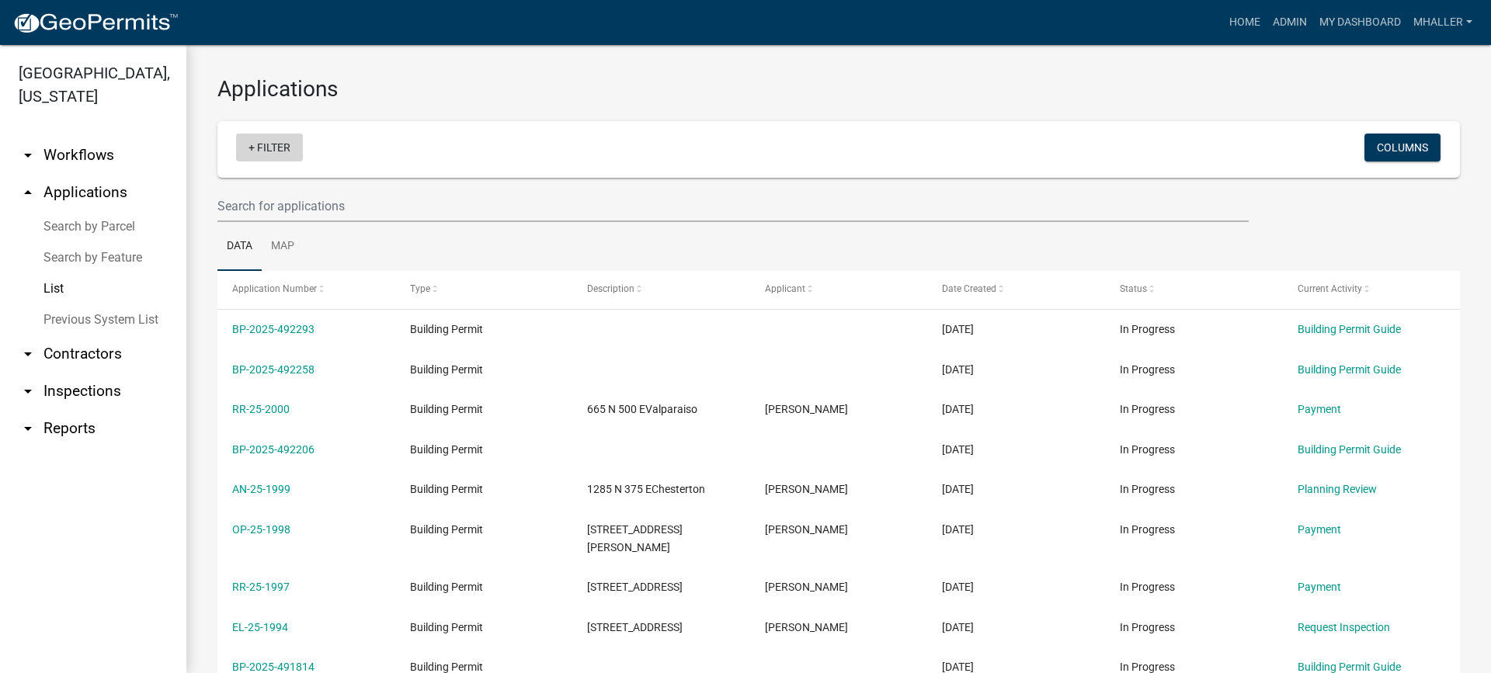
click at [269, 146] on link "+ Filter" at bounding box center [269, 148] width 67 height 28
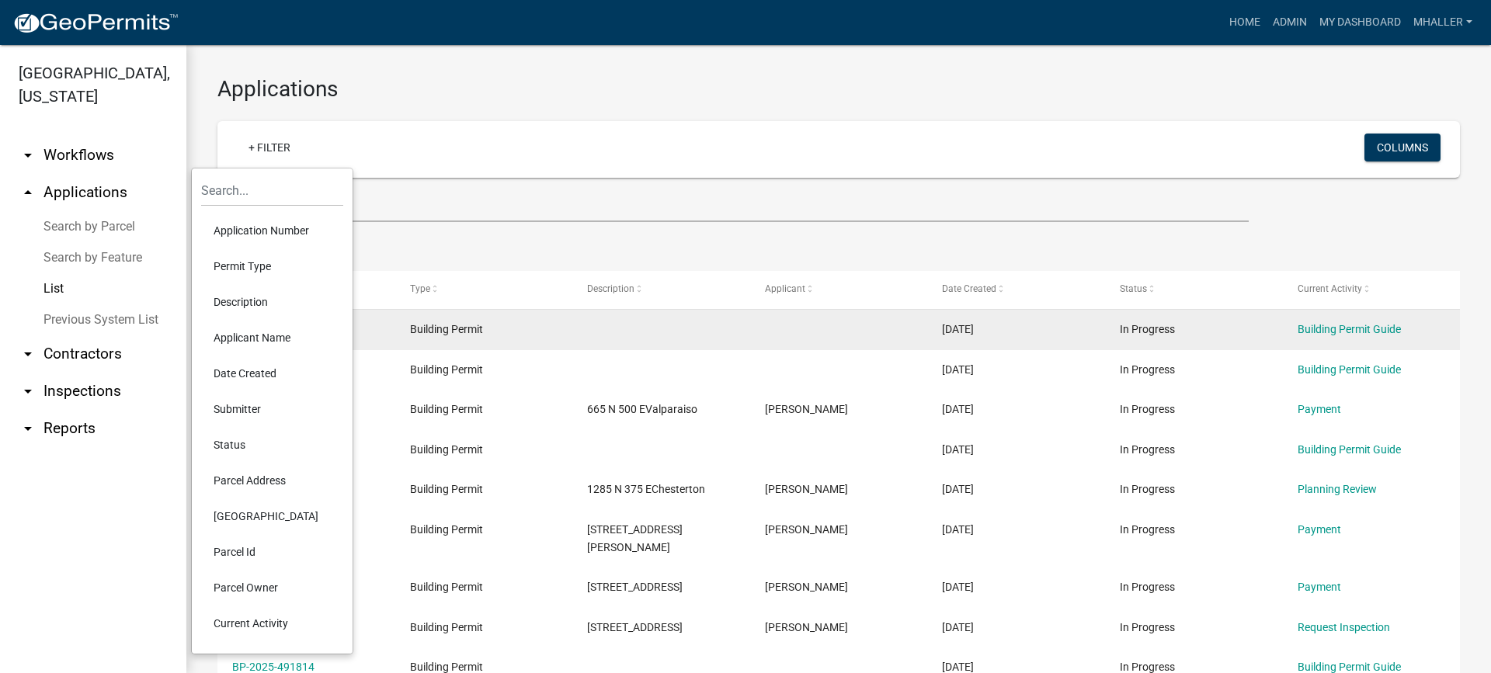
drag, startPoint x: 267, startPoint y: 476, endPoint x: 264, endPoint y: 311, distance: 165.4
click at [267, 475] on li "Parcel Address" at bounding box center [272, 481] width 142 height 36
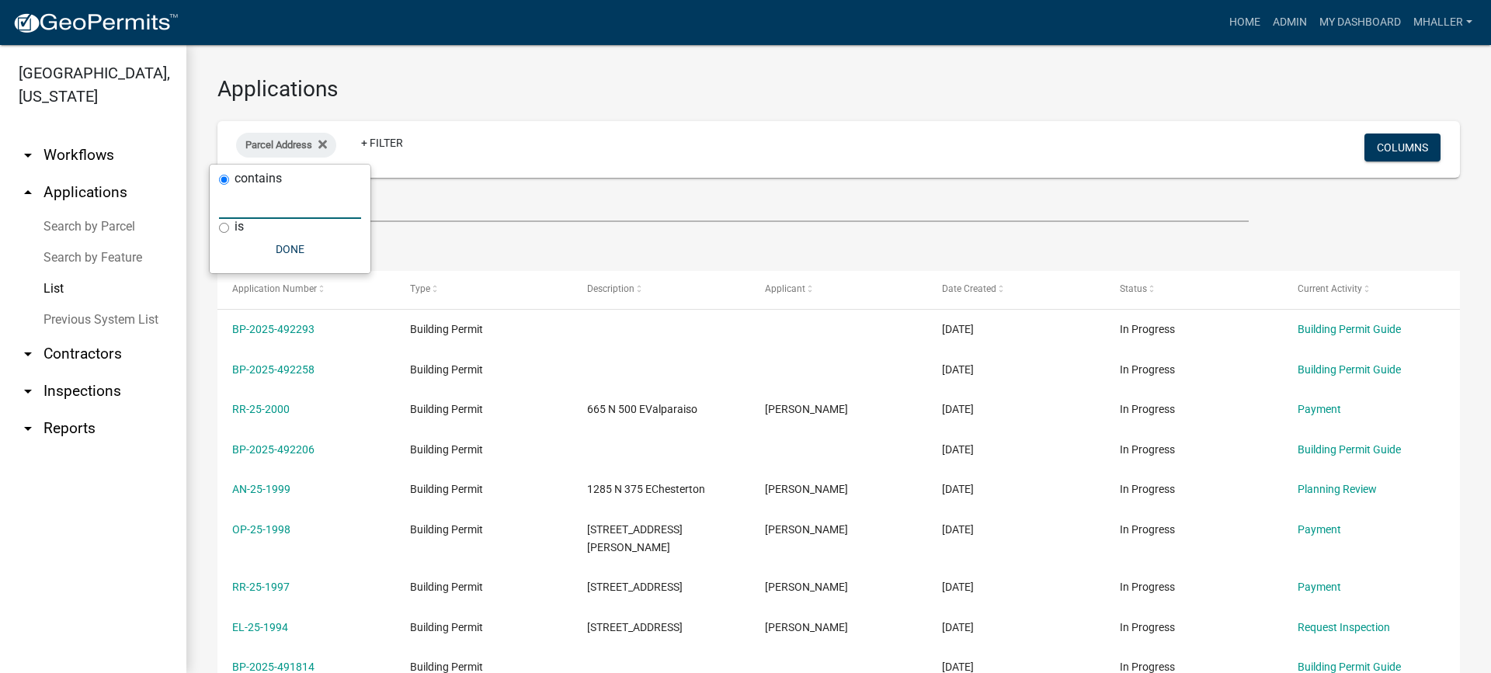
click at [241, 208] on input "text" at bounding box center [290, 203] width 142 height 32
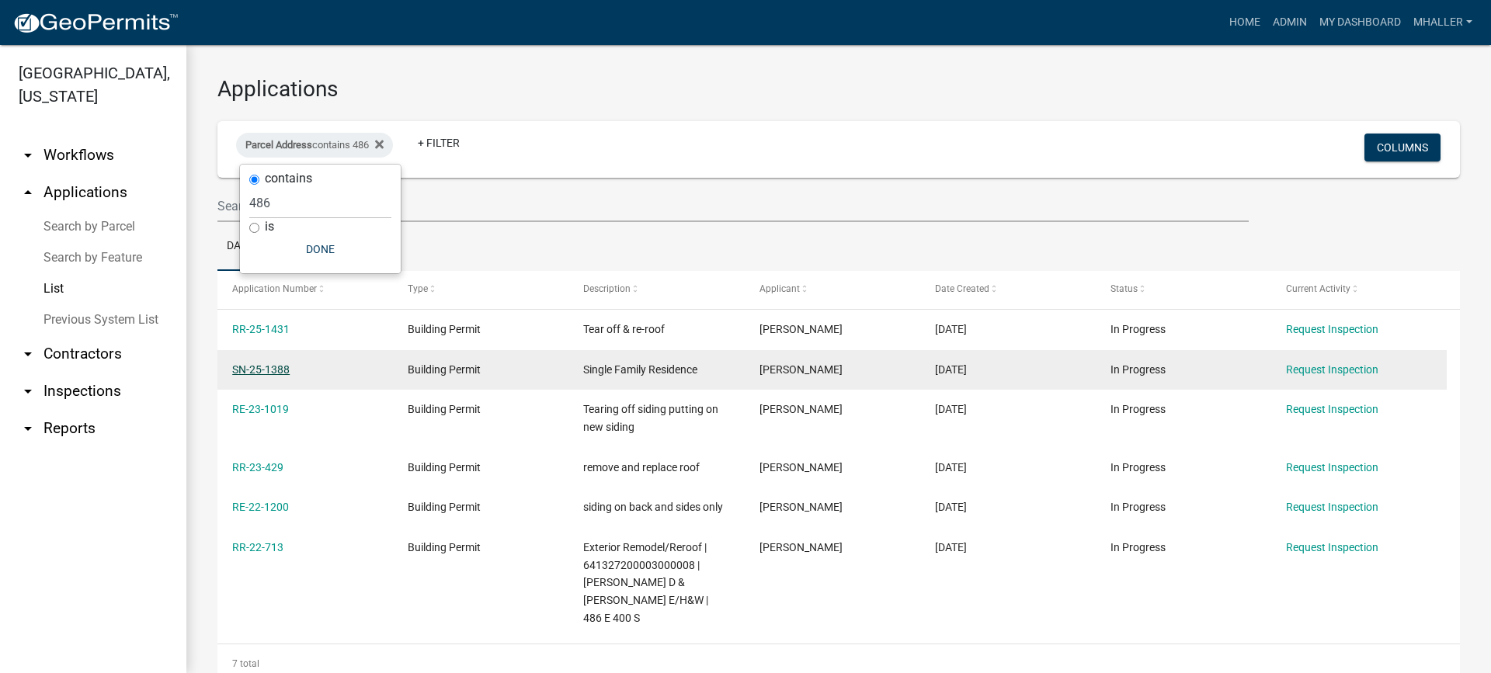
click at [266, 370] on link "SN-25-1388" at bounding box center [260, 369] width 57 height 12
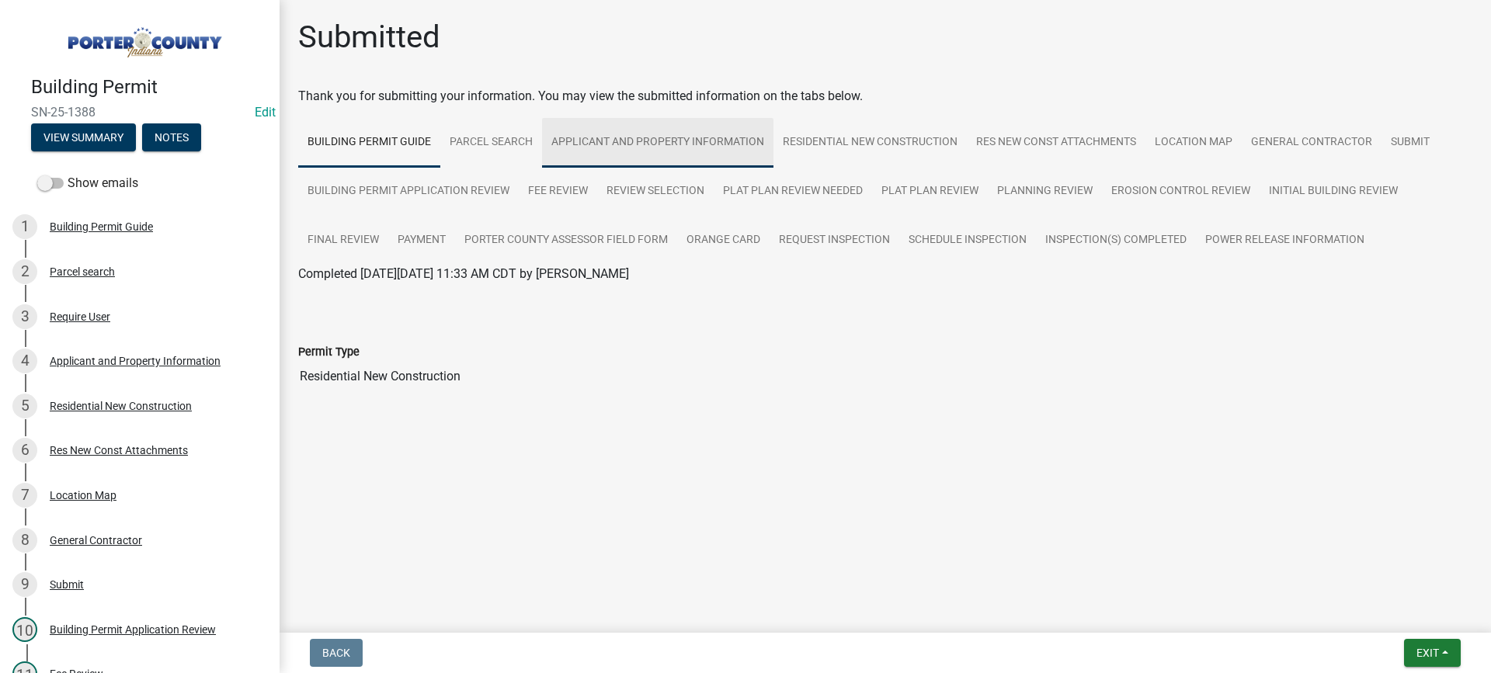
click at [719, 143] on link "Applicant and Property Information" at bounding box center [657, 143] width 231 height 50
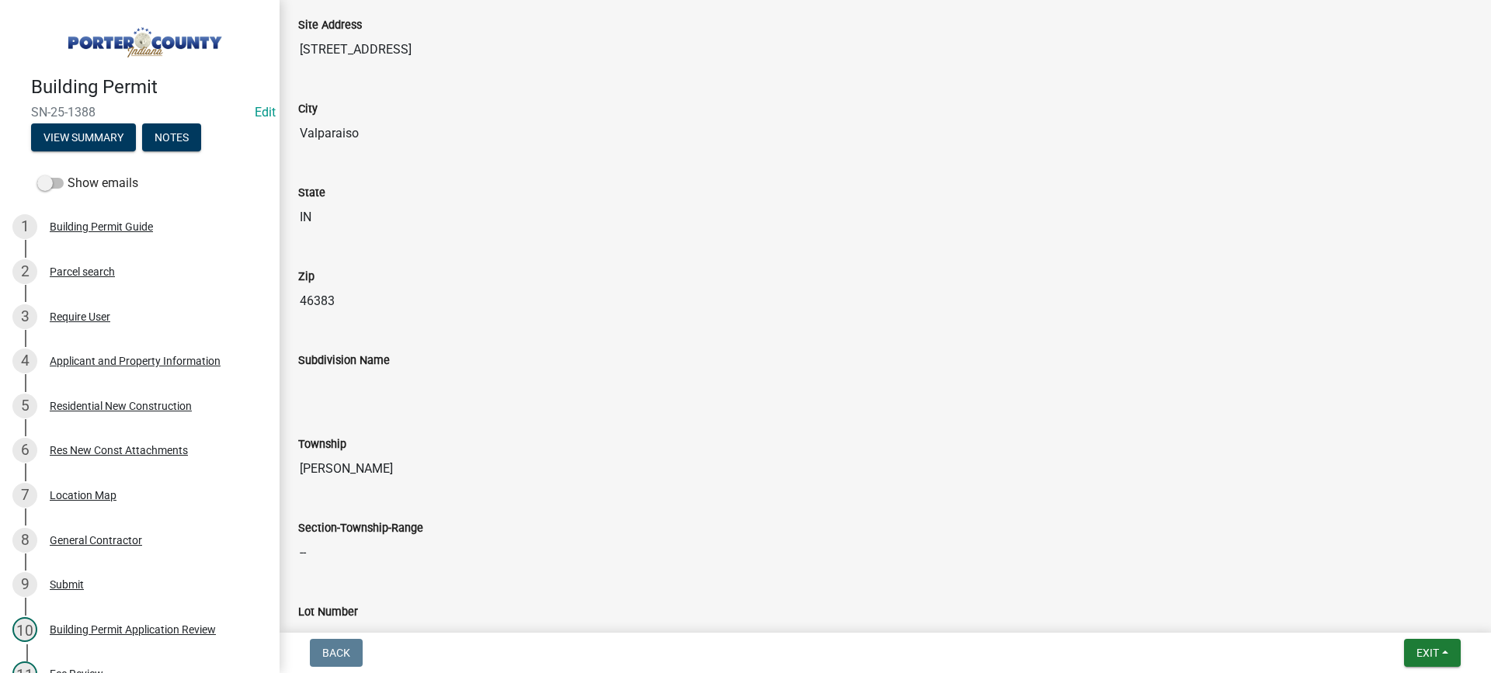
scroll to position [466, 0]
click at [129, 363] on div "Applicant and Property Information" at bounding box center [135, 361] width 171 height 11
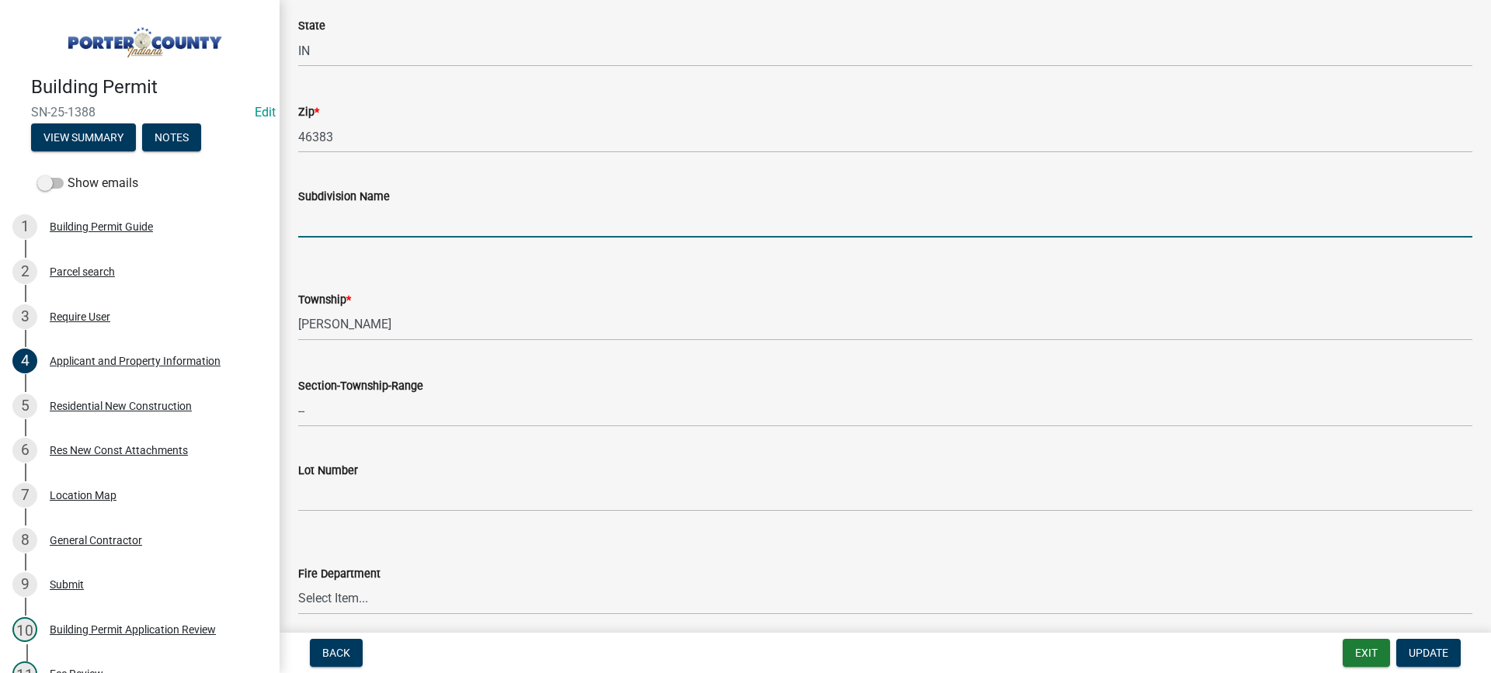
click at [332, 229] on input "Subdivision Name" at bounding box center [885, 222] width 1174 height 32
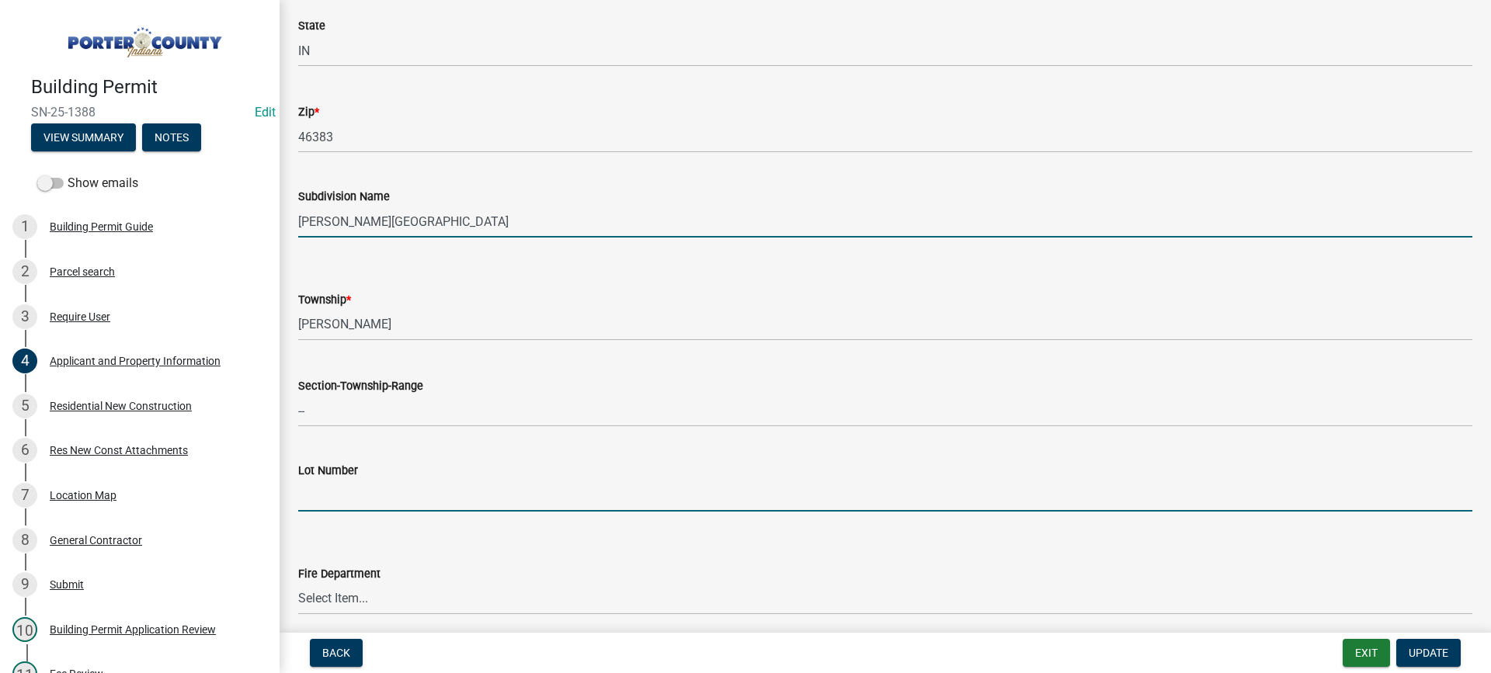
click at [362, 500] on input "Lot Number" at bounding box center [885, 496] width 1174 height 32
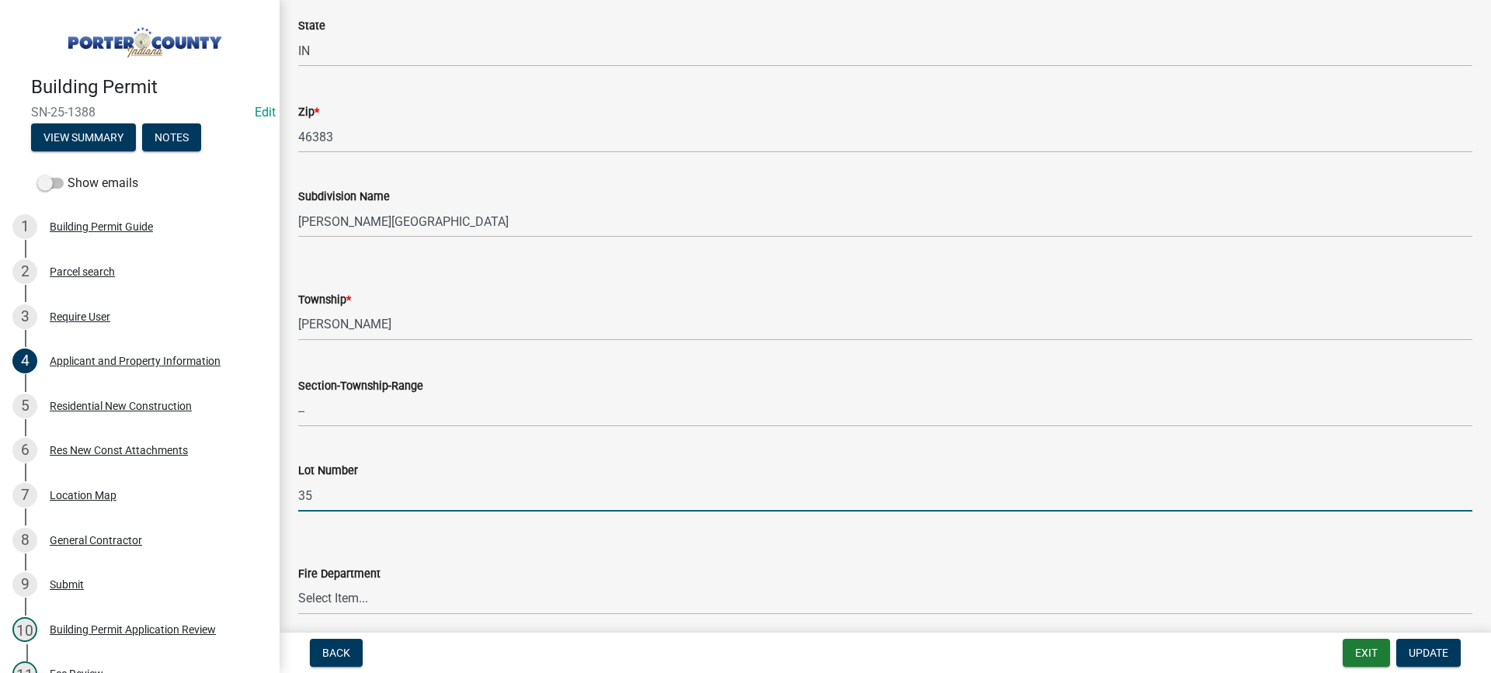
click at [304, 549] on form "Fire Department Select Item... [PERSON_NAME] [PERSON_NAME] Harbor [PERSON_NAME]…" at bounding box center [885, 580] width 1174 height 69
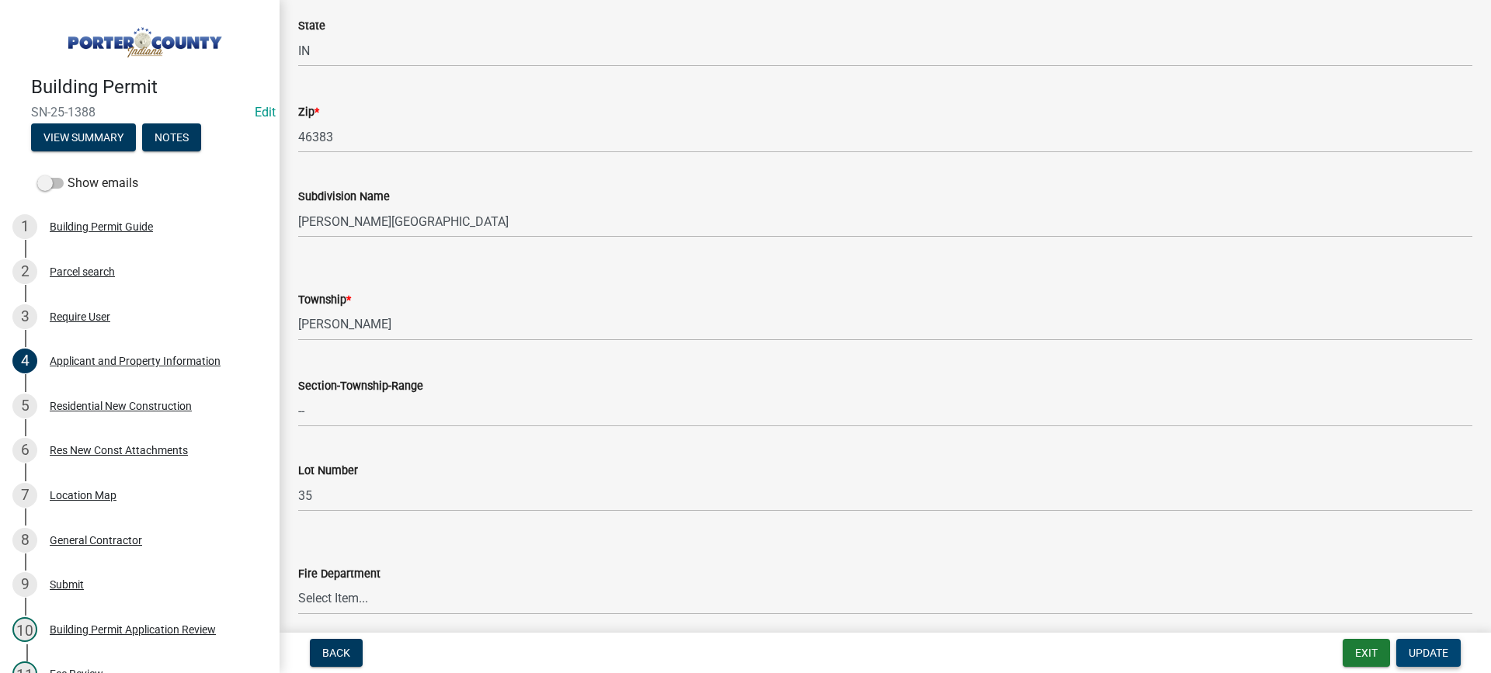
click at [1417, 657] on span "Update" at bounding box center [1428, 653] width 40 height 12
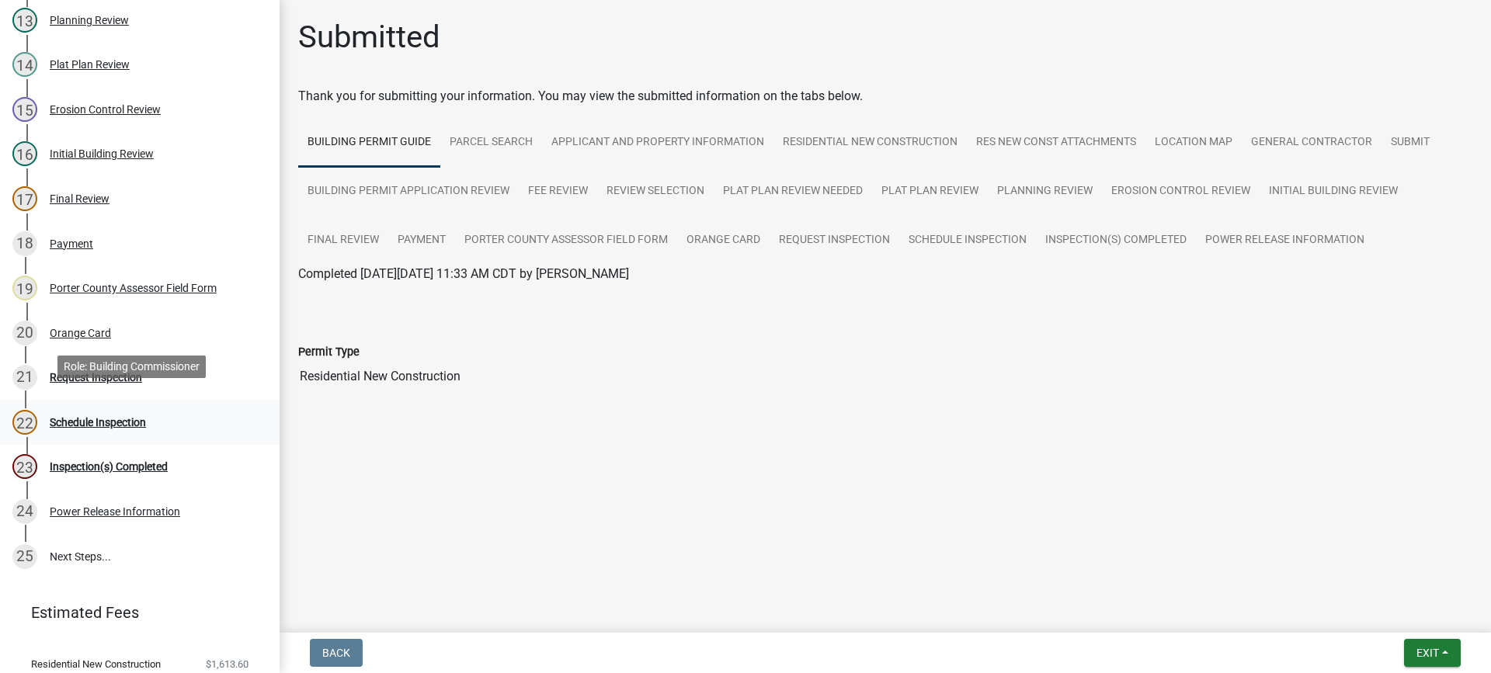
scroll to position [791, 0]
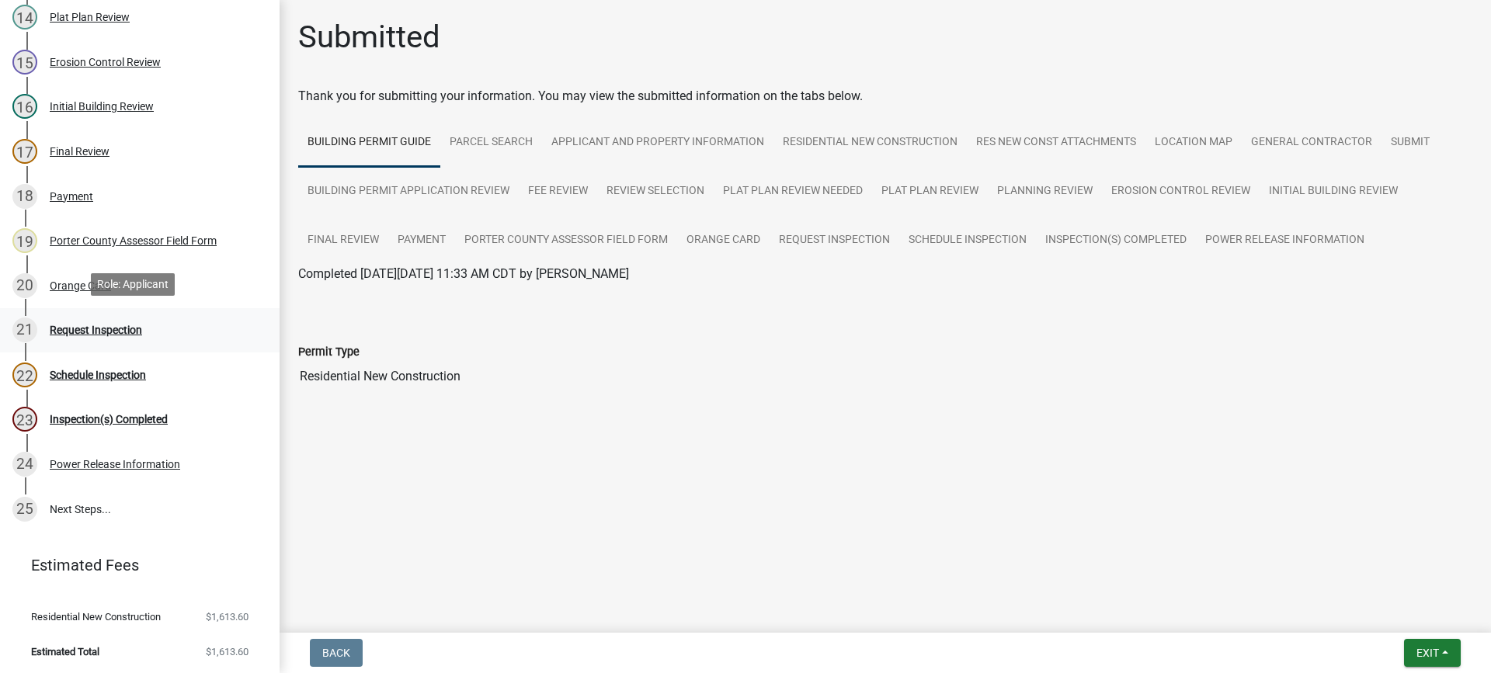
click at [92, 326] on div "Request Inspection" at bounding box center [96, 330] width 92 height 11
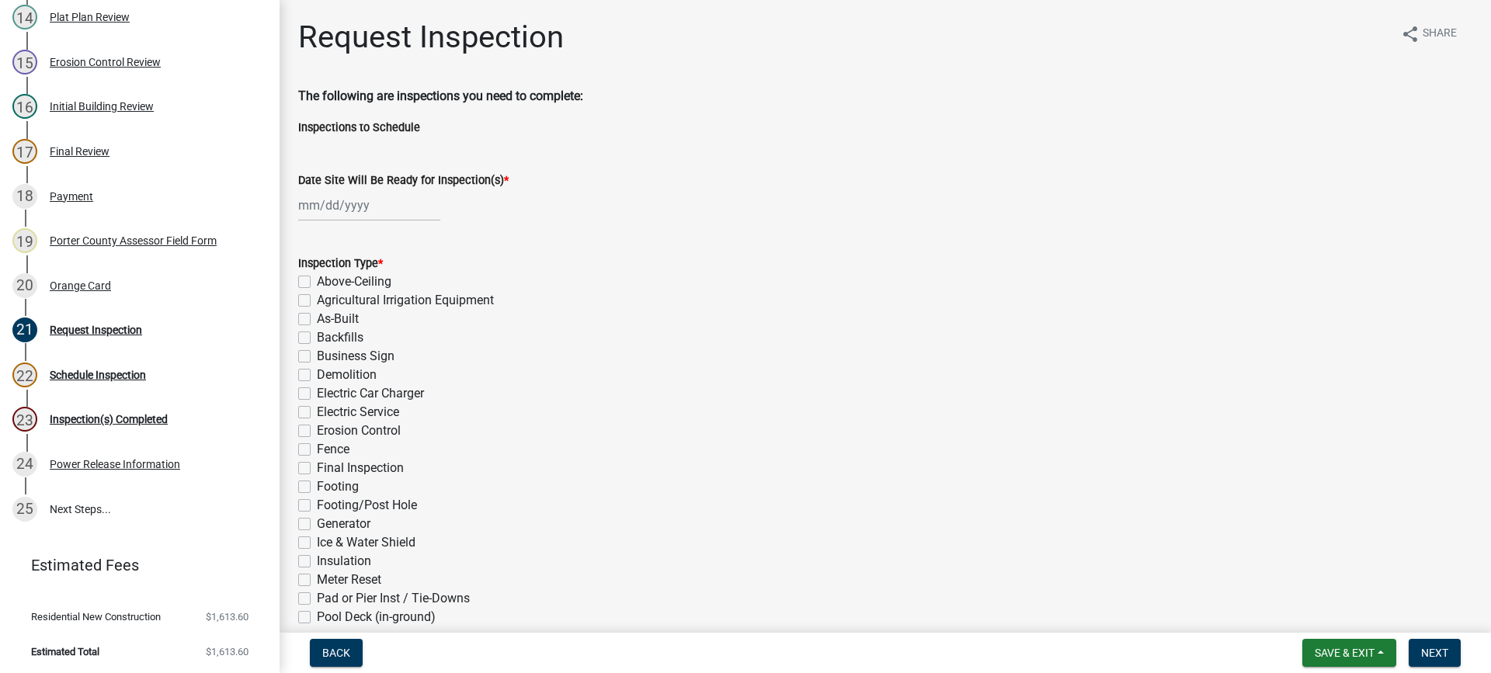
click at [328, 207] on div at bounding box center [369, 205] width 142 height 32
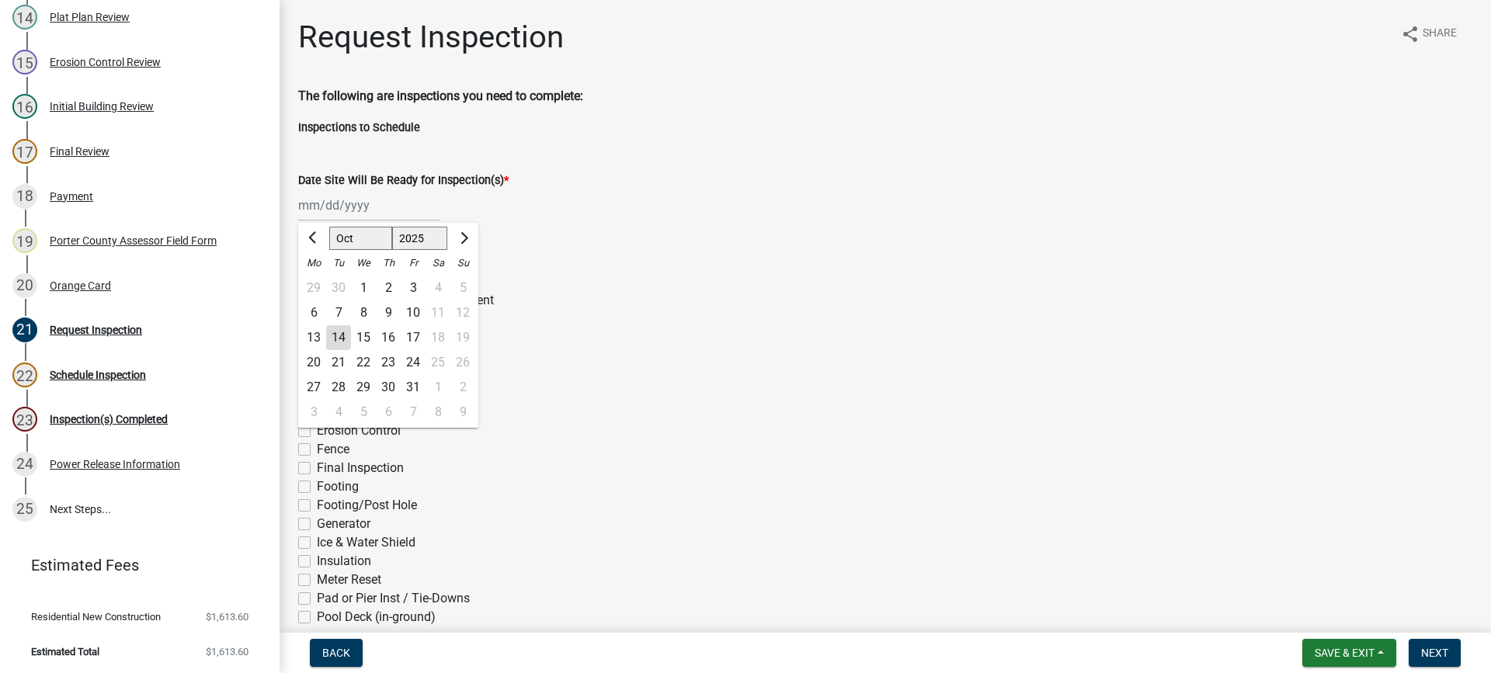
click at [342, 336] on div "14" at bounding box center [338, 337] width 25 height 25
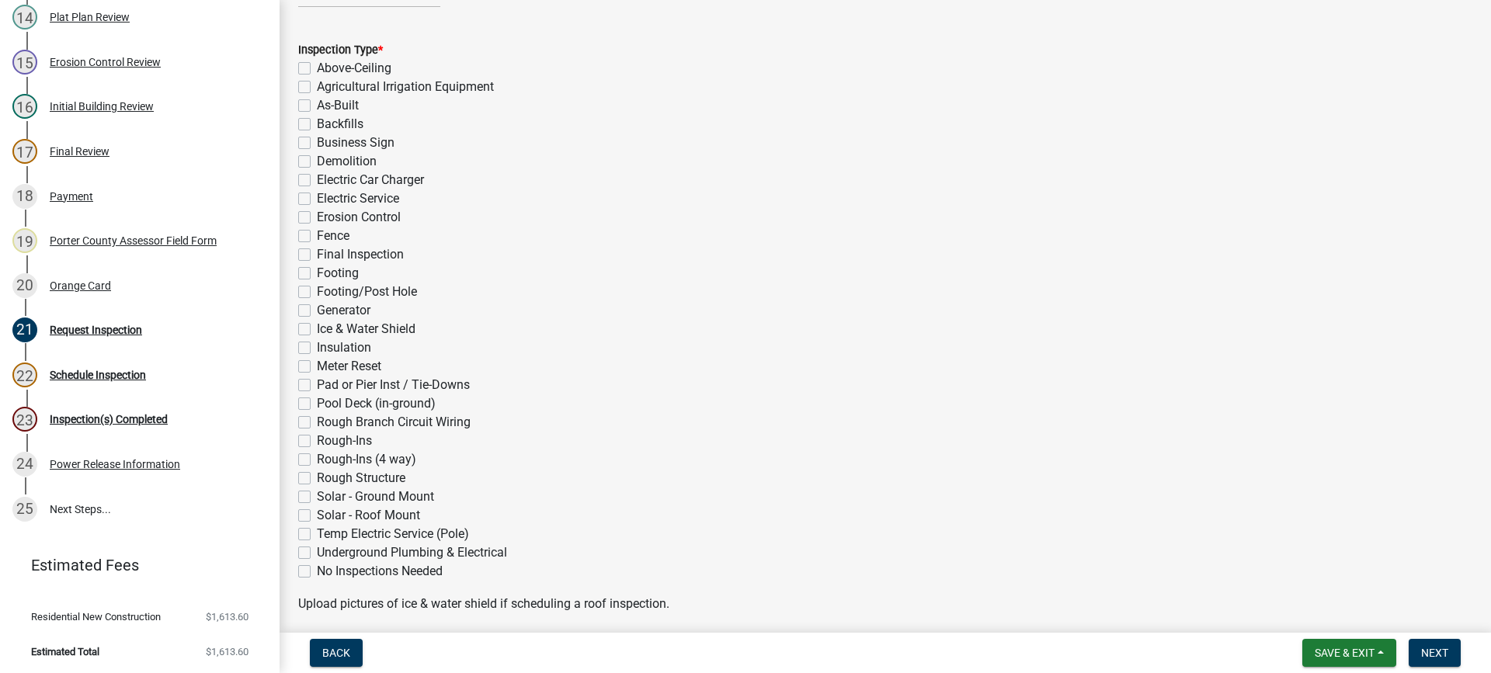
scroll to position [233, 0]
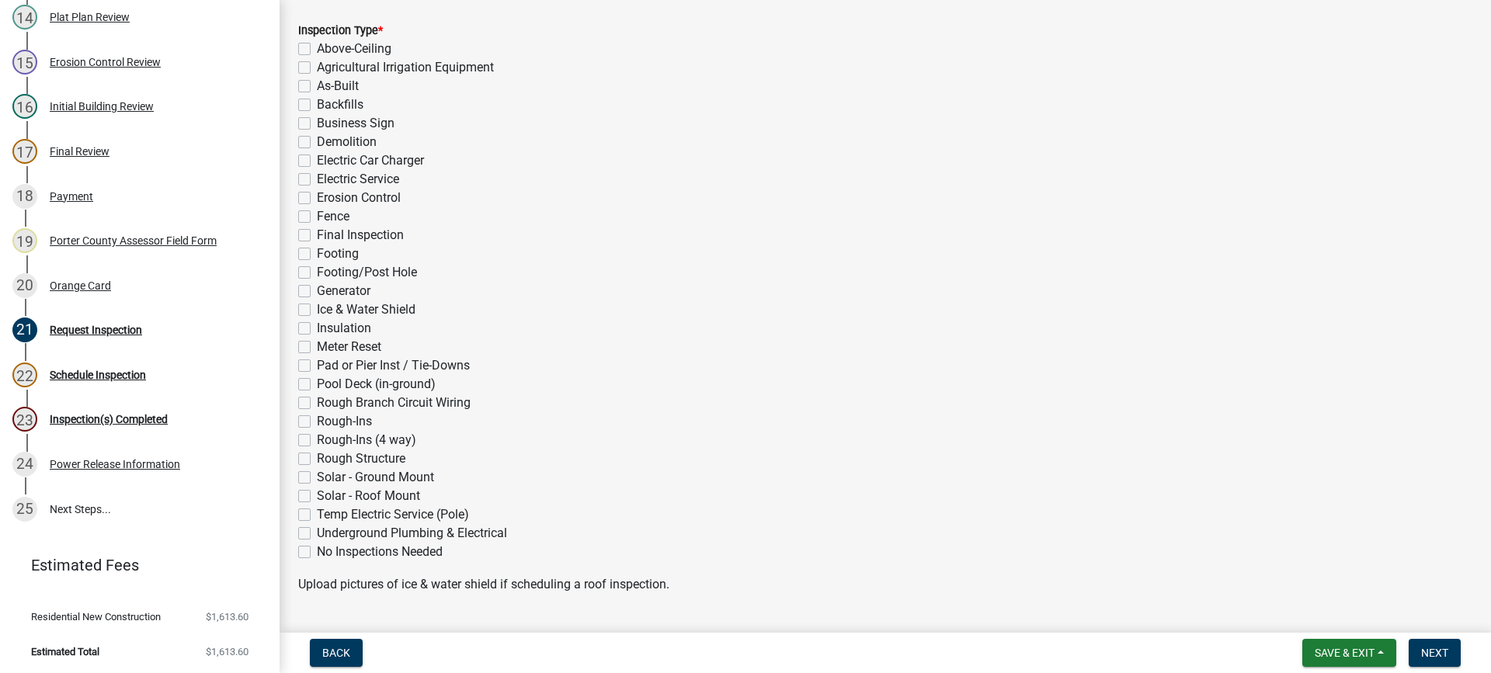
drag, startPoint x: 305, startPoint y: 437, endPoint x: 386, endPoint y: 505, distance: 105.8
click at [317, 438] on label "Rough-Ins (4 way)" at bounding box center [366, 440] width 99 height 19
click at [317, 438] on input "Rough-Ins (4 way)" at bounding box center [322, 436] width 10 height 10
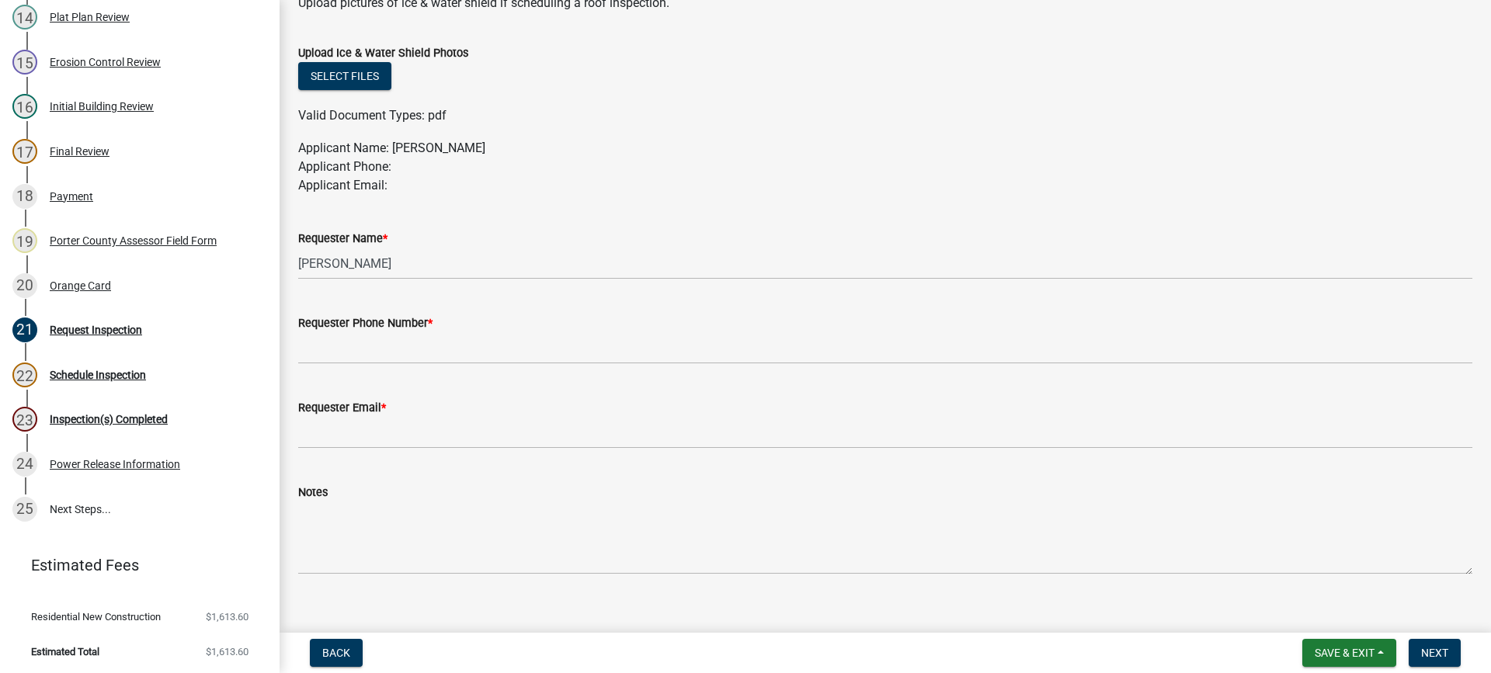
scroll to position [835, 0]
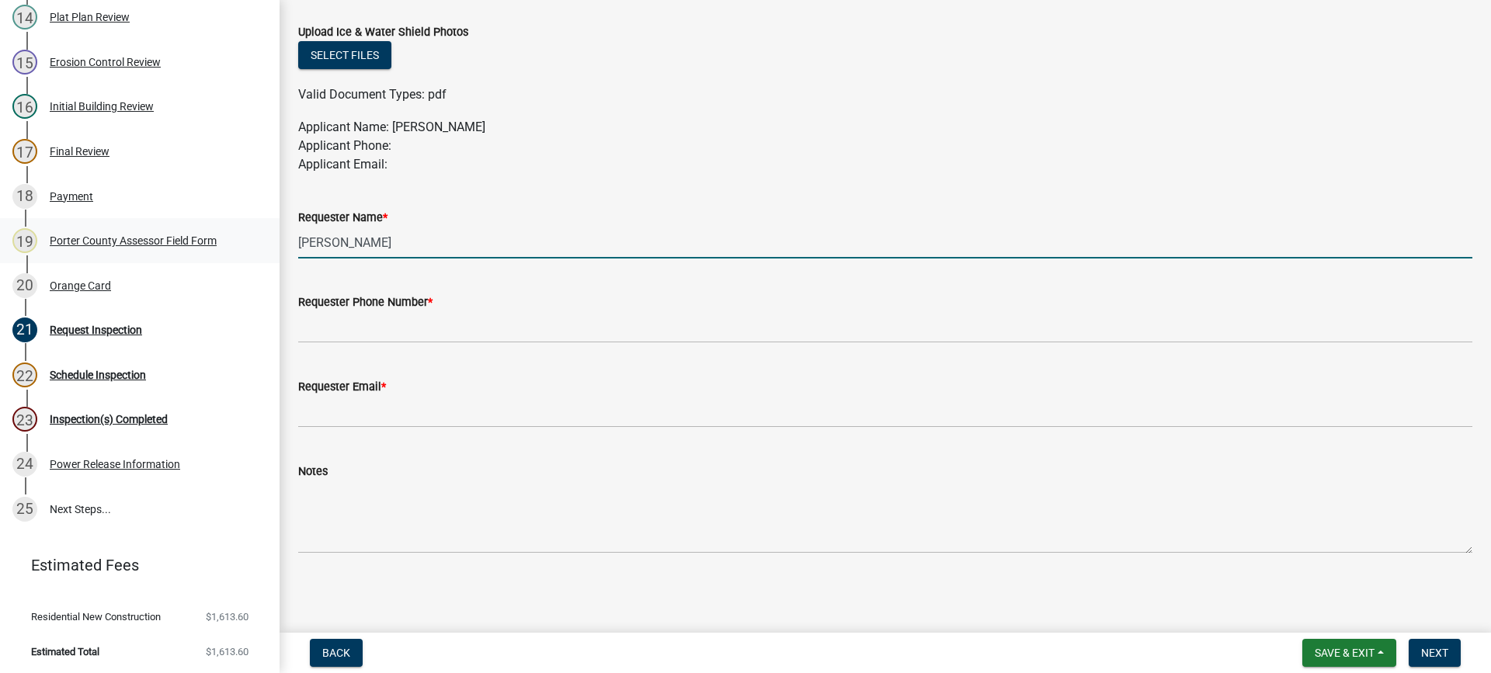
drag, startPoint x: 341, startPoint y: 241, endPoint x: 166, endPoint y: 238, distance: 174.7
click at [166, 238] on div "Building Permit SN-25-1388 Edit View Summary Notes Show emails 1 Building Permi…" at bounding box center [745, 336] width 1491 height 673
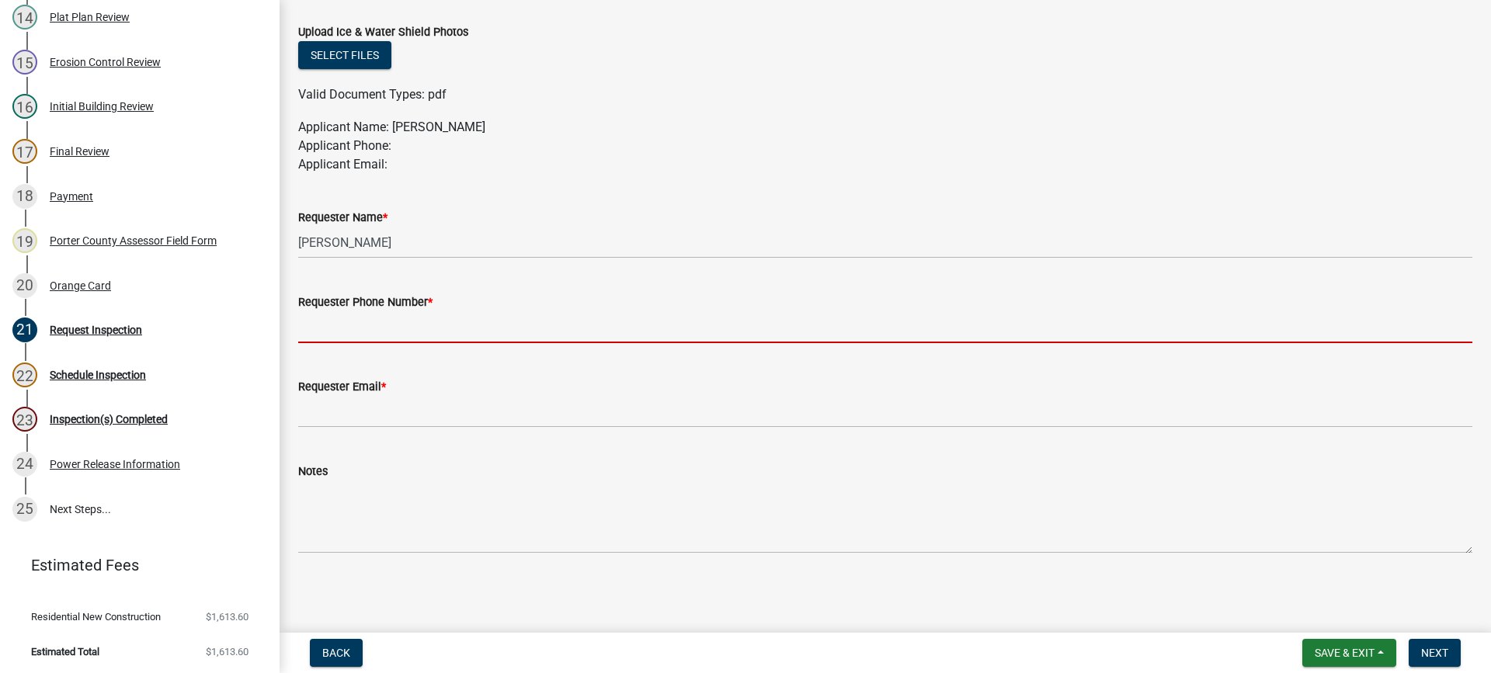
click at [393, 334] on input "Requester Phone Number *" at bounding box center [885, 327] width 1174 height 32
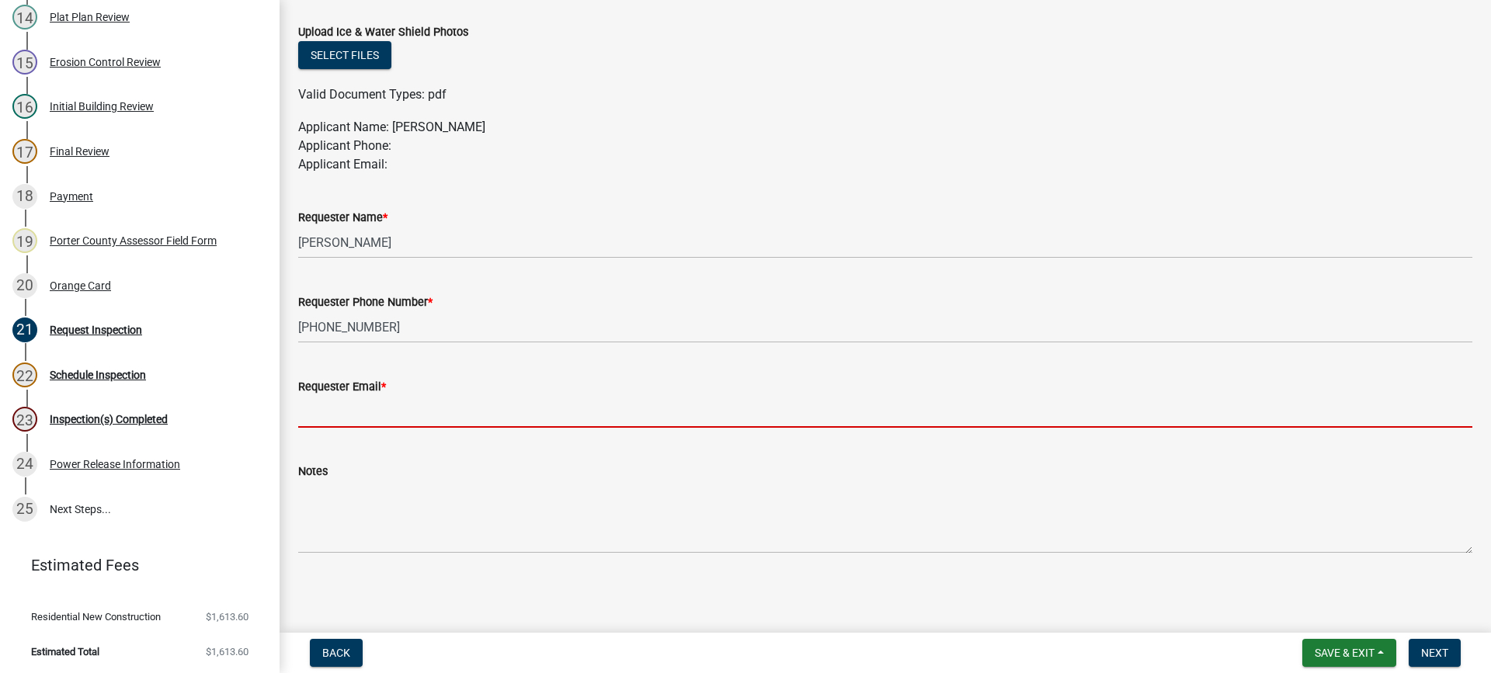
click at [432, 422] on input "Requester Email *" at bounding box center [885, 412] width 1174 height 32
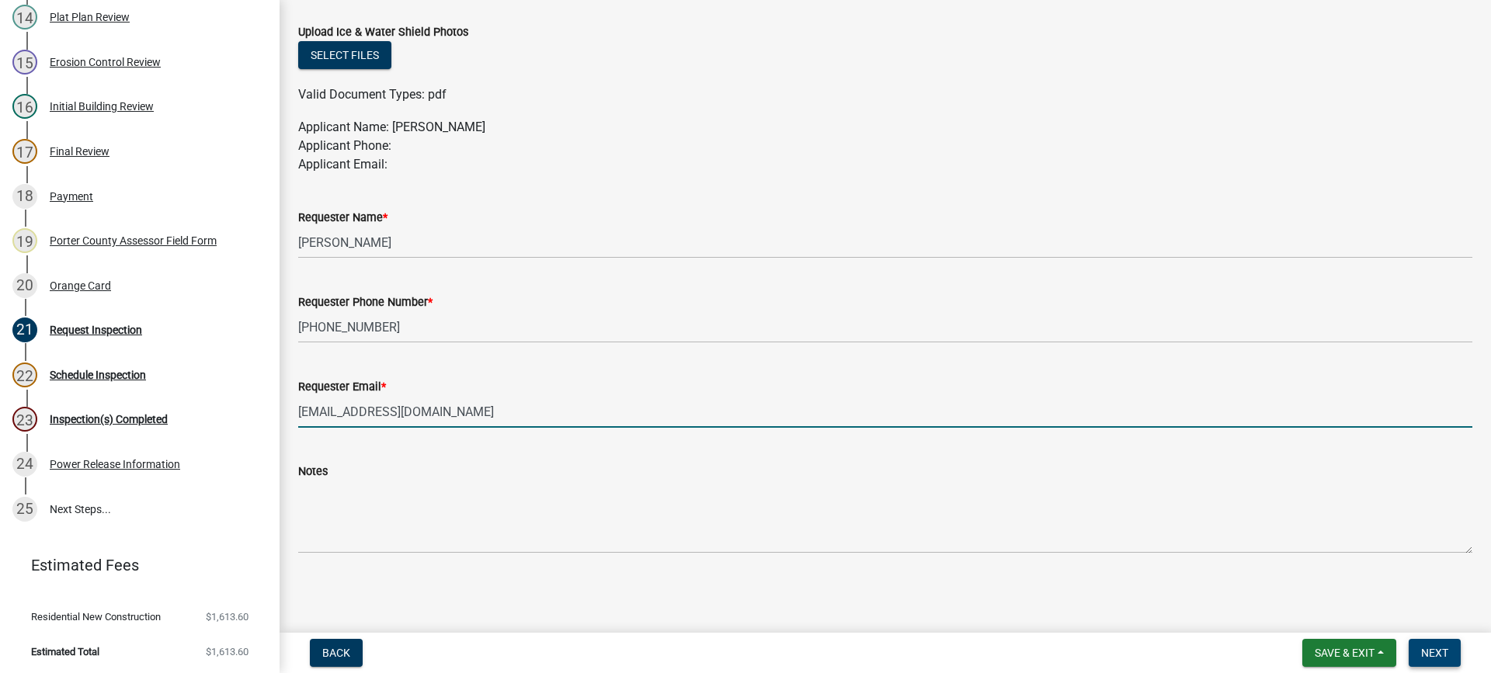
click at [1428, 648] on span "Next" at bounding box center [1434, 653] width 27 height 12
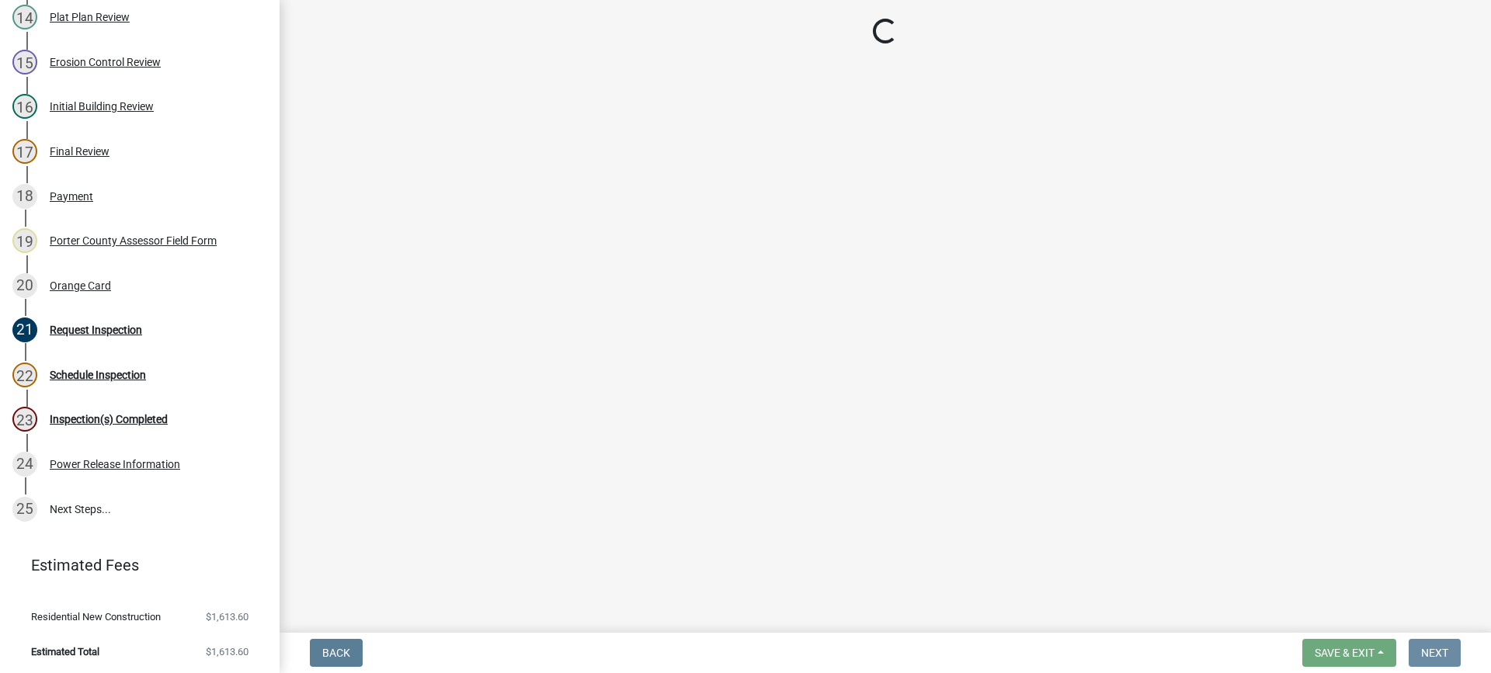
scroll to position [0, 0]
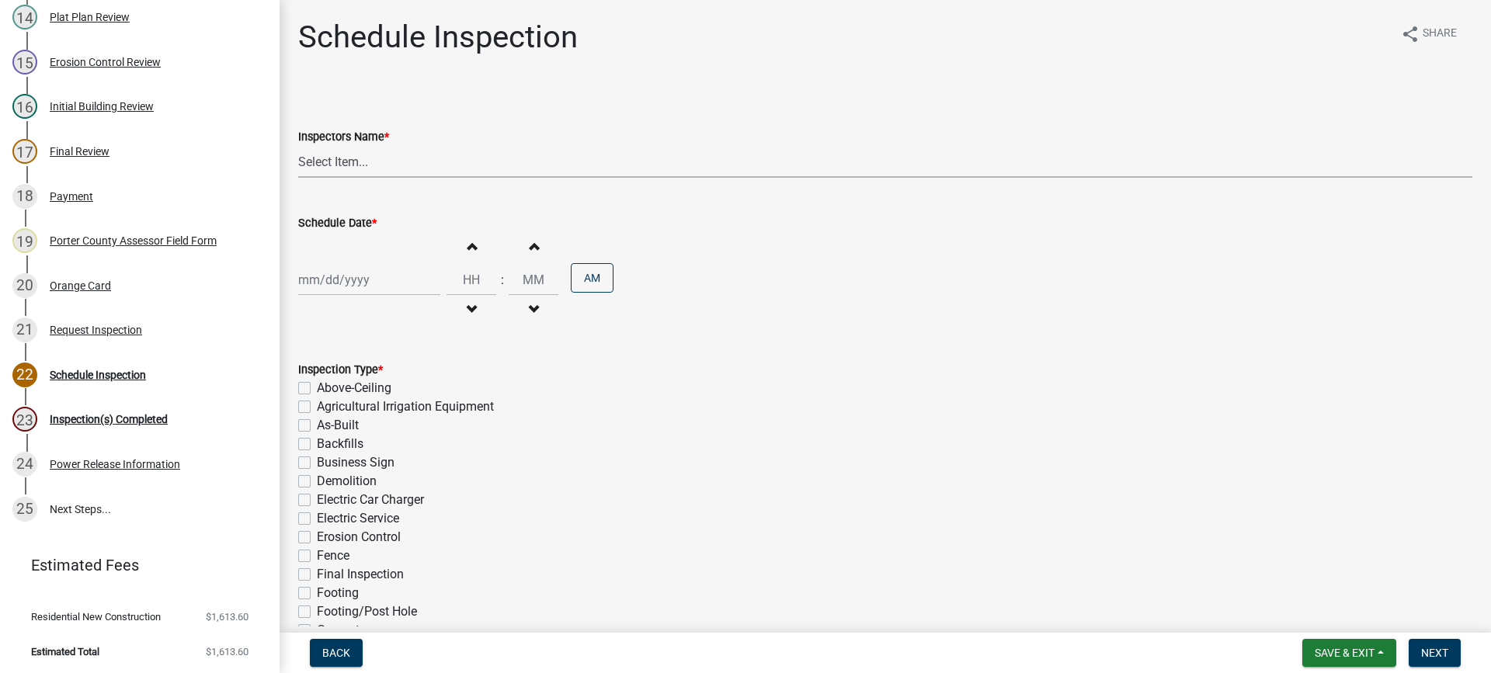
click at [335, 161] on select "Select Item... mhaller ([PERSON_NAME])" at bounding box center [885, 162] width 1174 height 32
click at [298, 146] on select "Select Item... mhaller ([PERSON_NAME])" at bounding box center [885, 162] width 1174 height 32
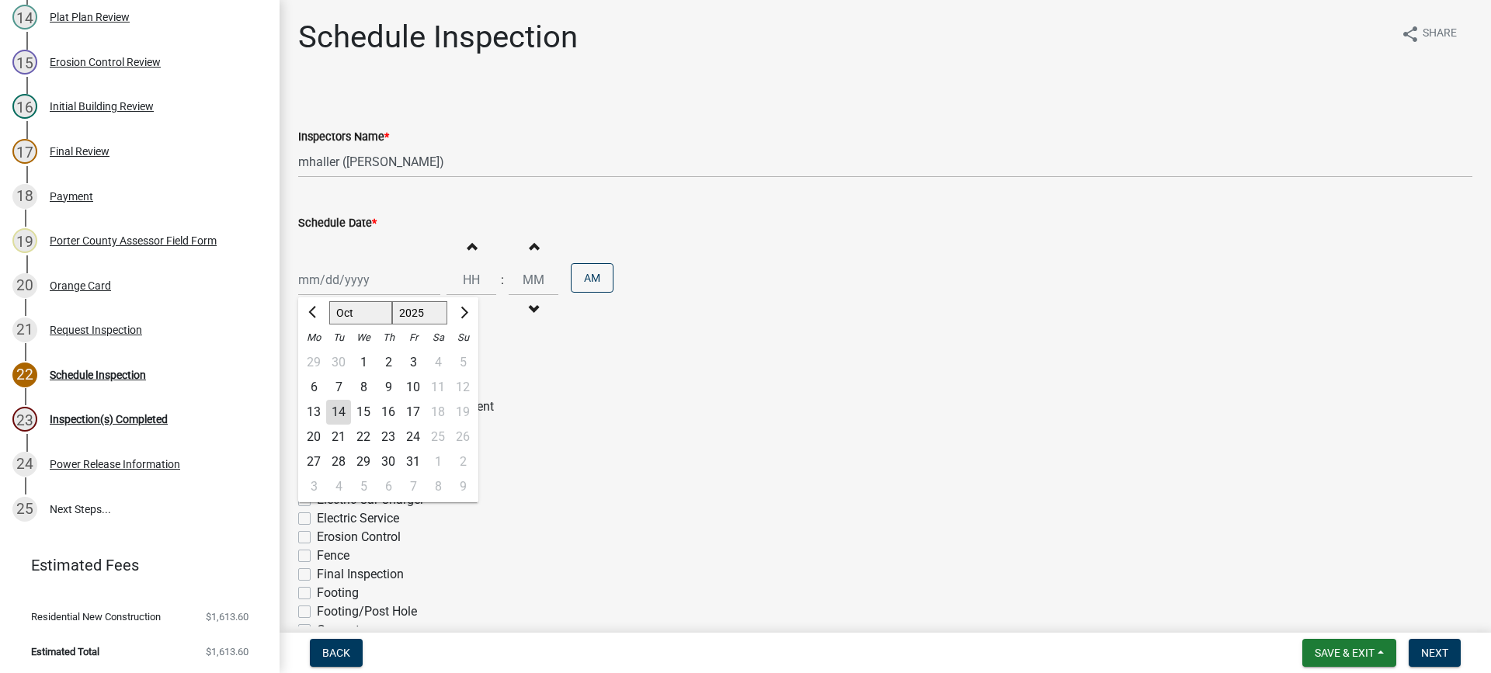
click at [356, 280] on div "[PERSON_NAME] Feb Mar Apr [PERSON_NAME][DATE] Oct Nov [DATE] 1526 1527 1528 152…" at bounding box center [369, 280] width 142 height 32
click at [341, 408] on div "14" at bounding box center [338, 412] width 25 height 25
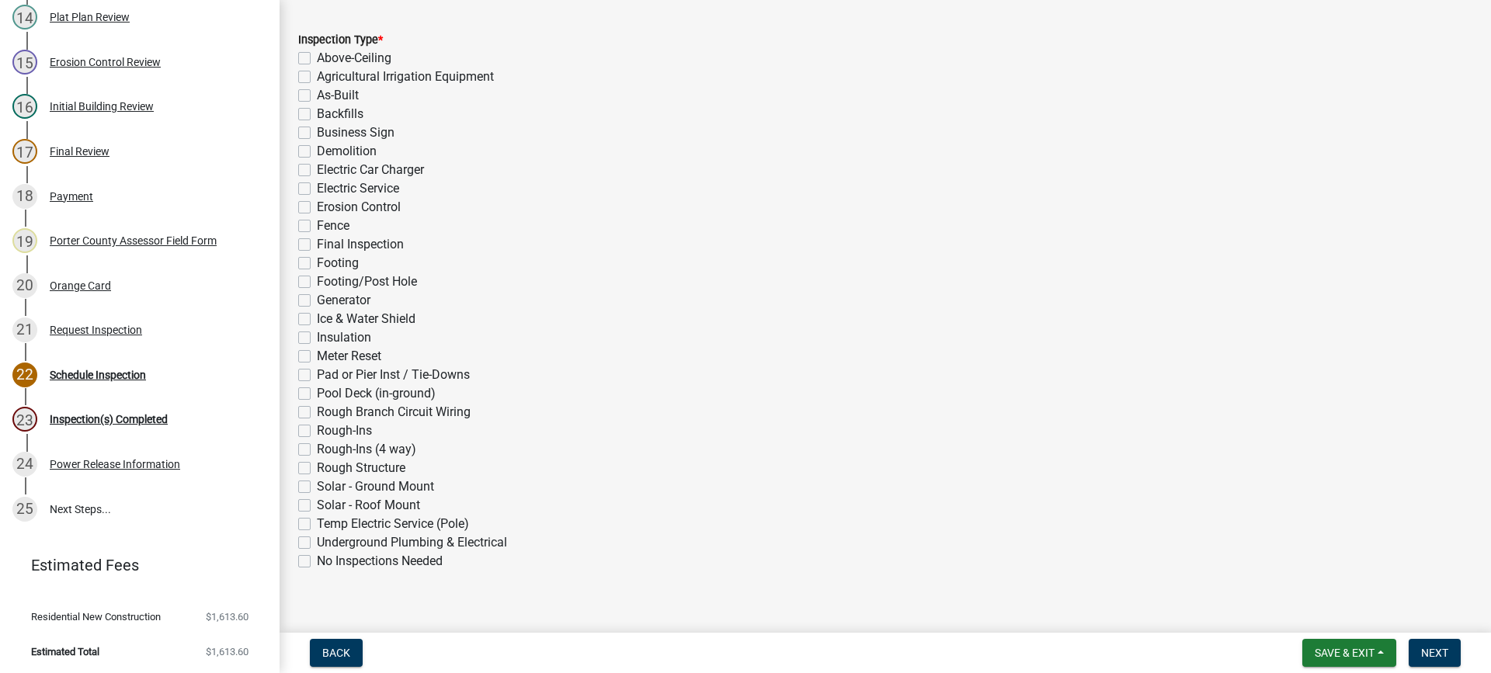
scroll to position [349, 0]
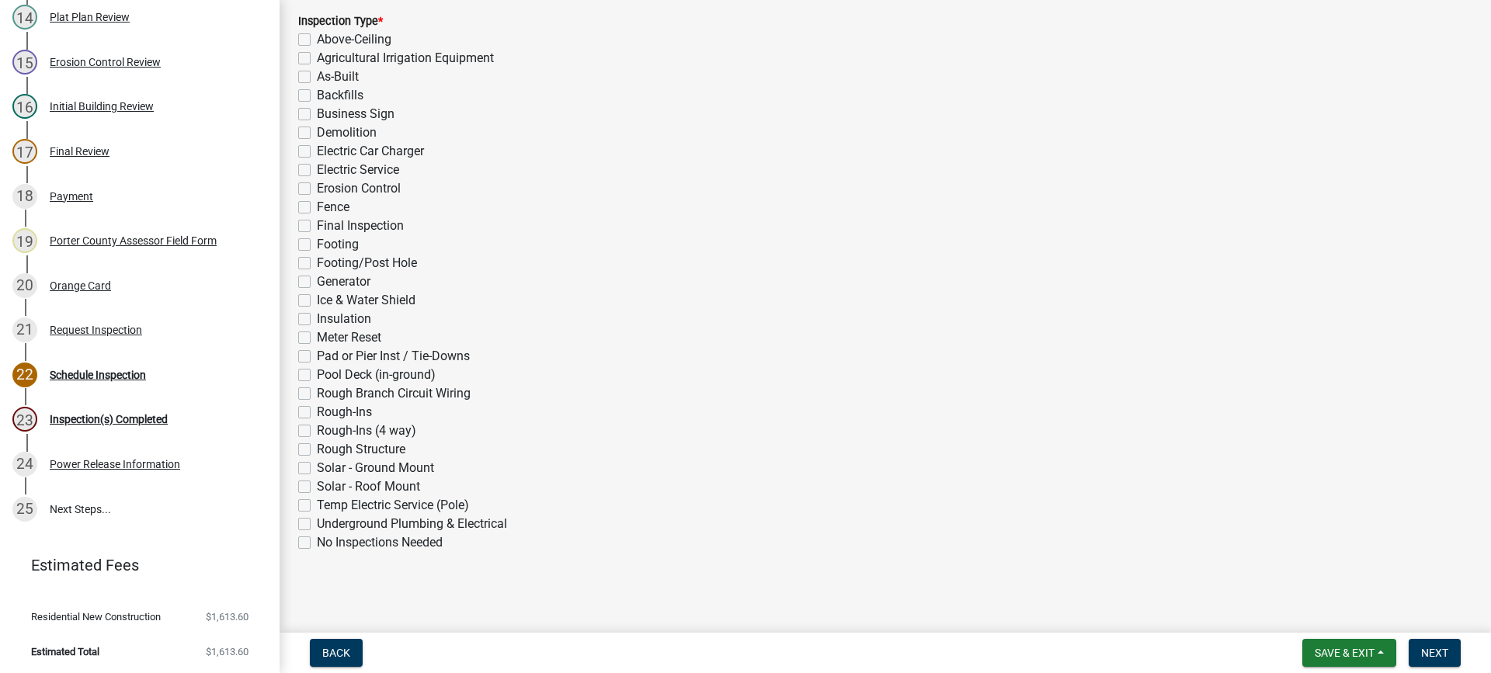
drag, startPoint x: 306, startPoint y: 428, endPoint x: 351, endPoint y: 437, distance: 46.0
click at [317, 428] on label "Rough-Ins (4 way)" at bounding box center [366, 431] width 99 height 19
click at [317, 428] on input "Rough-Ins (4 way)" at bounding box center [322, 427] width 10 height 10
click at [1433, 654] on span "Next" at bounding box center [1434, 653] width 27 height 12
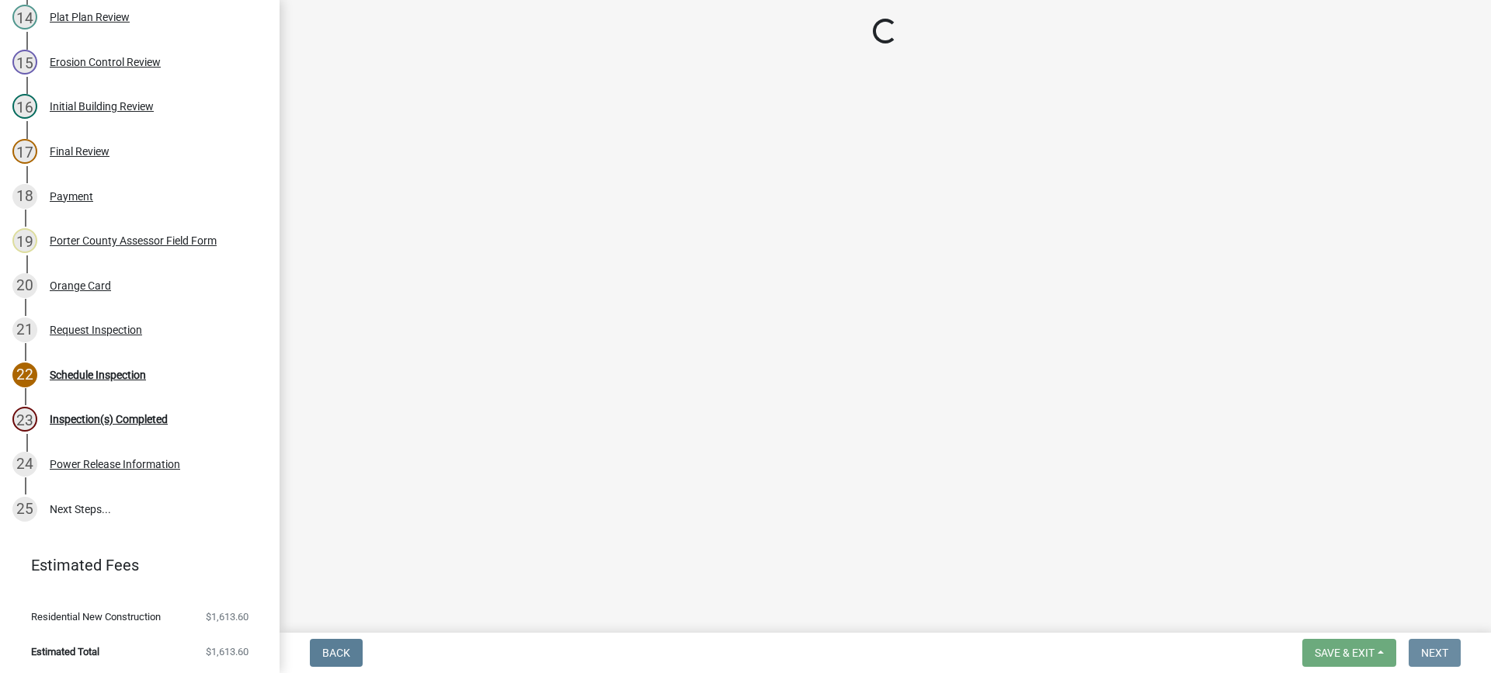
scroll to position [0, 0]
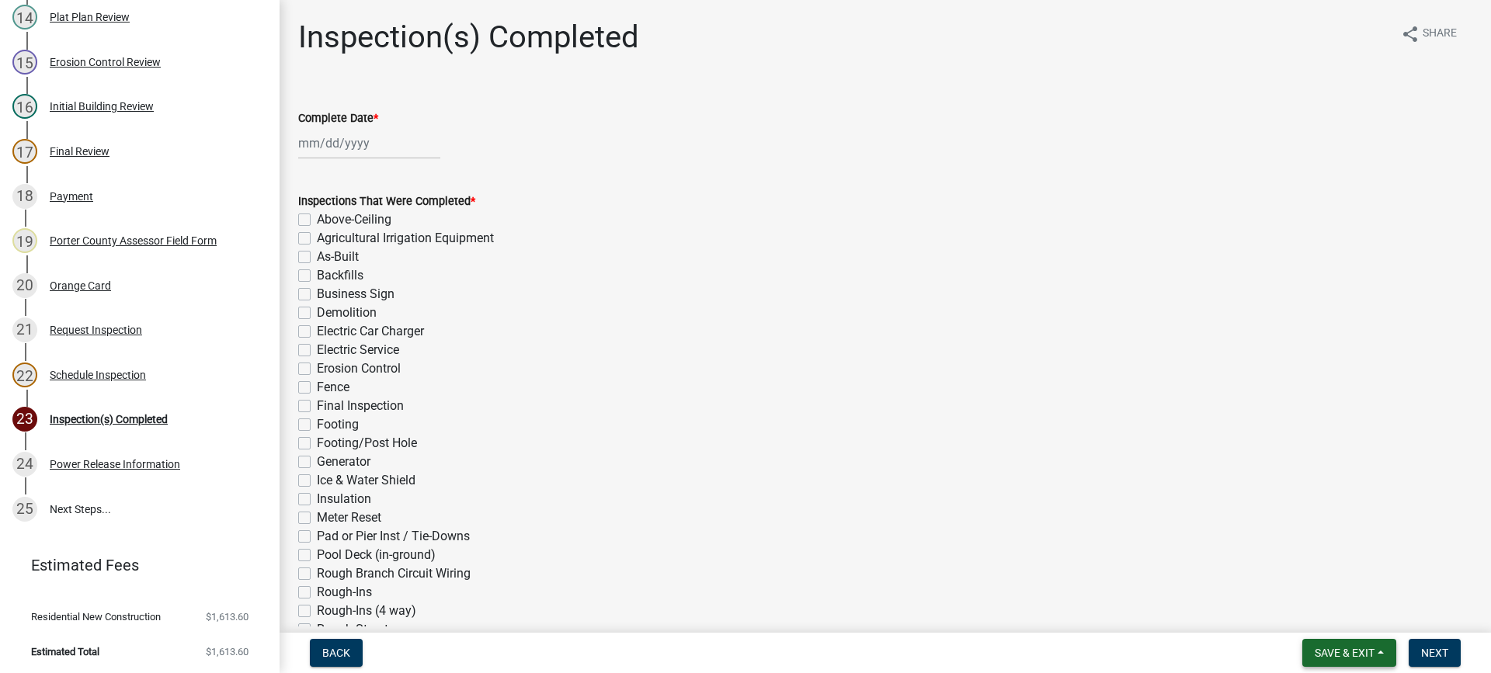
click at [1338, 657] on span "Save & Exit" at bounding box center [1344, 653] width 60 height 12
click at [1329, 618] on button "Save & Exit" at bounding box center [1334, 612] width 124 height 37
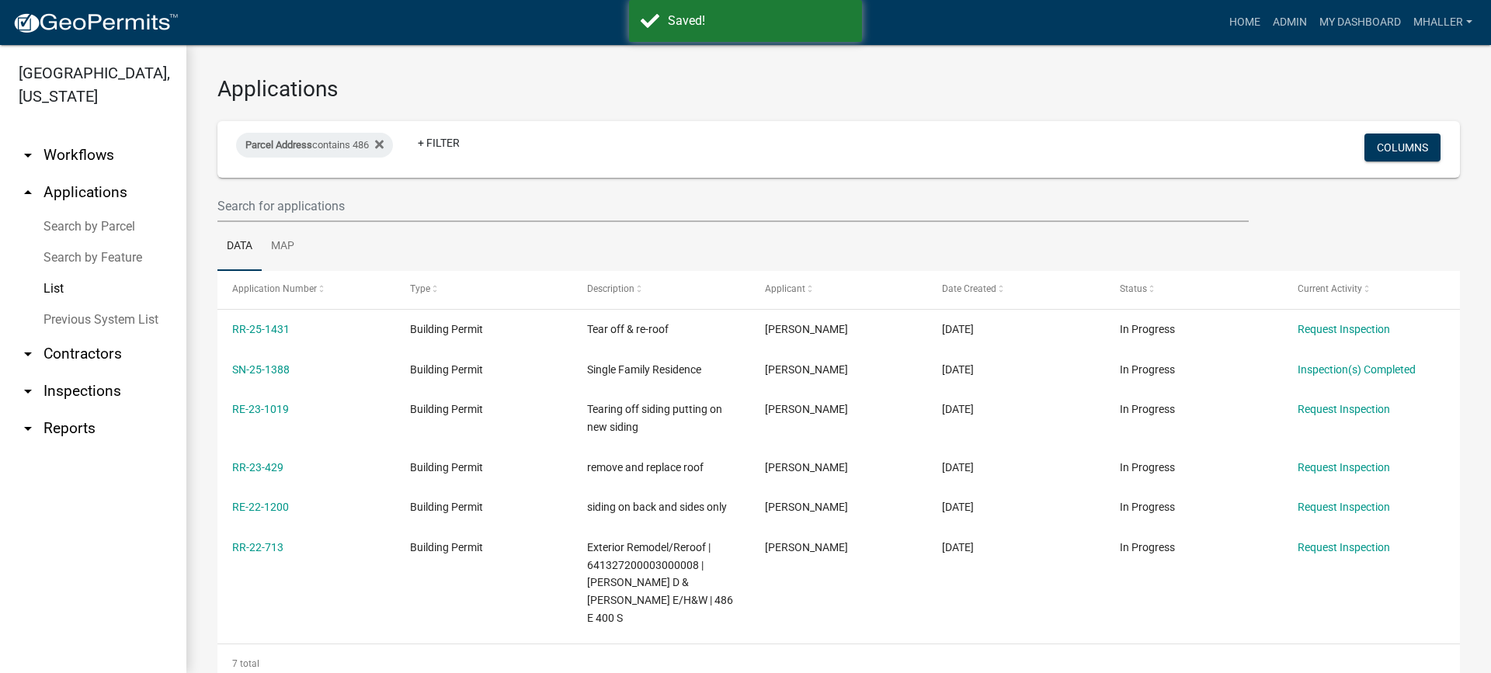
click at [69, 373] on link "arrow_drop_down Inspections" at bounding box center [93, 391] width 186 height 37
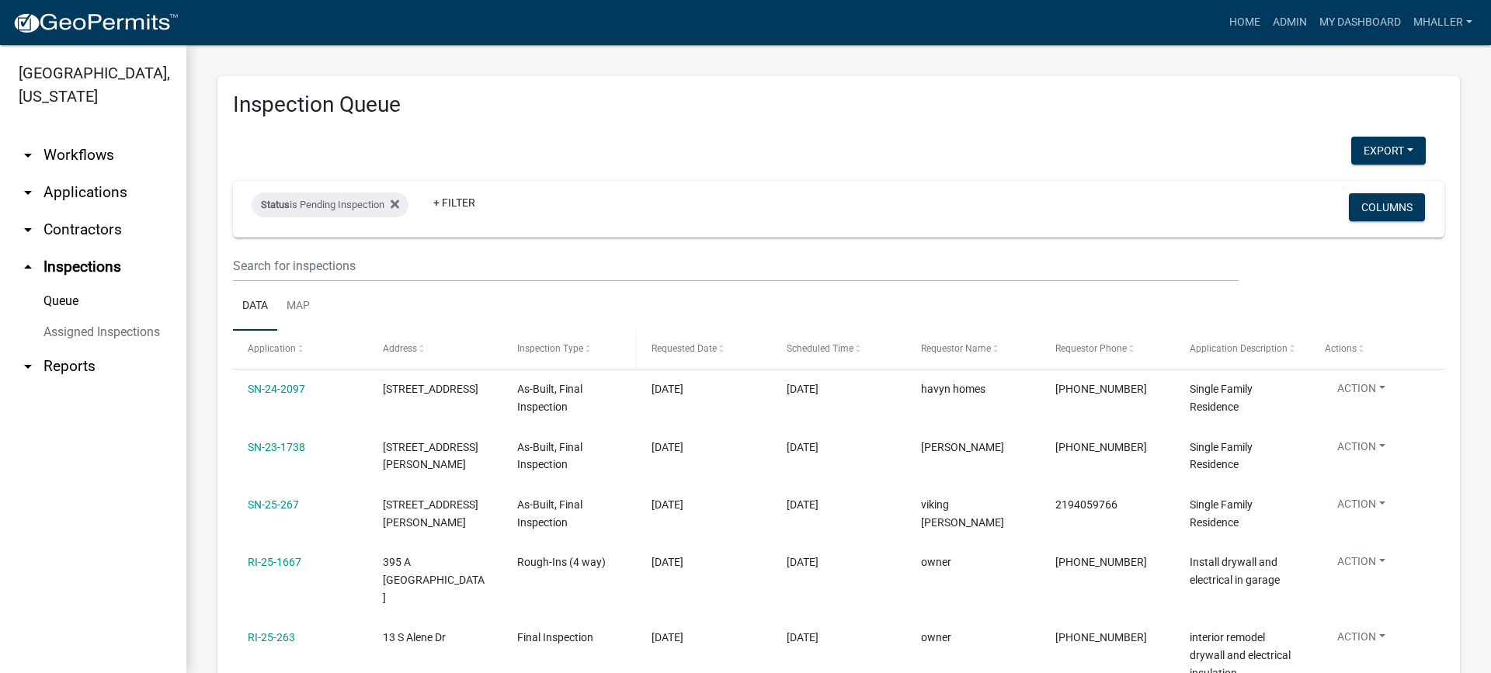
click at [539, 350] on span "Inspection Type" at bounding box center [550, 348] width 66 height 11
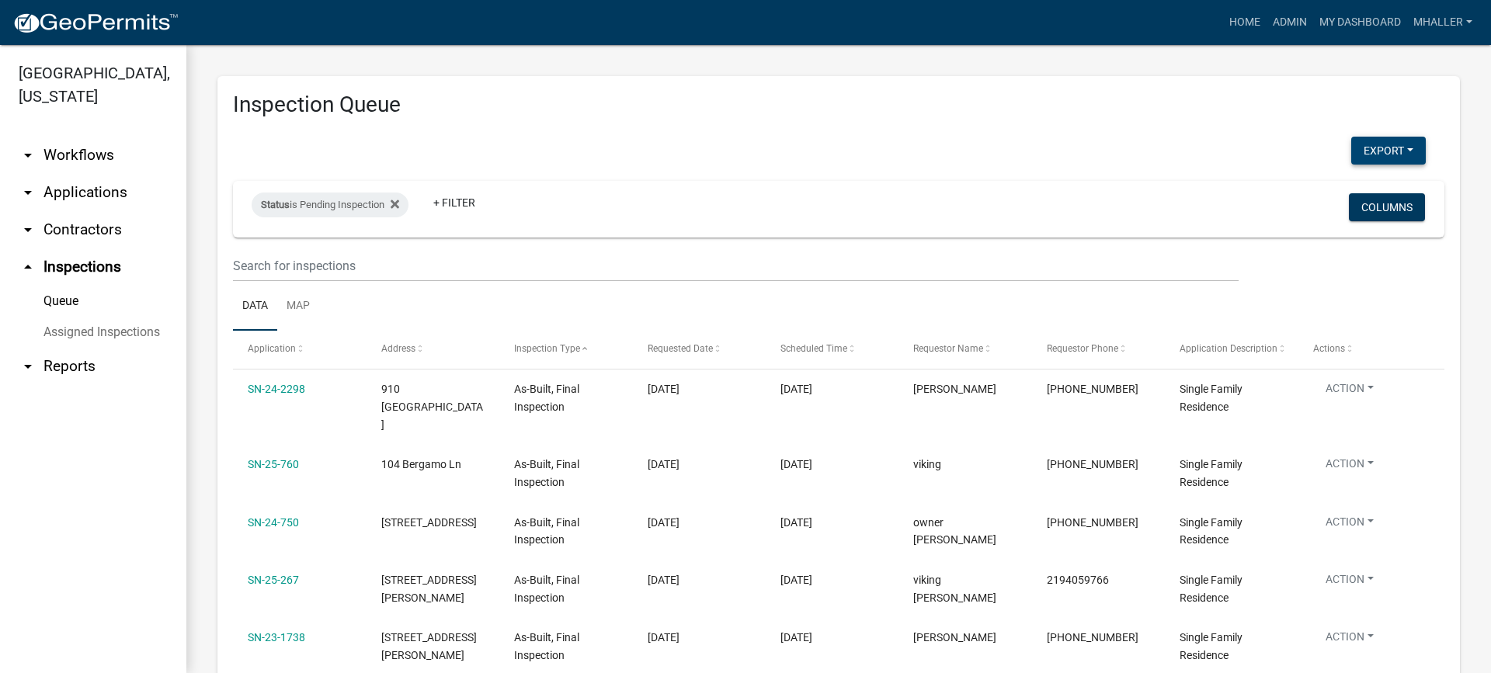
click at [1364, 151] on button "Export" at bounding box center [1388, 151] width 75 height 28
click at [1325, 190] on button "Excel Format (.xlsx)" at bounding box center [1352, 190] width 145 height 37
click at [396, 203] on icon at bounding box center [395, 204] width 9 height 12
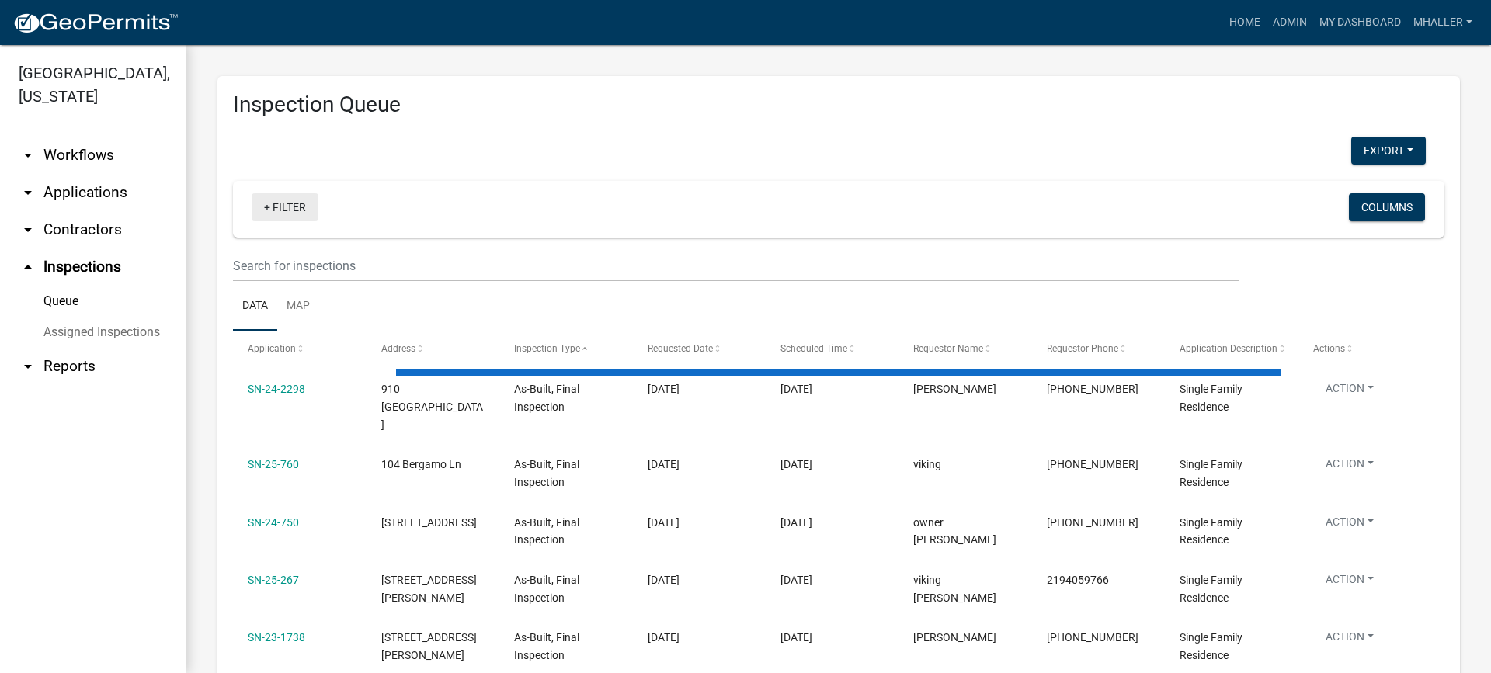
click at [276, 205] on link "+ Filter" at bounding box center [285, 207] width 67 height 28
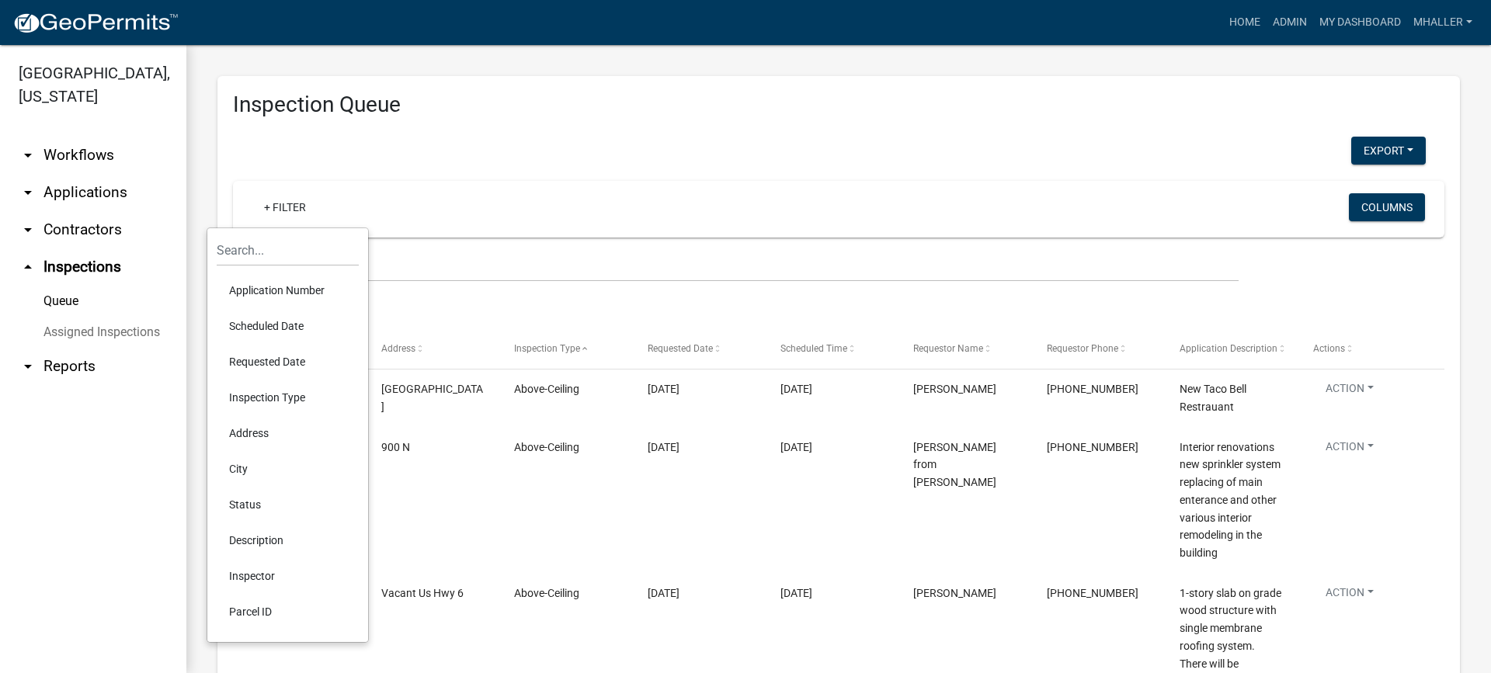
click at [84, 174] on link "arrow_drop_down Applications" at bounding box center [93, 192] width 186 height 37
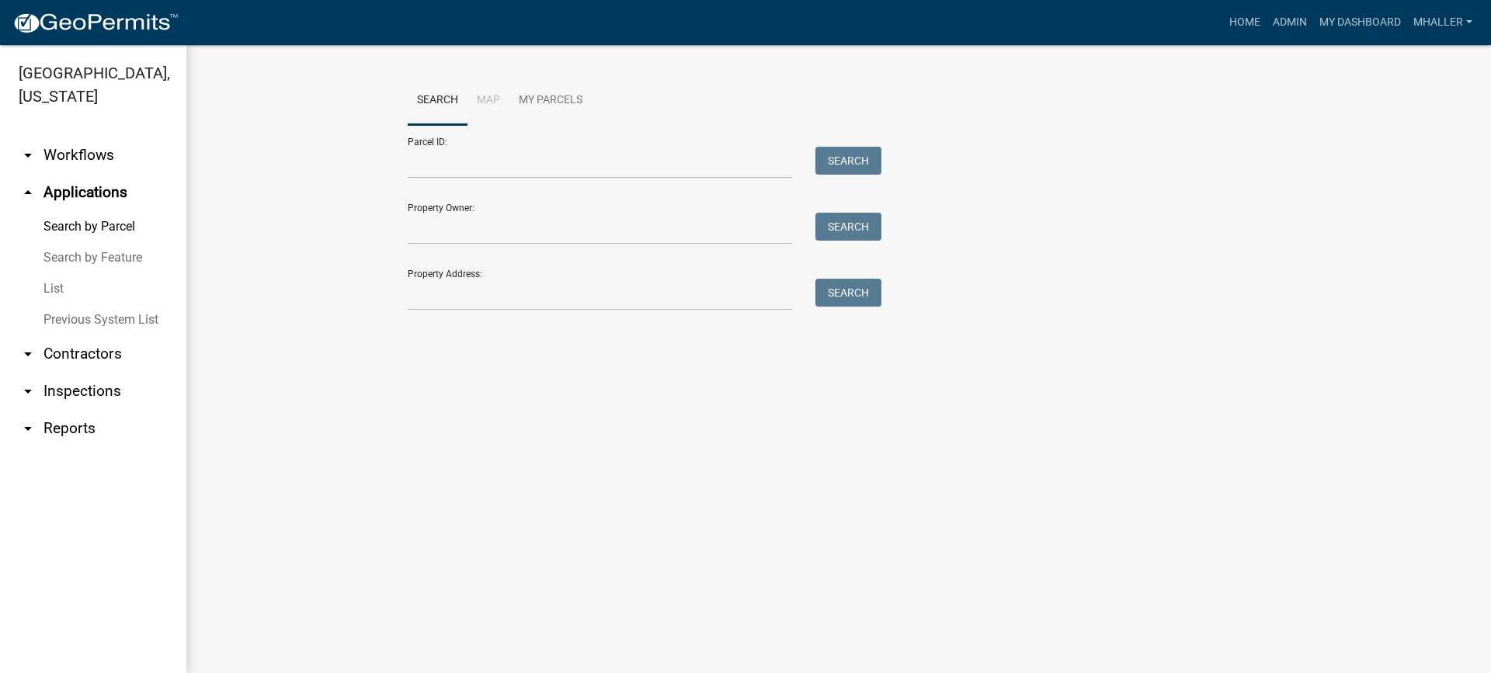
click at [49, 273] on link "List" at bounding box center [93, 288] width 186 height 31
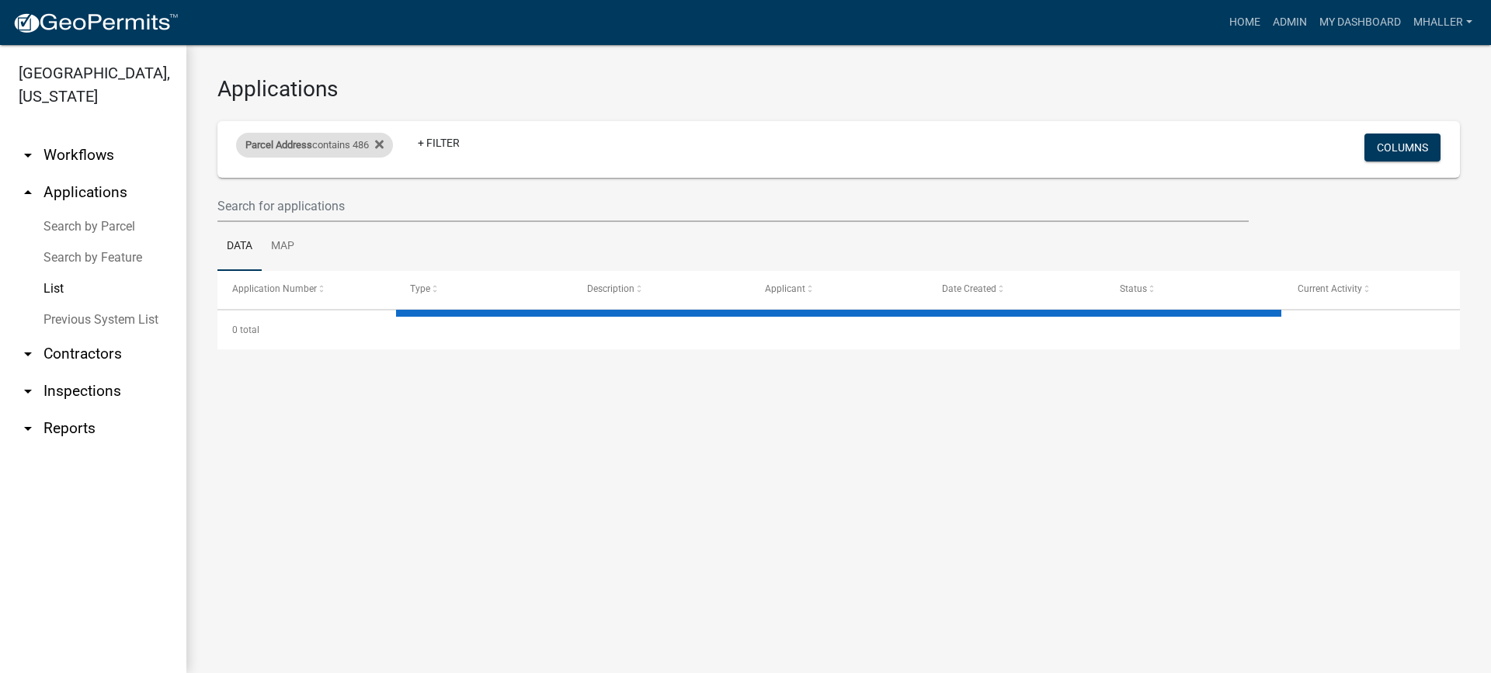
click at [367, 145] on div "Parcel Address contains 486" at bounding box center [314, 145] width 157 height 25
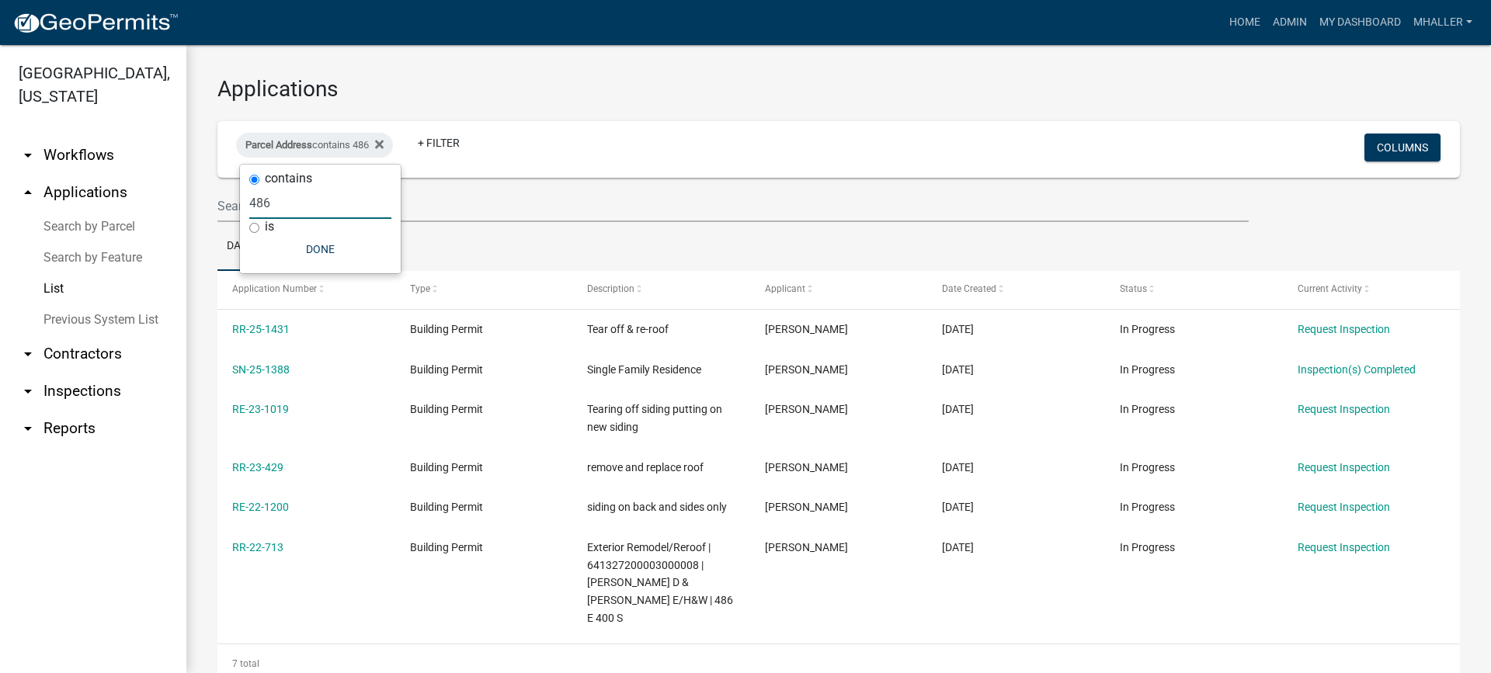
click at [320, 195] on input "486" at bounding box center [320, 203] width 142 height 32
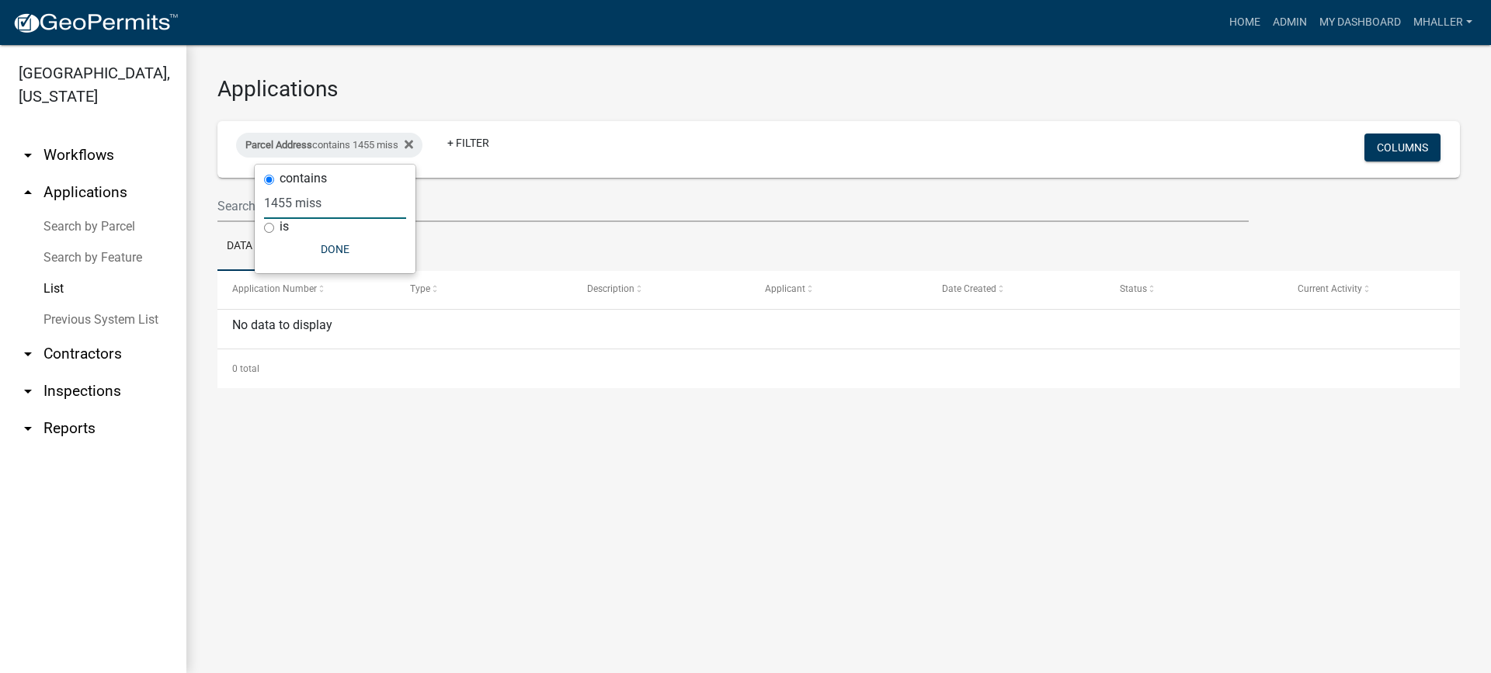
click at [362, 519] on main "Applications Parcel Address contains 1455 miss + Filter Columns Data Map Applic…" at bounding box center [838, 359] width 1304 height 628
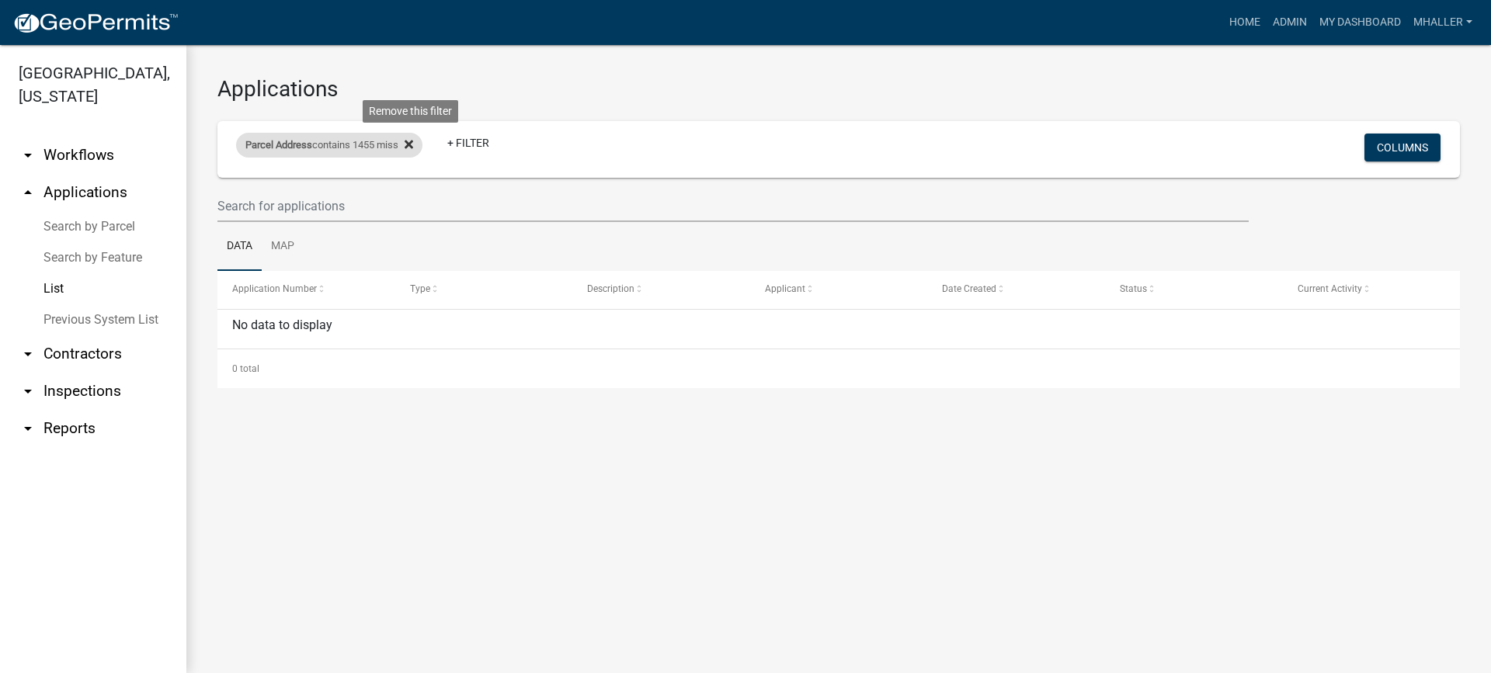
click at [413, 144] on icon at bounding box center [409, 144] width 9 height 9
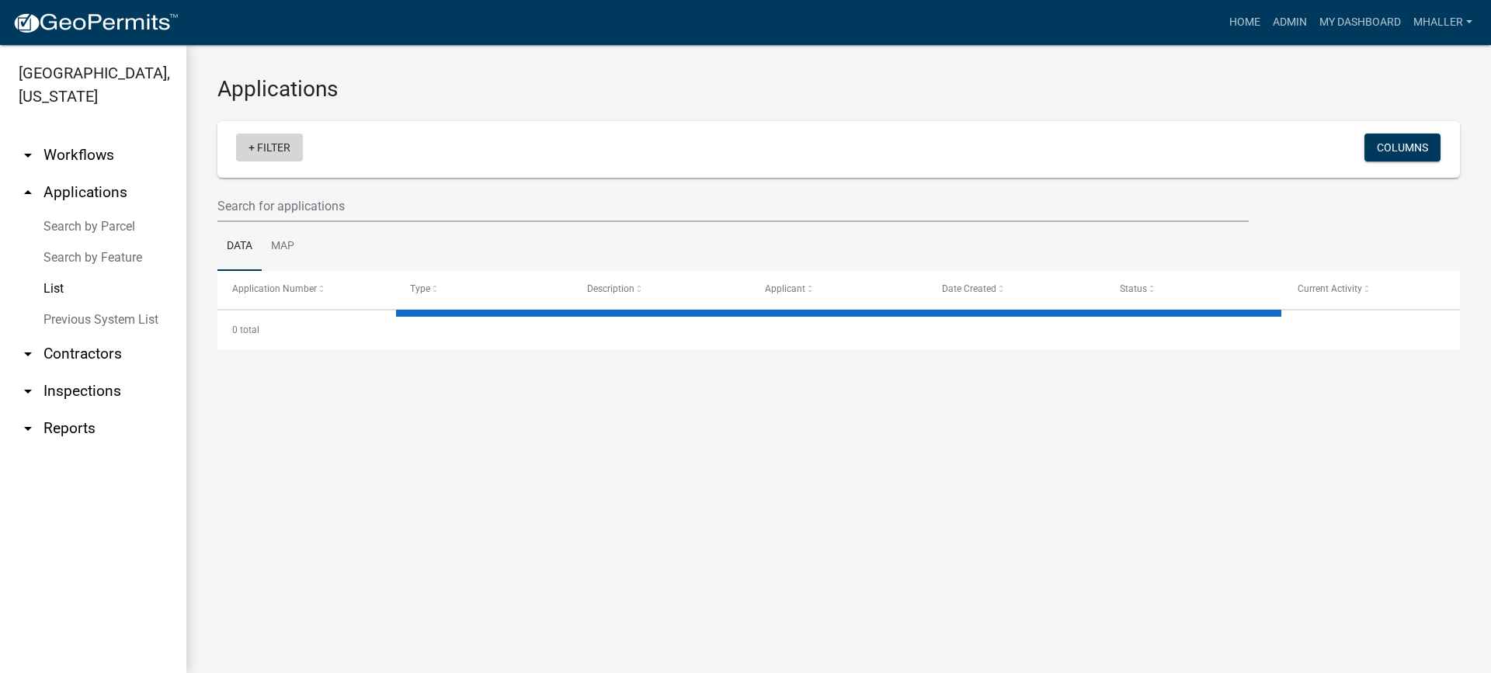
click at [260, 151] on link "+ Filter" at bounding box center [269, 148] width 67 height 28
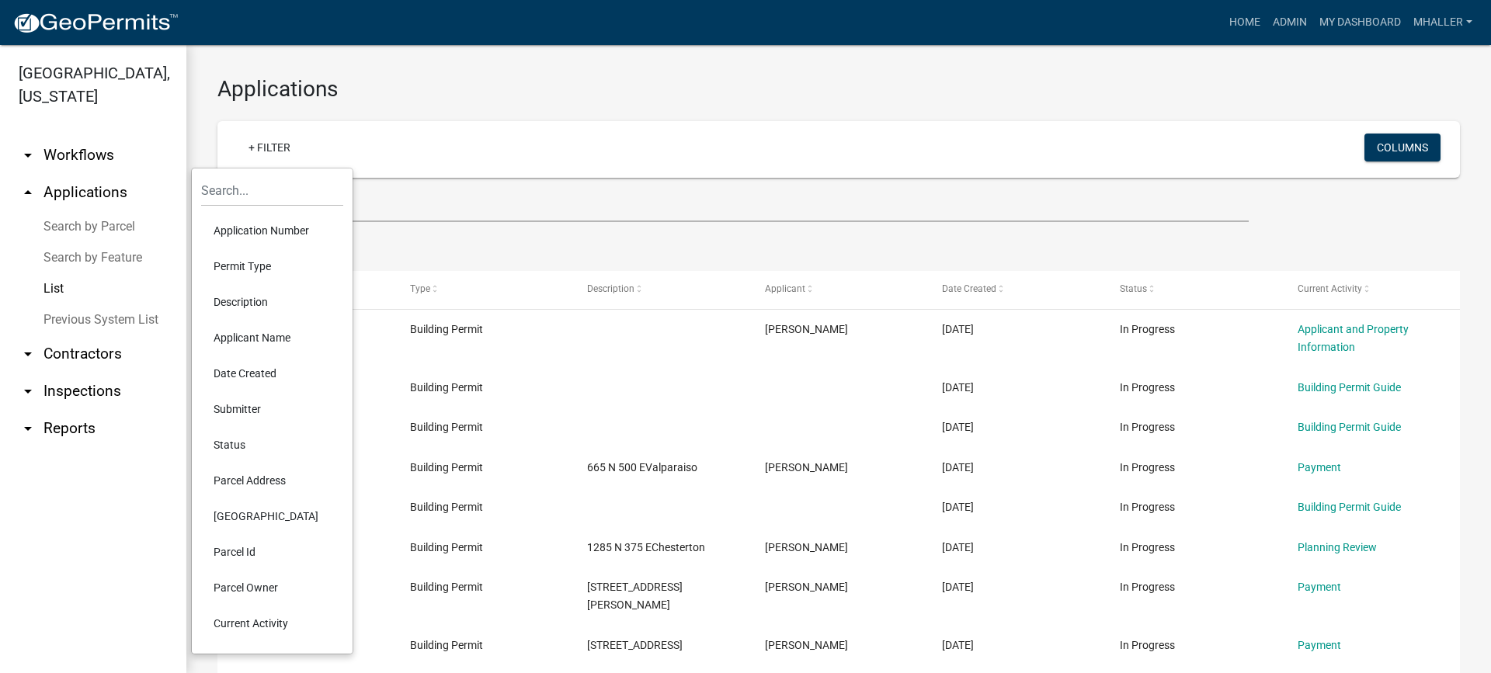
click at [244, 481] on li "Parcel Address" at bounding box center [272, 481] width 142 height 36
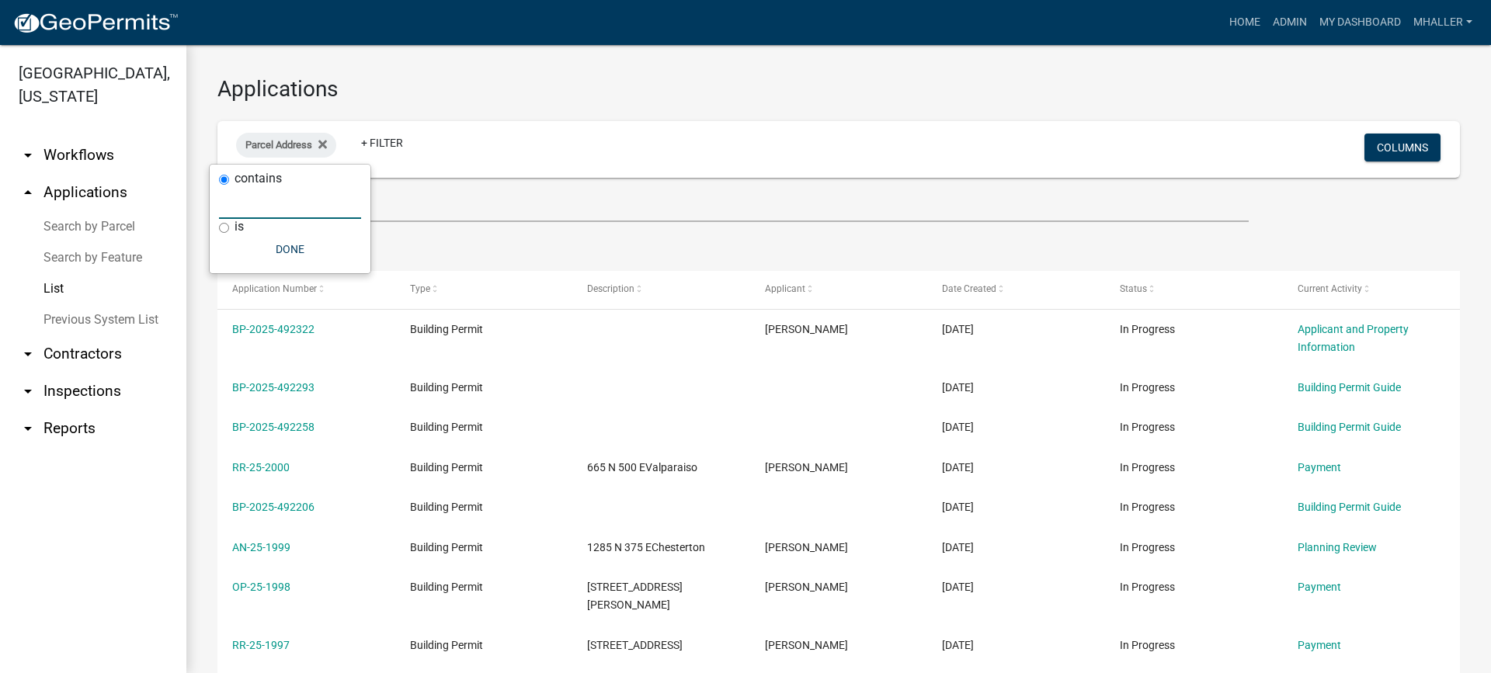
click at [239, 201] on input "text" at bounding box center [290, 203] width 142 height 32
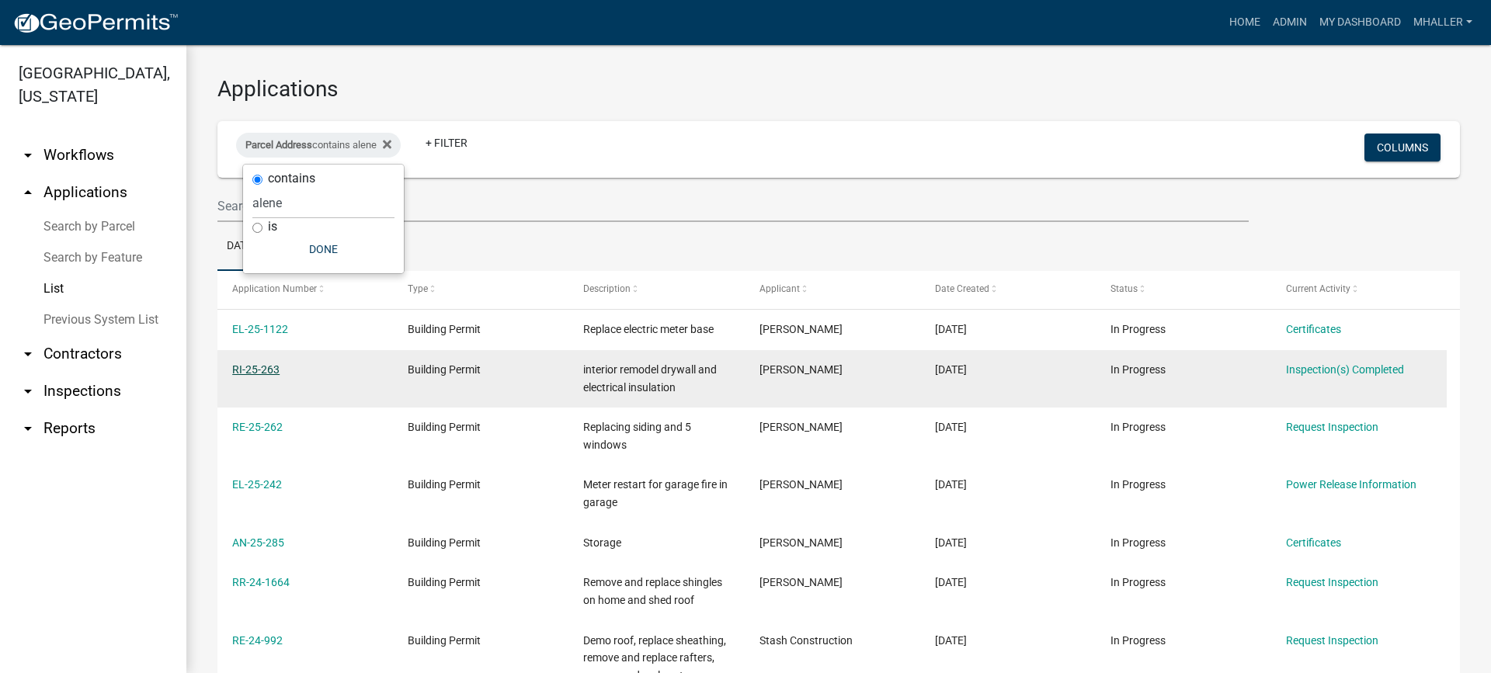
click at [249, 374] on link "RI-25-263" at bounding box center [255, 369] width 47 height 12
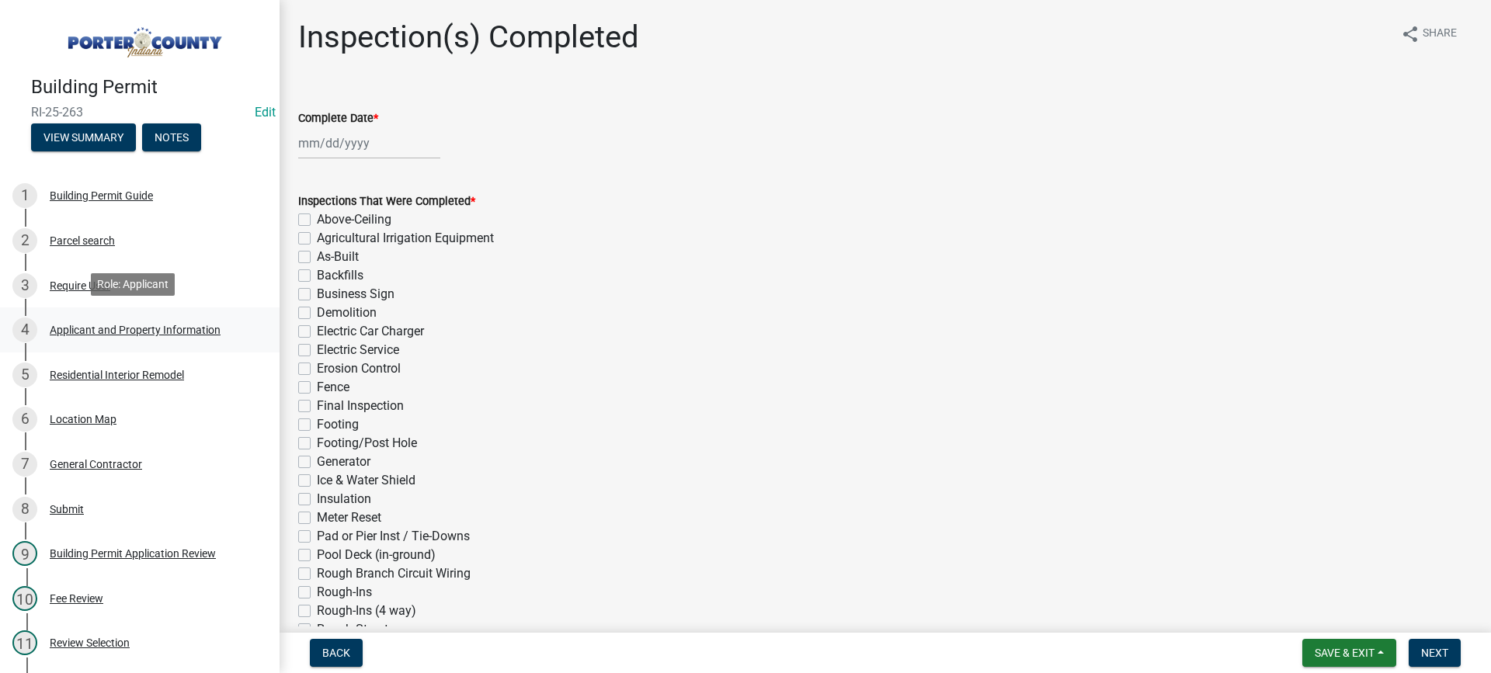
click at [138, 327] on div "Applicant and Property Information" at bounding box center [135, 330] width 171 height 11
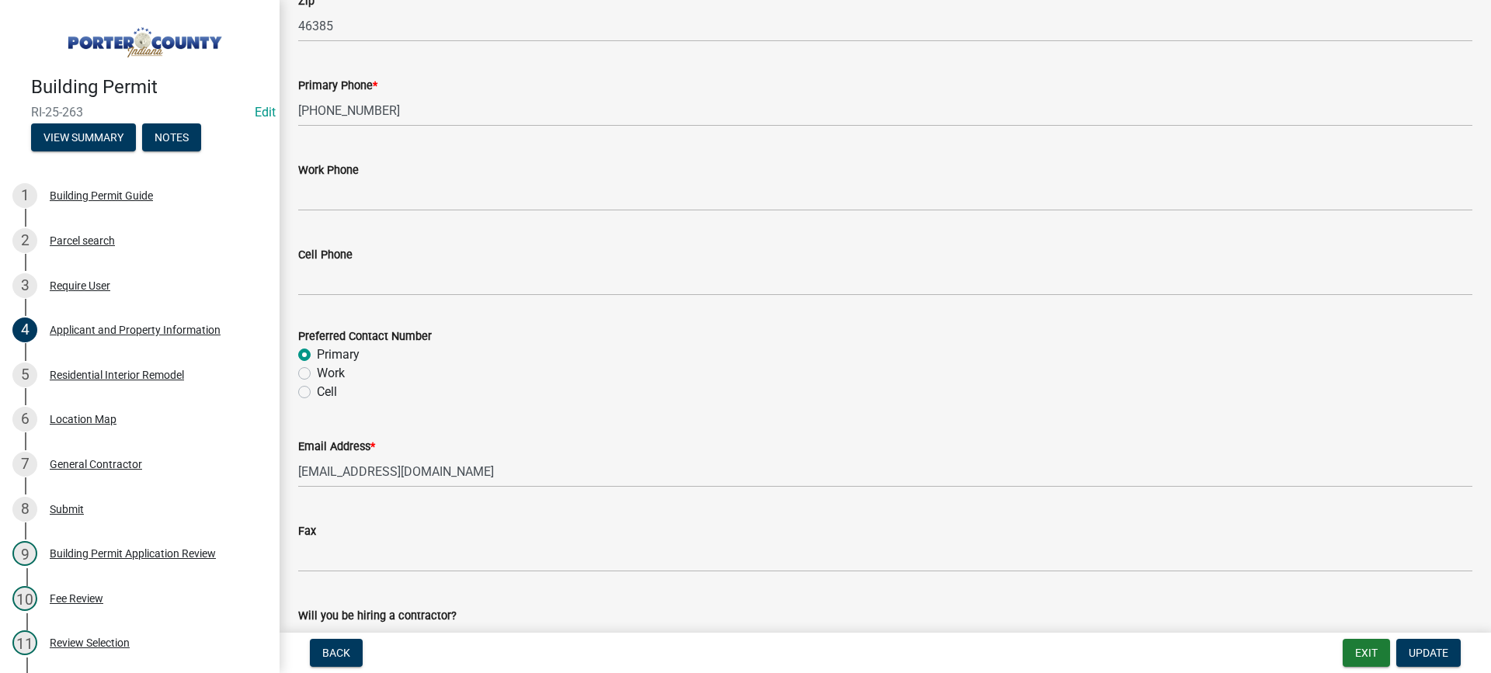
scroll to position [2019, 0]
